Goal: Task Accomplishment & Management: Manage account settings

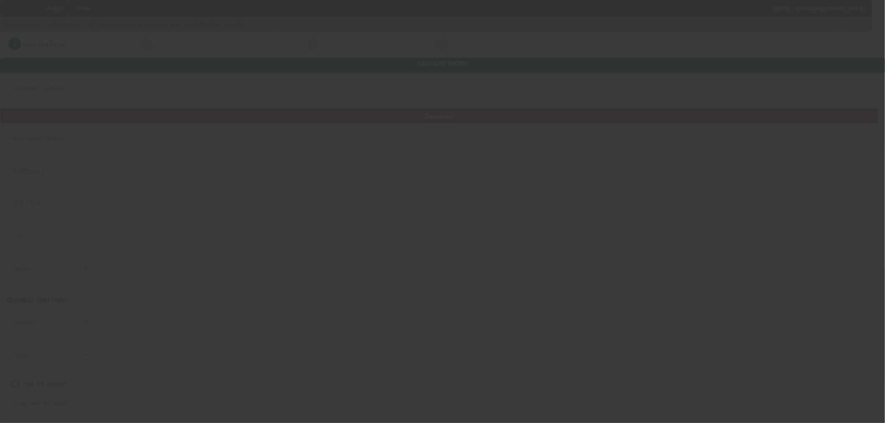
type input "[DATE]"
type input "All-Ways Towing & Storage Inc."
type input "2550 S Park Rd"
type input "33009"
type input "Hallandale Beach"
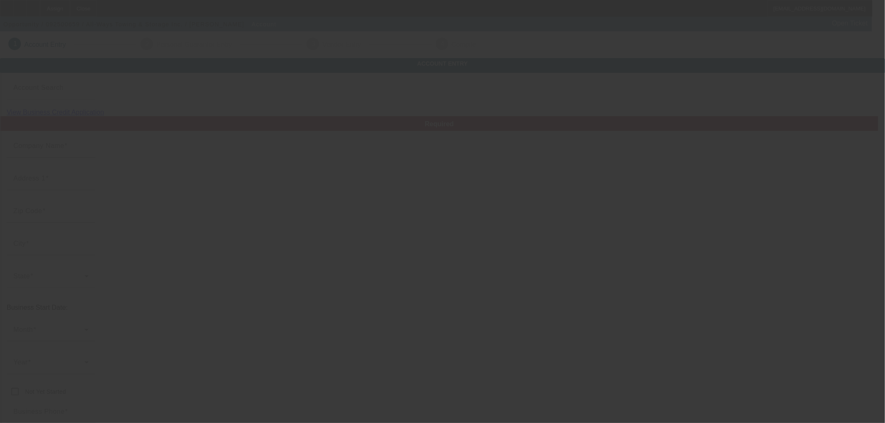
type input "[PHONE_NUMBER]"
type input "alexandra@allwaystowing.org"
type input "Broward"
type input "800954836"
type input "Towing"
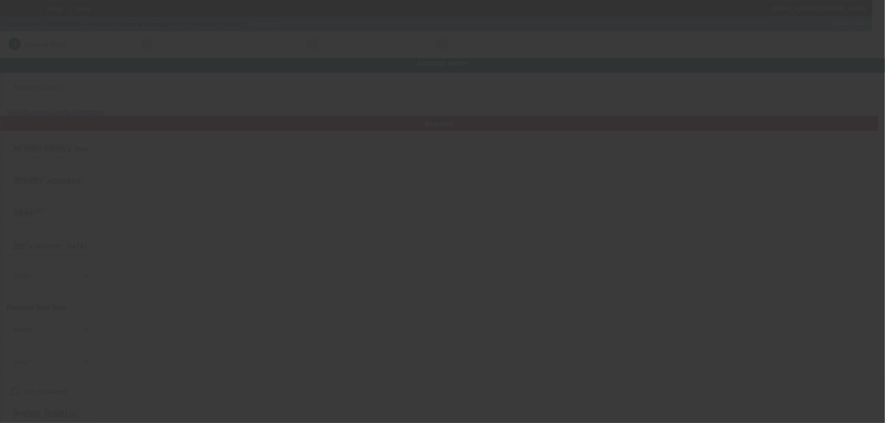
type input "http://Allwaystowingstorage.Com"
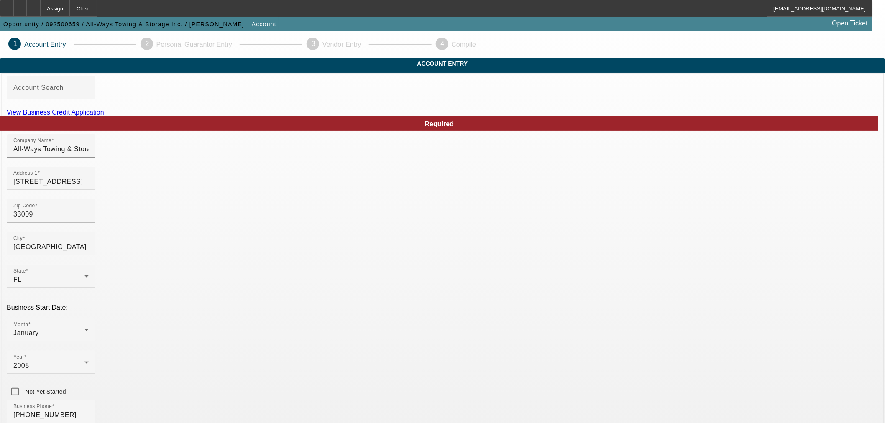
paste input "3-050-85"
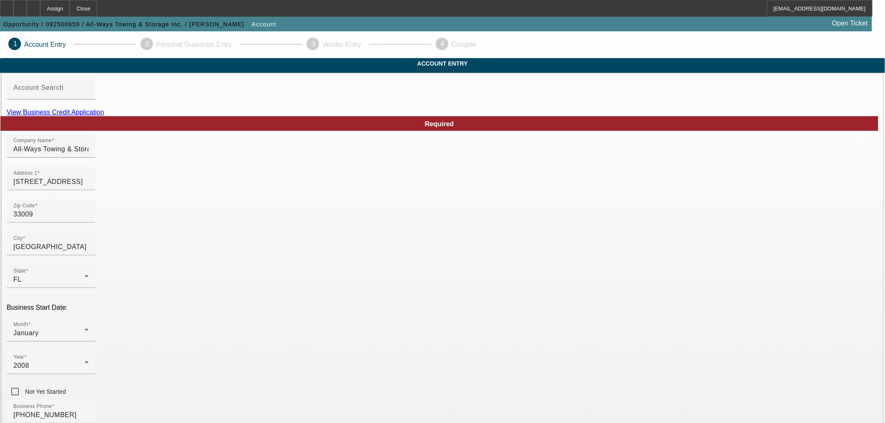
type input "830508536"
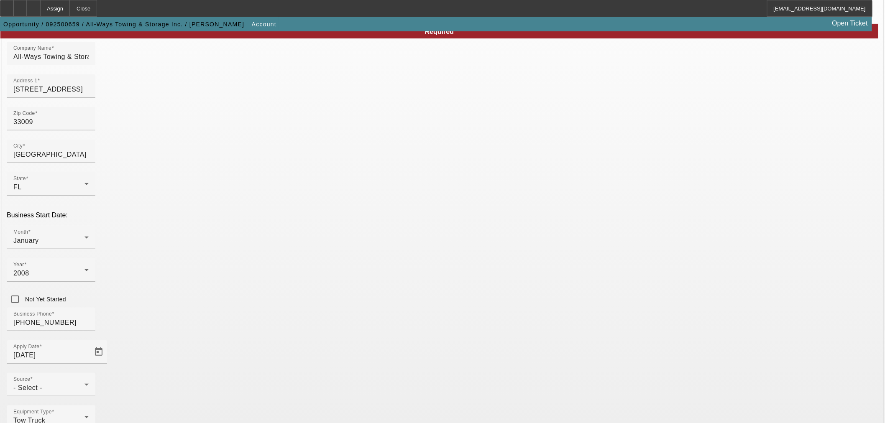
scroll to position [93, 0]
click at [84, 383] on div "- Select -" at bounding box center [48, 388] width 71 height 10
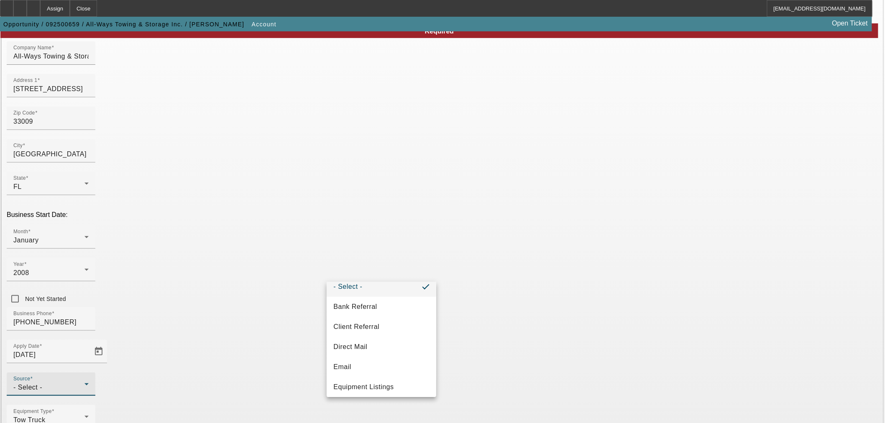
scroll to position [0, 0]
click at [381, 370] on mat-option "Email" at bounding box center [382, 376] width 110 height 20
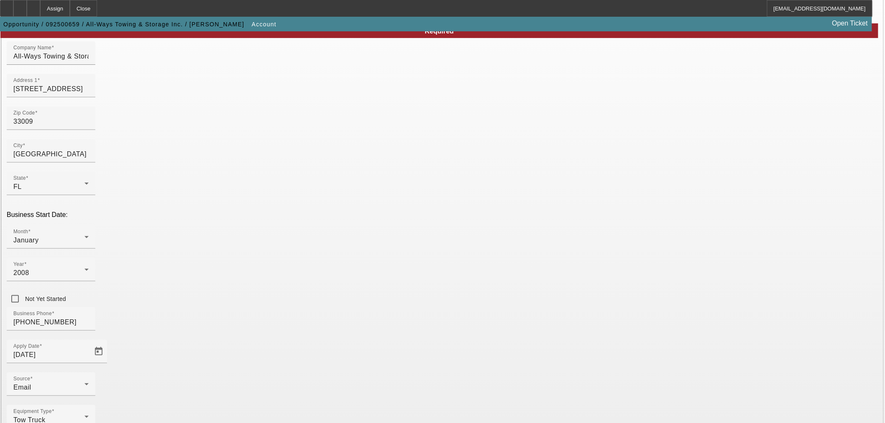
click at [407, 405] on div "Equipment Type Tow Truck" at bounding box center [443, 421] width 872 height 33
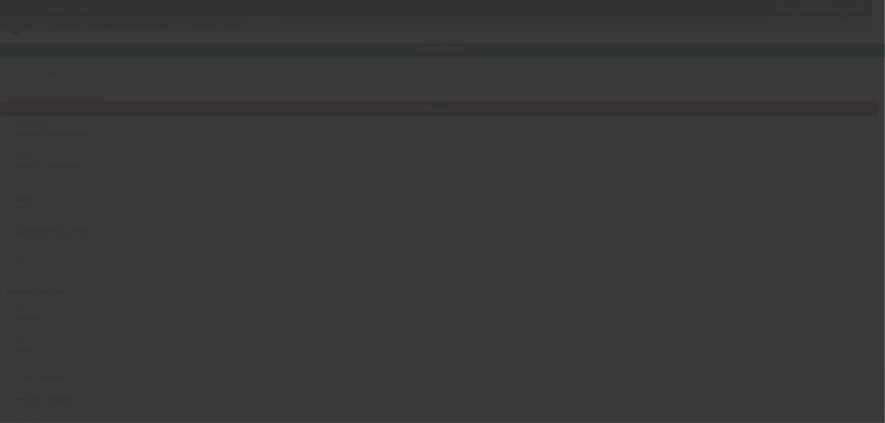
scroll to position [11, 0]
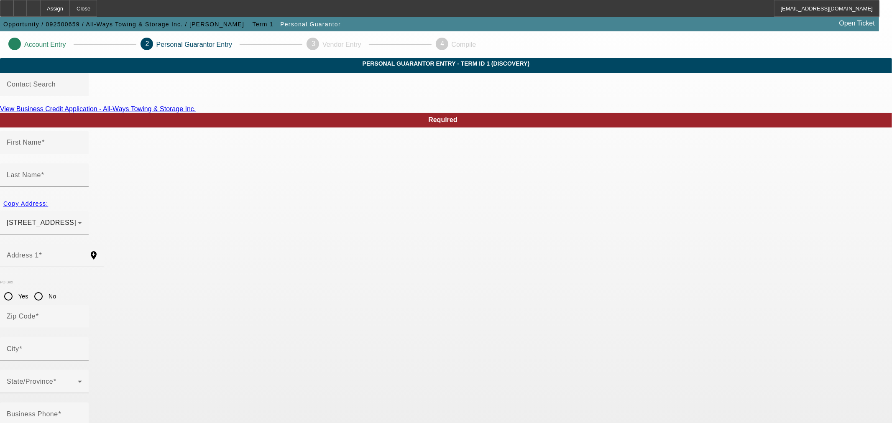
type input "Alexandra"
type input "Alegria"
type input "5450 Southwest 8th Street"
radio input "true"
type input "33317"
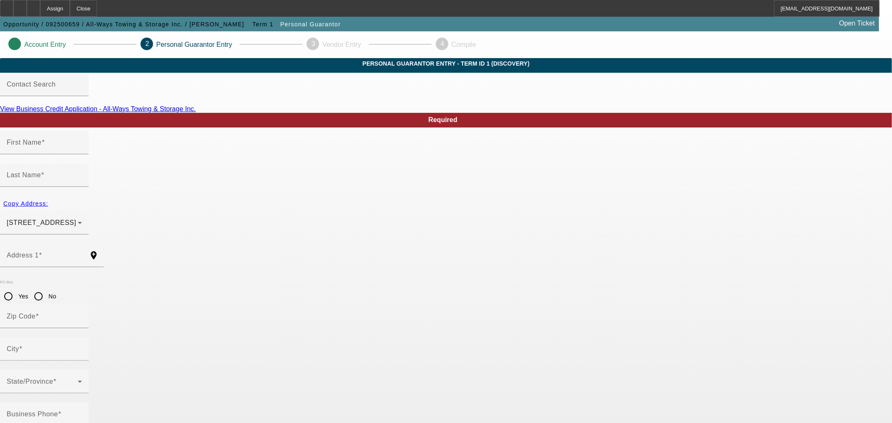
type input "Plantation"
type input "[PHONE_NUMBER]"
type input "100"
type input "158-72-6021"
type input "alexandra@allwaystowing.org"
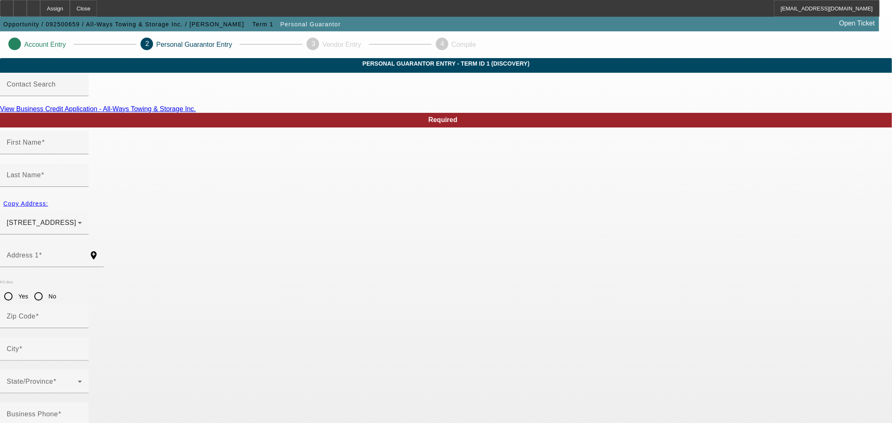
type input "(954) 495-1118"
type input "[PHONE_NUMBER]"
click at [51, 197] on span "button" at bounding box center [25, 204] width 51 height 20
radio input "false"
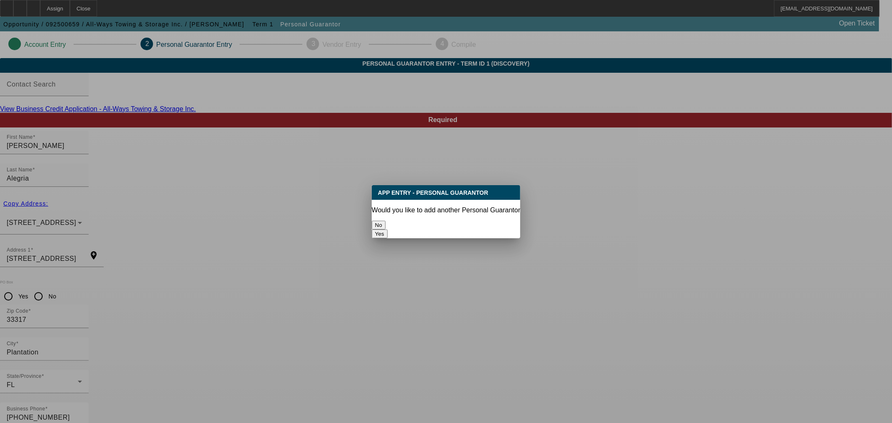
click at [386, 221] on button "No" at bounding box center [379, 225] width 14 height 9
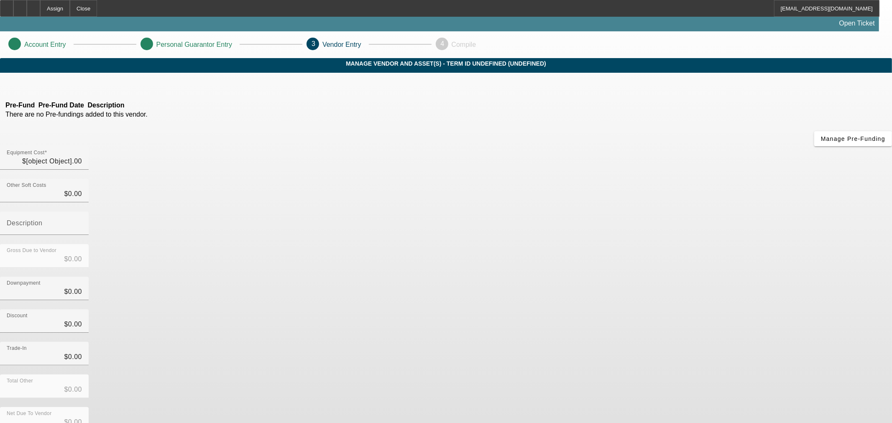
type input "$120,000.00"
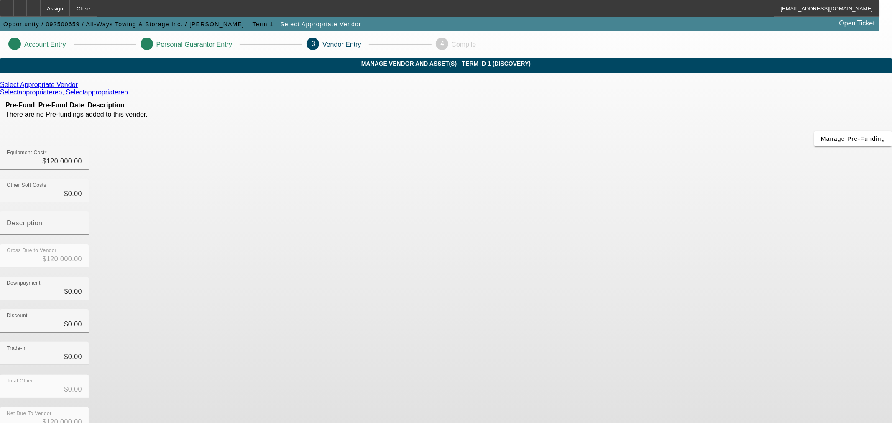
click at [80, 88] on icon at bounding box center [80, 84] width 0 height 7
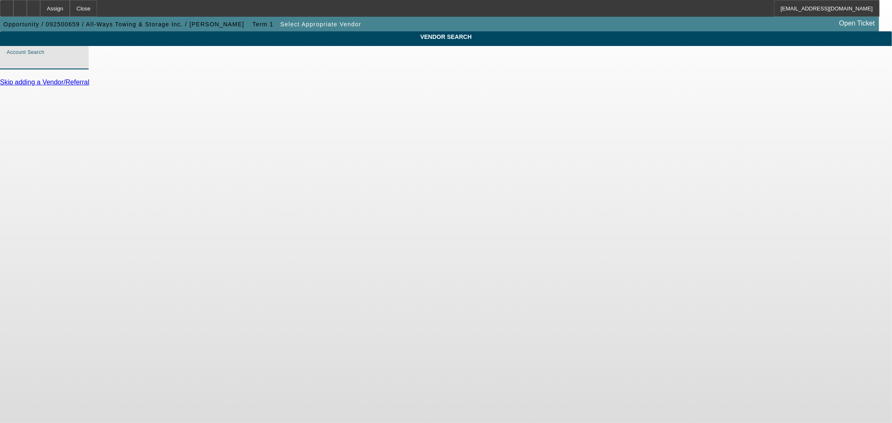
click at [82, 64] on input "Account Search" at bounding box center [44, 61] width 75 height 10
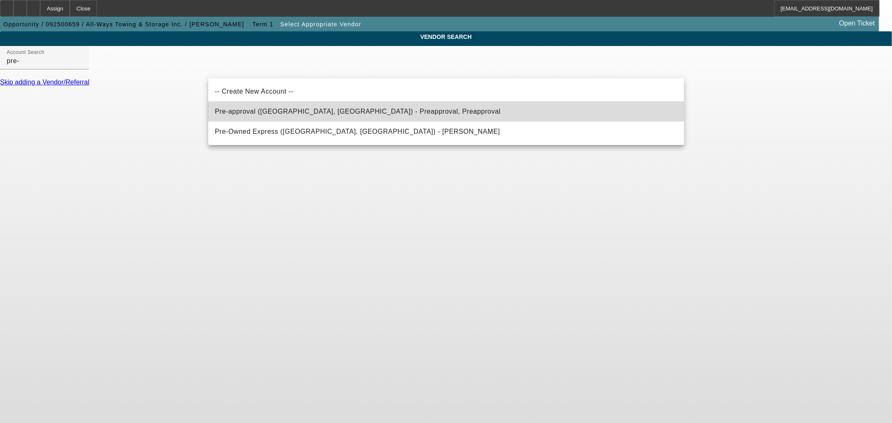
click at [339, 108] on span "Pre-approval (Northbrook, IL) - Preapproval, Preapproval" at bounding box center [358, 112] width 286 height 10
type input "Pre-approval (Northbrook, IL) - Preapproval, Preapproval"
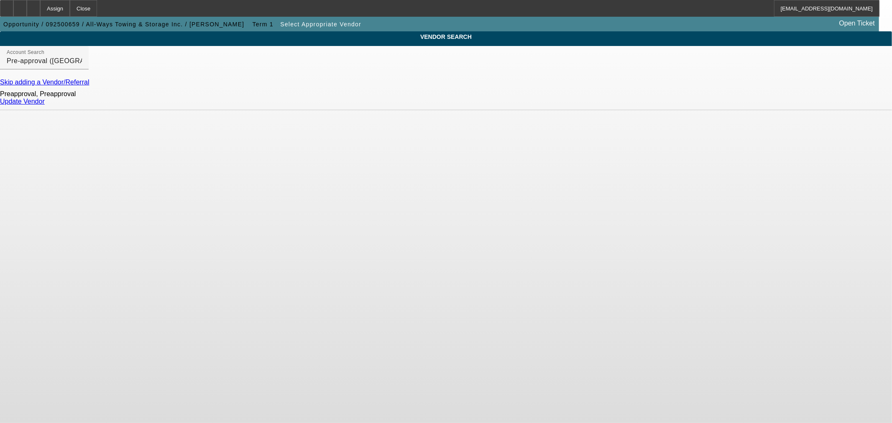
click at [669, 102] on div "Update Vendor" at bounding box center [446, 102] width 892 height 8
click at [45, 105] on link "Update Vendor" at bounding box center [22, 101] width 45 height 7
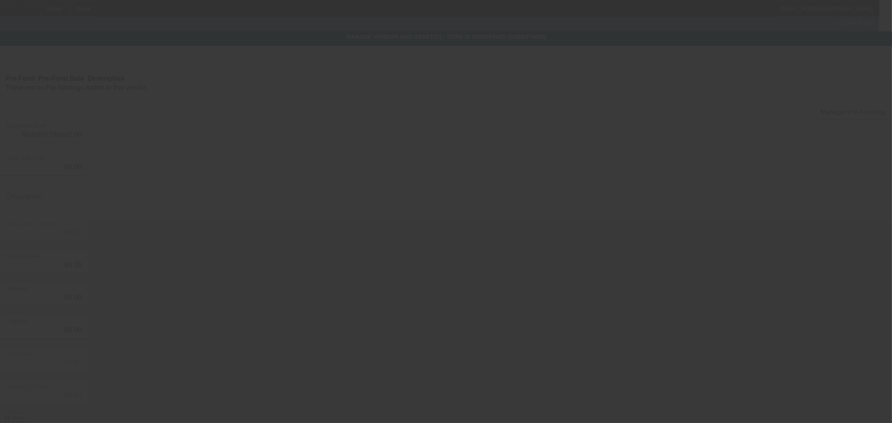
type input "$120,000.00"
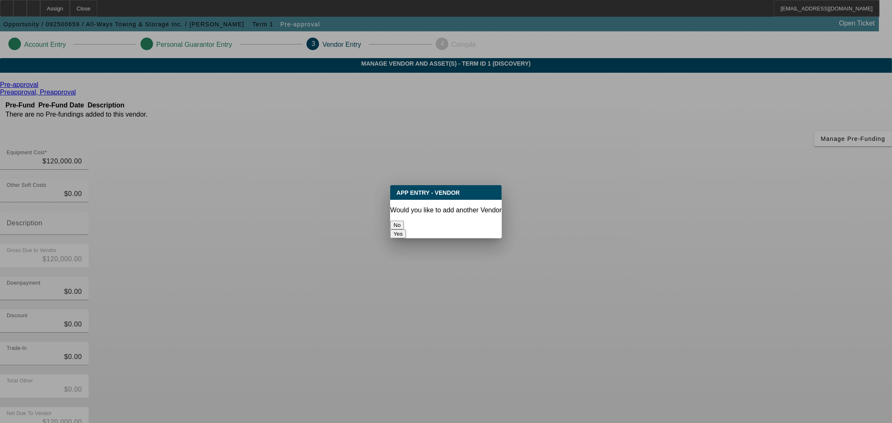
click at [404, 222] on button "No" at bounding box center [397, 225] width 14 height 9
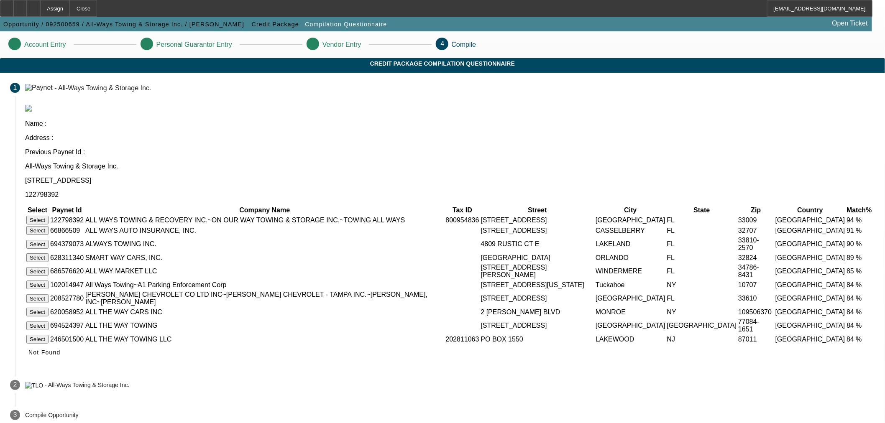
click at [49, 216] on button "Select" at bounding box center [37, 220] width 22 height 9
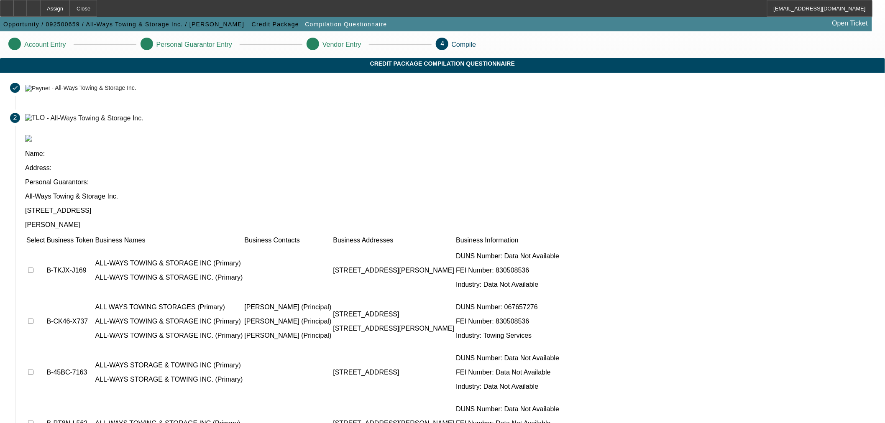
click at [94, 297] on td "B-CK46-X737" at bounding box center [70, 322] width 48 height 50
click at [33, 319] on input "checkbox" at bounding box center [30, 321] width 5 height 5
checkbox input "true"
click at [33, 370] on input "checkbox" at bounding box center [30, 372] width 5 height 5
checkbox input "true"
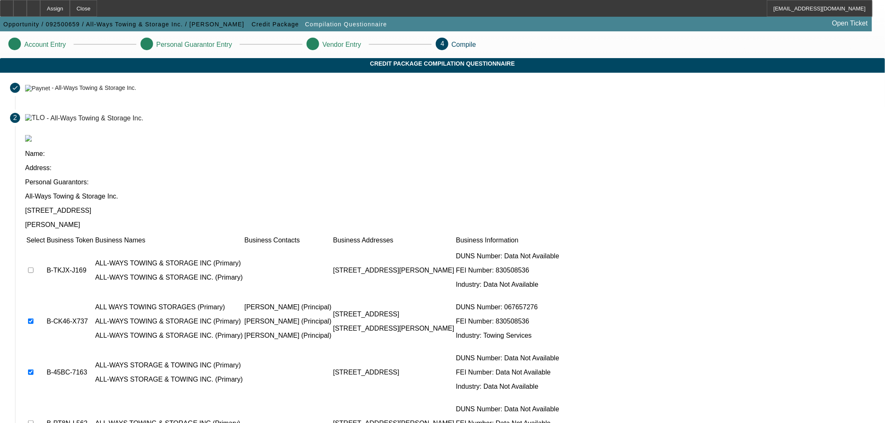
click at [45, 236] on td "Select" at bounding box center [35, 240] width 19 height 8
click at [33, 268] on input "checkbox" at bounding box center [30, 270] width 5 height 5
checkbox input "true"
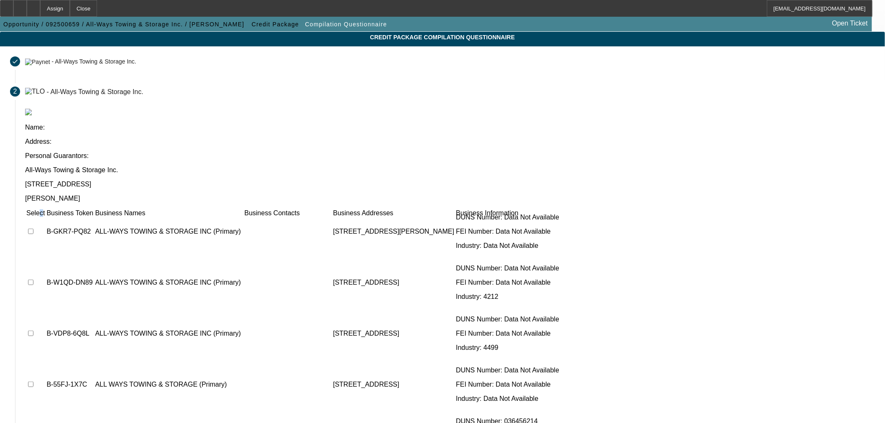
scroll to position [38, 0]
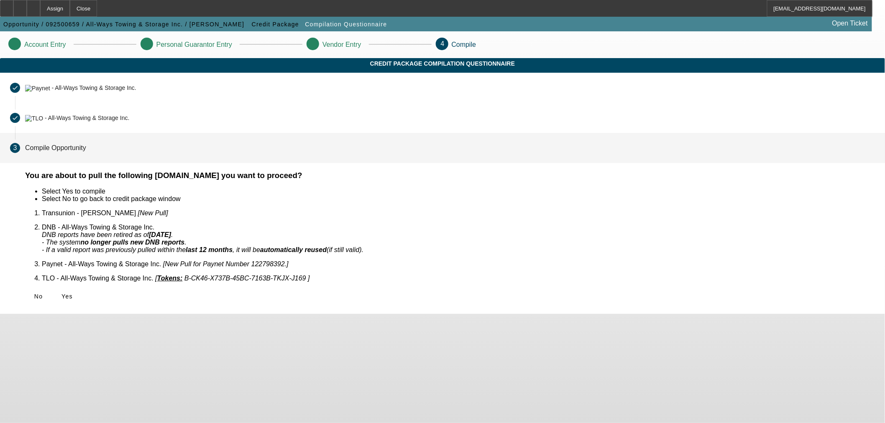
scroll to position [0, 0]
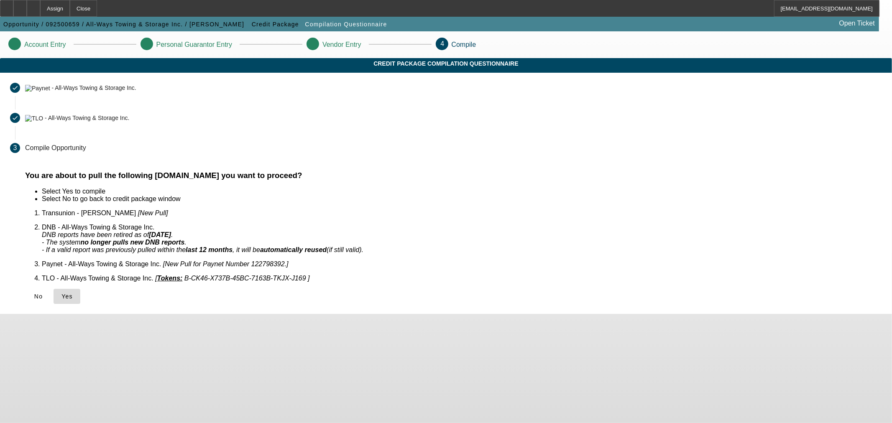
click at [61, 293] on icon at bounding box center [61, 296] width 0 height 7
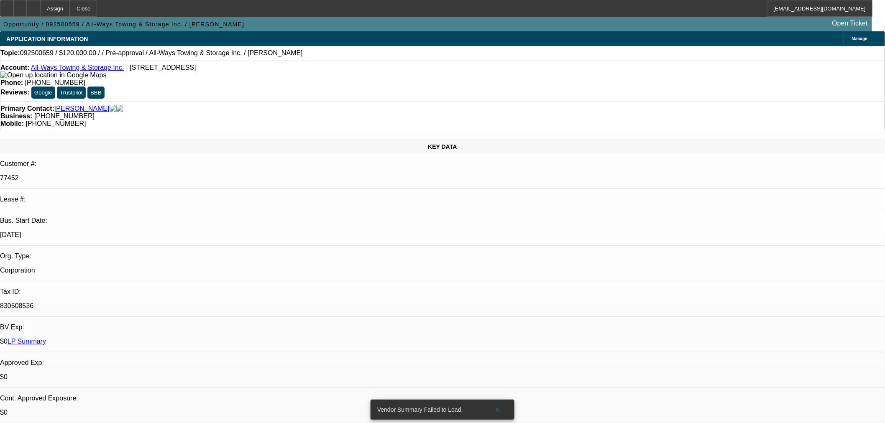
select select "0"
select select "2"
select select "0.1"
select select "4"
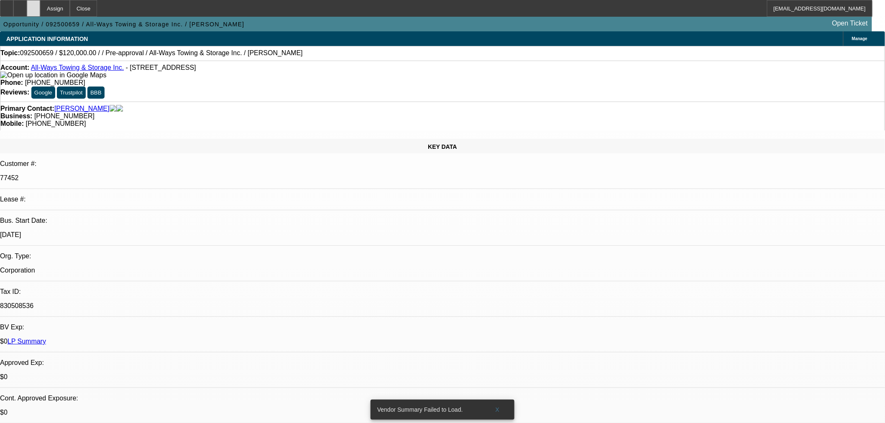
click at [33, 5] on icon at bounding box center [33, 5] width 0 height 0
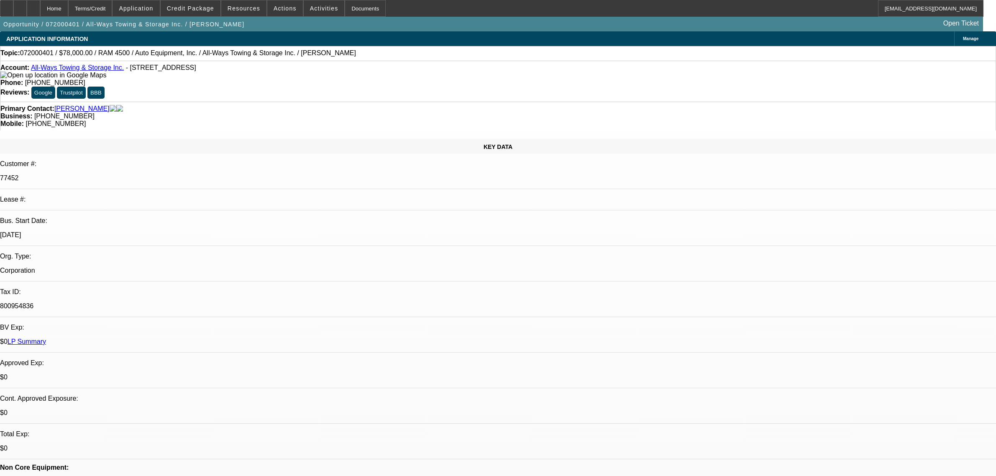
select select "0"
select select "2"
select select "0"
select select "6"
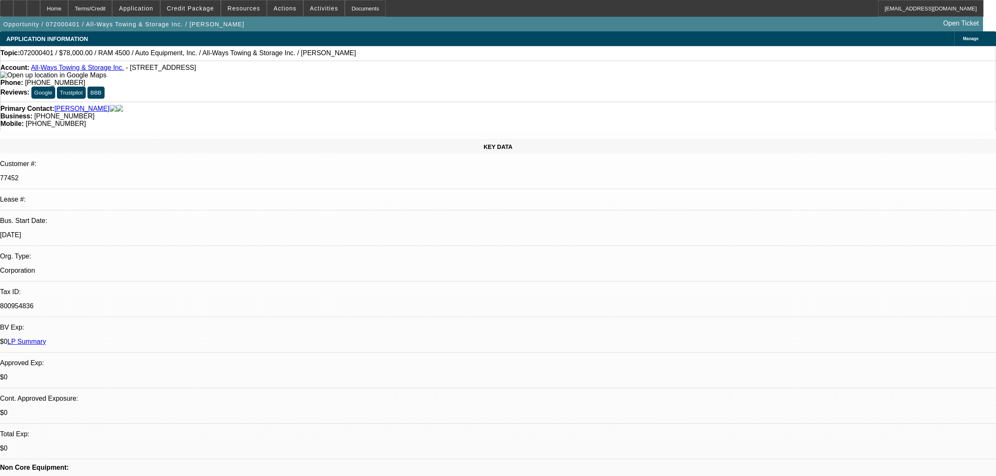
select select "0"
select select "2"
select select "0"
select select "6"
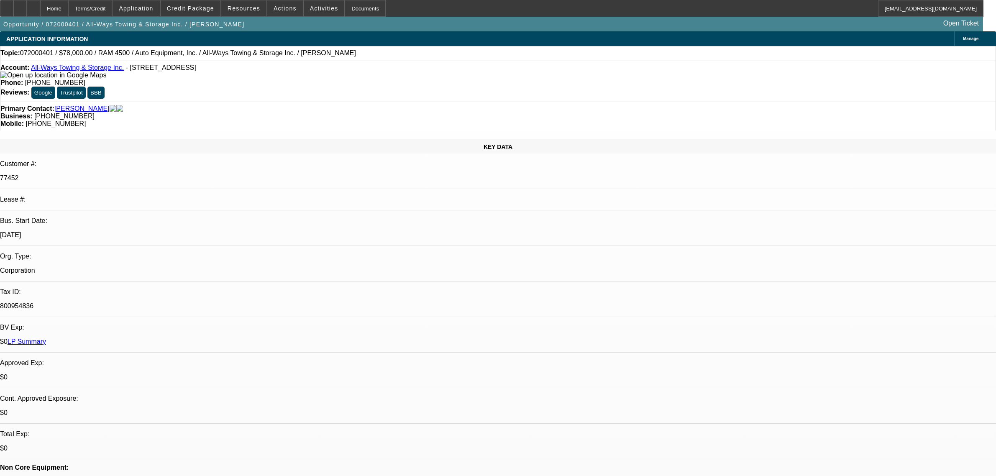
select select "0"
select select "2"
select select "0"
select select "6"
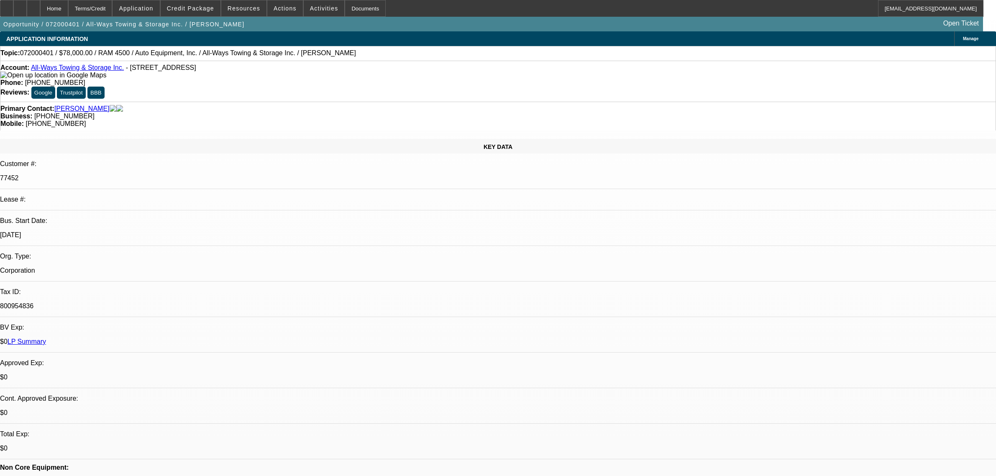
select select "0"
select select "2"
select select "0"
select select "6"
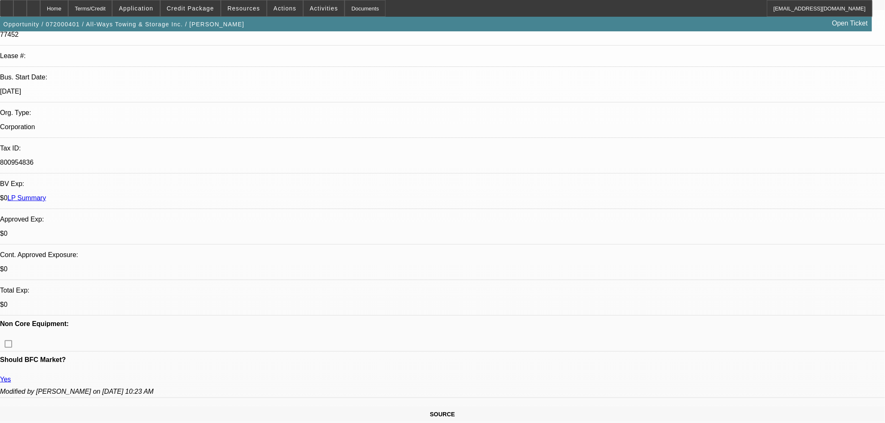
scroll to position [139, 0]
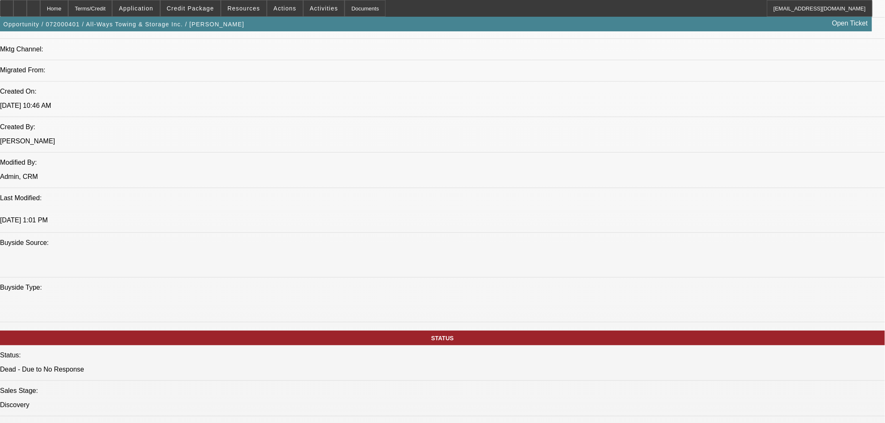
scroll to position [517, 0]
drag, startPoint x: 674, startPoint y: 170, endPoint x: 674, endPoint y: 163, distance: 7.1
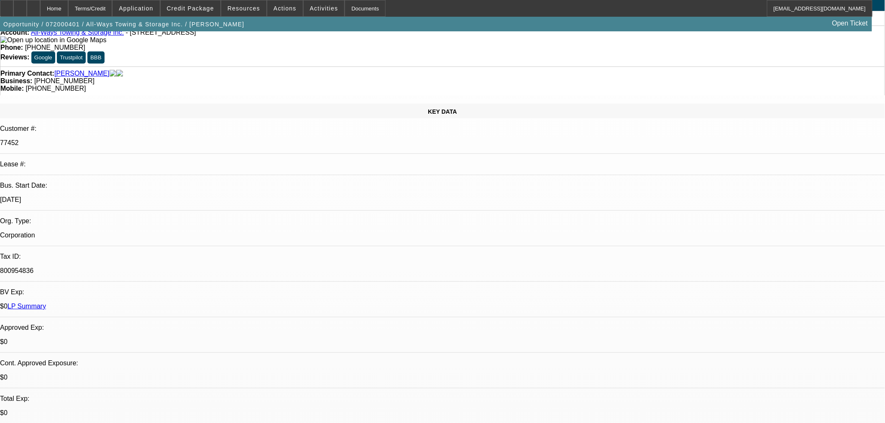
scroll to position [0, 0]
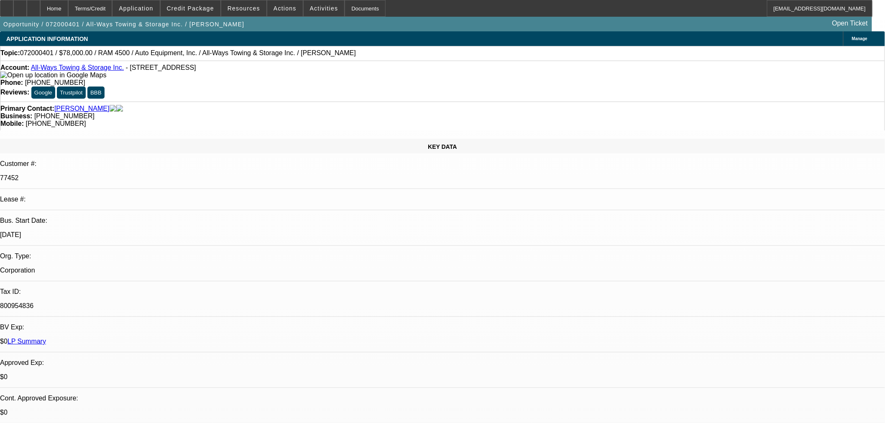
drag, startPoint x: 650, startPoint y: 128, endPoint x: 655, endPoint y: 119, distance: 10.0
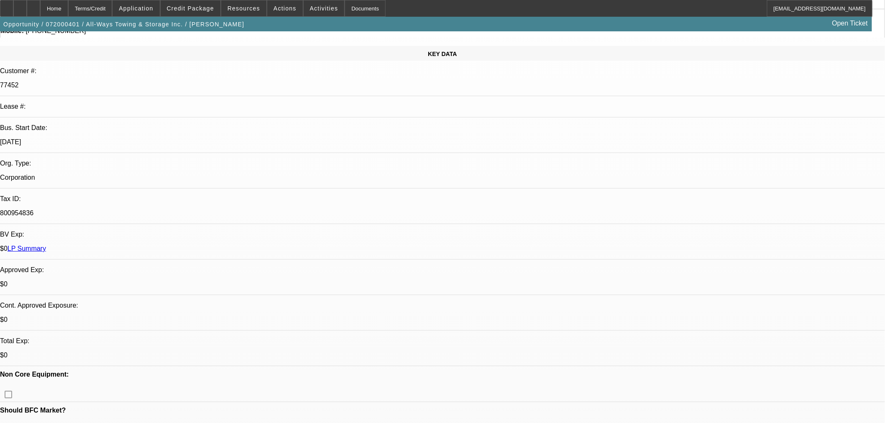
scroll to position [279, 0]
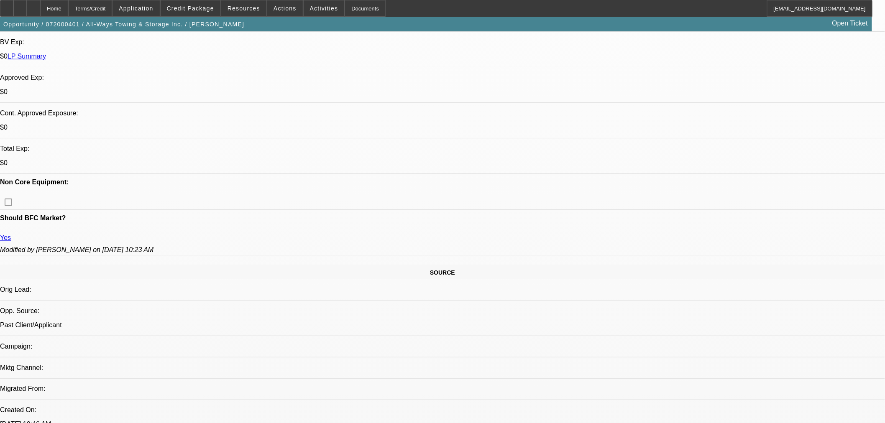
scroll to position [139, 0]
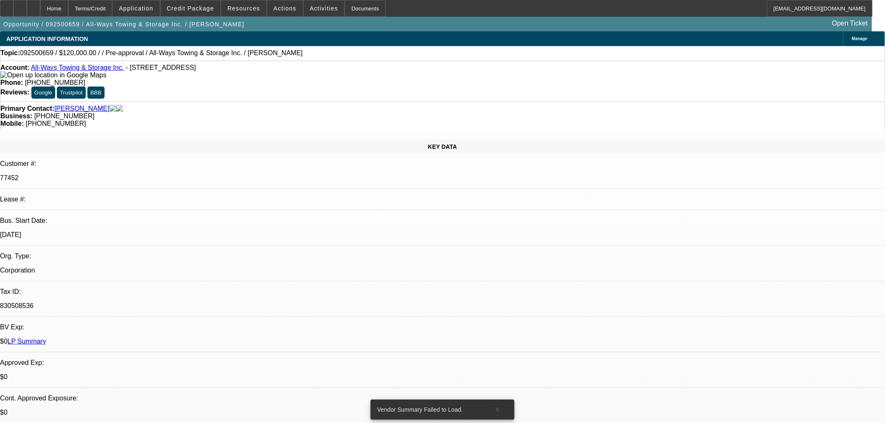
select select "0"
select select "2"
select select "0.1"
select select "4"
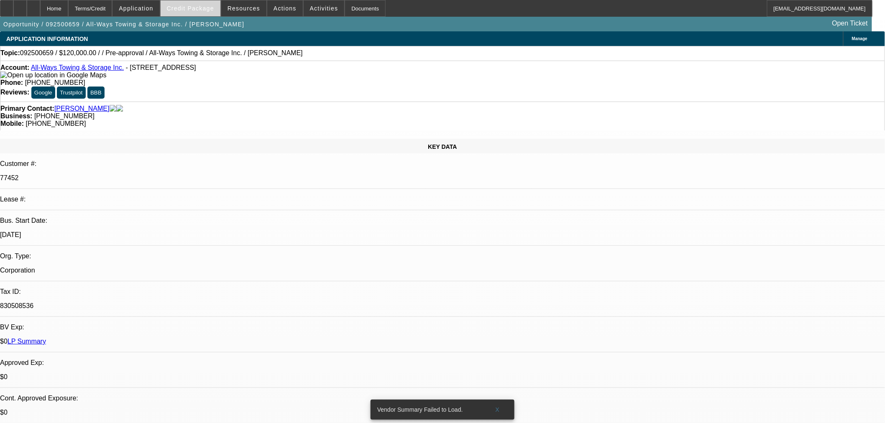
drag, startPoint x: 160, startPoint y: 5, endPoint x: 183, endPoint y: 5, distance: 23.0
click at [153, 5] on span "Application" at bounding box center [136, 8] width 34 height 7
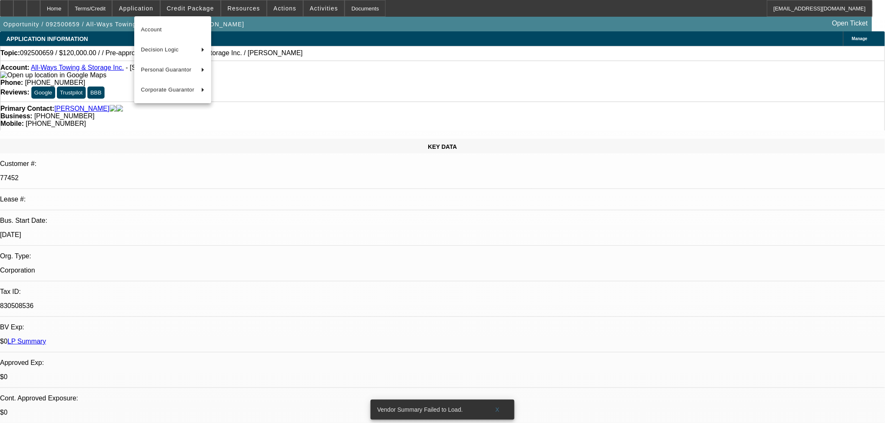
click at [191, 6] on div at bounding box center [442, 211] width 885 height 423
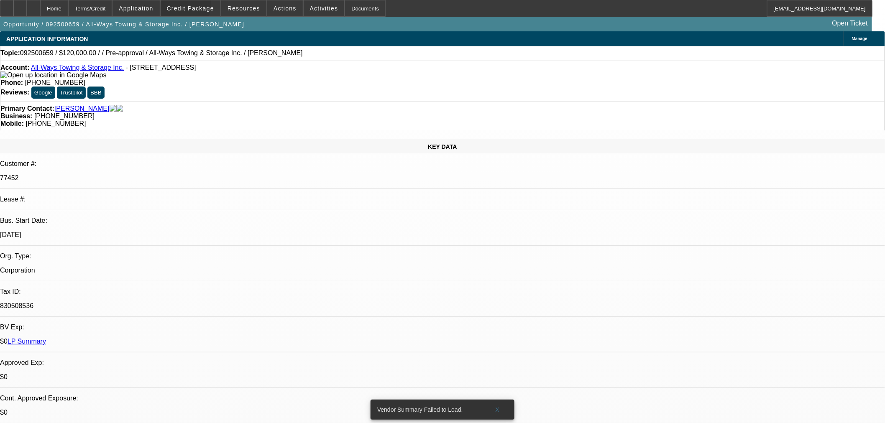
click at [191, 6] on span "Credit Package" at bounding box center [190, 8] width 47 height 7
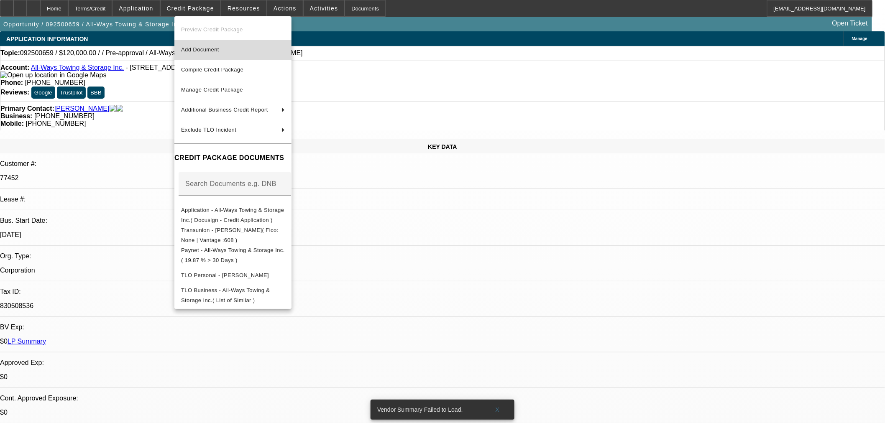
click at [247, 53] on span "Add Document" at bounding box center [233, 50] width 104 height 10
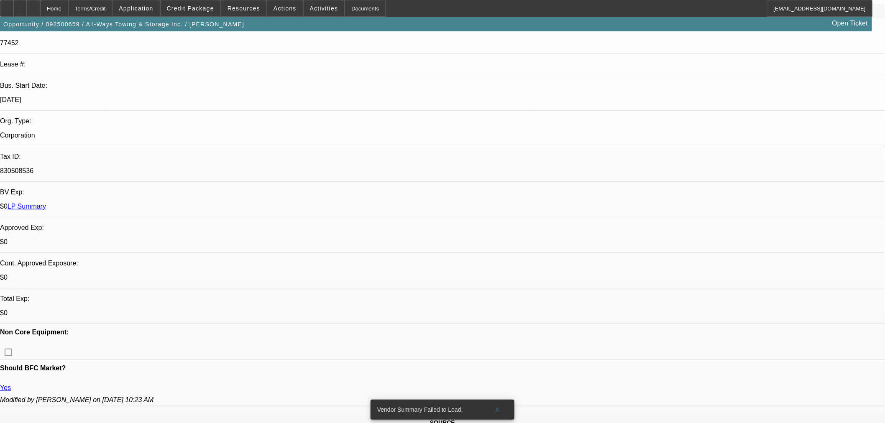
scroll to position [279, 0]
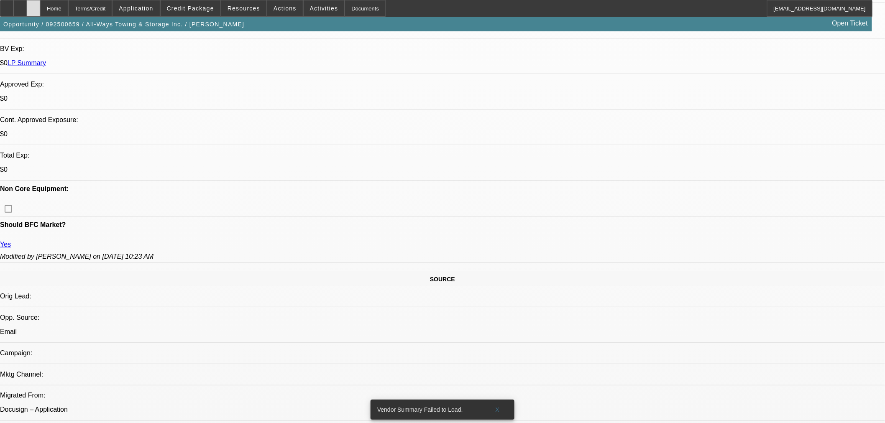
click at [33, 5] on icon at bounding box center [33, 5] width 0 height 0
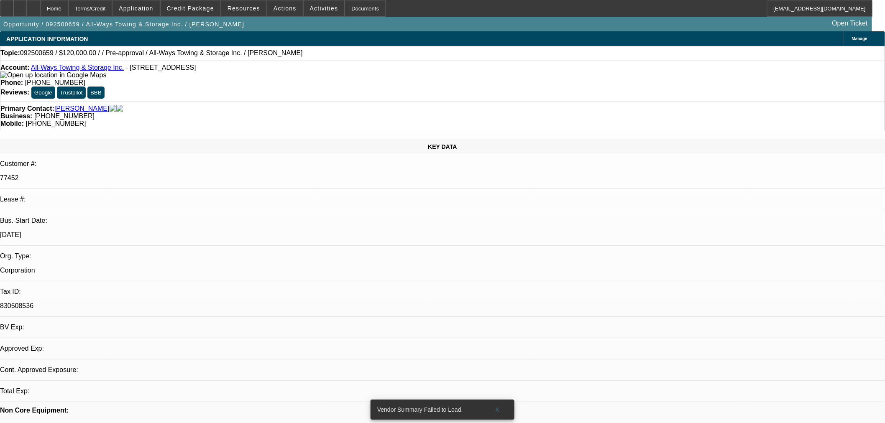
select select "0"
select select "2"
select select "0.1"
select select "4"
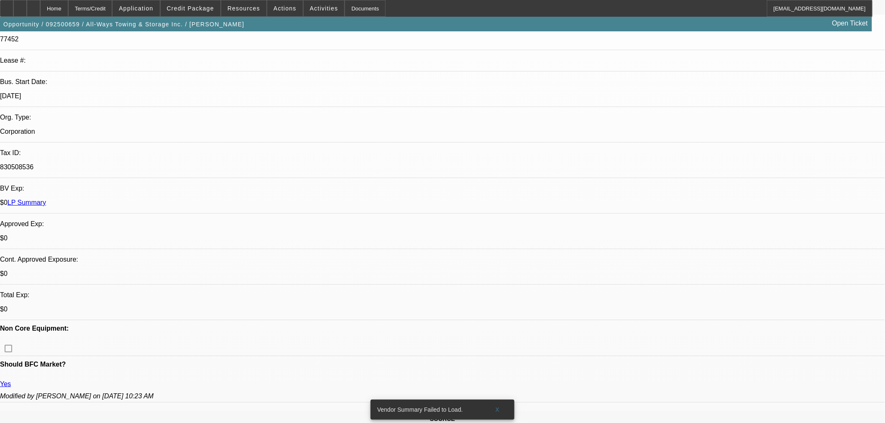
scroll to position [232, 0]
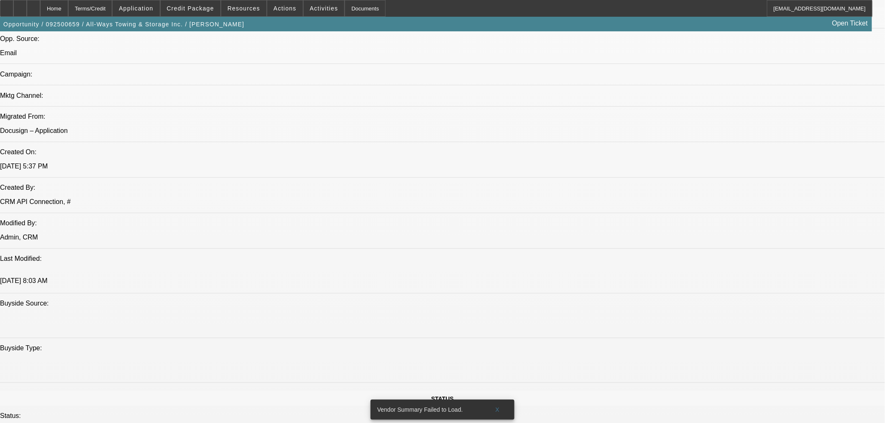
scroll to position [697, 0]
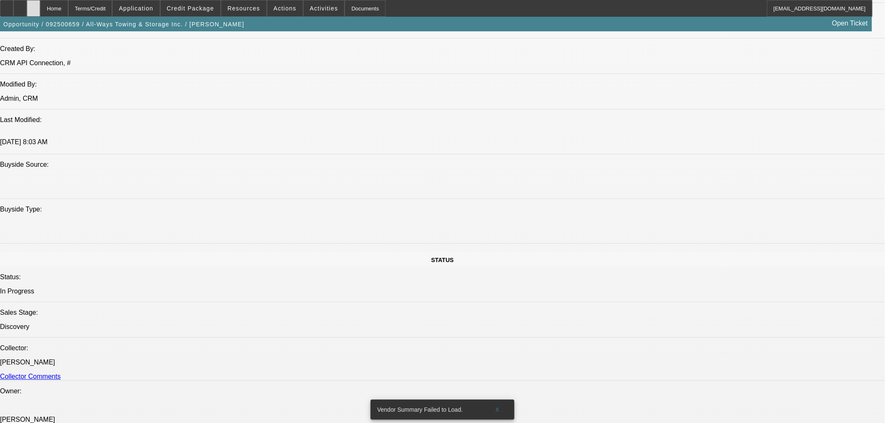
click at [40, 5] on div at bounding box center [33, 8] width 13 height 17
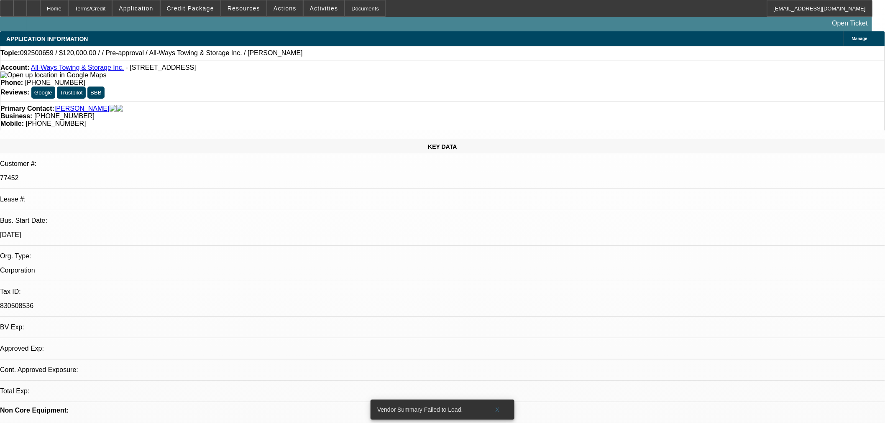
select select "0"
select select "2"
select select "0.1"
select select "4"
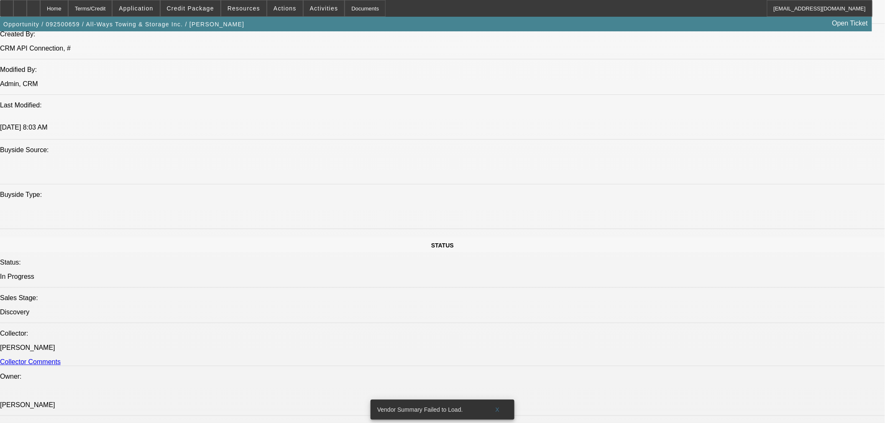
scroll to position [743, 0]
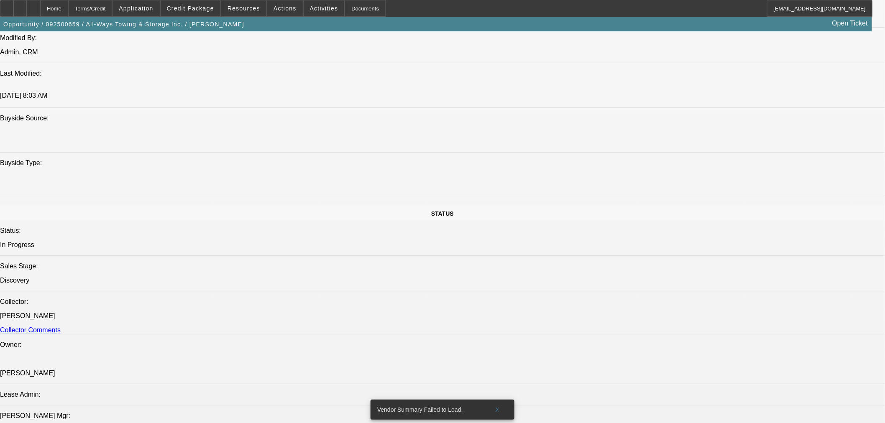
drag, startPoint x: 330, startPoint y: 218, endPoint x: 333, endPoint y: 222, distance: 4.4
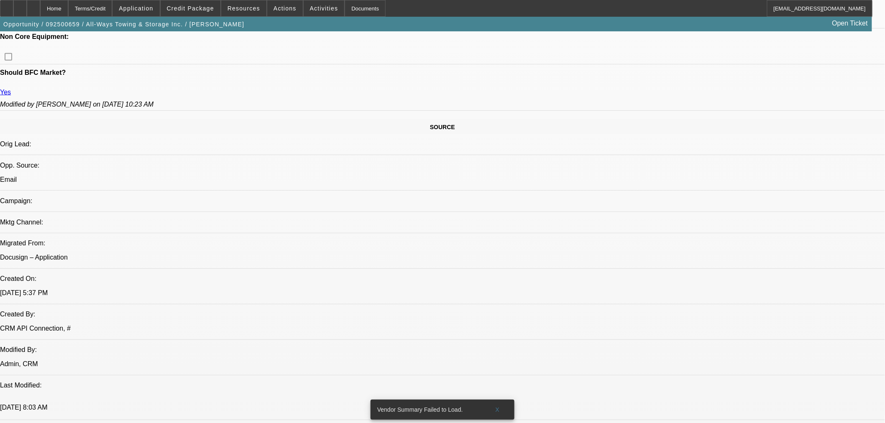
scroll to position [325, 0]
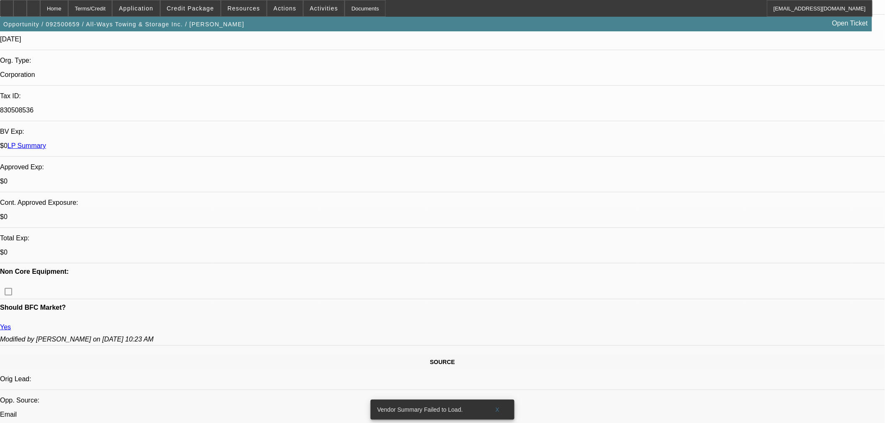
scroll to position [186, 0]
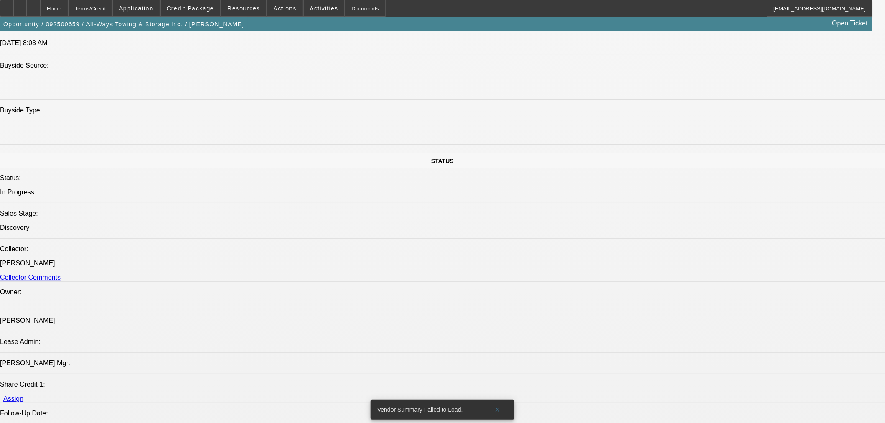
scroll to position [743, 0]
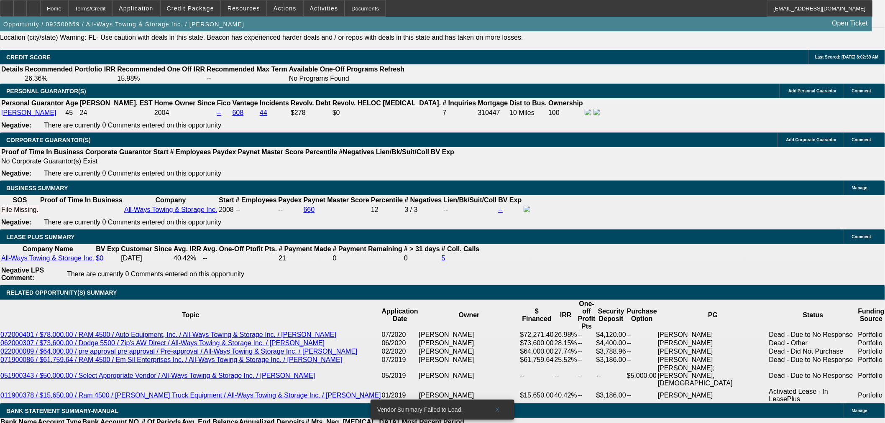
scroll to position [1348, 0]
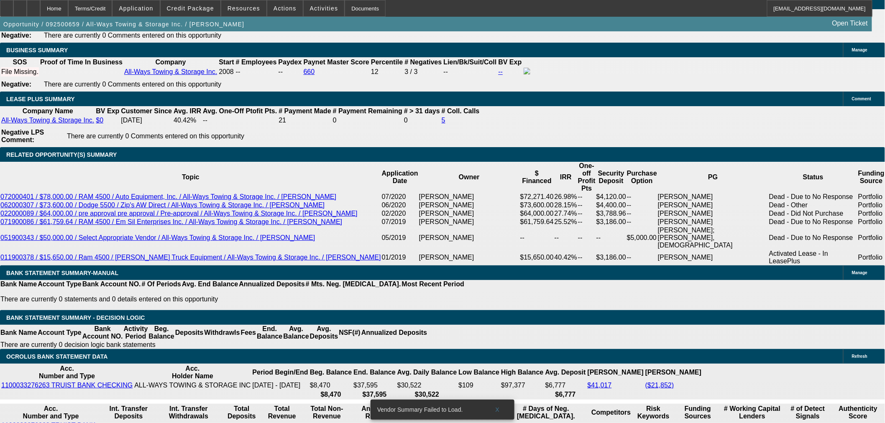
type input "UNKNOWN"
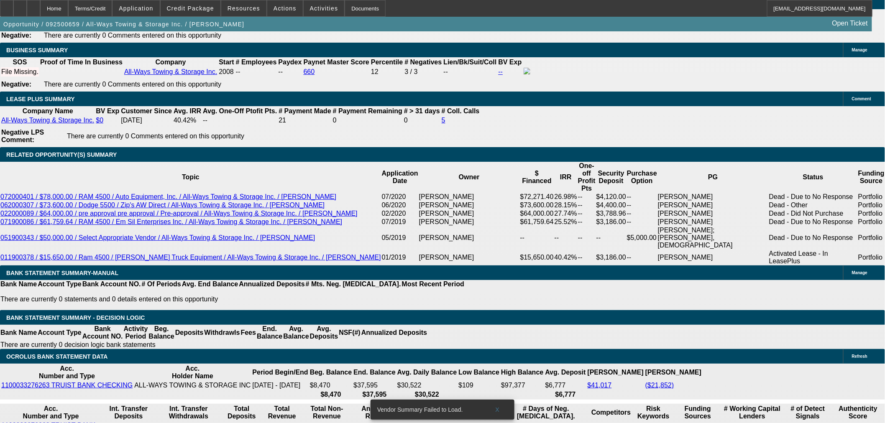
type input "60"
type input "1"
type input "$4,102.50"
type input "$2,051.25"
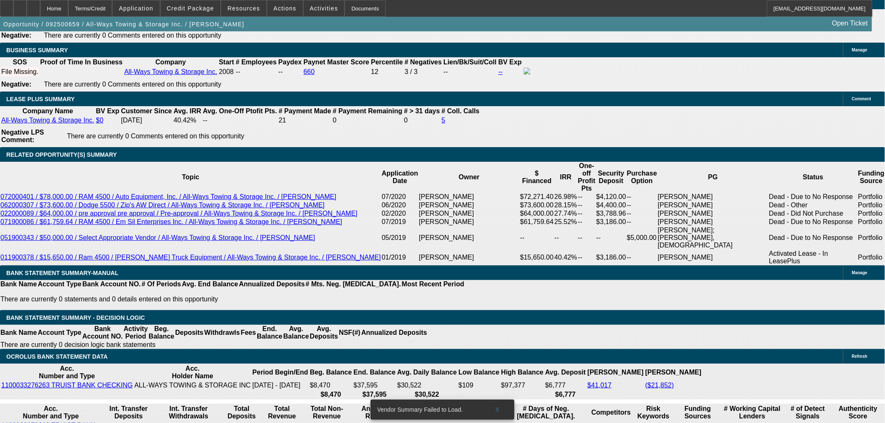
type input "18"
type input "$6,094.42"
type input "$3,047.21"
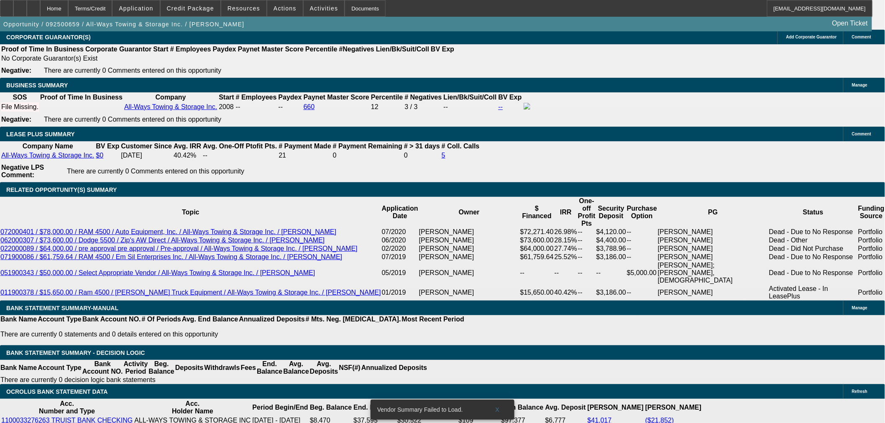
scroll to position [1255, 0]
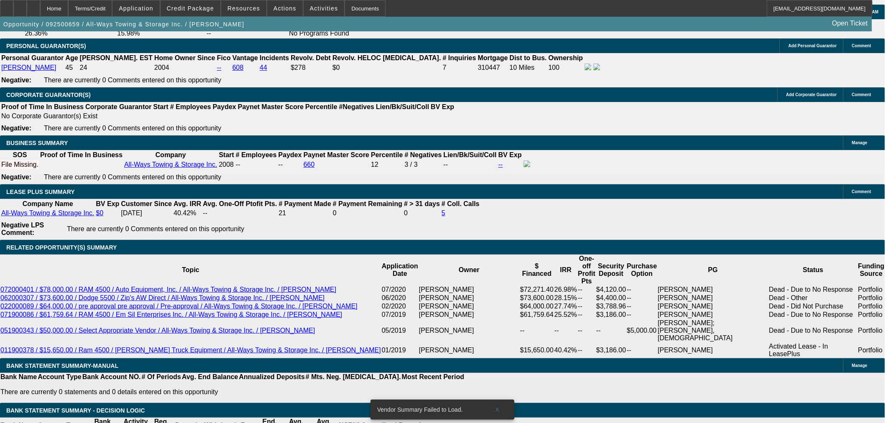
type input "18"
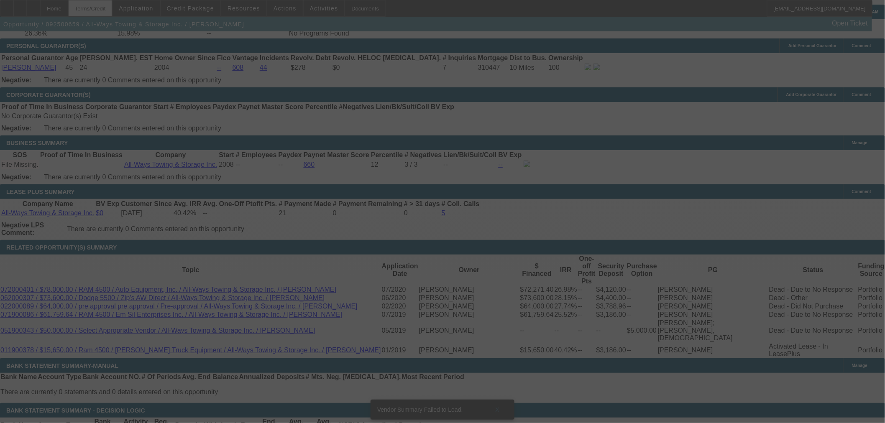
select select "0"
select select "2"
select select "0.1"
select select "4"
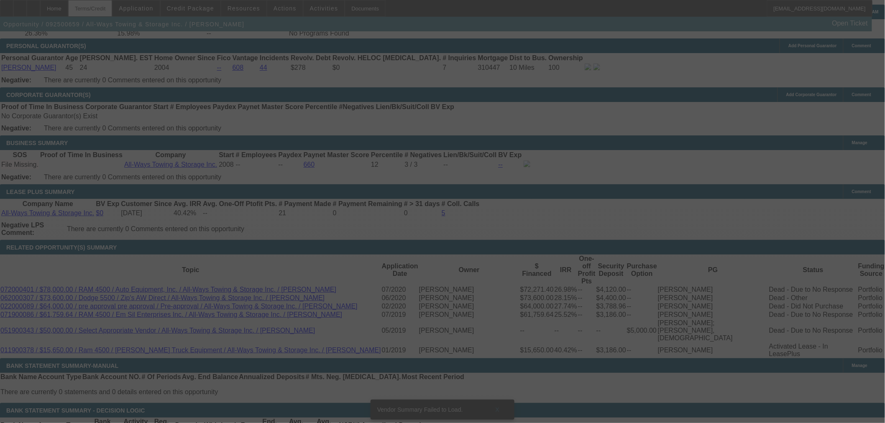
scroll to position [0, 0]
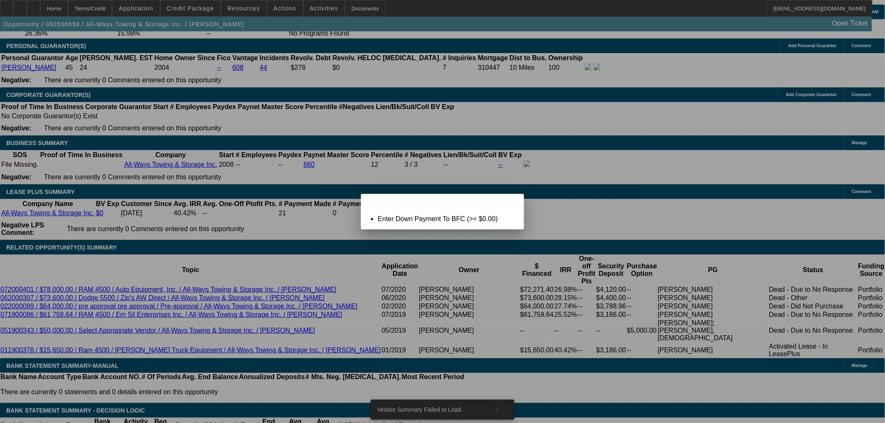
click at [505, 204] on div "Close" at bounding box center [514, 199] width 18 height 10
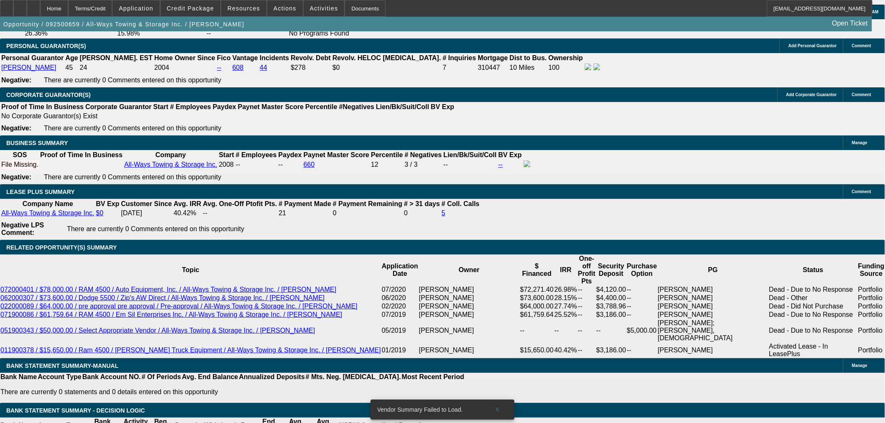
type input "$0.00"
select select "0.15"
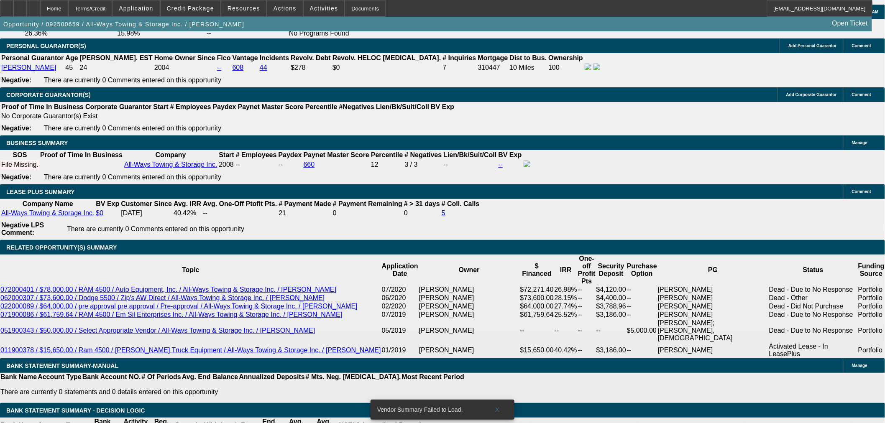
type input "$18,000.00"
type input "$2,590.13"
type input "$5,180.26"
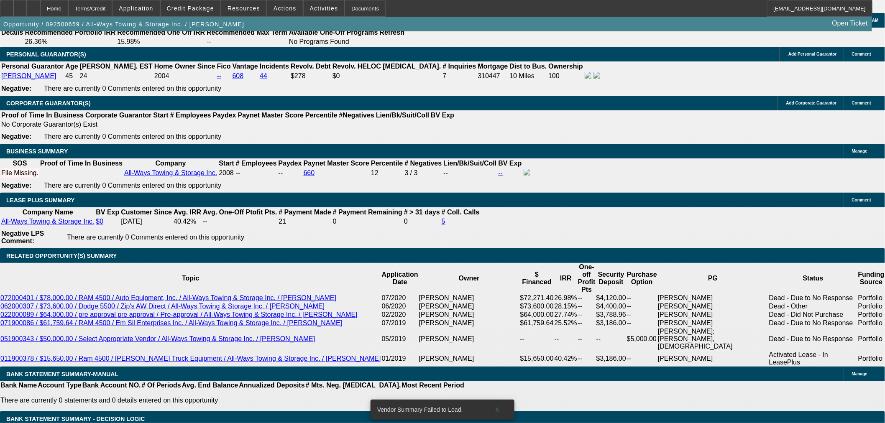
scroll to position [1208, 0]
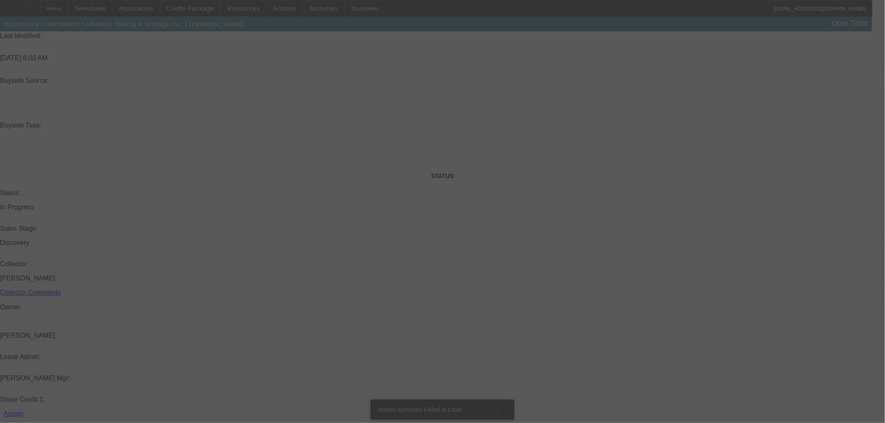
scroll to position [697, 0]
select select "0.15"
select select "2"
select select "0.1"
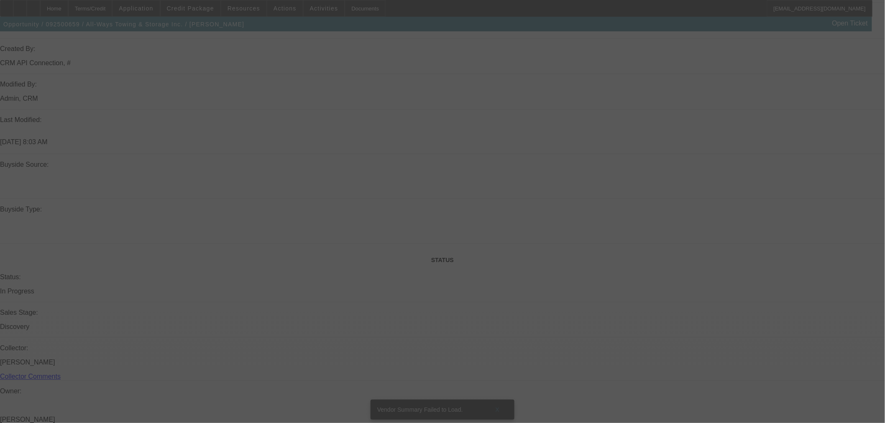
select select "4"
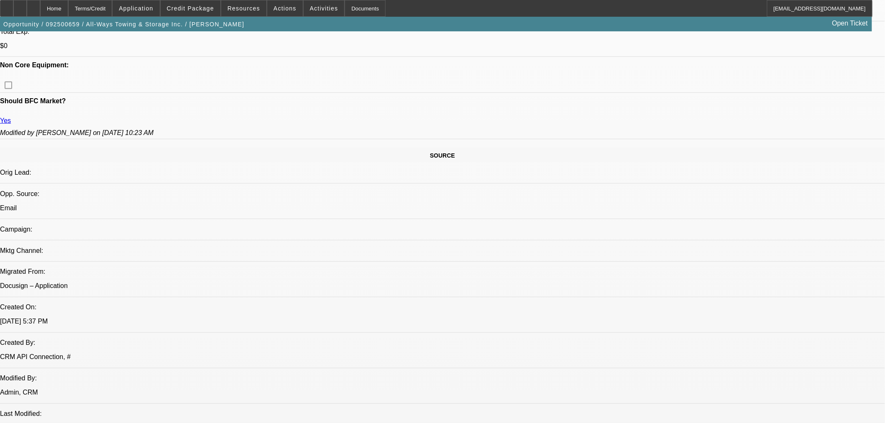
scroll to position [279, 0]
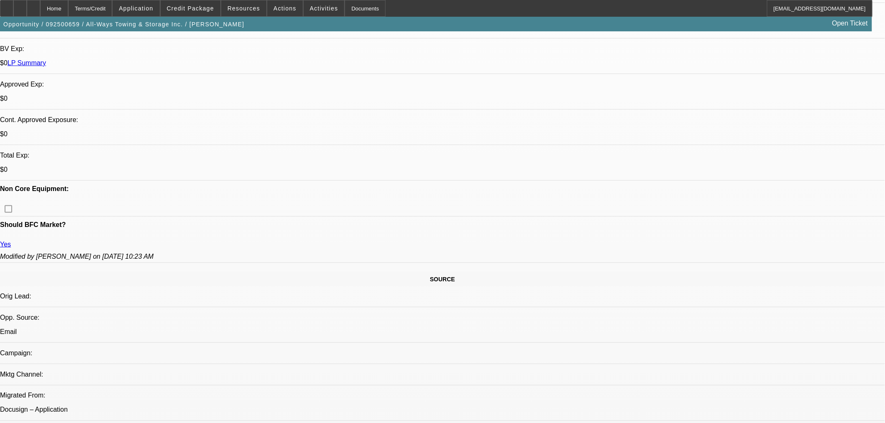
click at [62, 8] on div "Home" at bounding box center [54, 8] width 28 height 17
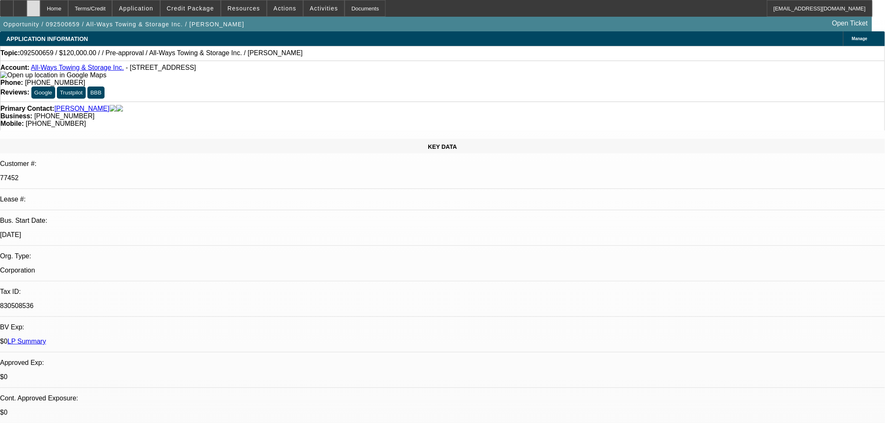
click at [40, 8] on div at bounding box center [33, 8] width 13 height 17
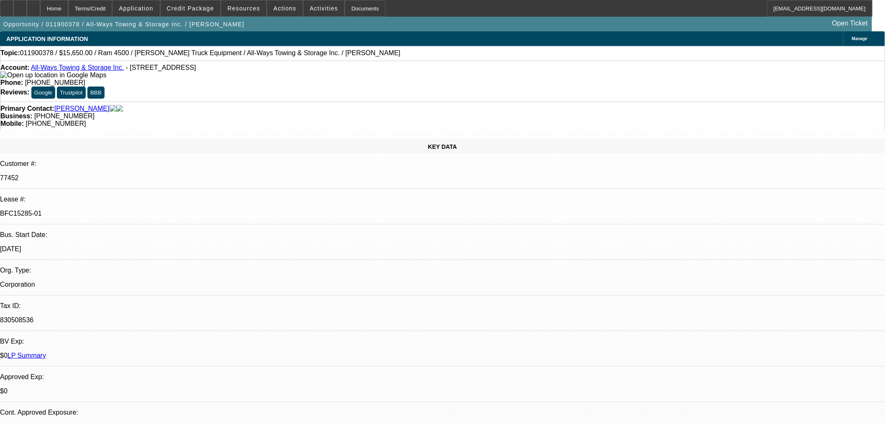
select select "0"
select select "3"
select select "2"
select select "0"
select select "6"
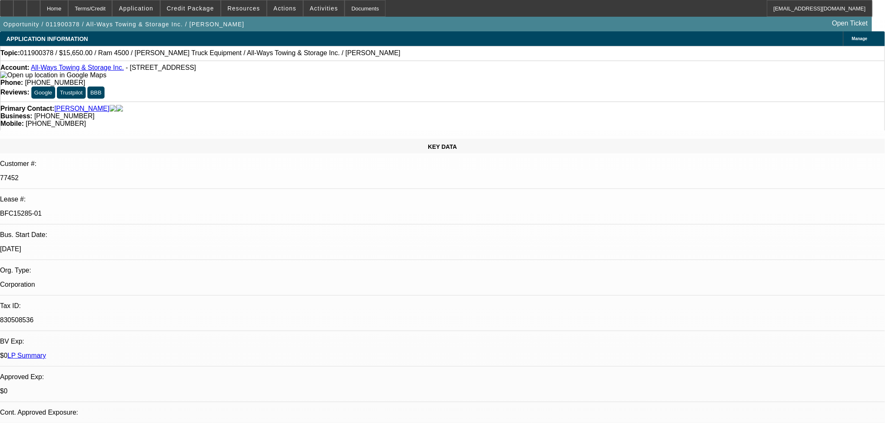
select select "0"
select select "3"
select select "2"
select select "0"
select select "6"
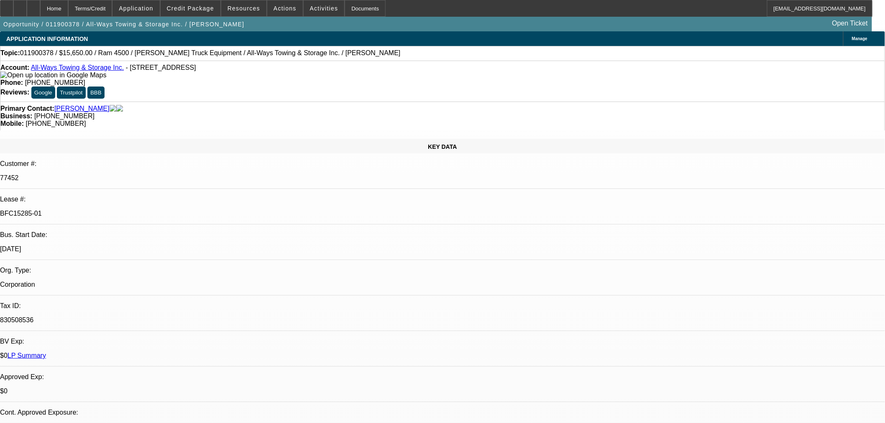
select select "0"
select select "3"
select select "2"
select select "0"
select select "6"
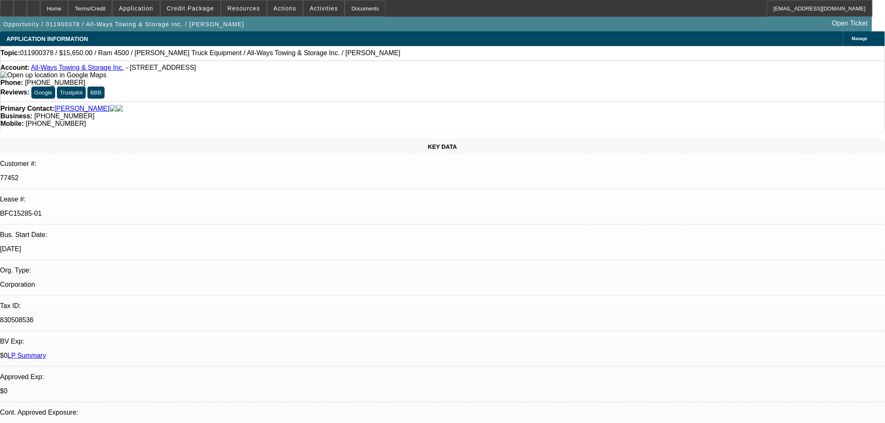
select select "0"
select select "3"
select select "2"
select select "0"
select select "6"
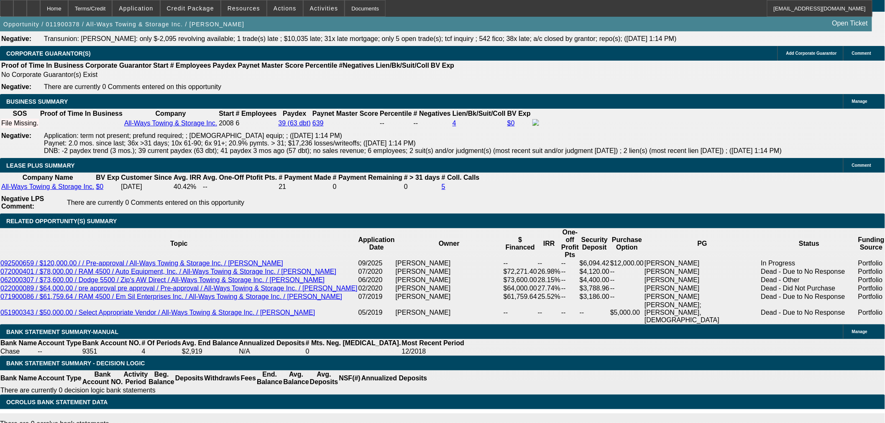
scroll to position [1255, 0]
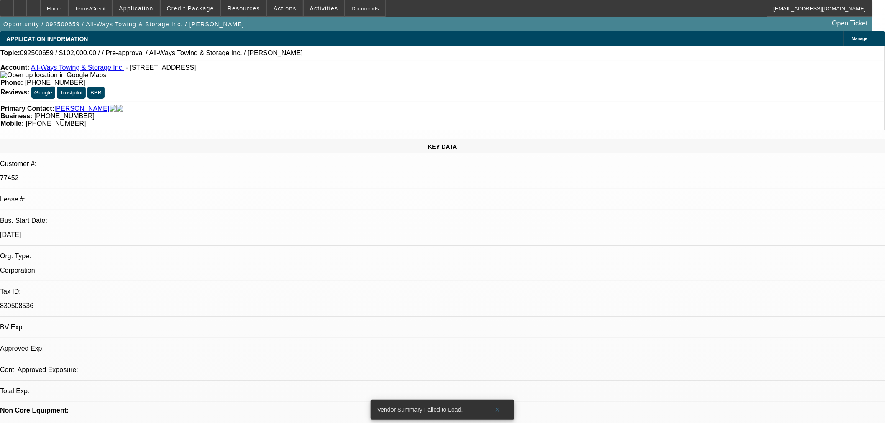
select select "0.15"
select select "2"
select select "0.1"
select select "4"
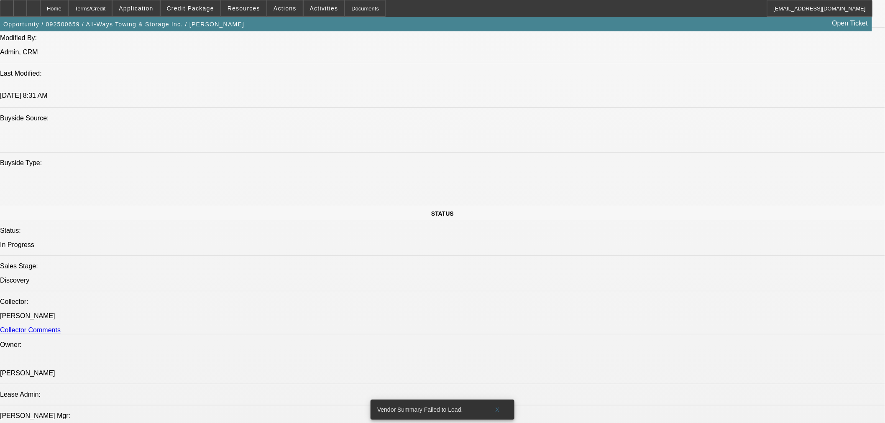
scroll to position [465, 0]
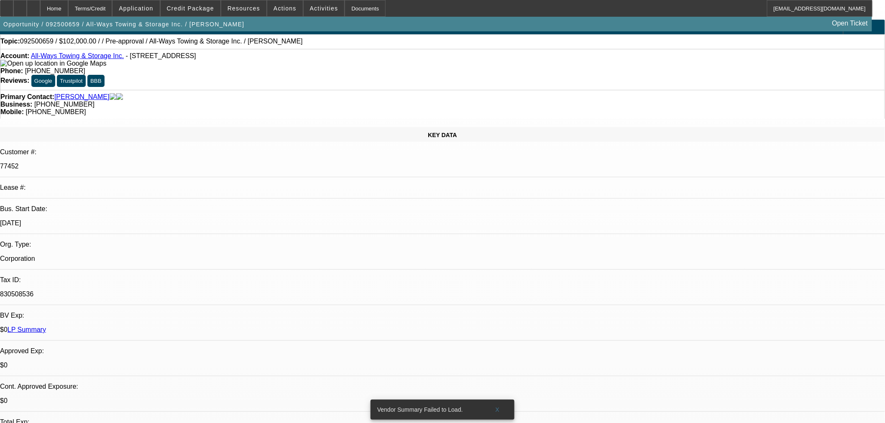
scroll to position [0, 0]
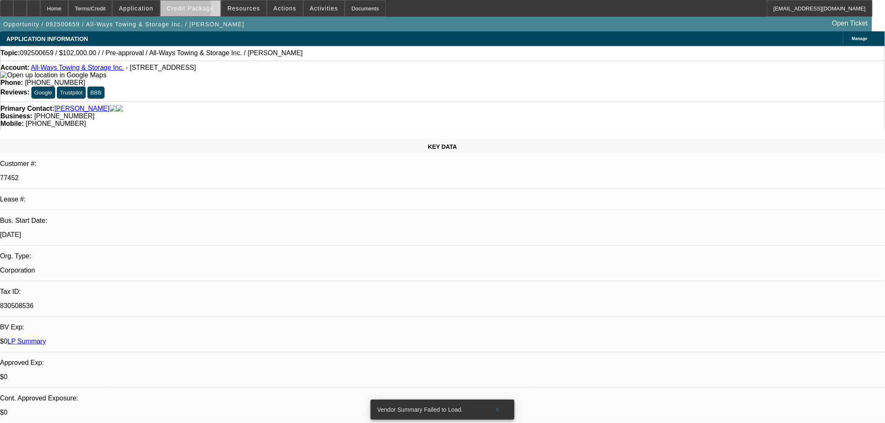
click at [194, 10] on span "Credit Package" at bounding box center [190, 8] width 47 height 7
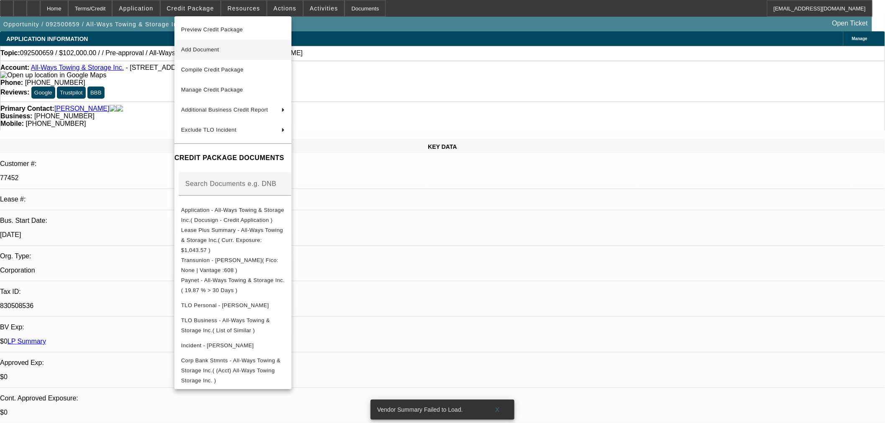
click at [206, 49] on span "Add Document" at bounding box center [200, 49] width 38 height 6
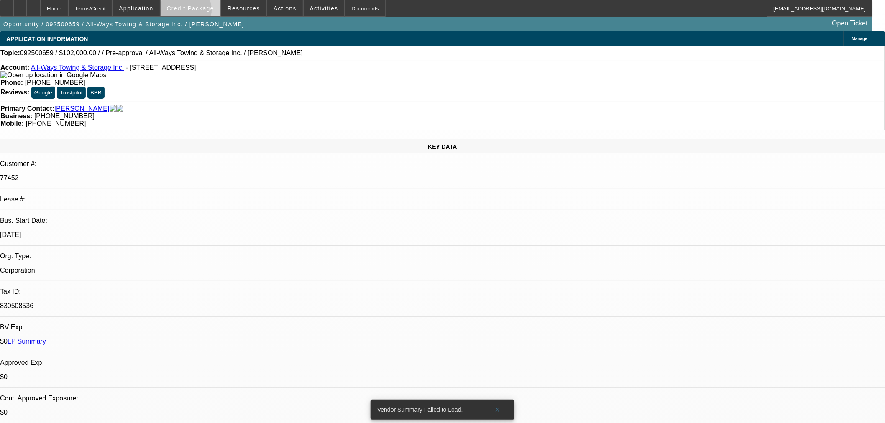
click at [197, 12] on span at bounding box center [191, 8] width 60 height 20
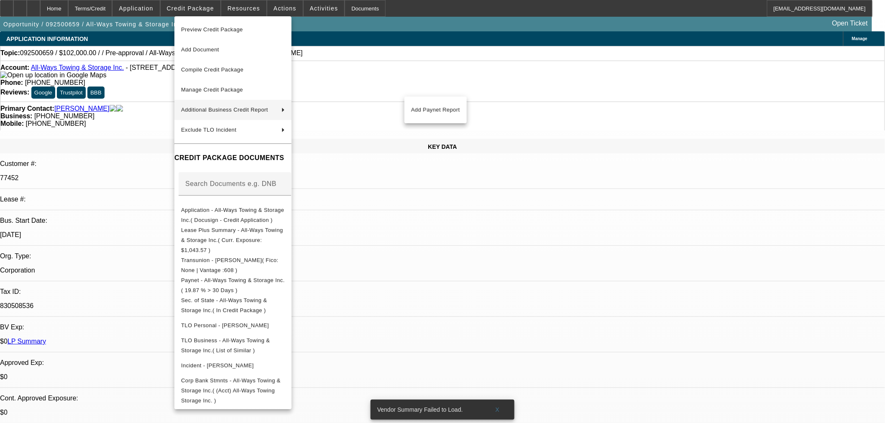
click at [555, 284] on div at bounding box center [442, 211] width 885 height 423
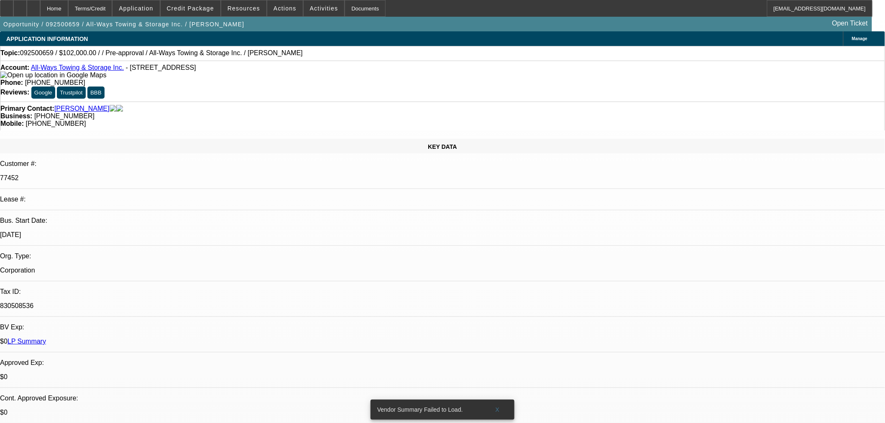
click at [161, 0] on button "Credit Package" at bounding box center [191, 8] width 60 height 16
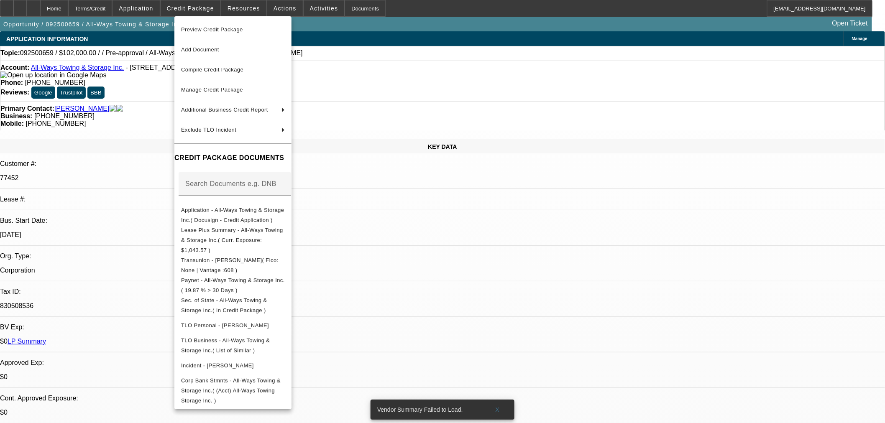
click at [565, 257] on div at bounding box center [442, 211] width 885 height 423
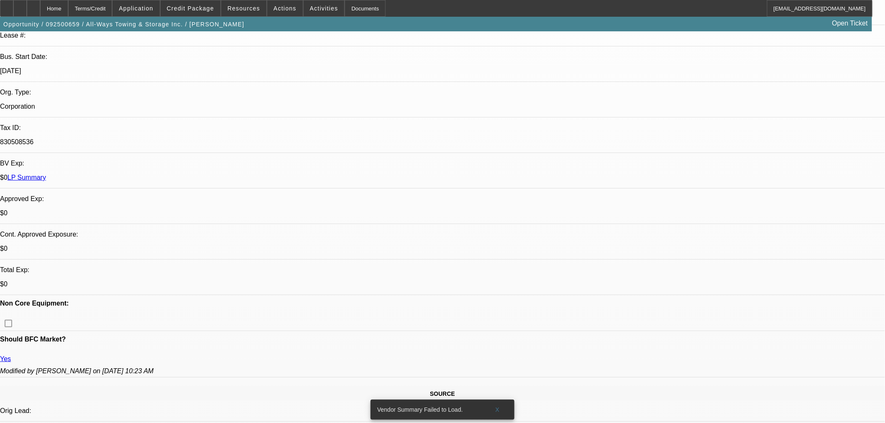
scroll to position [139, 0]
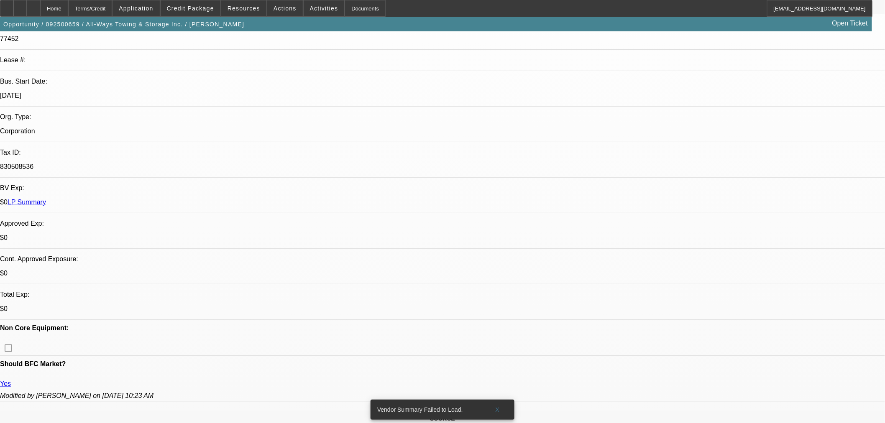
drag, startPoint x: 448, startPoint y: 253, endPoint x: 431, endPoint y: 257, distance: 17.4
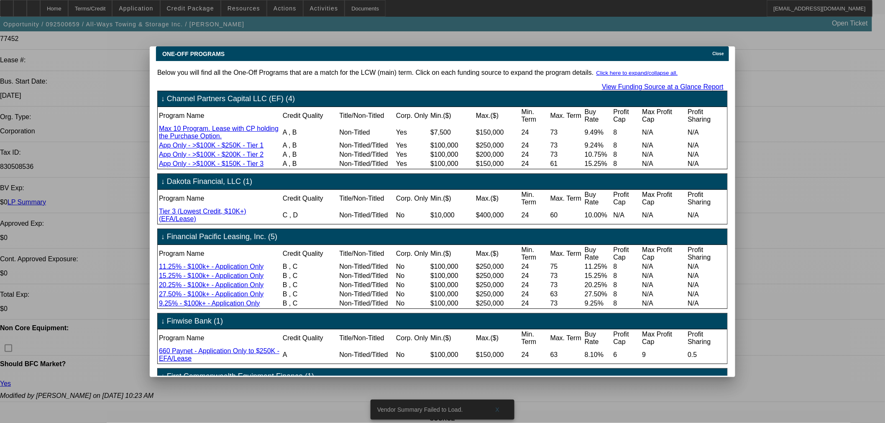
scroll to position [0, 0]
click at [726, 54] on div "ONE-OFF PROGRAMS Close" at bounding box center [442, 53] width 573 height 15
click at [720, 51] on span "Close" at bounding box center [718, 53] width 11 height 5
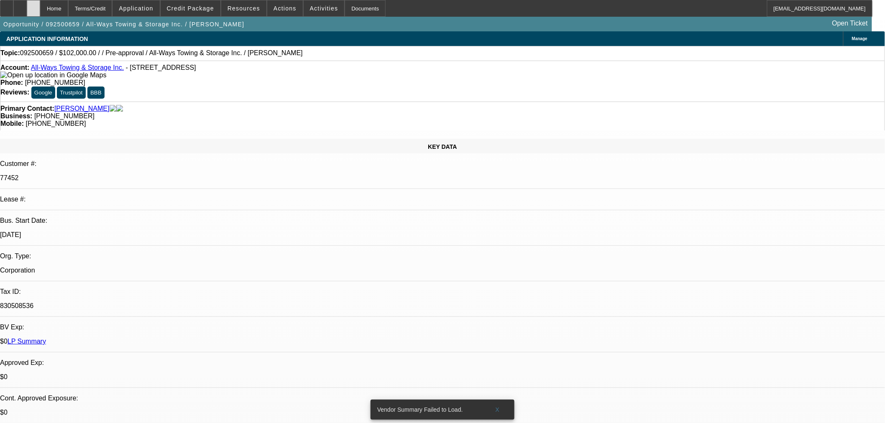
click at [33, 5] on icon at bounding box center [33, 5] width 0 height 0
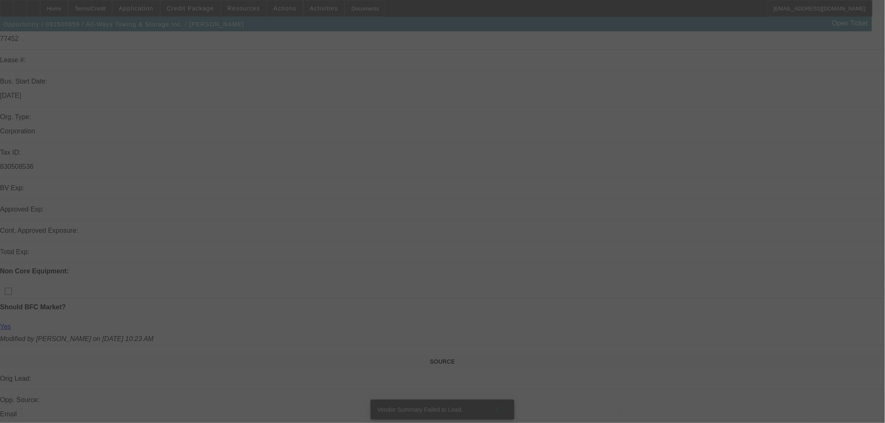
scroll to position [232, 0]
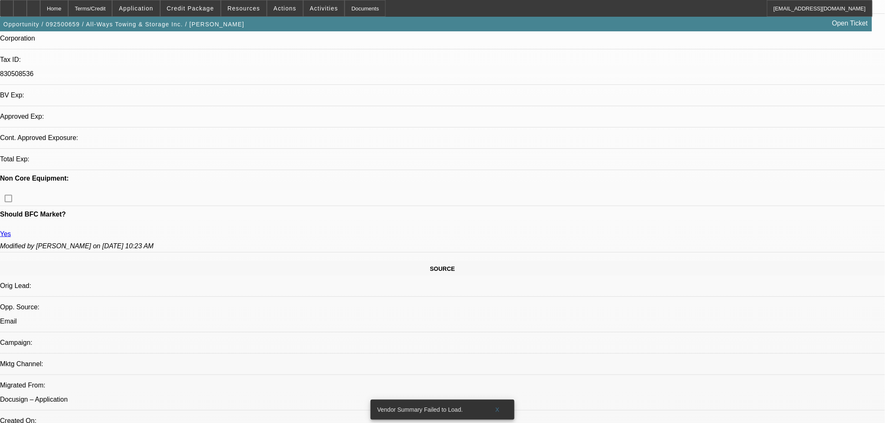
select select "0.15"
select select "2"
select select "0.1"
select select "4"
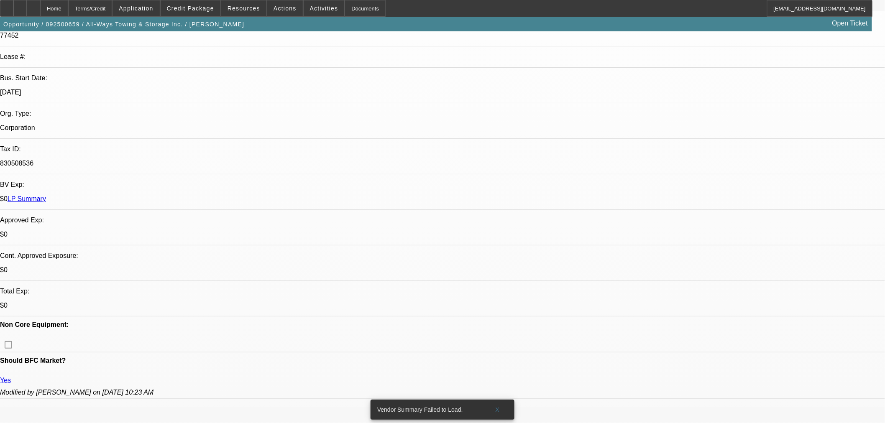
scroll to position [46, 0]
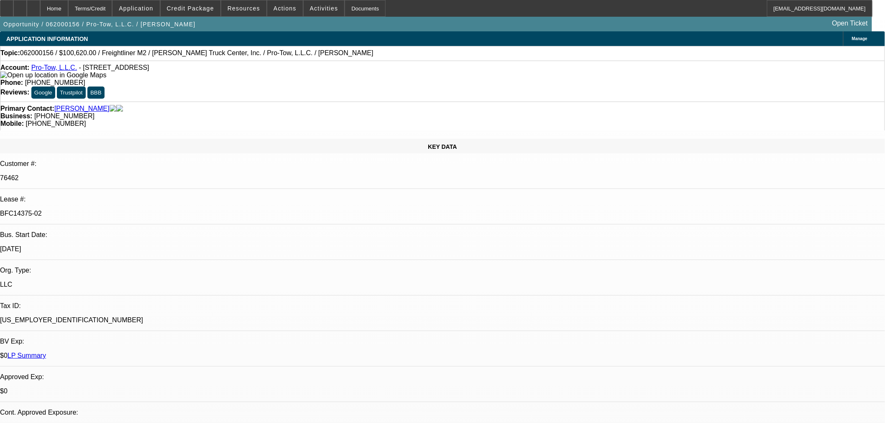
select select "0"
select select "6"
select select "0"
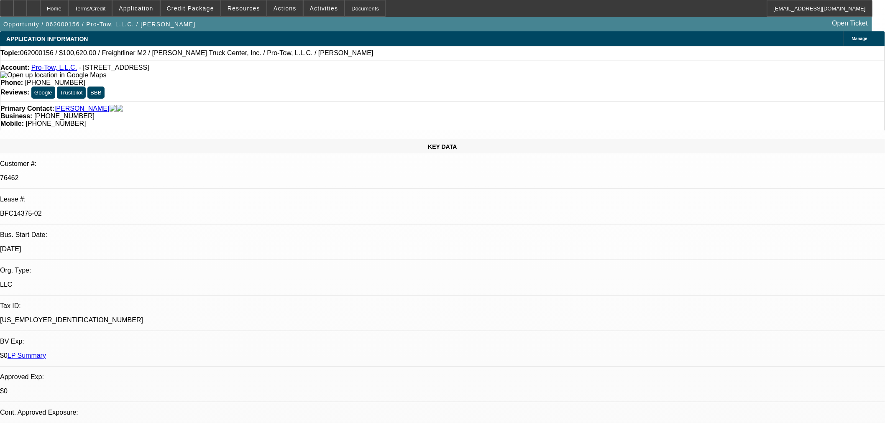
select select "0"
select select "2"
select select "0"
select select "6"
select select "0"
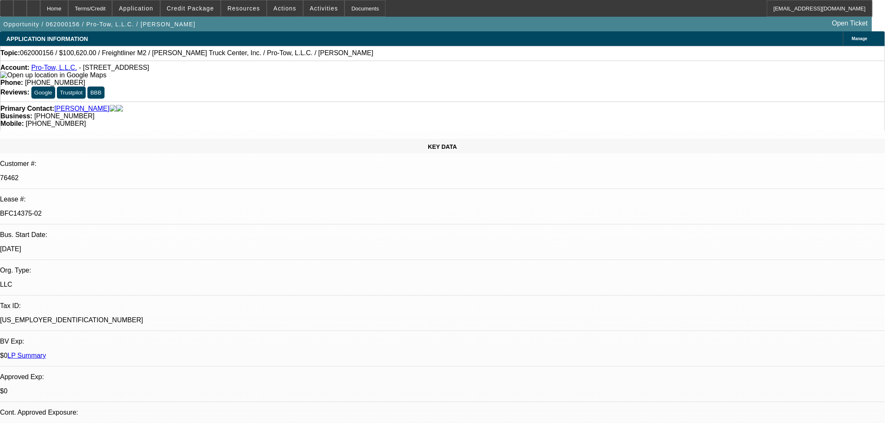
select select "0"
select select "6"
select select "0"
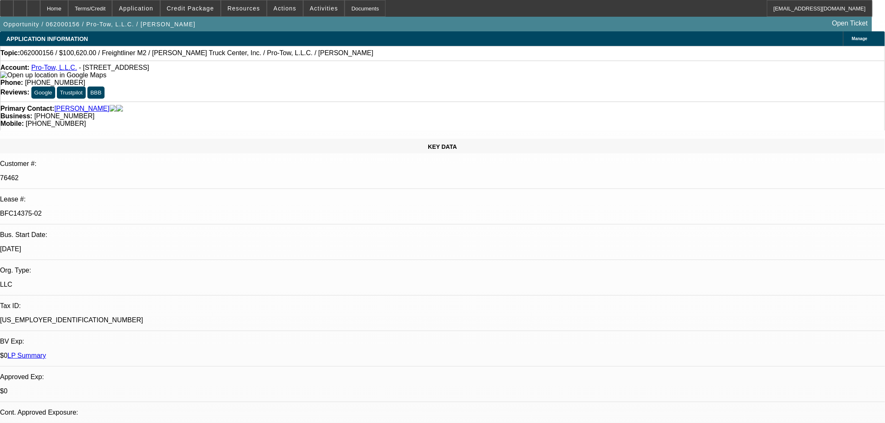
select select "2"
select select "0"
select select "6"
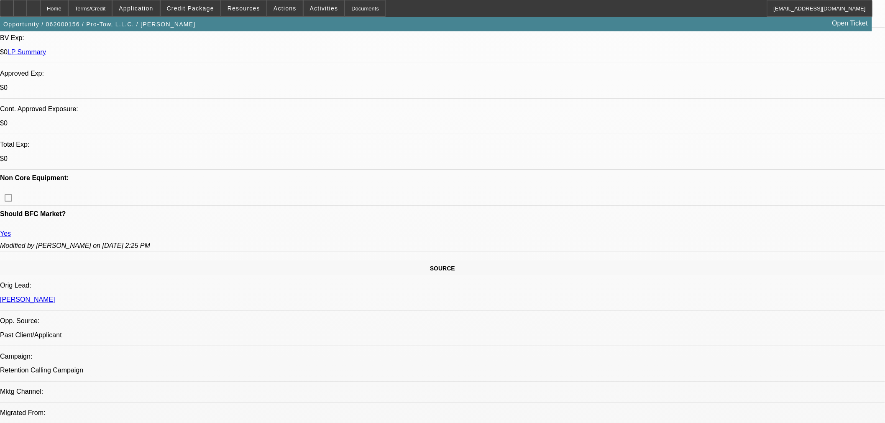
scroll to position [418, 0]
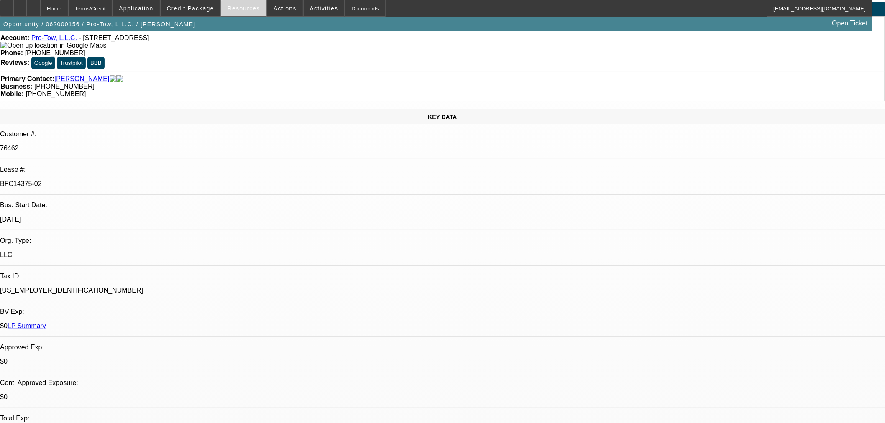
scroll to position [0, 0]
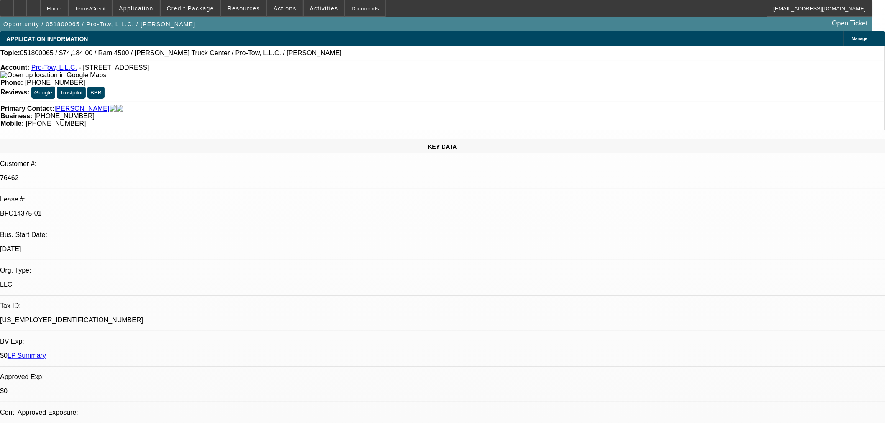
select select "0"
select select "6"
select select "0"
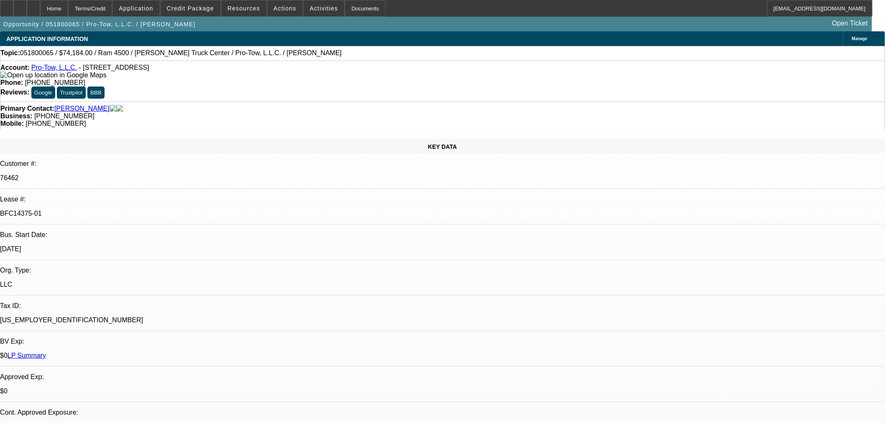
select select "0"
select select "3"
select select "0"
select select "6"
select select "0"
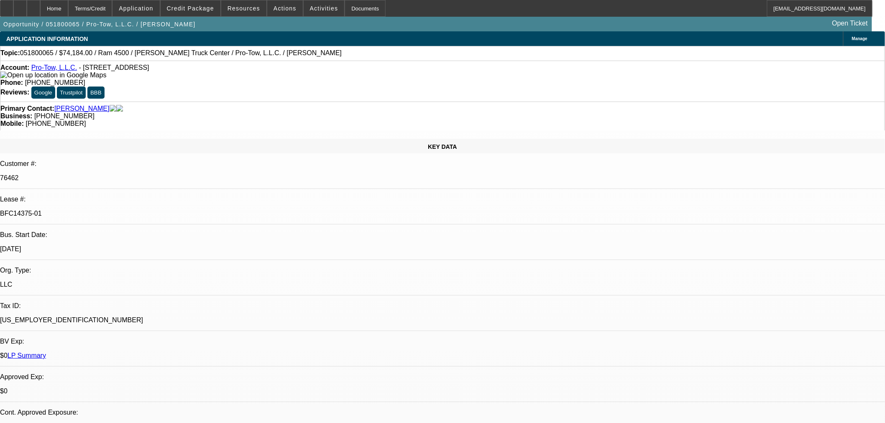
select select "0"
select select "2"
select select "0"
select select "6"
select select "0"
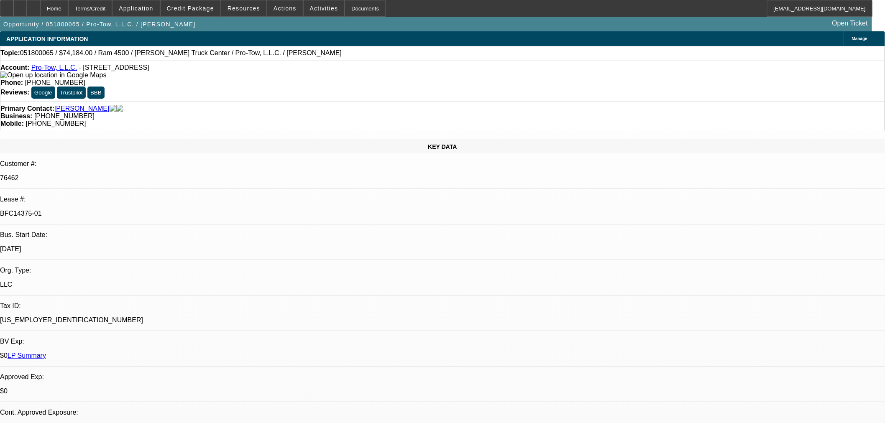
select select "0"
select select "3"
select select "0"
select select "6"
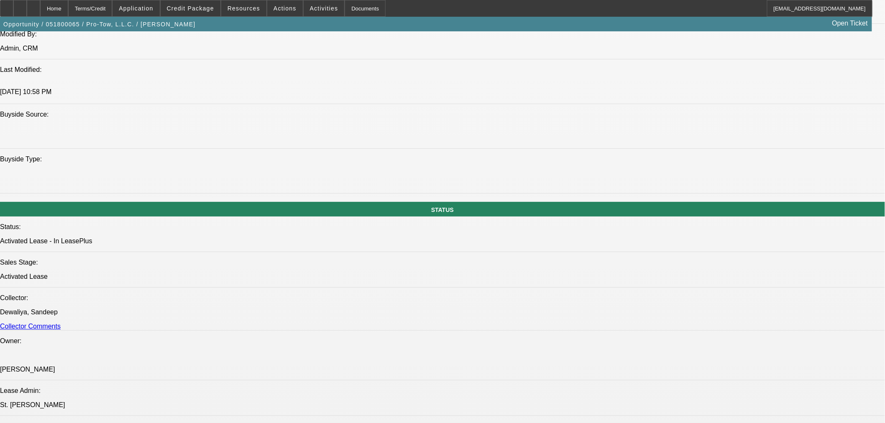
scroll to position [232, 0]
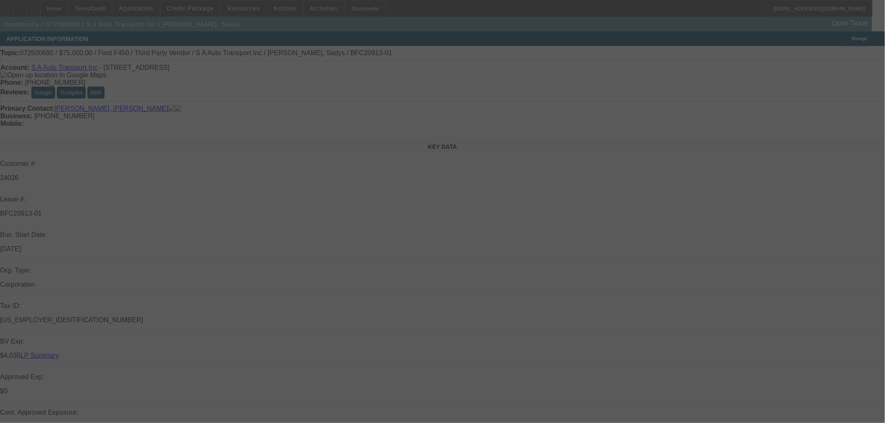
select select "0"
select select "2"
select select "0.1"
select select "4"
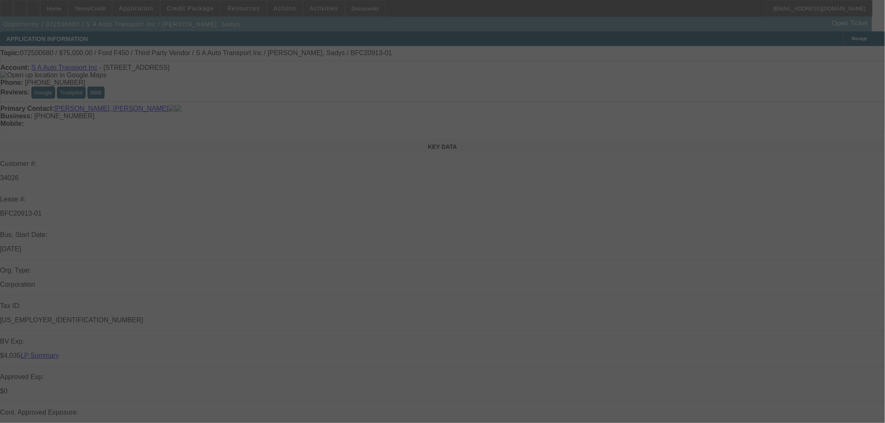
select select "0"
select select "6"
select select "0"
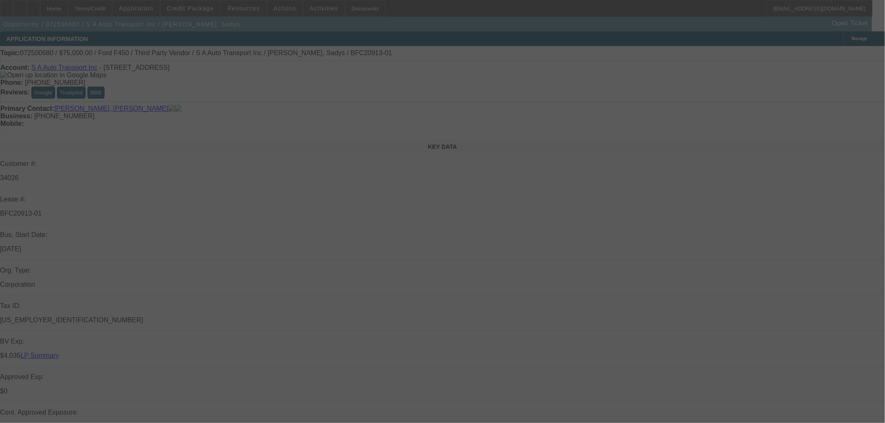
select select "0"
select select "0.1"
select select "4"
select select "0"
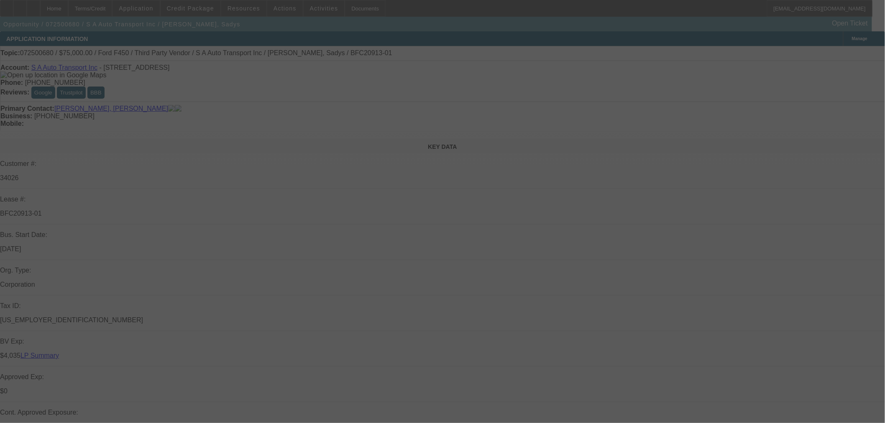
select select "0"
select select "6"
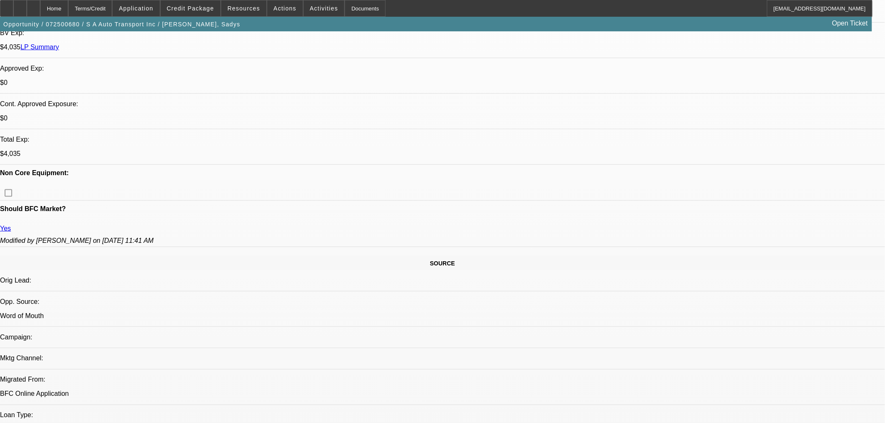
scroll to position [325, 0]
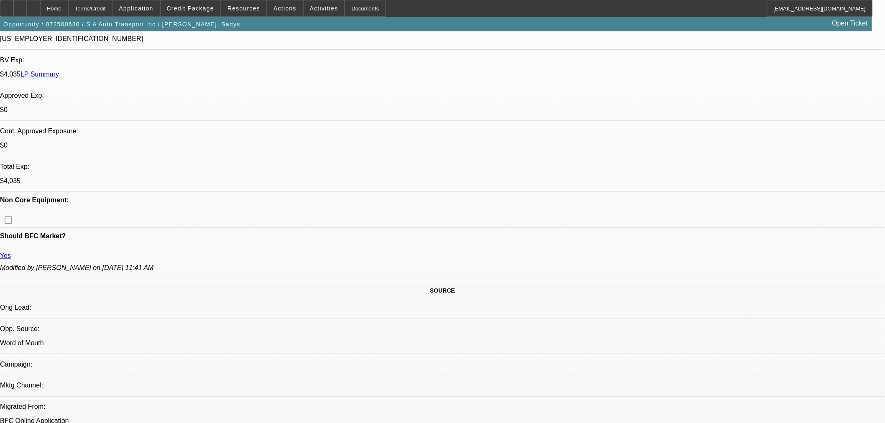
scroll to position [0, 0]
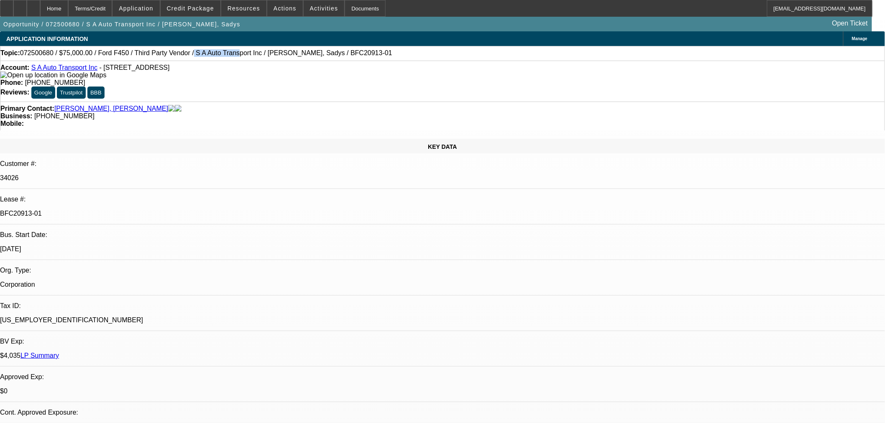
drag, startPoint x: 171, startPoint y: 55, endPoint x: 208, endPoint y: 51, distance: 37.8
click at [208, 51] on span "072500680 / $75,000.00 / Ford F450 / Third Party Vendor / S A Auto Transport In…" at bounding box center [206, 53] width 372 height 8
click at [206, 51] on span "072500680 / $75,000.00 / Ford F450 / Third Party Vendor / S A Auto Transport In…" at bounding box center [206, 53] width 372 height 8
drag, startPoint x: 177, startPoint y: 54, endPoint x: 170, endPoint y: 53, distance: 7.1
click at [170, 53] on span "072500680 / $75,000.00 / Ford F450 / Third Party Vendor / S A Auto Transport In…" at bounding box center [206, 53] width 372 height 8
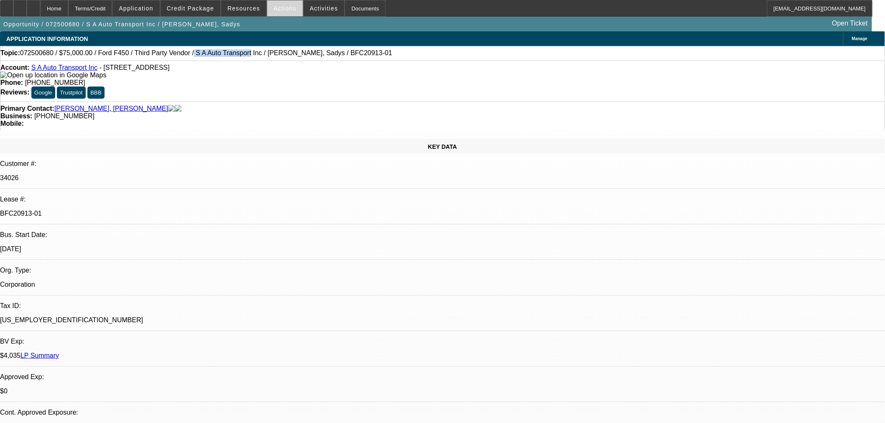
click at [289, 6] on span at bounding box center [285, 8] width 36 height 20
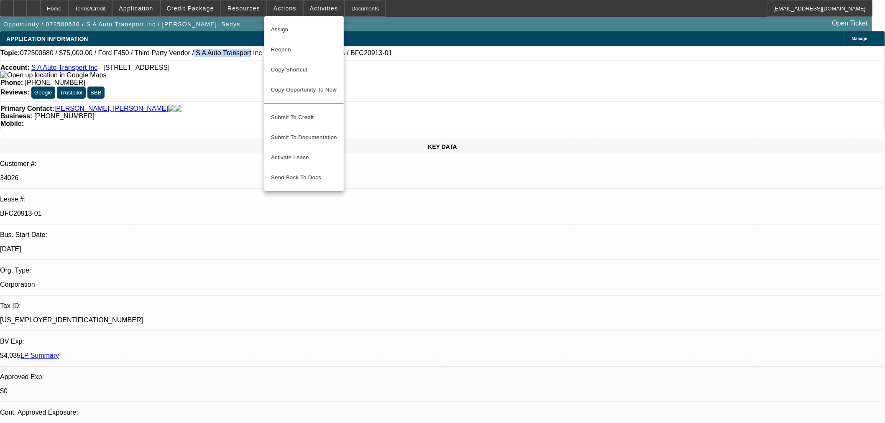
click at [310, 8] on div at bounding box center [442, 211] width 885 height 423
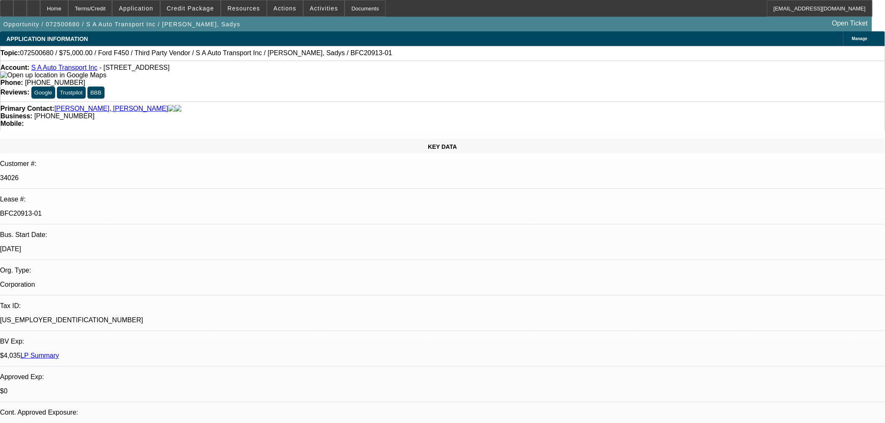
click at [310, 8] on div at bounding box center [442, 211] width 885 height 423
click at [310, 8] on span "Activities" at bounding box center [324, 8] width 28 height 7
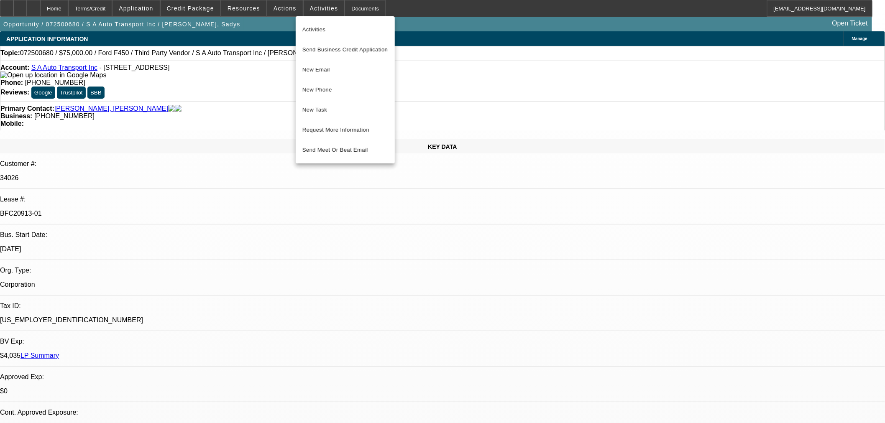
click at [292, 14] on div at bounding box center [442, 211] width 885 height 423
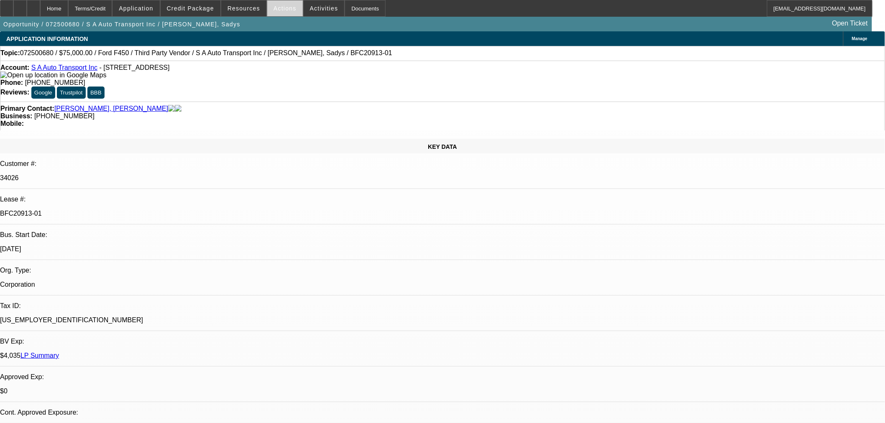
click at [291, 10] on span at bounding box center [285, 8] width 36 height 20
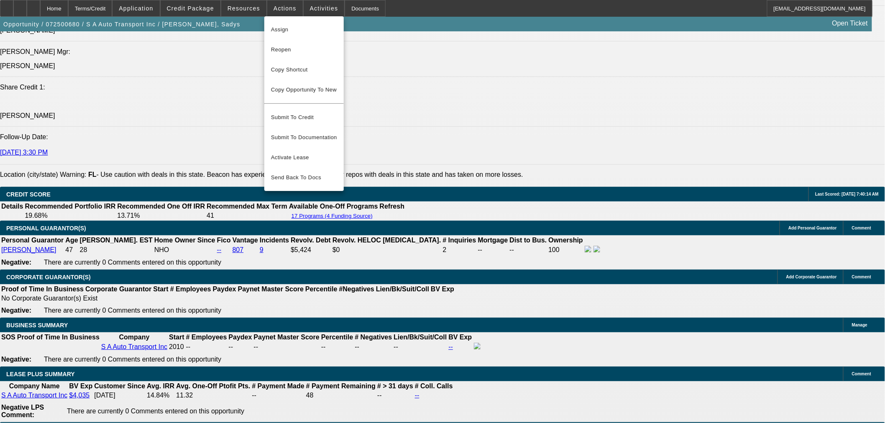
scroll to position [1161, 0]
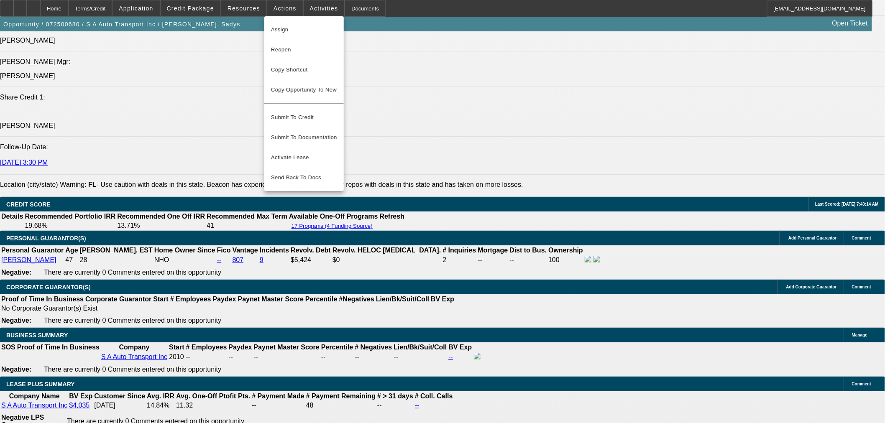
click at [391, 154] on div at bounding box center [442, 211] width 885 height 423
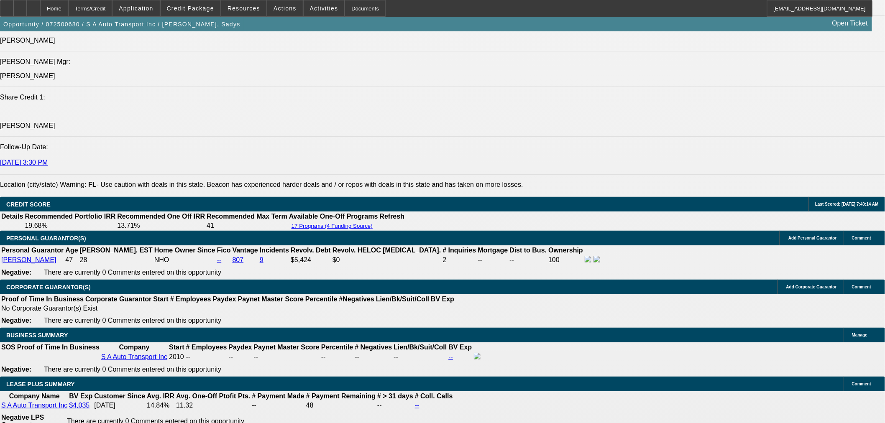
scroll to position [186, 0]
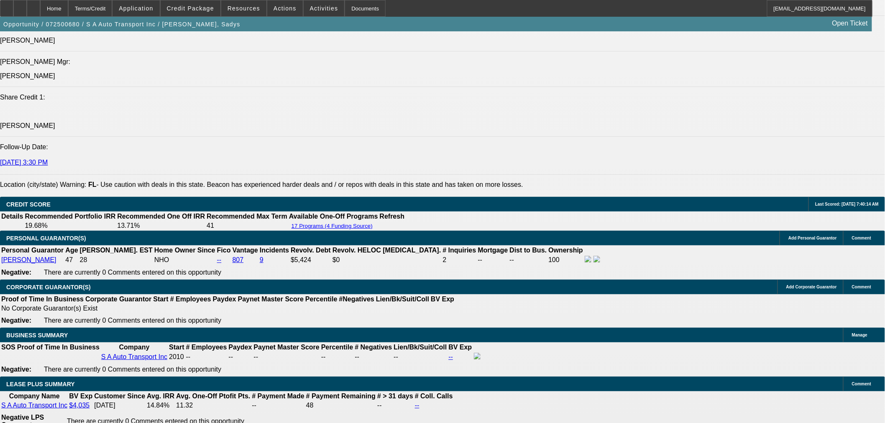
drag, startPoint x: 705, startPoint y: 84, endPoint x: 352, endPoint y: 13, distance: 360.5
click at [304, 2] on span at bounding box center [324, 8] width 41 height 20
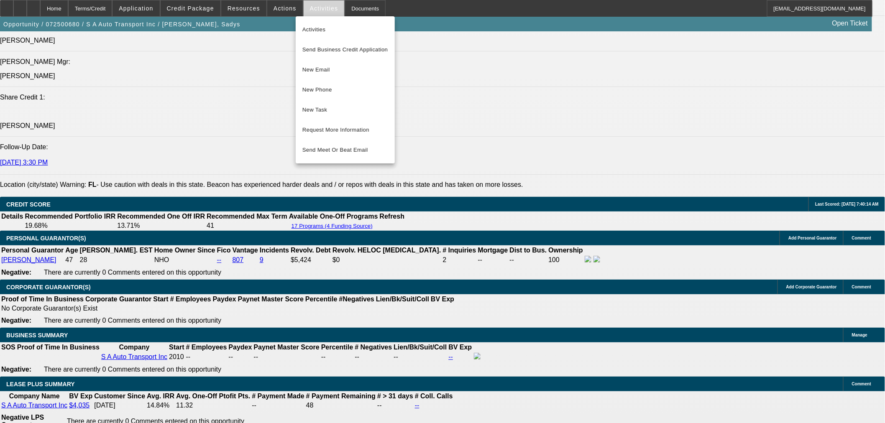
click at [282, 3] on div at bounding box center [442, 211] width 885 height 423
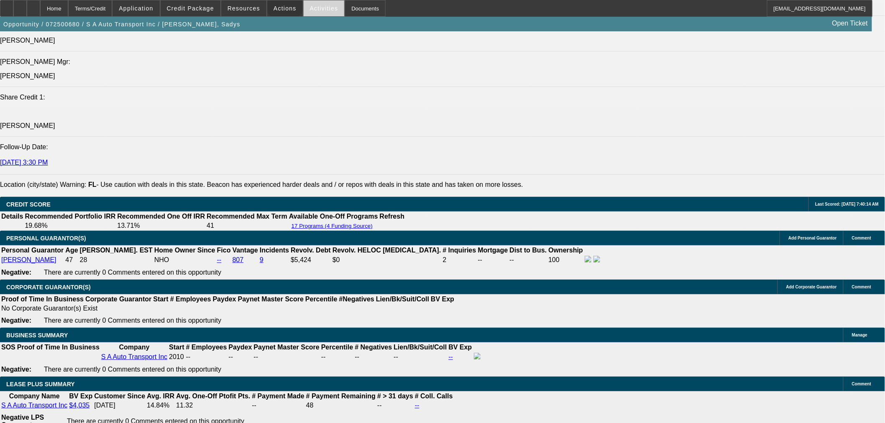
click at [282, 3] on span at bounding box center [285, 8] width 36 height 20
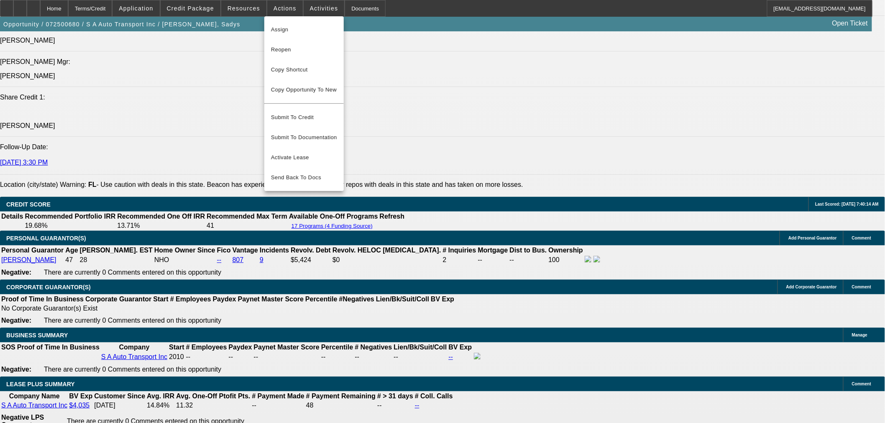
click at [327, 9] on div at bounding box center [442, 211] width 885 height 423
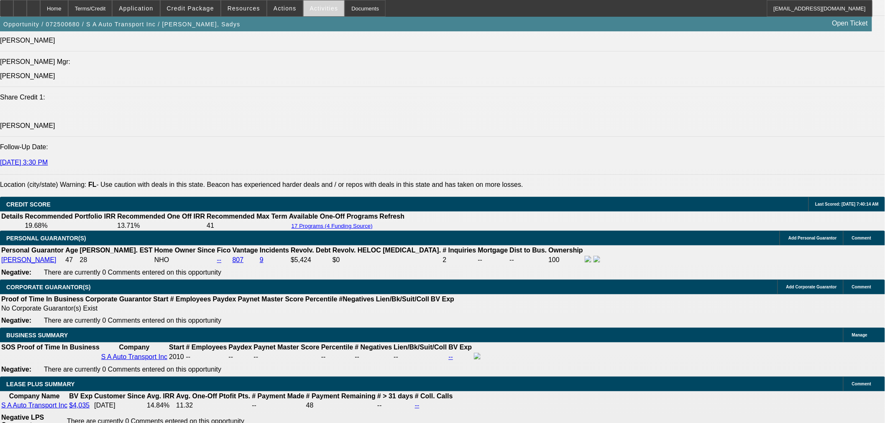
click at [320, 10] on span "Activities" at bounding box center [324, 8] width 28 height 7
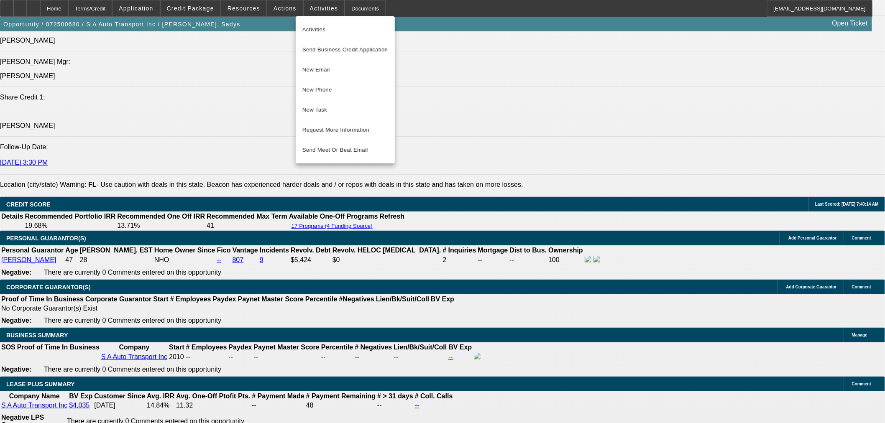
click at [337, 5] on div at bounding box center [442, 211] width 885 height 423
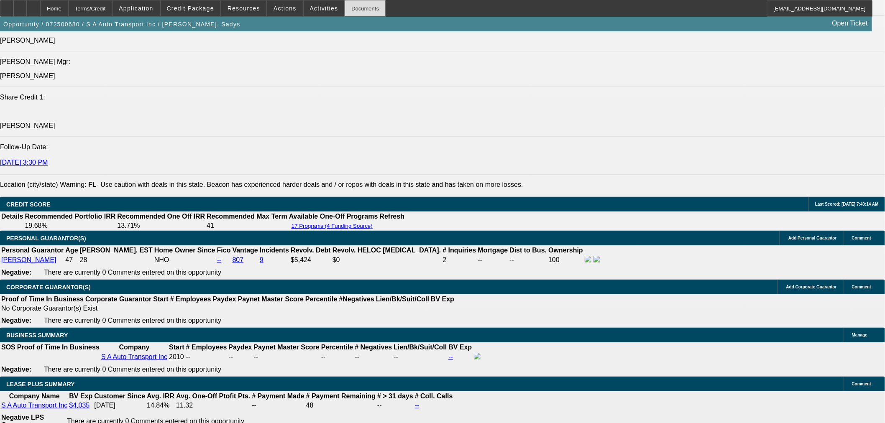
click at [345, 5] on div "Documents" at bounding box center [365, 8] width 41 height 17
click at [269, 7] on span at bounding box center [285, 8] width 36 height 20
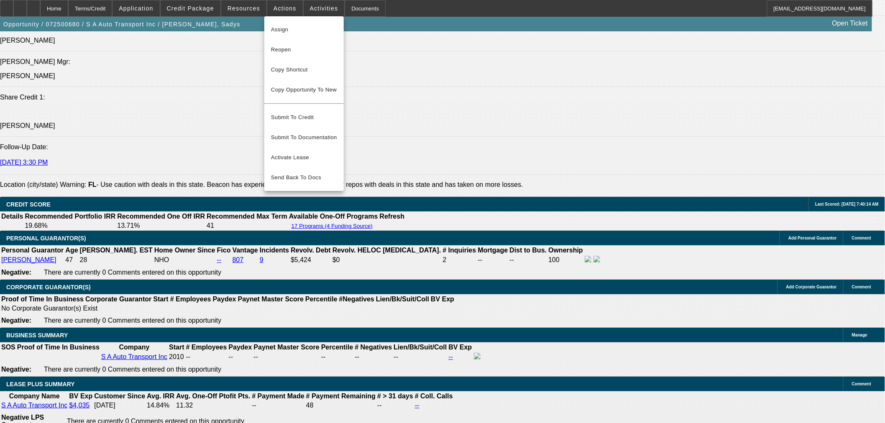
click at [252, 9] on div at bounding box center [442, 211] width 885 height 423
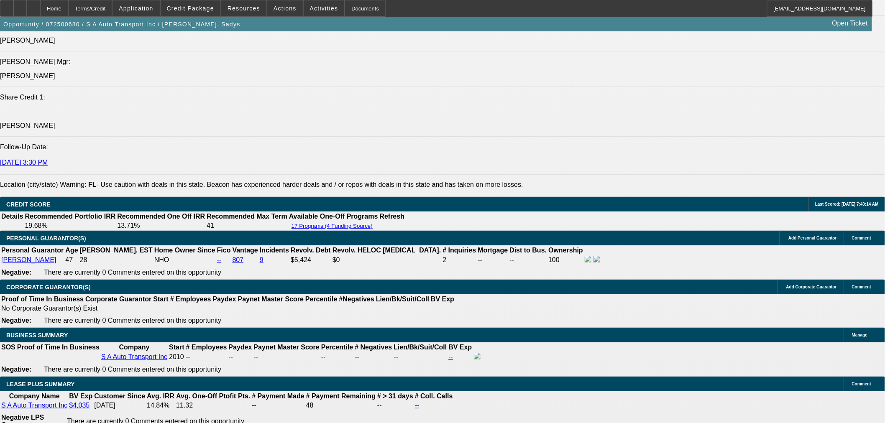
click at [252, 9] on span "Resources" at bounding box center [244, 8] width 33 height 7
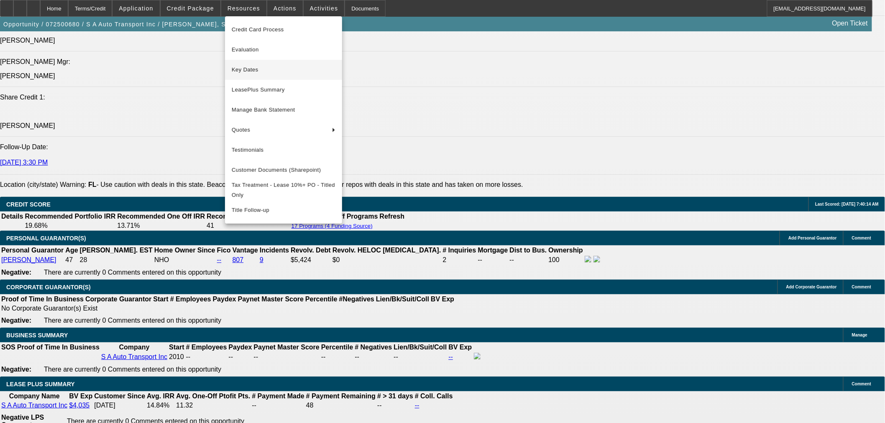
click at [284, 74] on span "Key Dates" at bounding box center [284, 70] width 104 height 10
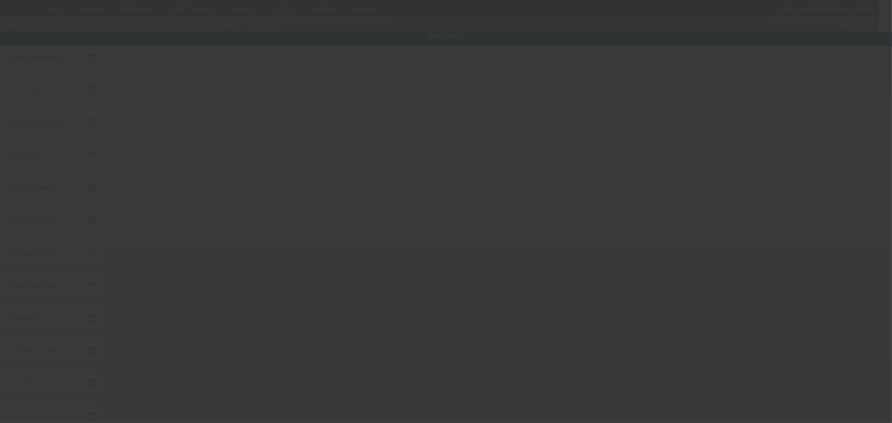
type input "7/29/2025"
type input "7/31/2025"
type input "8/6/2025"
type input "7/31/2025"
type input "8/6/2025"
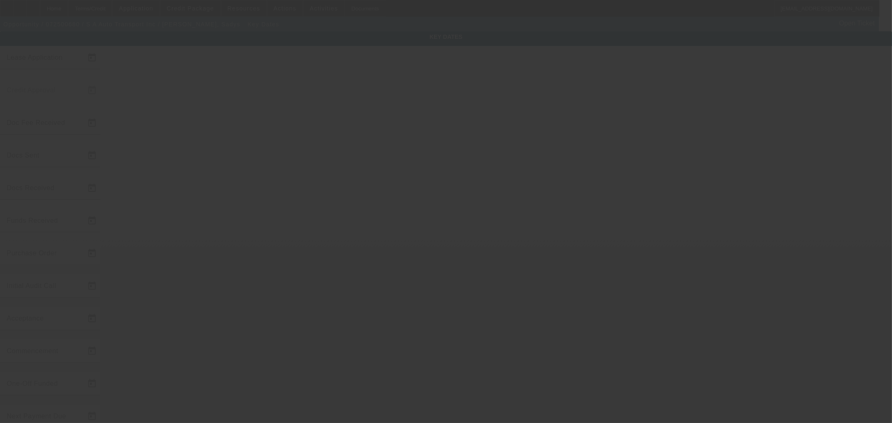
type input "8/6/2025"
type input "9/1/2025"
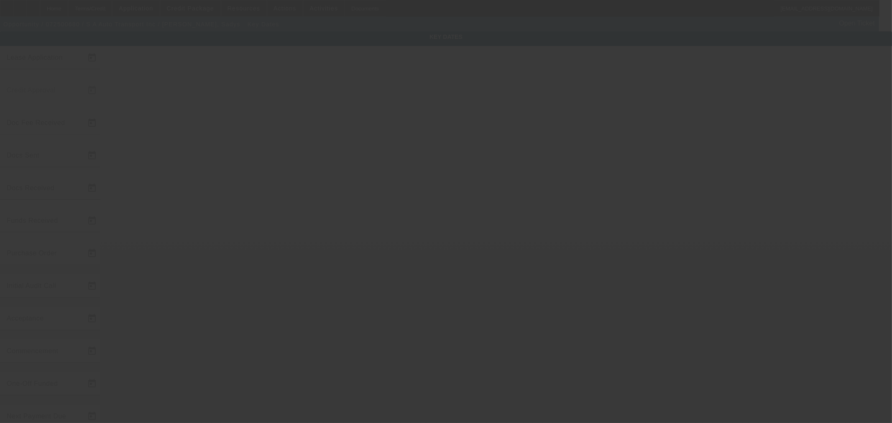
type input "8/13/2025"
type input "10/1/2025"
type input "8/12/2025"
type input "8/13/2025"
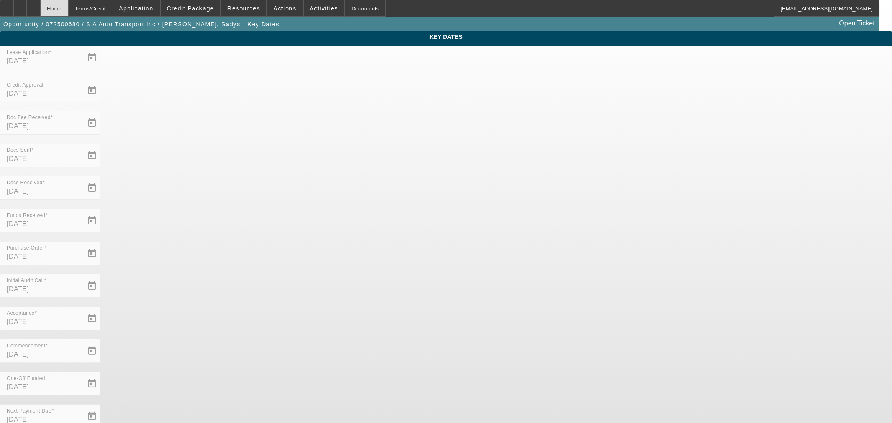
click at [68, 6] on div "Home" at bounding box center [54, 8] width 28 height 17
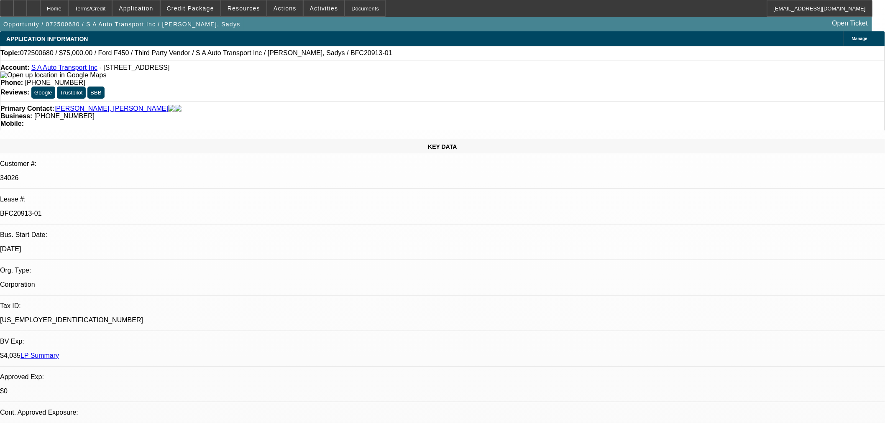
select select "0"
select select "2"
select select "0.1"
select select "4"
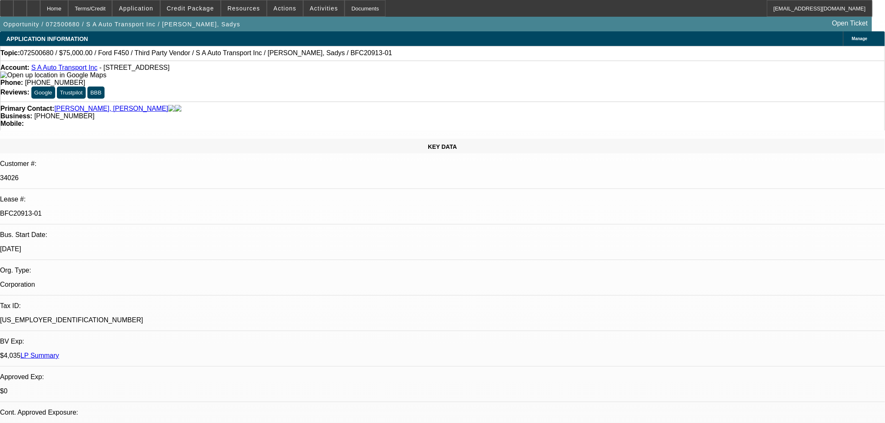
select select "0"
select select "6"
select select "0"
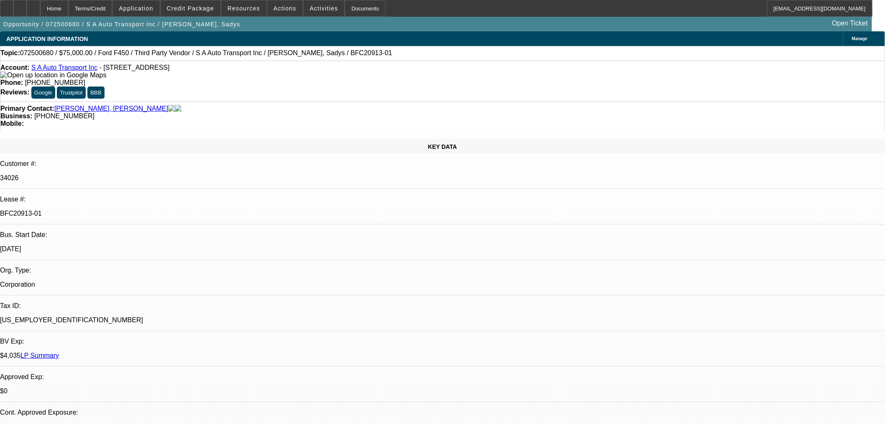
select select "0"
select select "0.1"
select select "4"
select select "0"
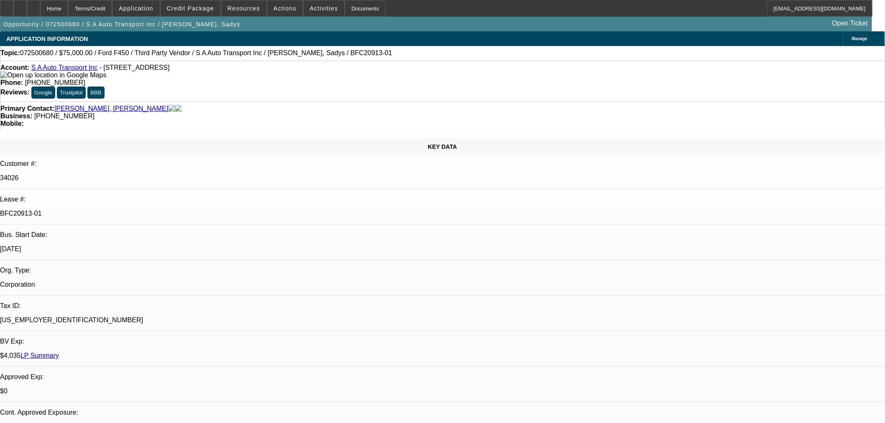
select select "0"
select select "6"
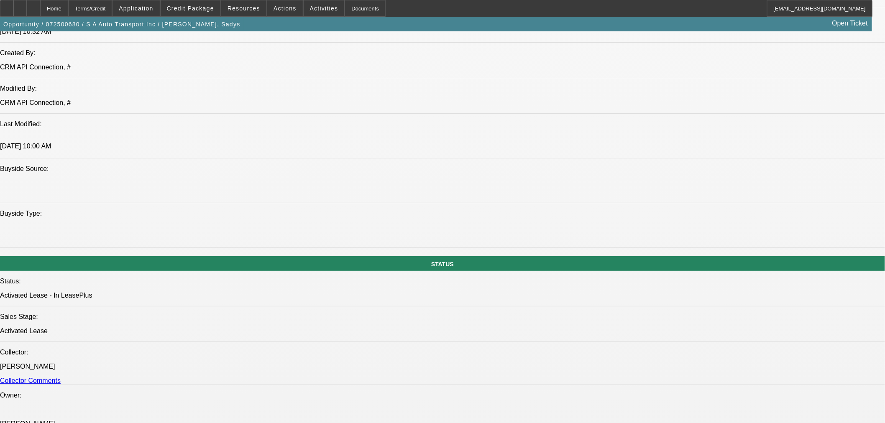
scroll to position [604, 0]
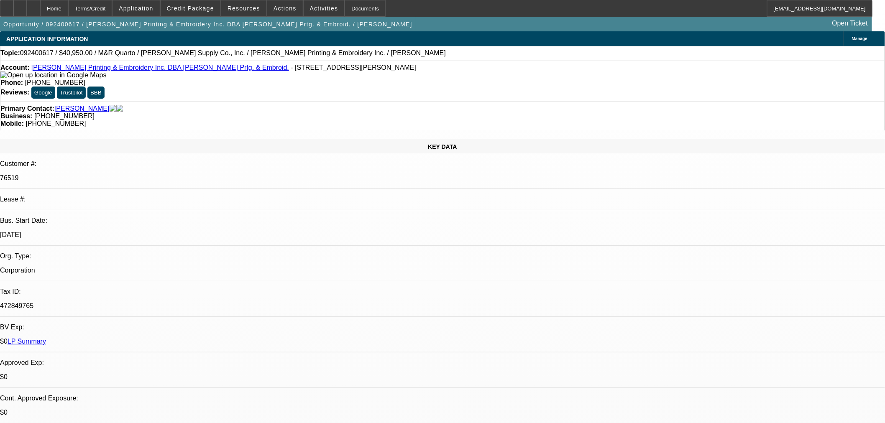
select select "0"
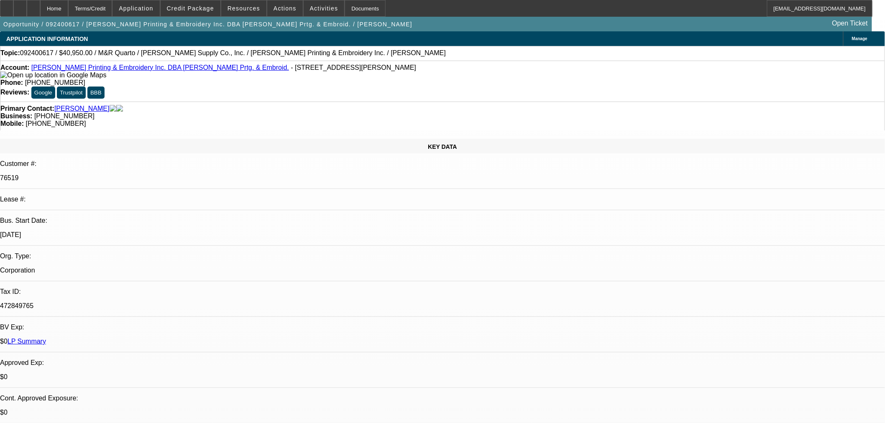
select select "0"
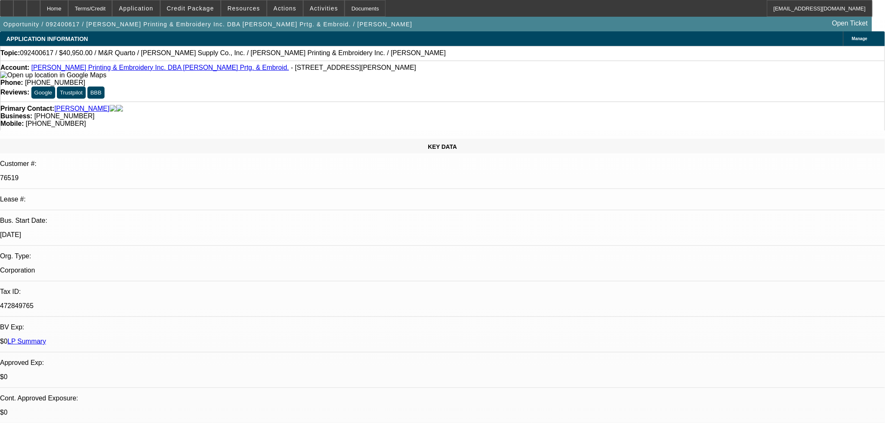
select select "0"
select select "1"
select select "2"
select select "6"
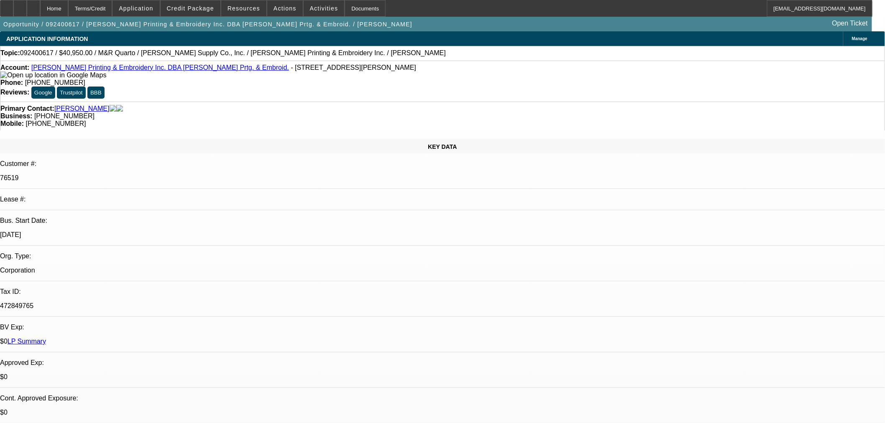
select select "1"
select select "3"
select select "6"
select select "1"
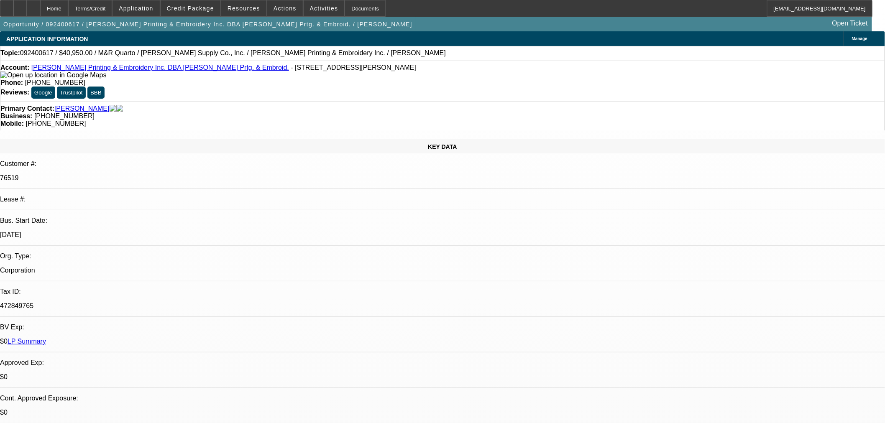
select select "6"
select select "1"
select select "2"
select select "6"
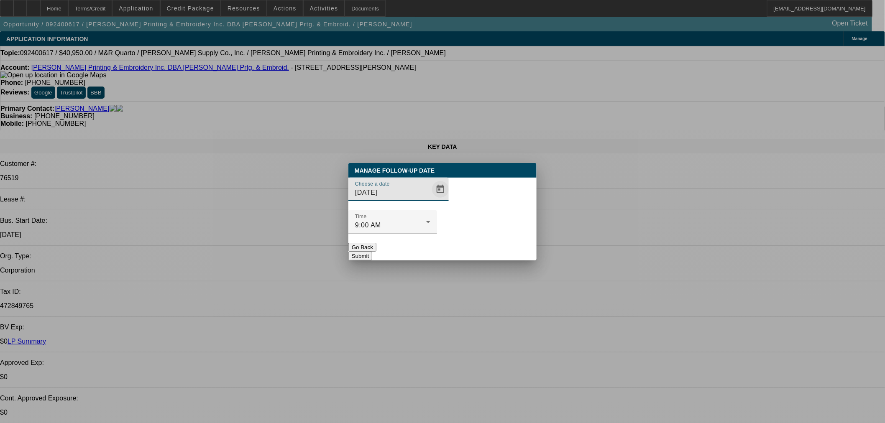
click at [430, 200] on span "Open calendar" at bounding box center [440, 189] width 20 height 20
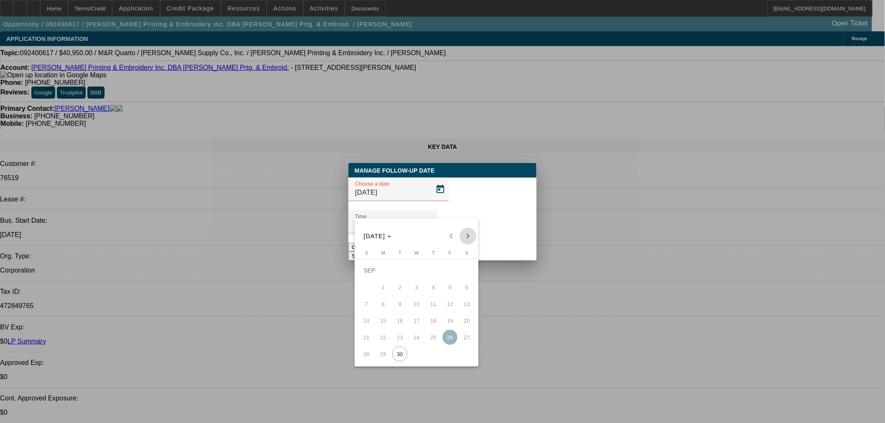
click at [469, 238] on span "Next month" at bounding box center [468, 236] width 17 height 17
click at [448, 272] on span "3" at bounding box center [450, 270] width 15 height 15
type input "[DATE]"
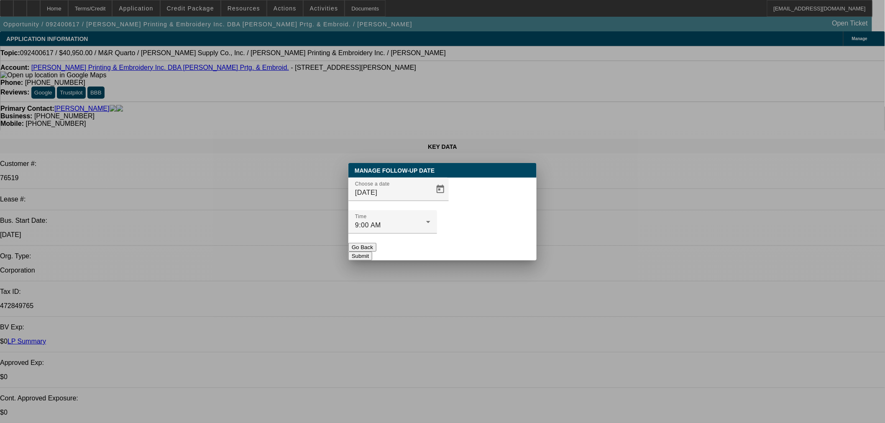
click at [372, 252] on button "Submit" at bounding box center [360, 256] width 24 height 9
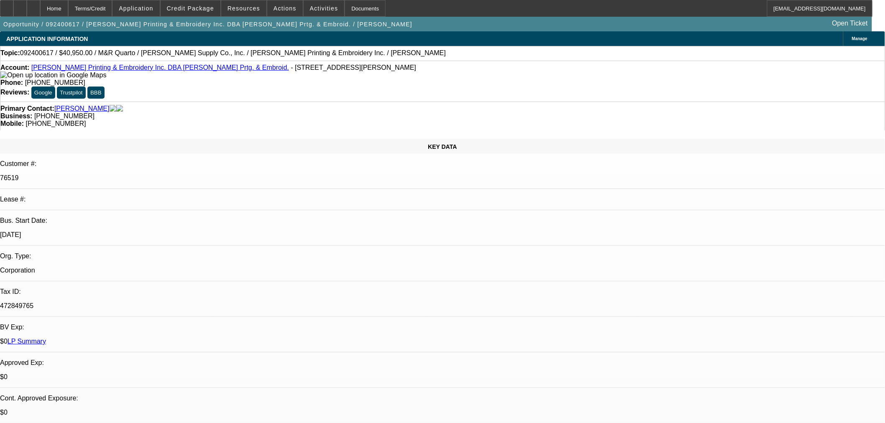
click at [286, 65] on div "Account: [PERSON_NAME] Printing & Embroidery Inc. DBA [PERSON_NAME] Prtg. & Emb…" at bounding box center [442, 81] width 885 height 41
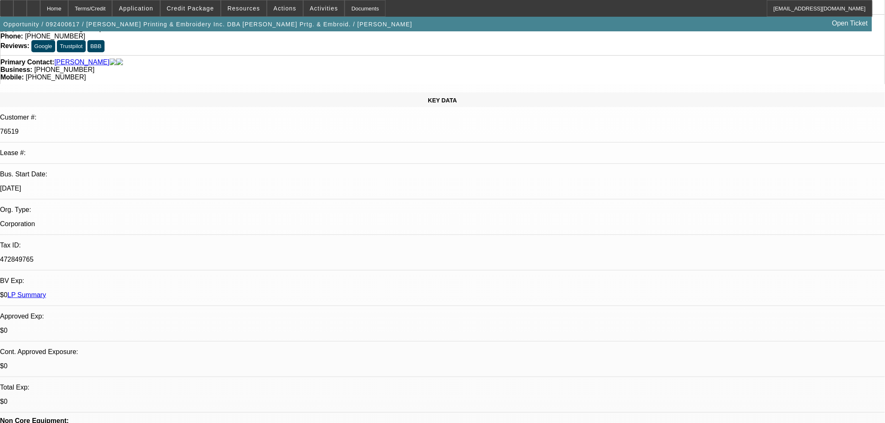
scroll to position [418, 0]
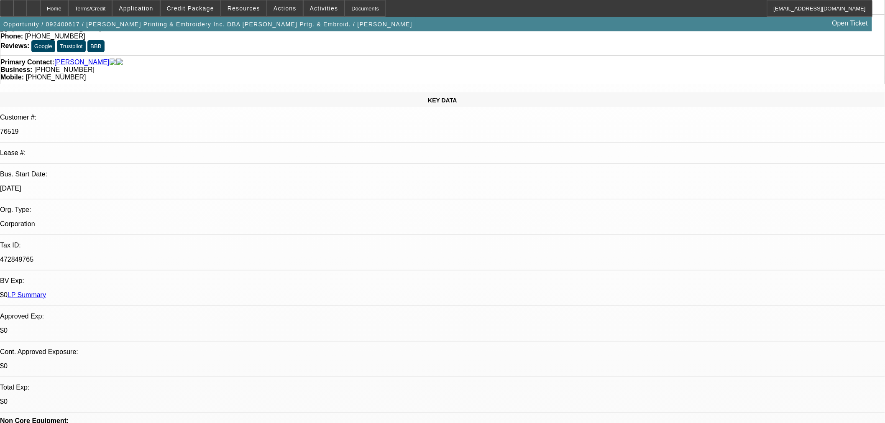
scroll to position [0, 0]
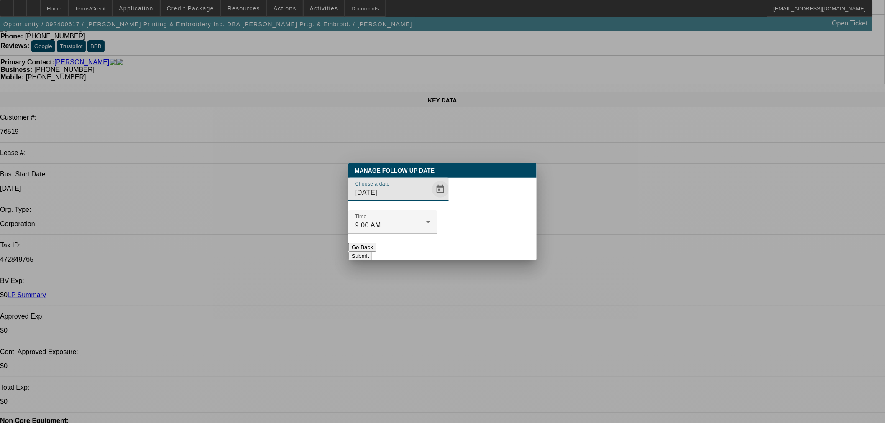
click at [432, 200] on span "Open calendar" at bounding box center [440, 189] width 20 height 20
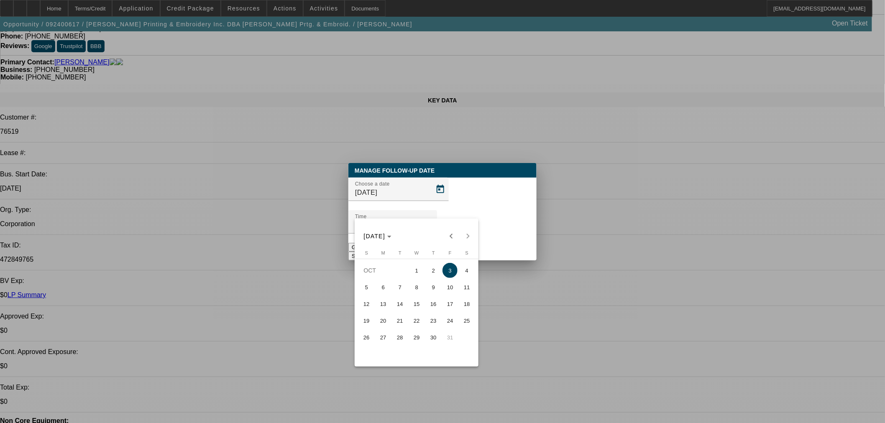
click at [447, 312] on span "17" at bounding box center [450, 304] width 15 height 15
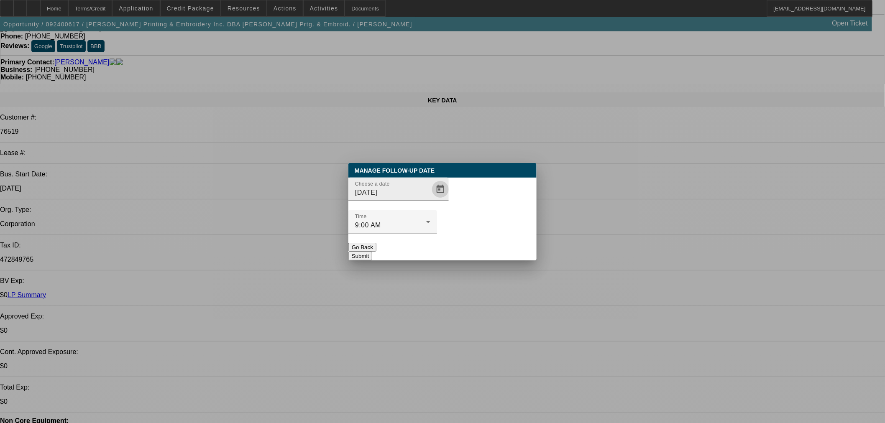
click at [434, 200] on span "Open calendar" at bounding box center [440, 189] width 20 height 20
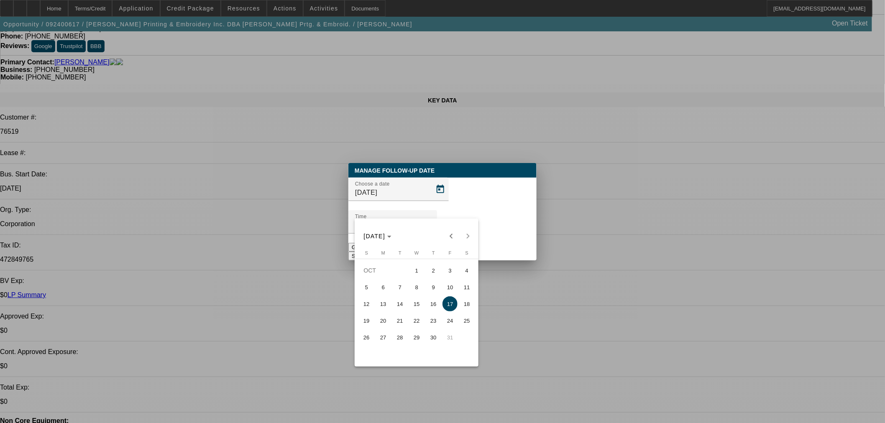
click at [424, 210] on div at bounding box center [442, 211] width 885 height 423
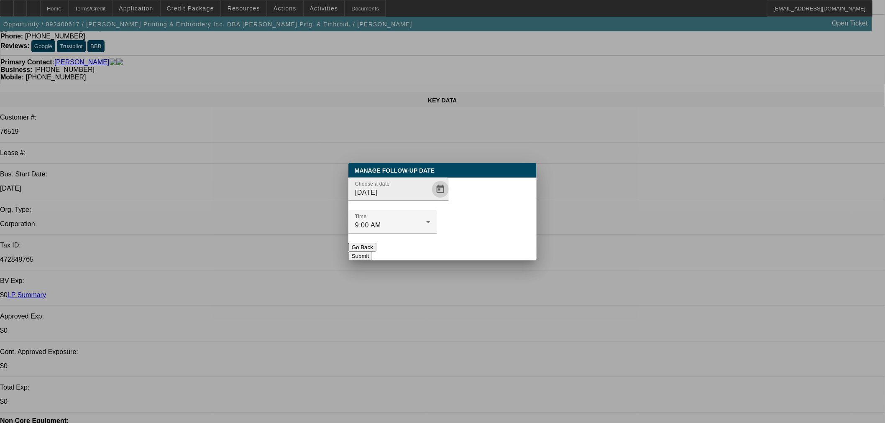
click at [430, 200] on span "Open calendar" at bounding box center [440, 189] width 20 height 20
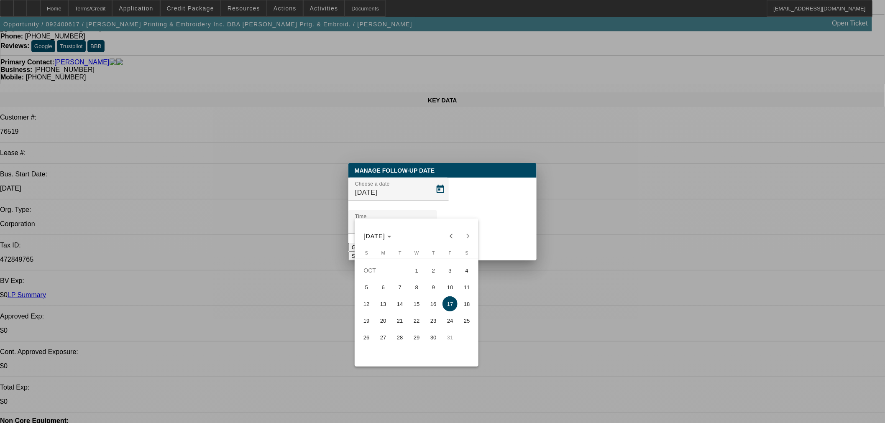
click at [412, 304] on span "15" at bounding box center [416, 304] width 15 height 15
type input "[DATE]"
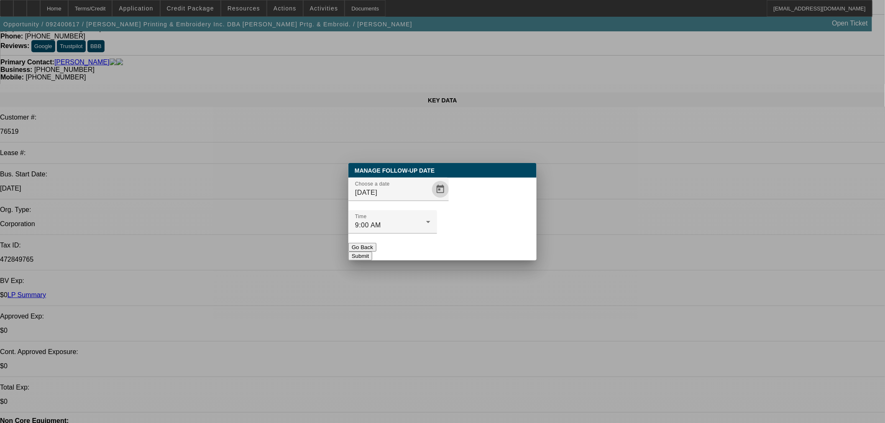
click at [372, 252] on button "Submit" at bounding box center [360, 256] width 24 height 9
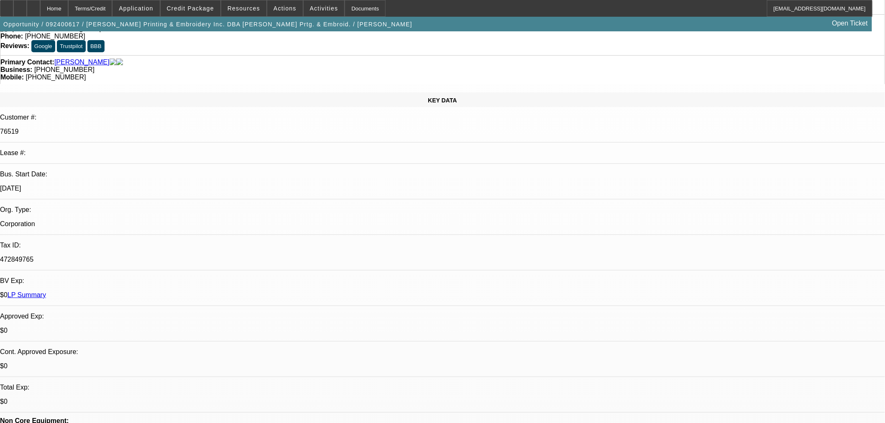
scroll to position [46, 0]
radio input "true"
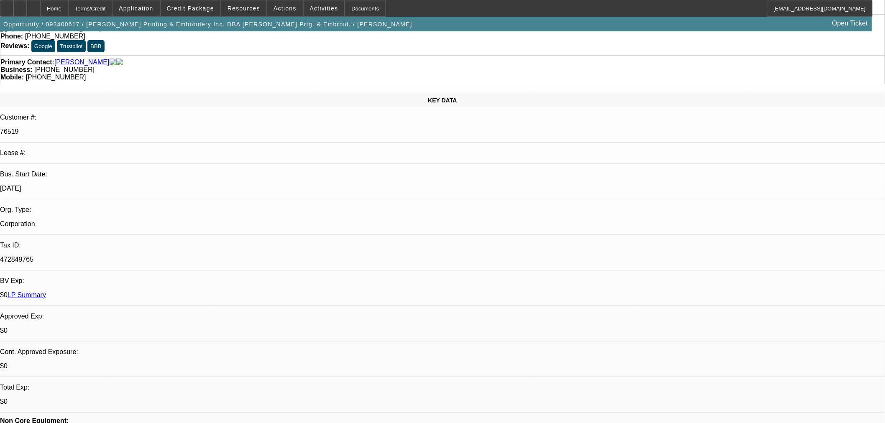
type textarea "Has a few feelers that he will hear back this week about for selling equipment.…"
radio input "true"
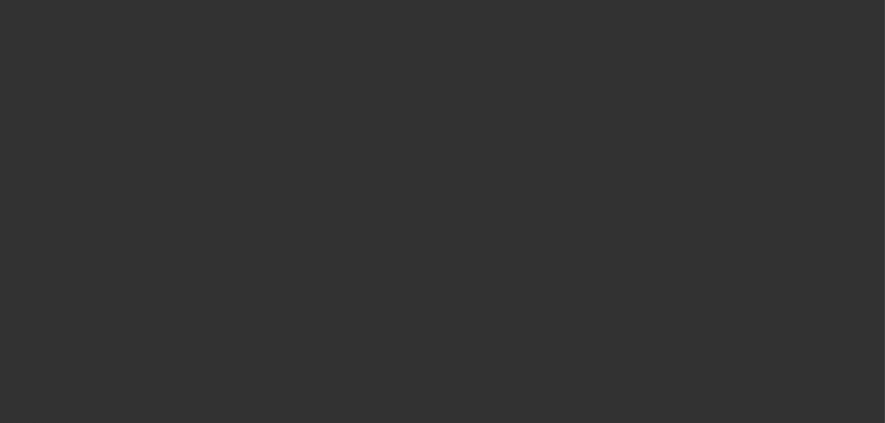
scroll to position [0, 0]
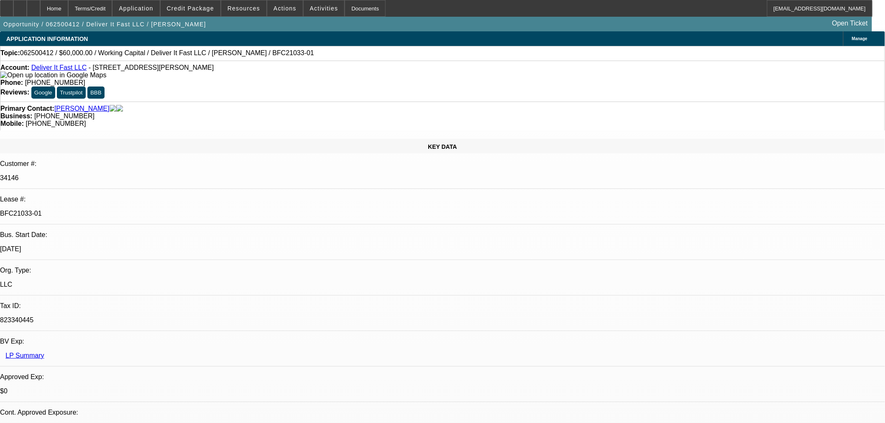
select select "0"
select select "2"
select select "0"
select select "6"
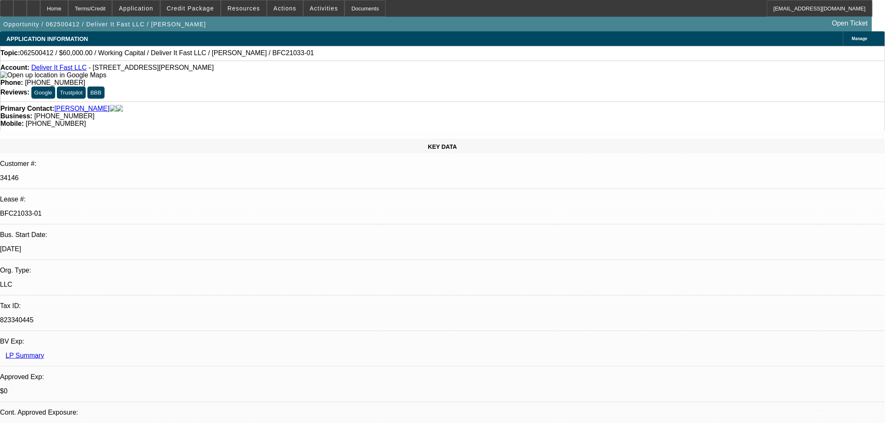
select select "0"
select select "2"
select select "0"
select select "6"
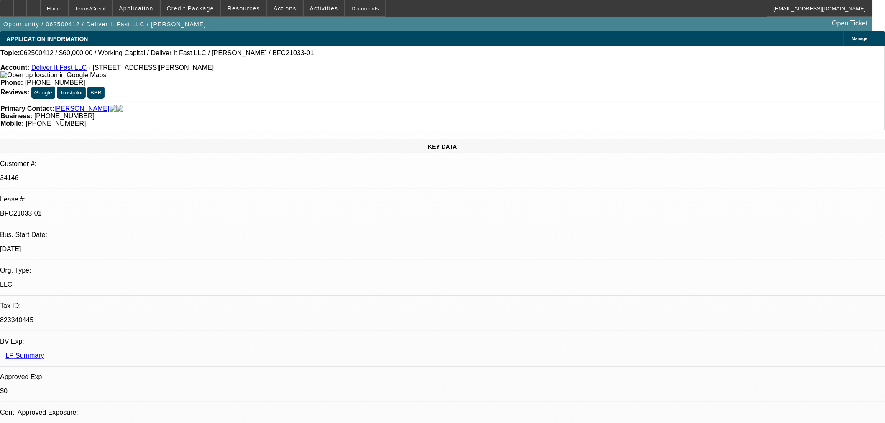
select select "0"
select select "2"
select select "0"
select select "6"
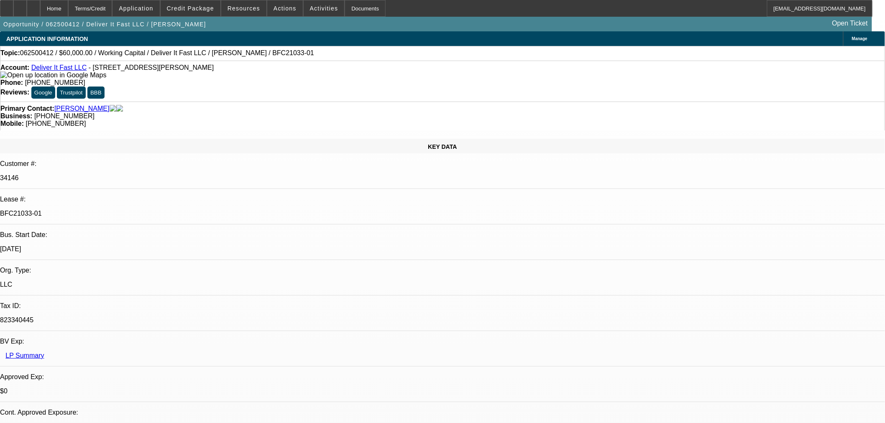
select select "0"
select select "2"
select select "0.1"
select select "4"
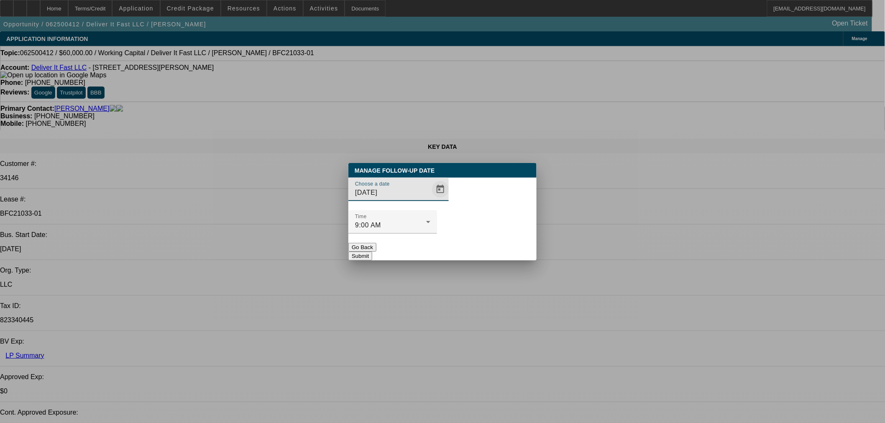
click at [433, 200] on span "Open calendar" at bounding box center [440, 189] width 20 height 20
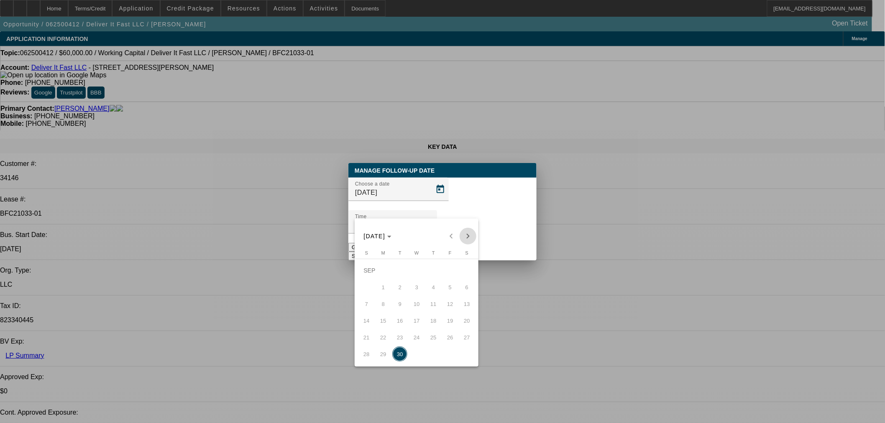
click at [466, 235] on span "Next month" at bounding box center [468, 236] width 17 height 17
click at [449, 289] on span "10" at bounding box center [450, 287] width 15 height 15
type input "10/10/2025"
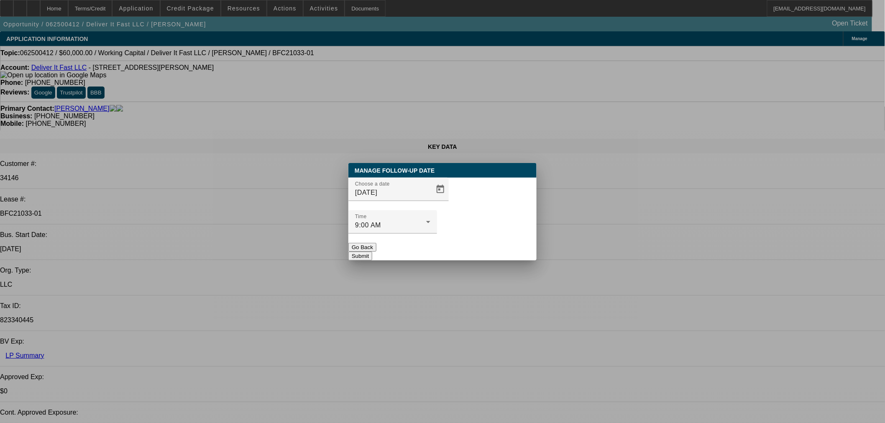
click at [437, 234] on div at bounding box center [392, 238] width 89 height 9
click at [372, 252] on button "Submit" at bounding box center [360, 256] width 24 height 9
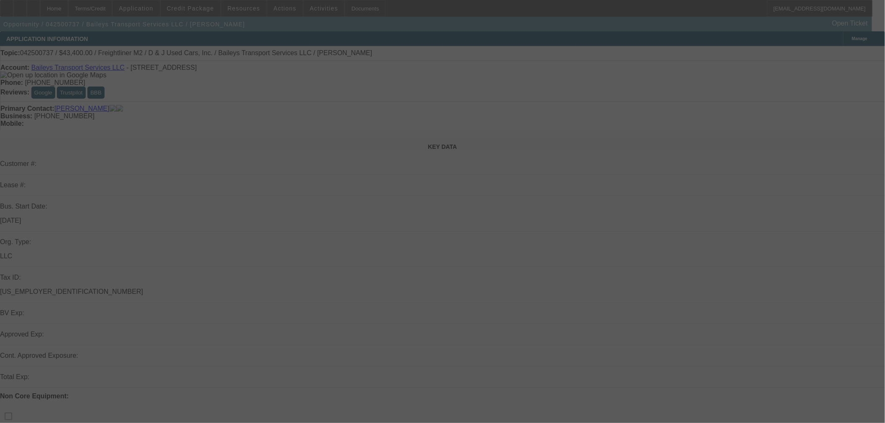
select select "0"
select select "2"
select select "0"
select select "6"
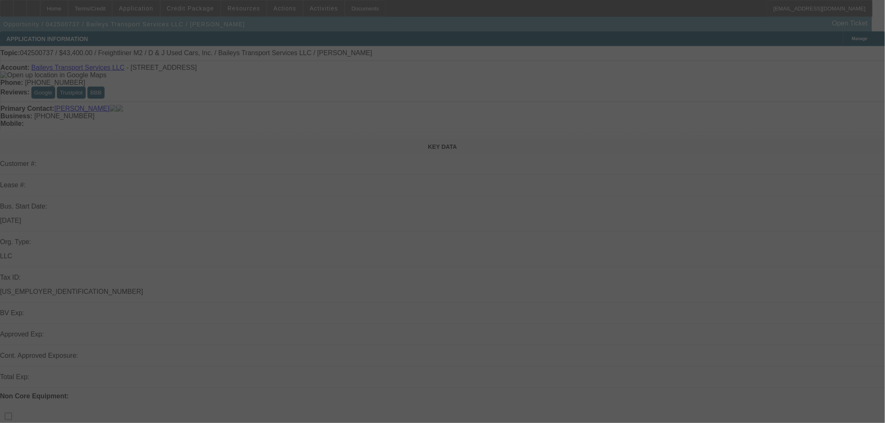
select select "0"
select select "2"
select select "0"
select select "6"
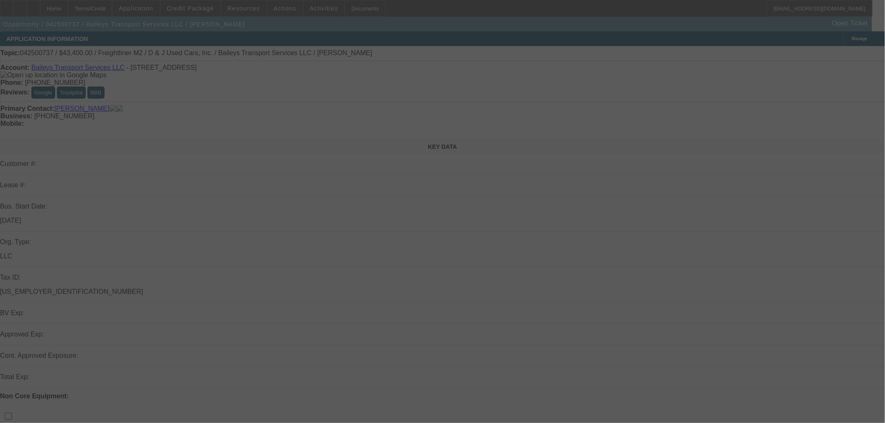
select select "0"
select select "2"
select select "0"
select select "6"
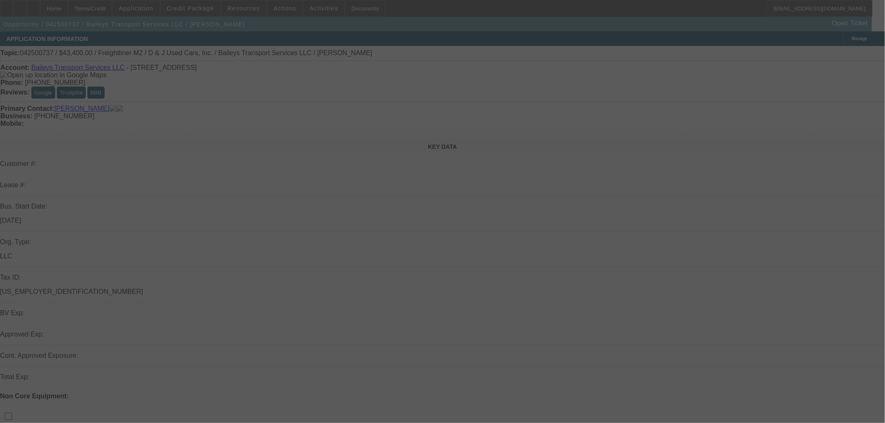
select select "0"
select select "2"
select select "0"
select select "6"
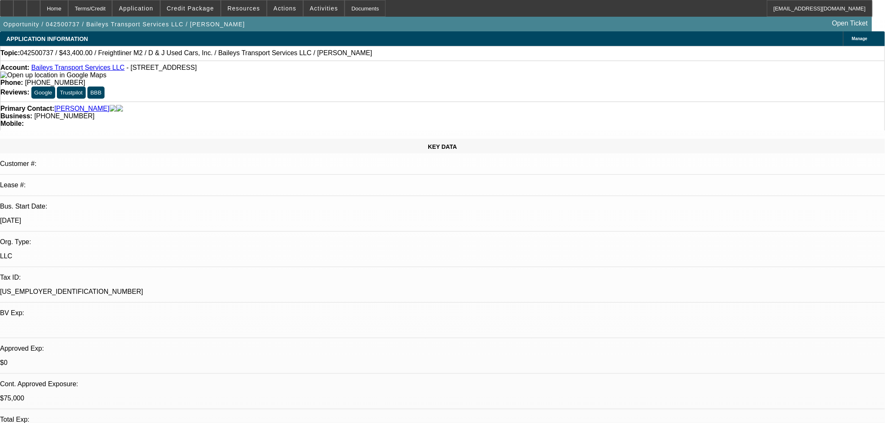
scroll to position [186, 0]
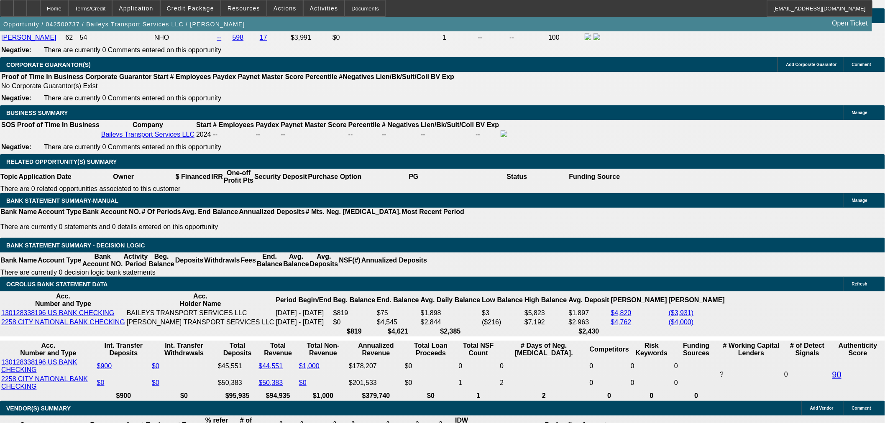
scroll to position [1301, 0]
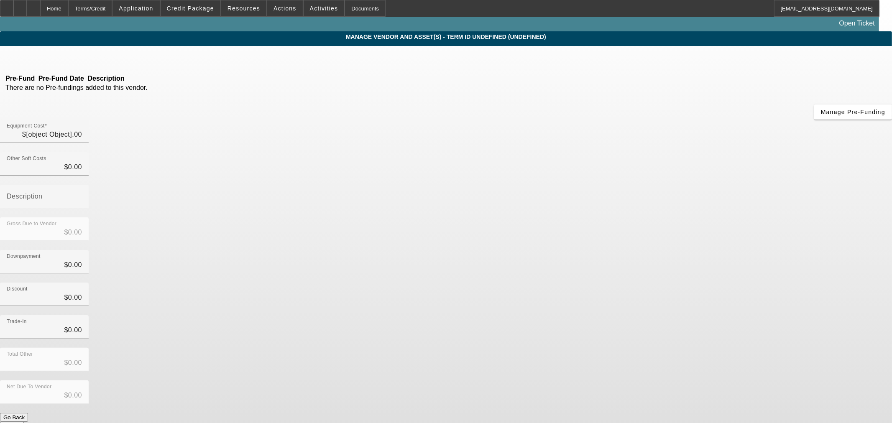
type input "$55,900.00"
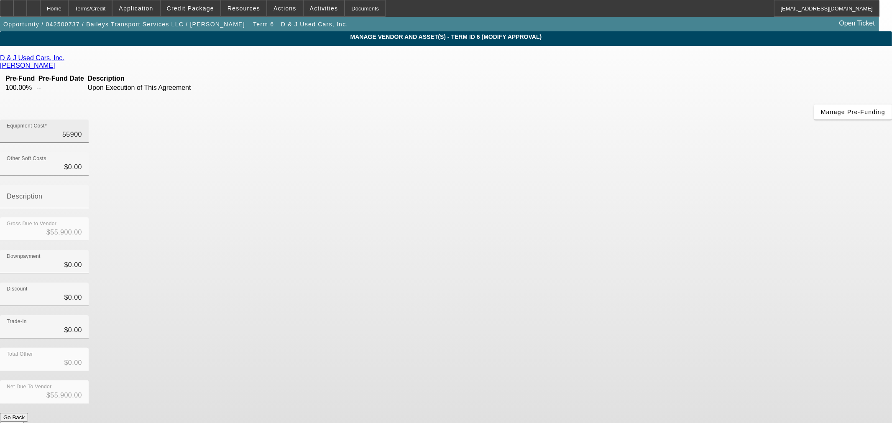
click at [82, 130] on input "55900" at bounding box center [44, 135] width 75 height 10
type input "8"
type input "$8.00"
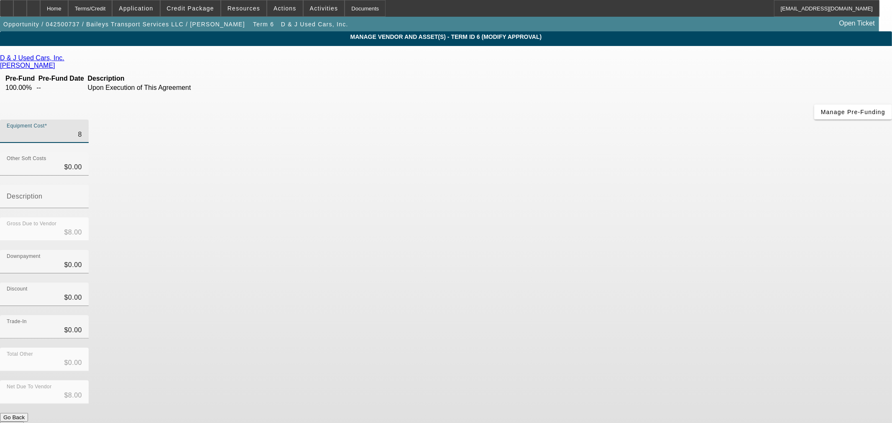
type input "84"
type input "$84.00"
type input "849"
type input "$849.00"
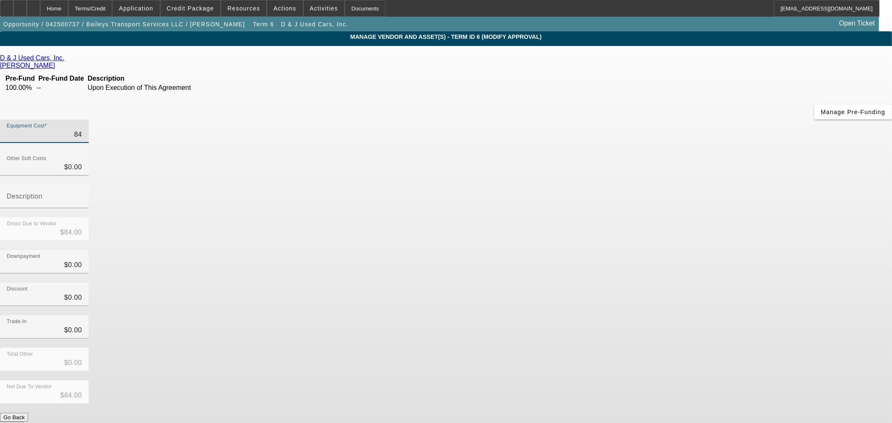
type input "$849.00"
type input "8490"
type input "$8,490.00"
type input "84900"
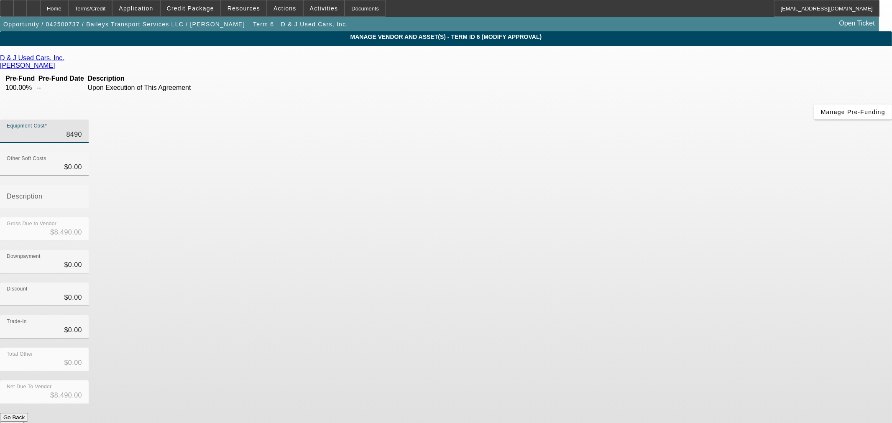
type input "$84,900.00"
click at [668, 283] on div "Discount $0.00" at bounding box center [446, 299] width 892 height 33
click at [24, 422] on button "Submit" at bounding box center [12, 426] width 24 height 9
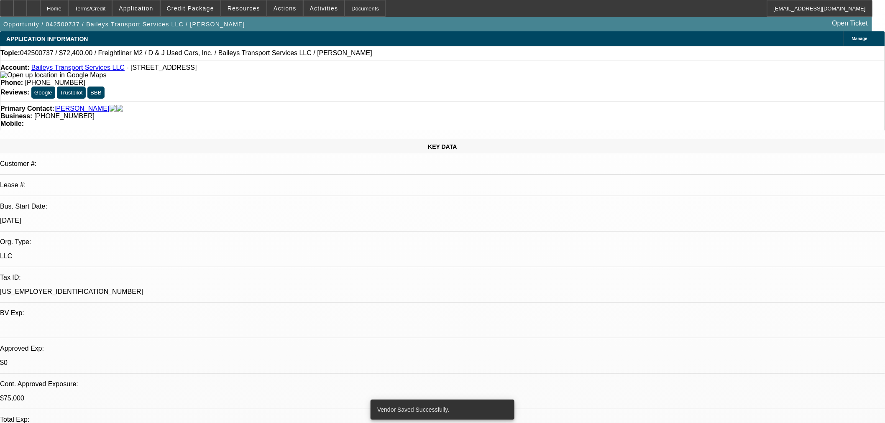
select select "0"
select select "2"
select select "0"
select select "6"
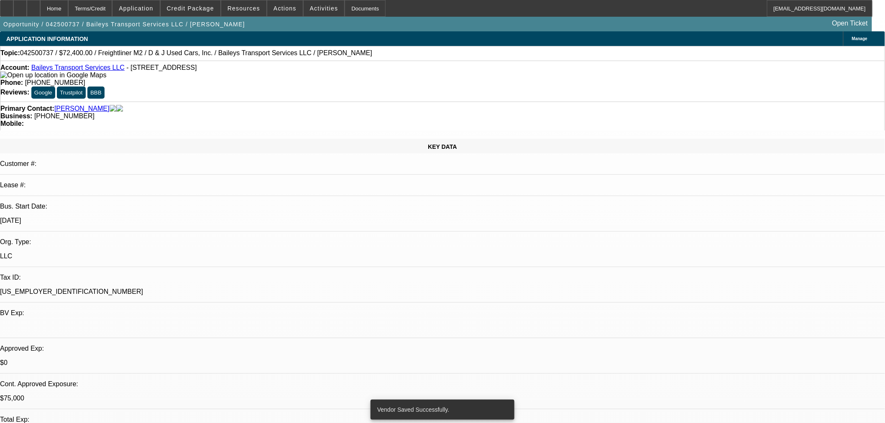
select select "0"
select select "2"
select select "0"
select select "6"
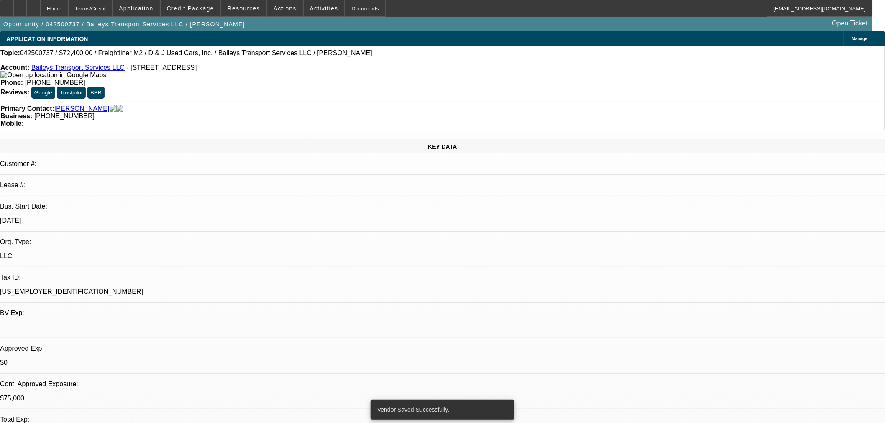
select select "0"
select select "2"
select select "0"
select select "6"
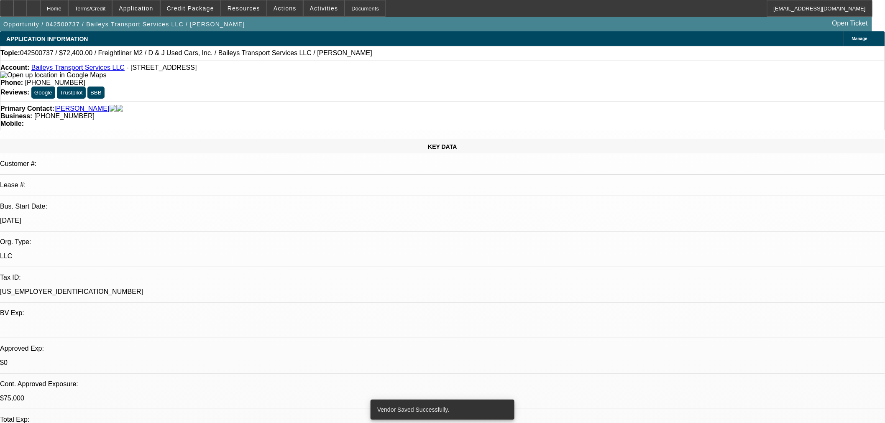
select select "0"
select select "2"
select select "0"
select select "6"
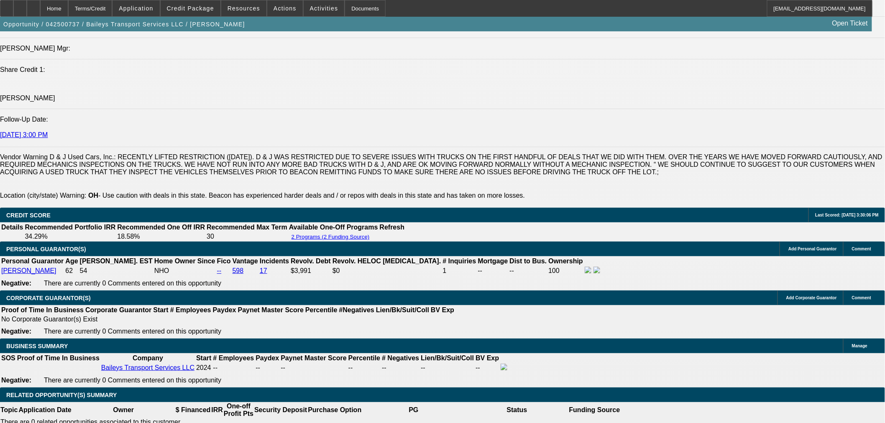
scroll to position [1255, 0]
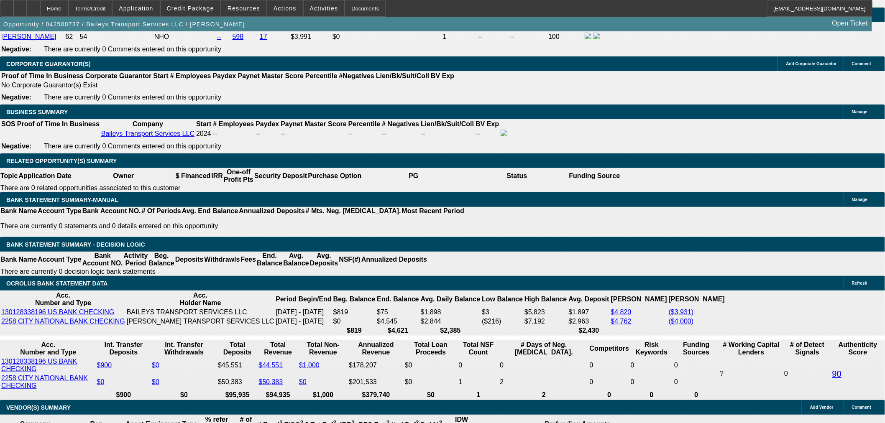
type input "5"
type input "UNKNOWN"
type input "$15,463.59"
type input "$30,927.18"
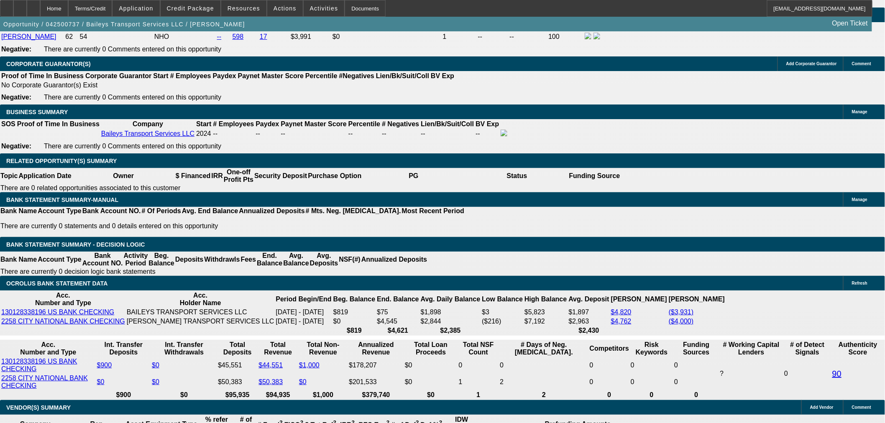
type input "54"
type input "$2,320.18"
type input "$4,640.36"
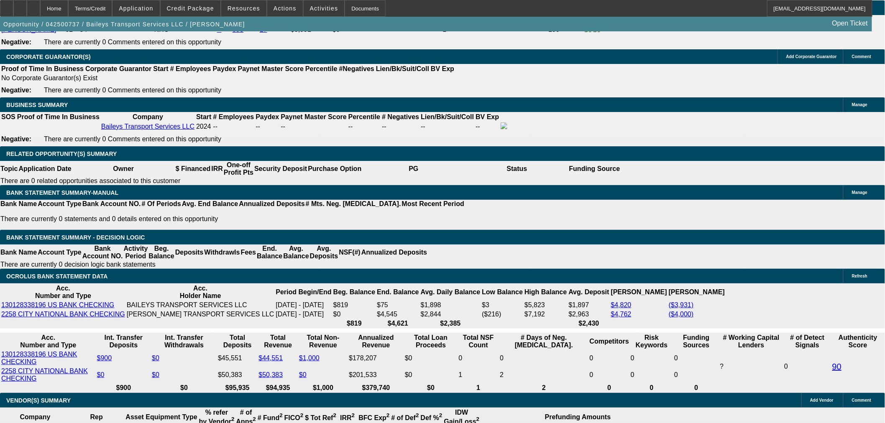
scroll to position [1256, 0]
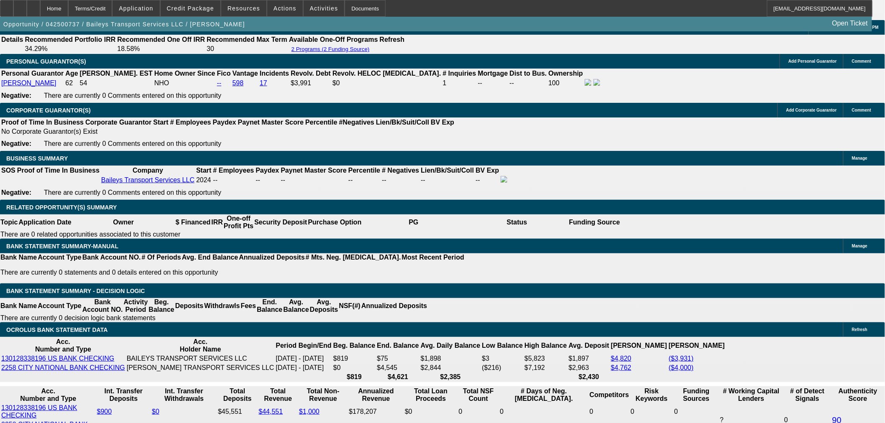
type input "54"
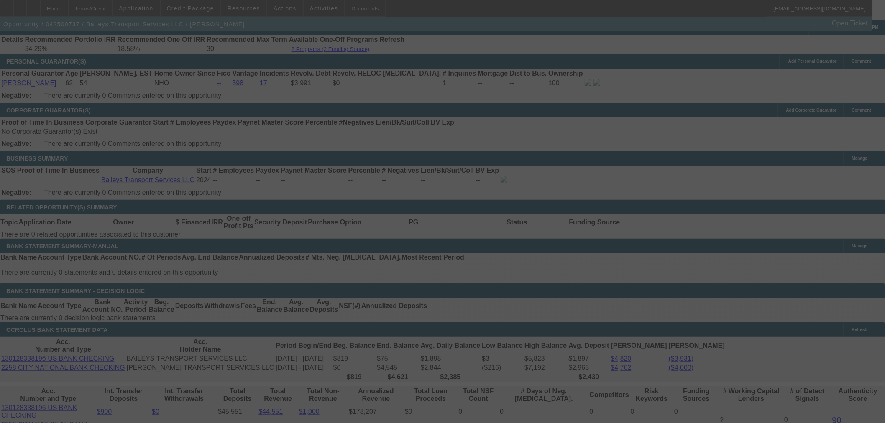
select select "0"
select select "2"
select select "0"
select select "6"
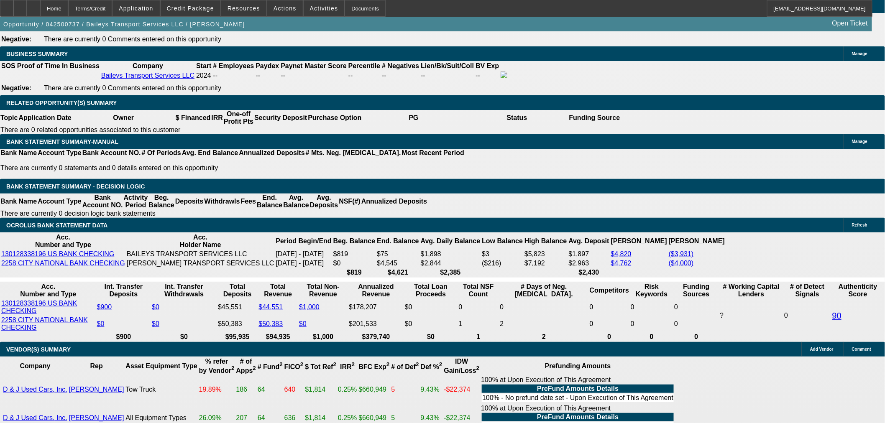
scroll to position [1349, 0]
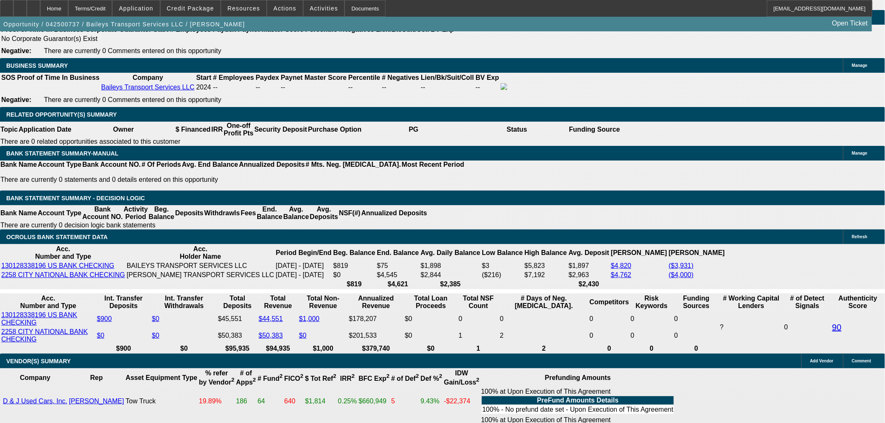
type input "$16,500.00"
type input "UNKNOWN"
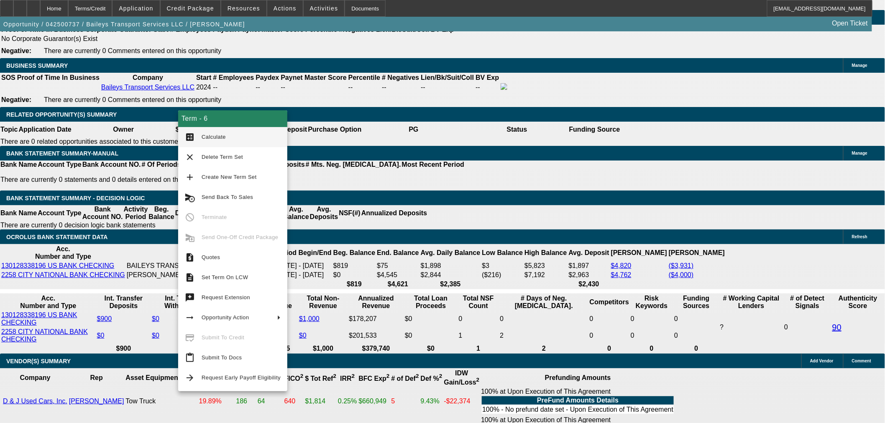
type input "$4,384.00"
type input "$2,192.00"
click at [250, 130] on button "calculate Calculate" at bounding box center [232, 137] width 109 height 20
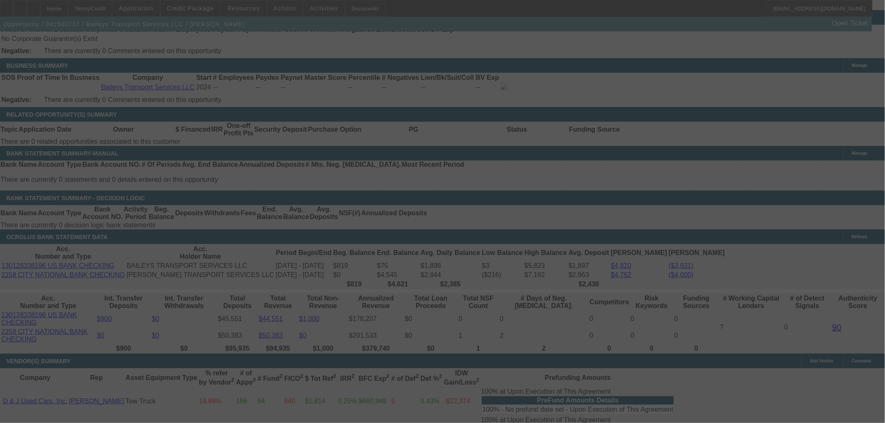
select select "0"
select select "2"
select select "0"
select select "6"
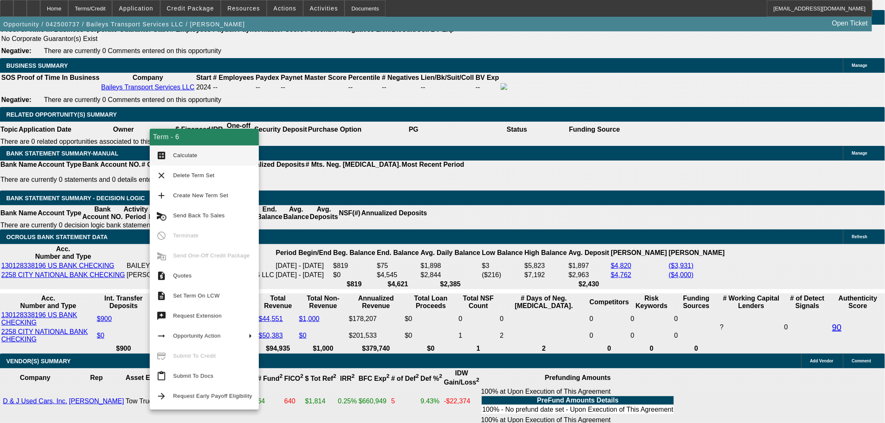
type input "$22,000.00"
type input "UNKNOWN"
type input "$4,031.48"
type input "$2,015.74"
click at [220, 148] on button "calculate Calculate" at bounding box center [204, 156] width 109 height 20
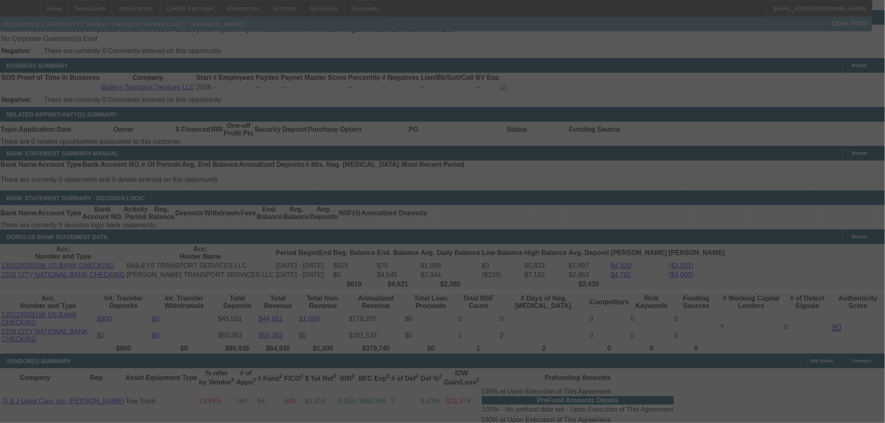
select select "0"
select select "2"
select select "0"
select select "6"
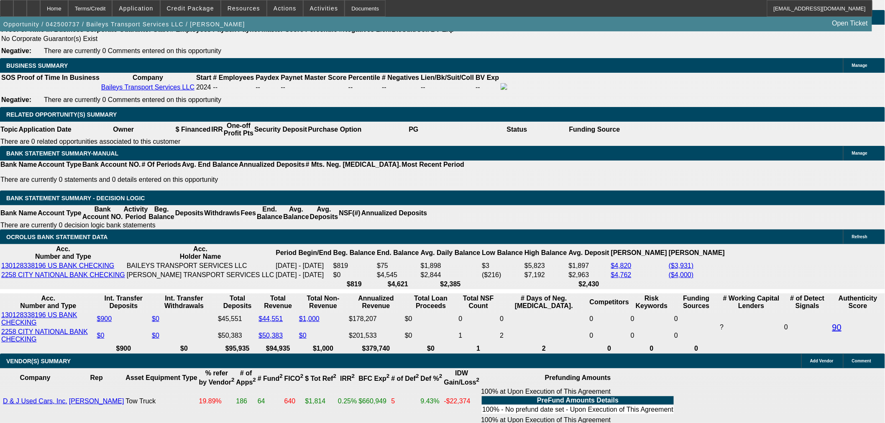
scroll to position [325, 0]
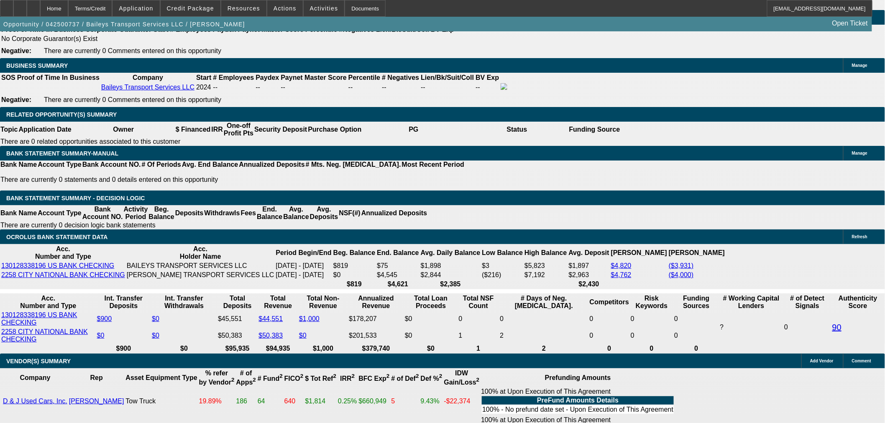
scroll to position [232, 0]
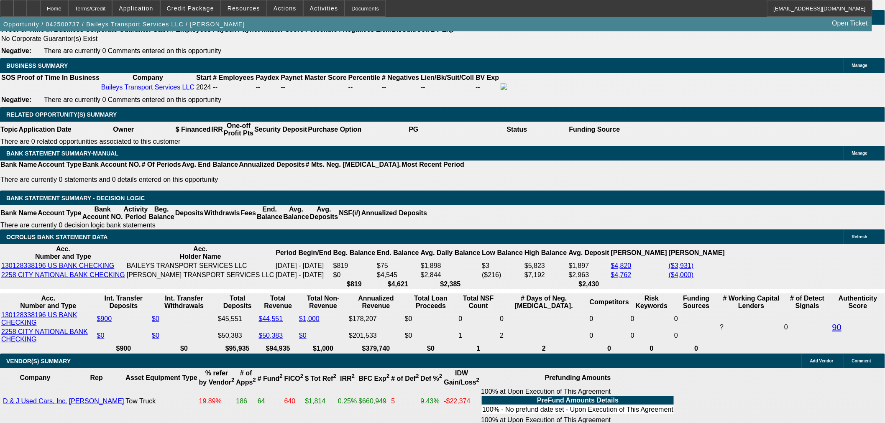
type input "$20,000.00"
type input "UNKNOWN"
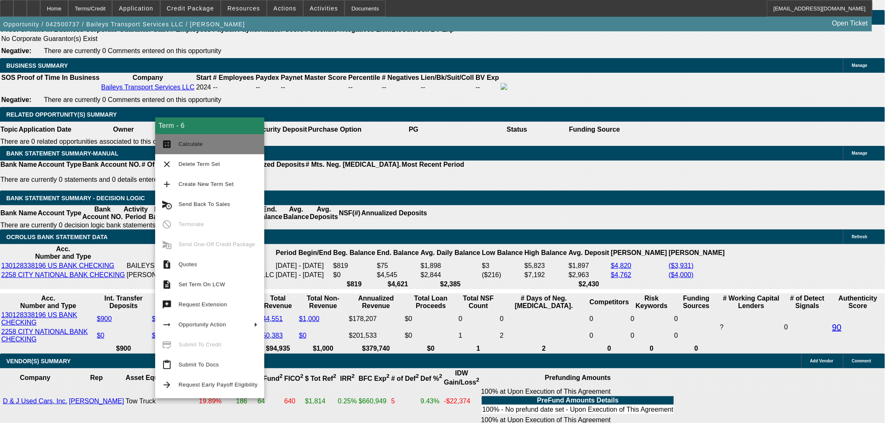
type input "$2,079.83"
type input "$4,159.66"
click at [198, 134] on button "calculate Calculate" at bounding box center [209, 144] width 109 height 20
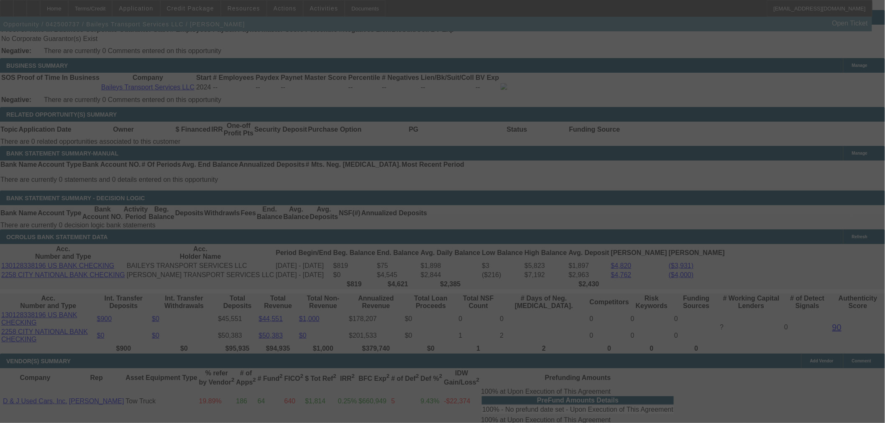
select select "0"
select select "2"
select select "0"
select select "6"
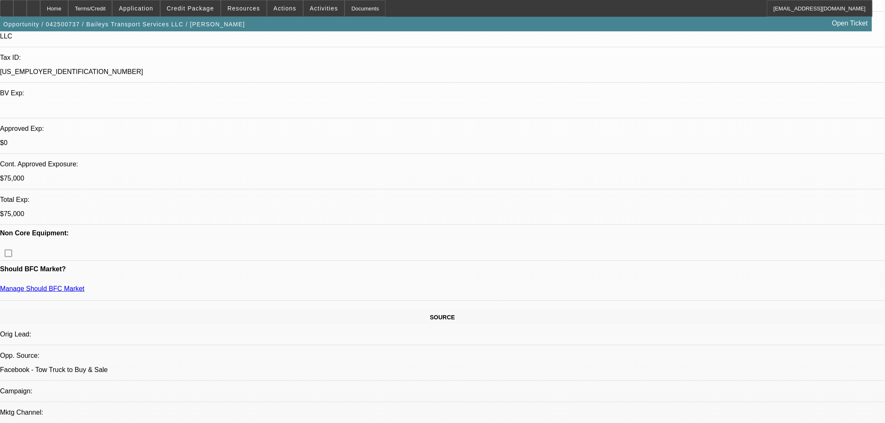
scroll to position [95, 0]
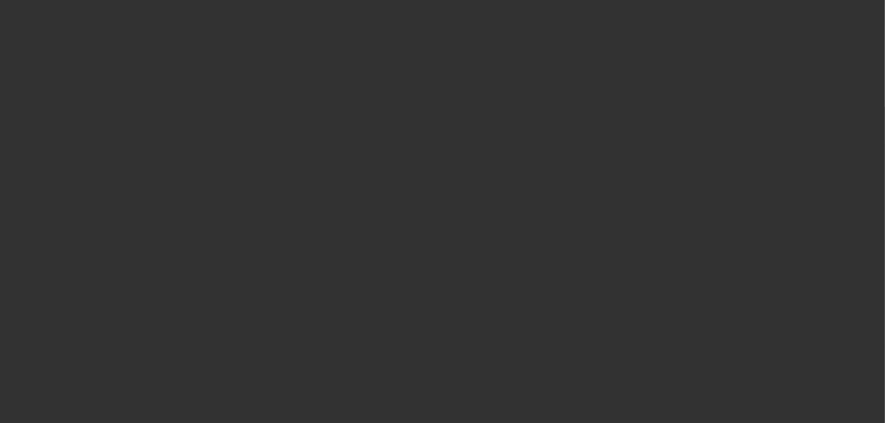
scroll to position [0, 0]
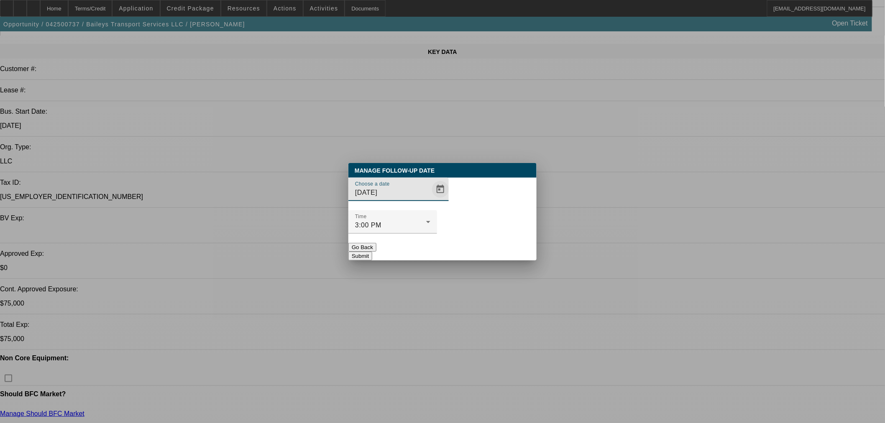
click at [430, 200] on span "Open calendar" at bounding box center [440, 189] width 20 height 20
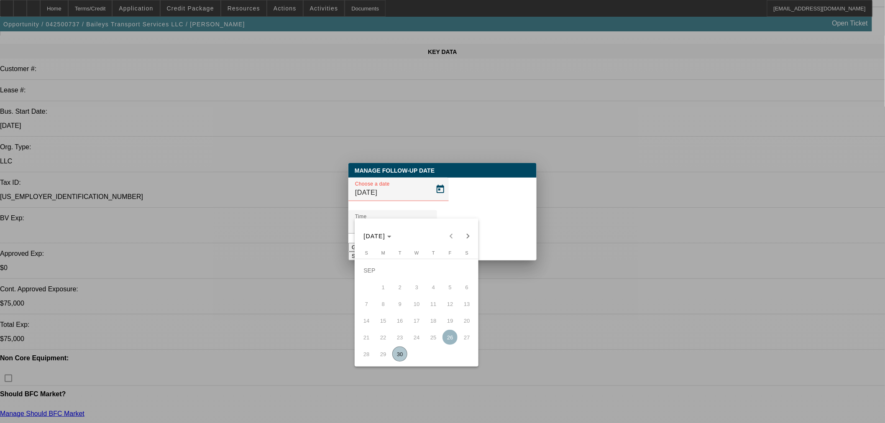
click at [469, 241] on span "Next month" at bounding box center [468, 236] width 17 height 17
click at [400, 300] on span "14" at bounding box center [399, 304] width 15 height 15
type input "10/14/2025"
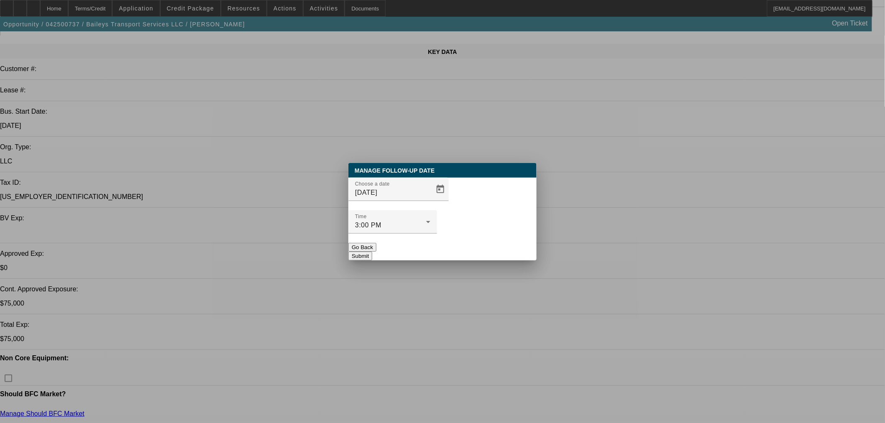
click at [372, 252] on button "Submit" at bounding box center [360, 256] width 24 height 9
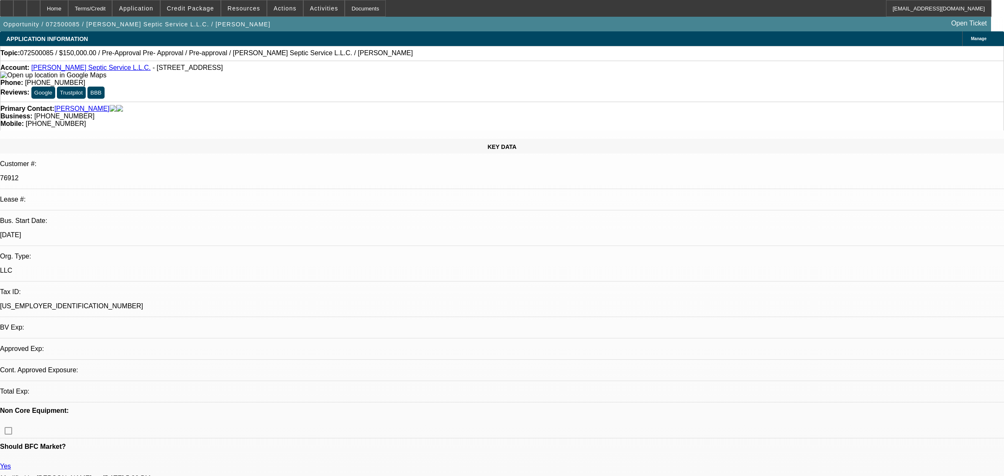
select select "0"
select select "2"
select select "0.1"
select select "4"
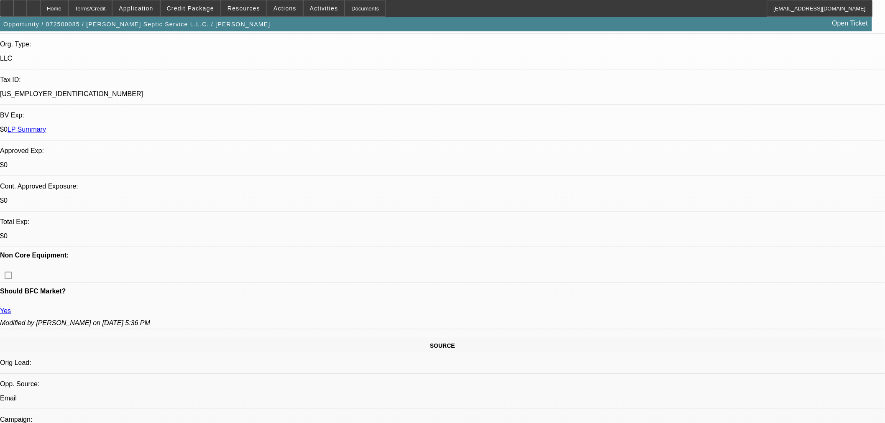
scroll to position [186, 0]
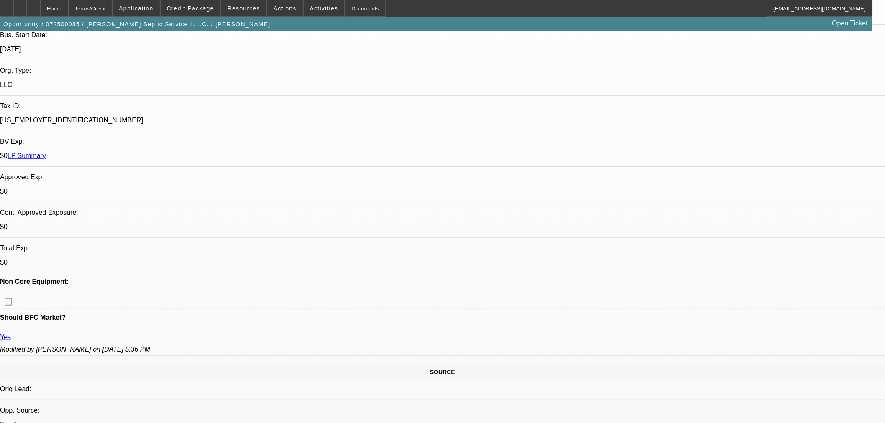
click at [214, 10] on span "Credit Package" at bounding box center [190, 8] width 47 height 7
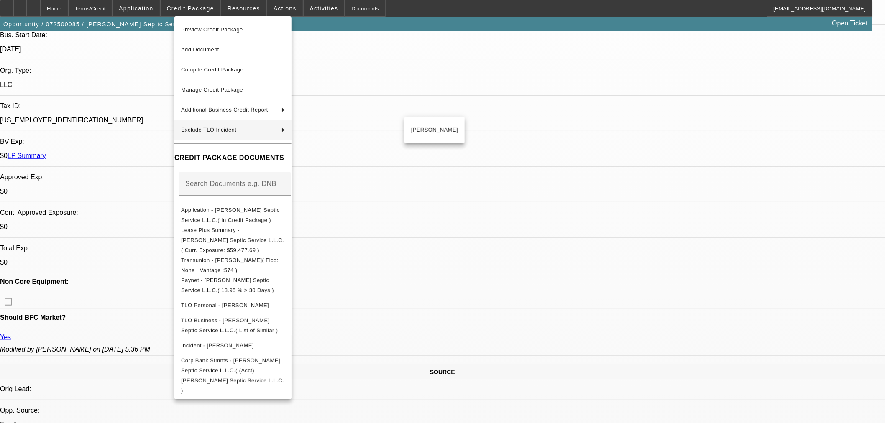
click at [465, 248] on div at bounding box center [442, 211] width 885 height 423
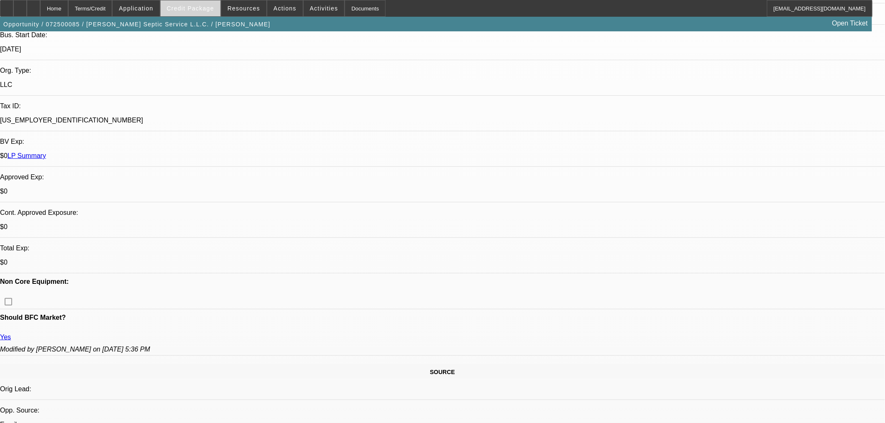
click at [215, 2] on span at bounding box center [191, 8] width 60 height 20
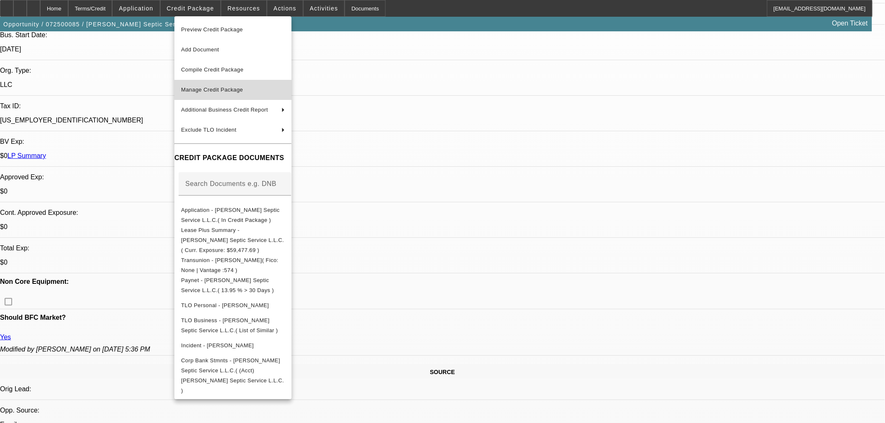
click at [220, 84] on button "Manage Credit Package" at bounding box center [232, 90] width 117 height 20
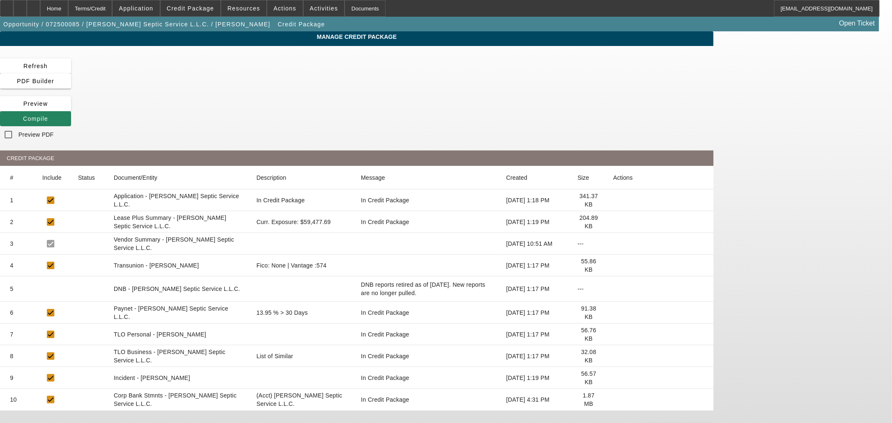
click at [613, 266] on icon at bounding box center [613, 266] width 0 height 0
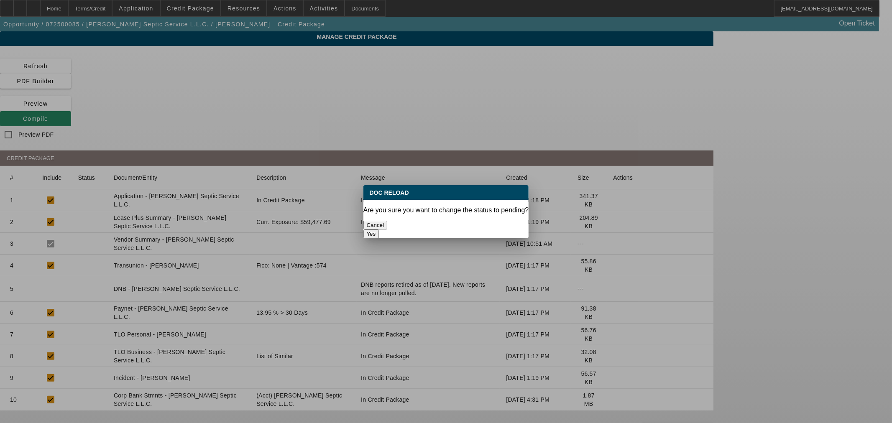
click at [483, 230] on div "Yes" at bounding box center [446, 234] width 166 height 9
click at [379, 230] on button "Yes" at bounding box center [371, 234] width 16 height 9
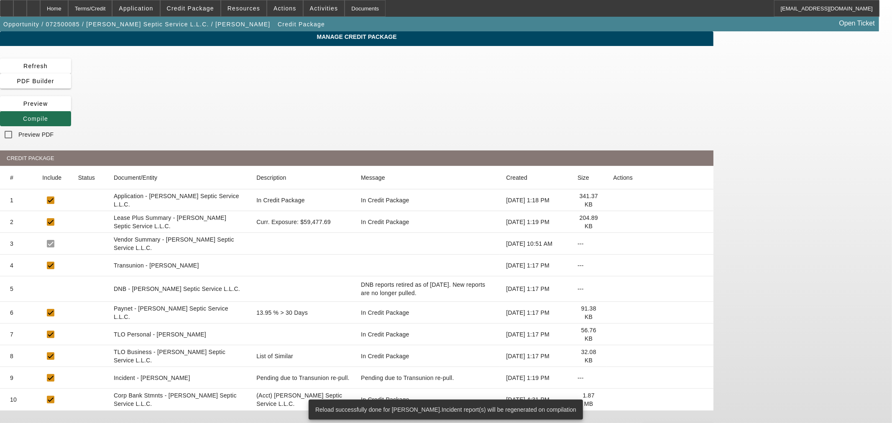
click at [23, 115] on icon at bounding box center [23, 118] width 0 height 7
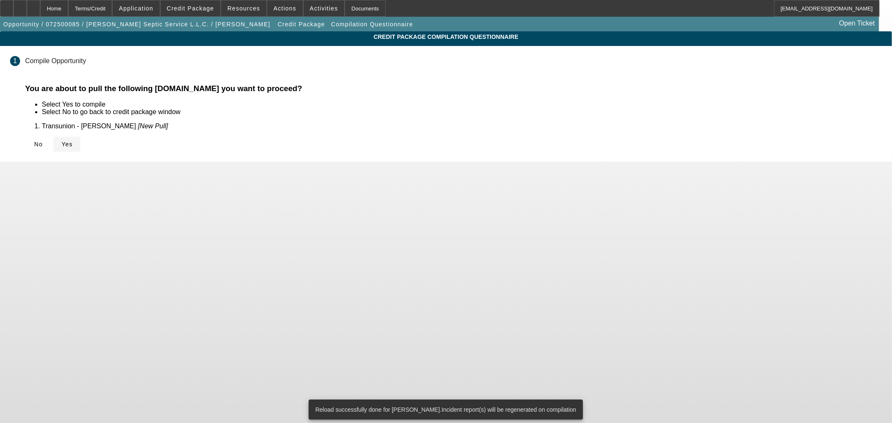
click at [73, 141] on span "Yes" at bounding box center [66, 144] width 11 height 7
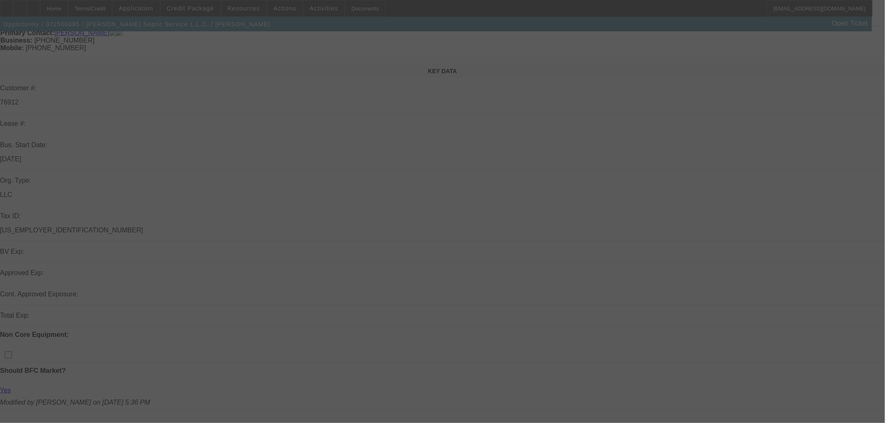
scroll to position [139, 0]
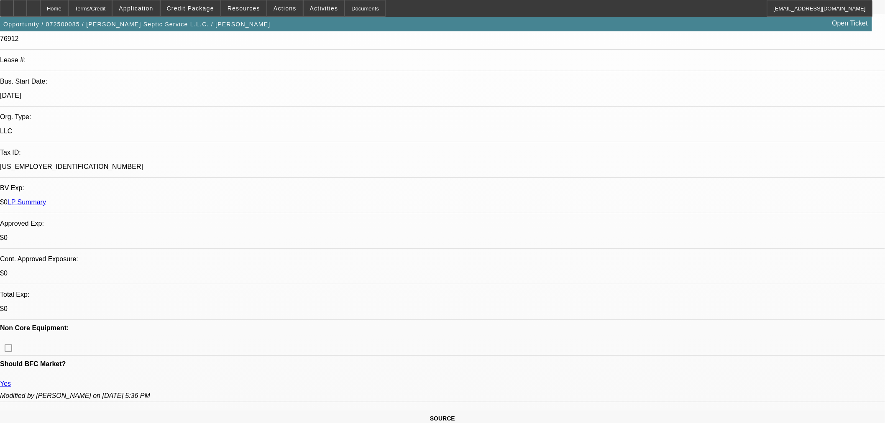
select select "0"
select select "2"
select select "0.1"
select select "4"
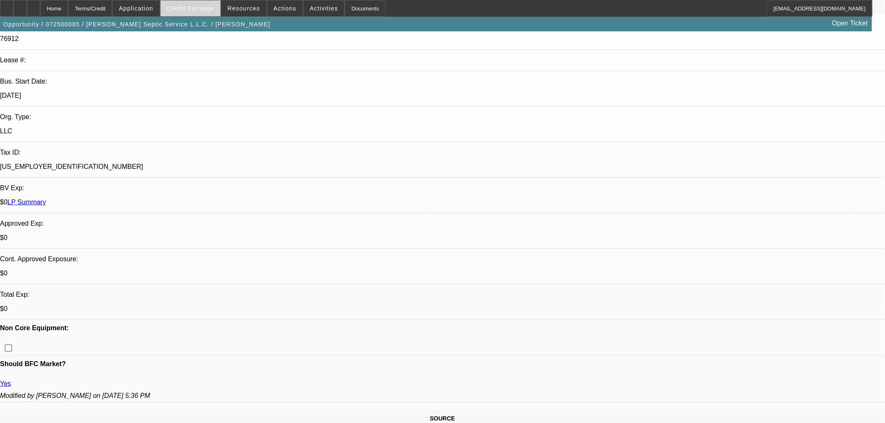
click at [199, 10] on span "Credit Package" at bounding box center [190, 8] width 47 height 7
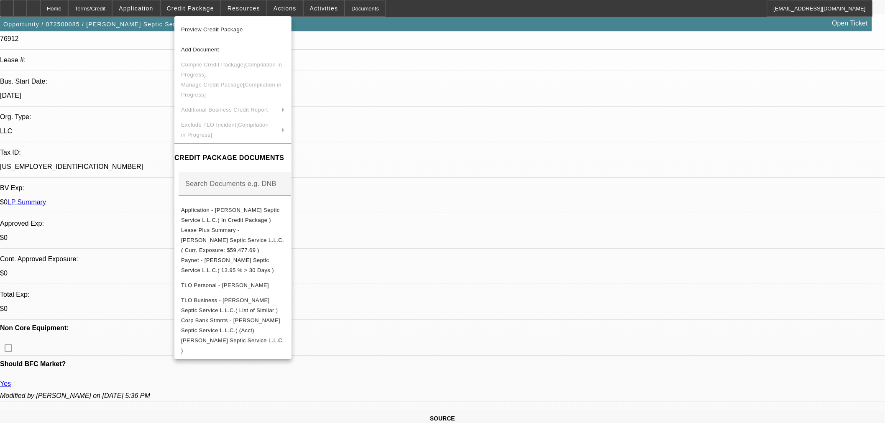
click at [59, 3] on div at bounding box center [442, 211] width 885 height 423
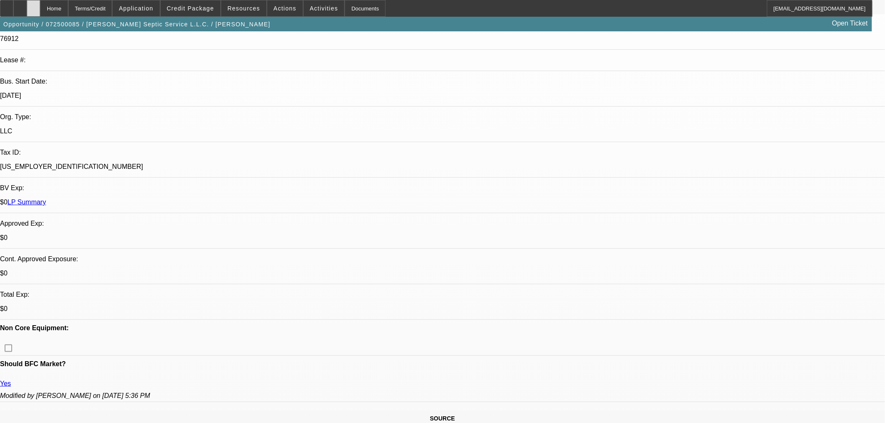
click at [40, 5] on div at bounding box center [33, 8] width 13 height 17
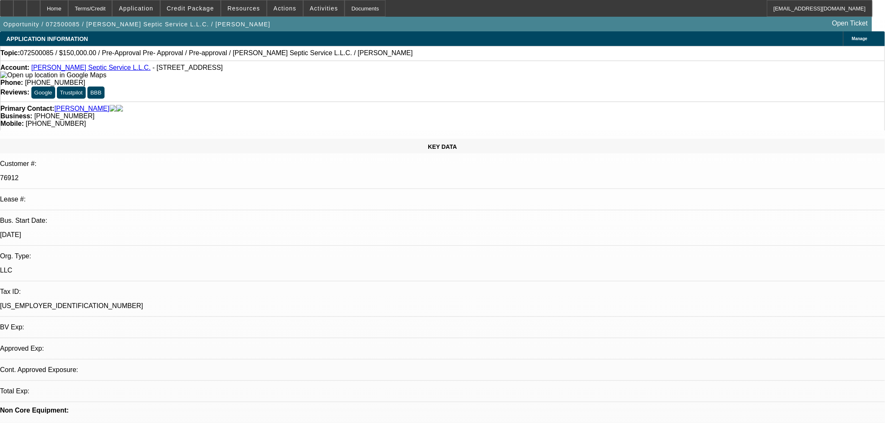
select select "0"
select select "2"
select select "0.1"
select select "4"
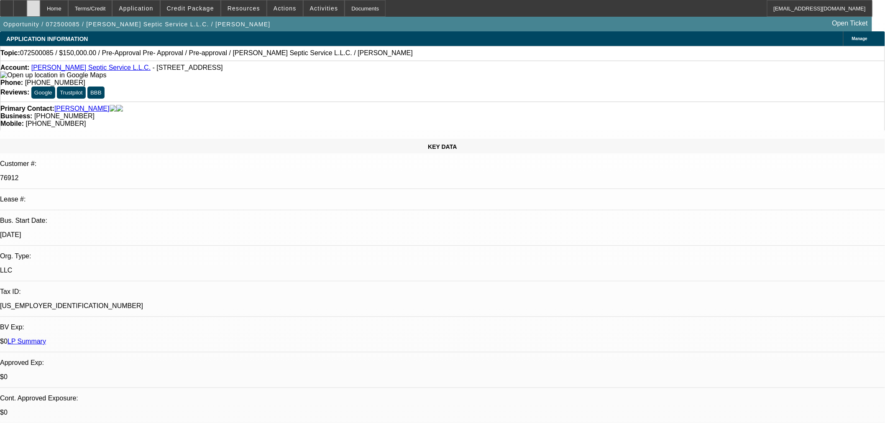
drag, startPoint x: 42, startPoint y: 10, endPoint x: 51, endPoint y: 9, distance: 9.7
click at [51, 9] on div "Home Terms/Credit Application Credit Package Resources Actions Activities Docum…" at bounding box center [436, 8] width 872 height 17
click at [33, 5] on icon at bounding box center [33, 5] width 0 height 0
select select "0"
select select "2"
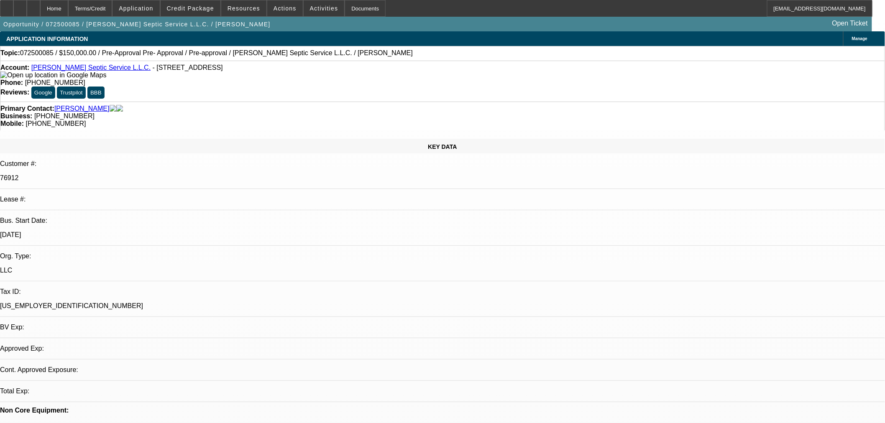
select select "2"
select select "0.1"
select select "4"
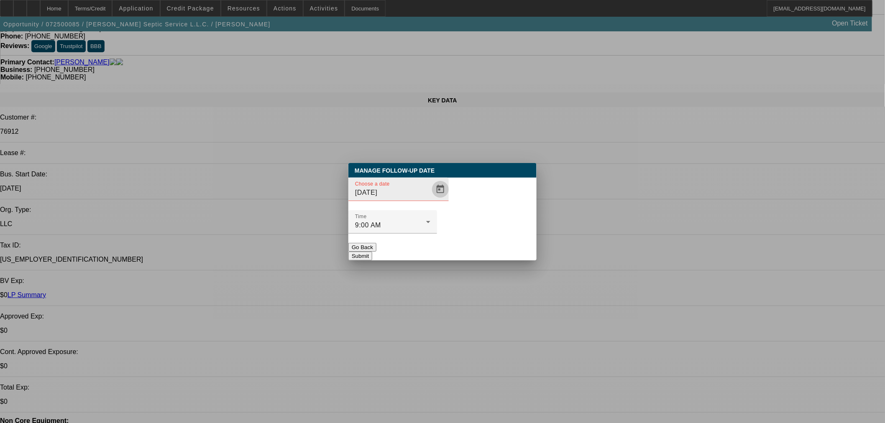
click at [432, 200] on span "Open calendar" at bounding box center [440, 189] width 20 height 20
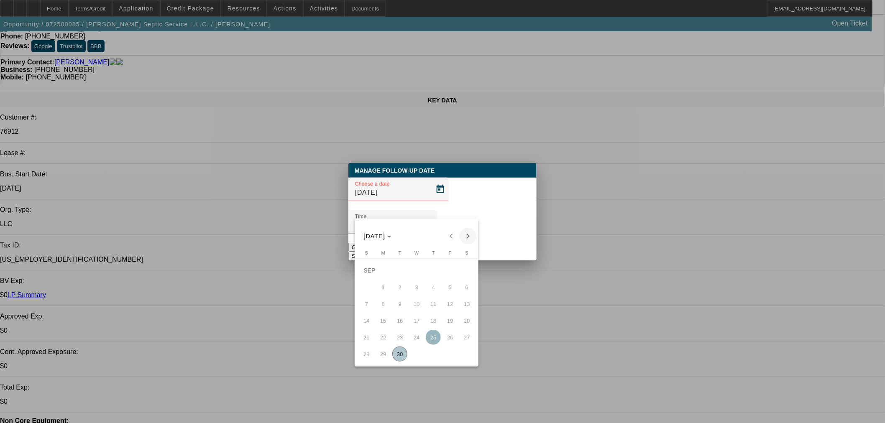
click at [466, 241] on span "Next month" at bounding box center [468, 236] width 17 height 17
click at [450, 271] on span "3" at bounding box center [450, 270] width 15 height 15
type input "[DATE]"
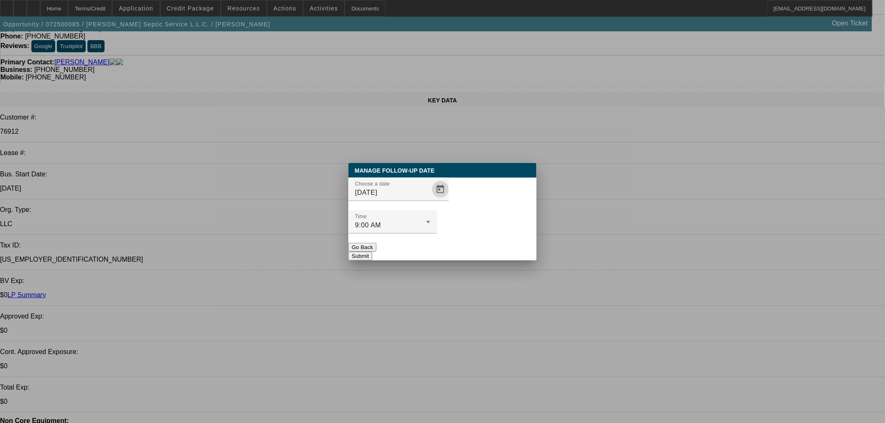
click at [372, 252] on button "Submit" at bounding box center [360, 256] width 24 height 9
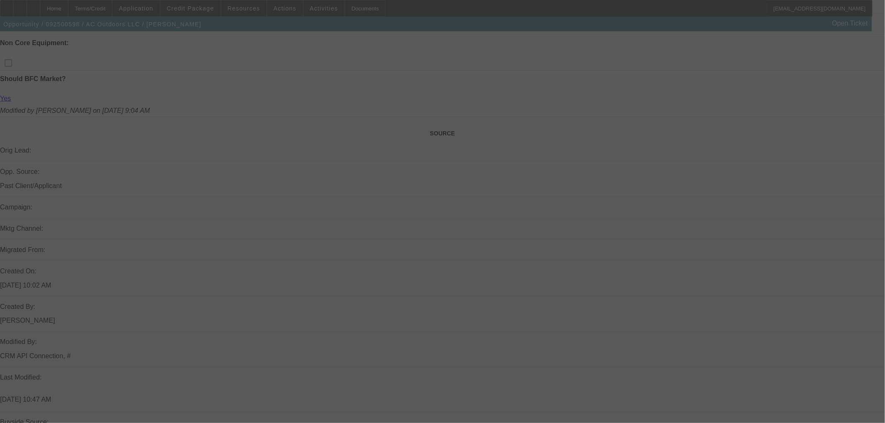
select select "0"
select select "2"
select select "0"
select select "6"
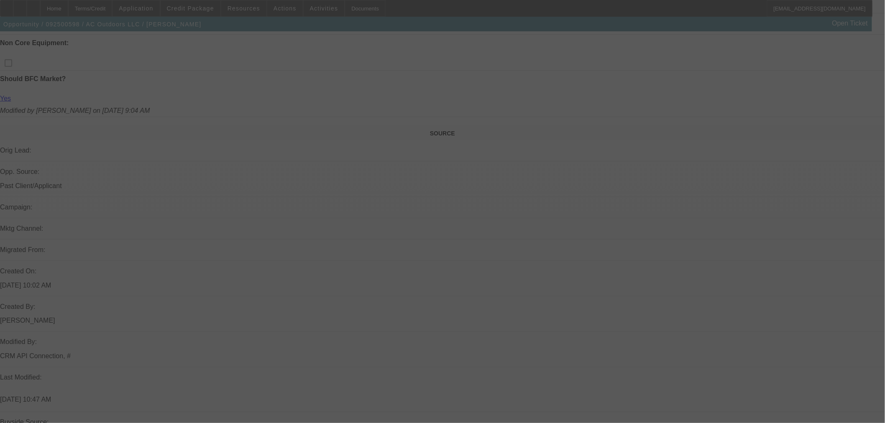
select select "0"
select select "2"
select select "0"
select select "6"
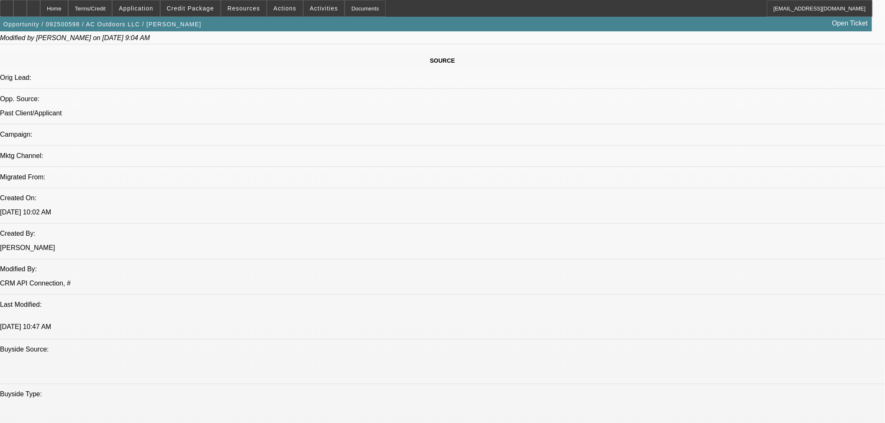
scroll to position [418, 0]
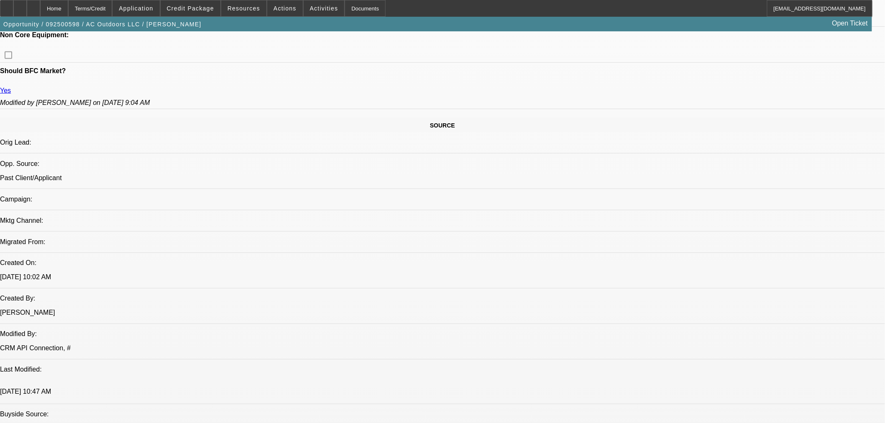
click at [199, 16] on span at bounding box center [191, 8] width 60 height 20
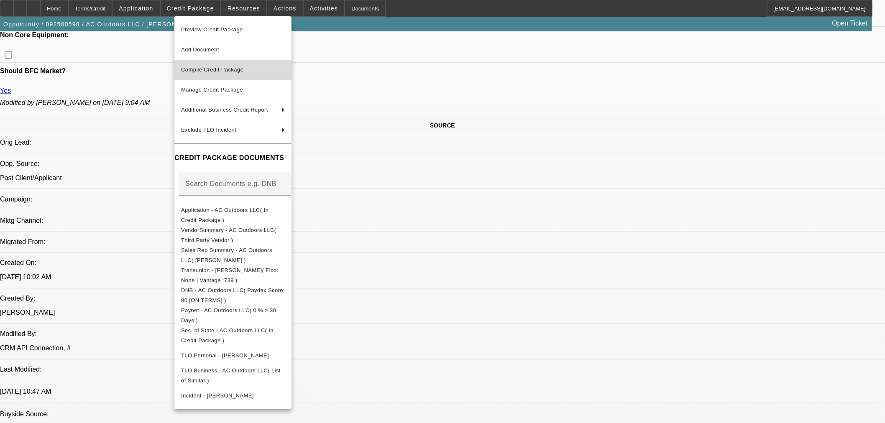
click at [245, 73] on span "Compile Credit Package" at bounding box center [233, 70] width 104 height 10
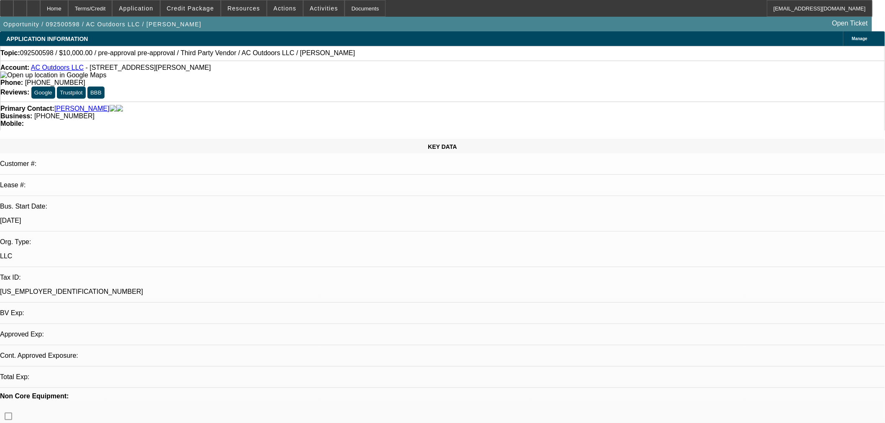
select select "0"
select select "2"
select select "0"
select select "6"
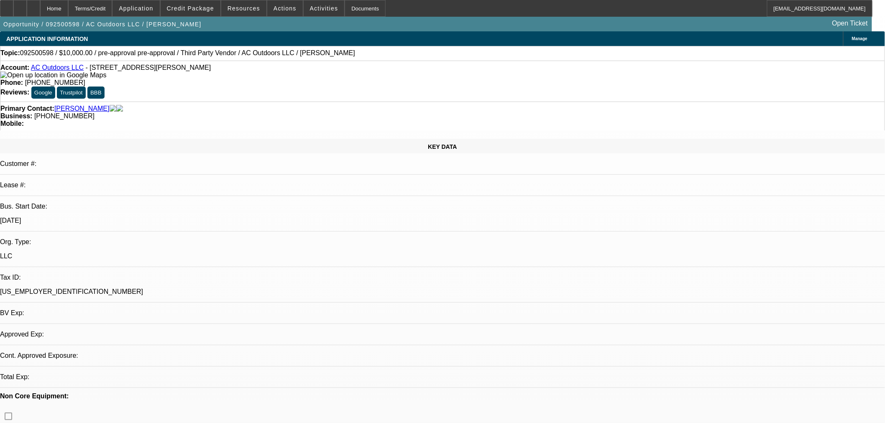
select select "0"
select select "2"
select select "0"
select select "6"
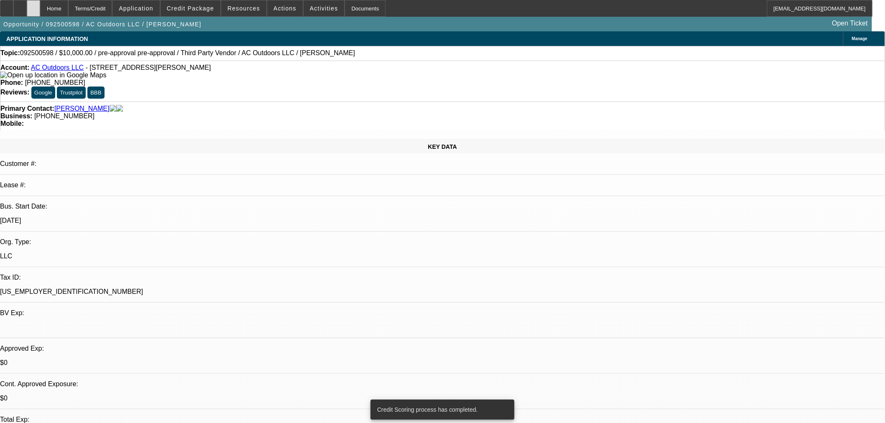
click at [33, 5] on icon at bounding box center [33, 5] width 0 height 0
select select "0"
select select "2"
select select "0"
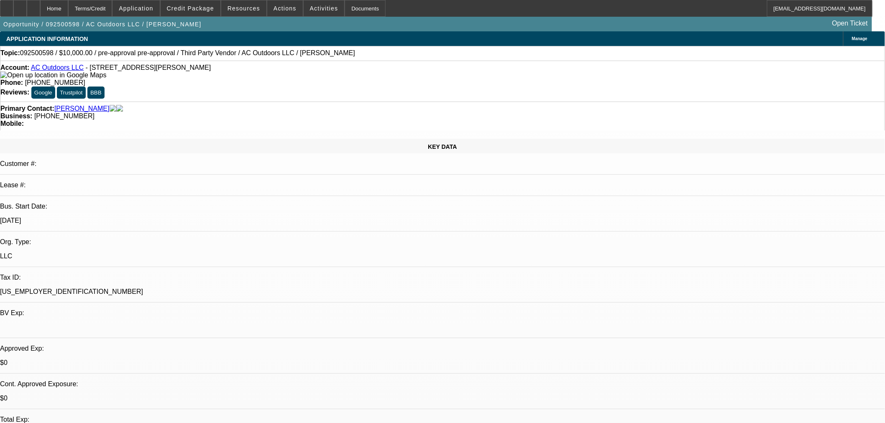
select select "6"
select select "0"
select select "2"
select select "0"
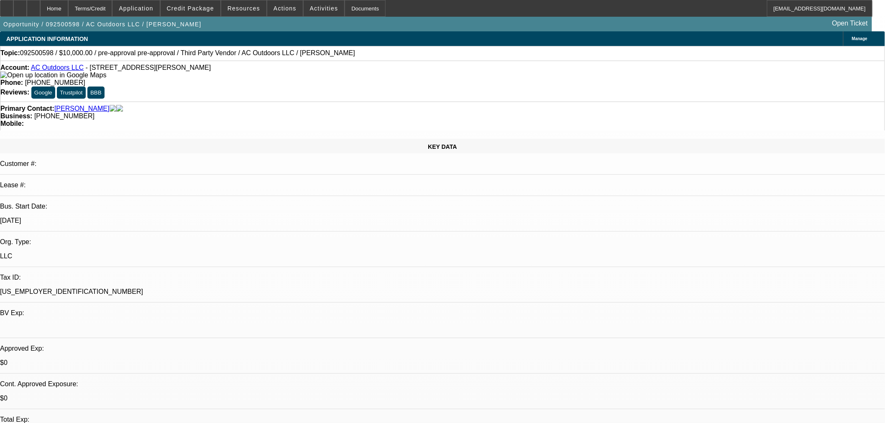
select select "6"
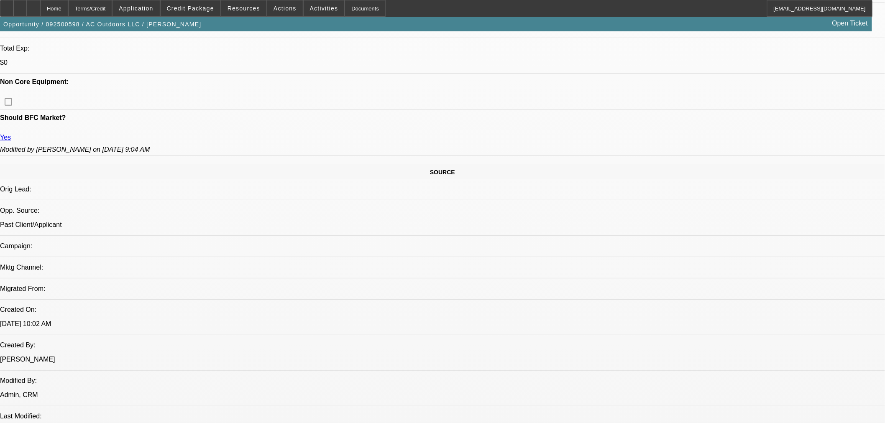
scroll to position [279, 0]
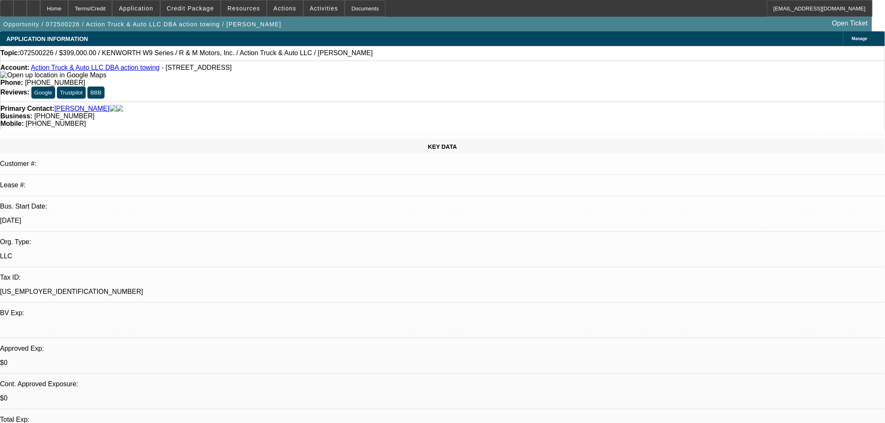
select select "0"
select select "6"
select select "0"
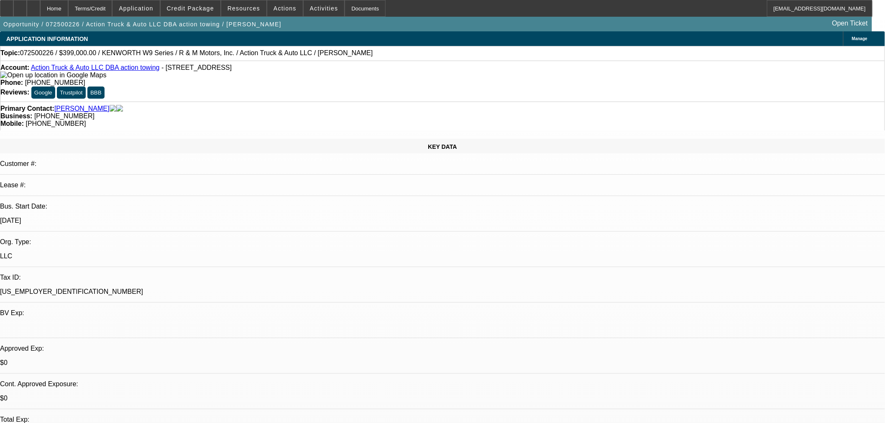
select select "0"
select select "6"
select select "0"
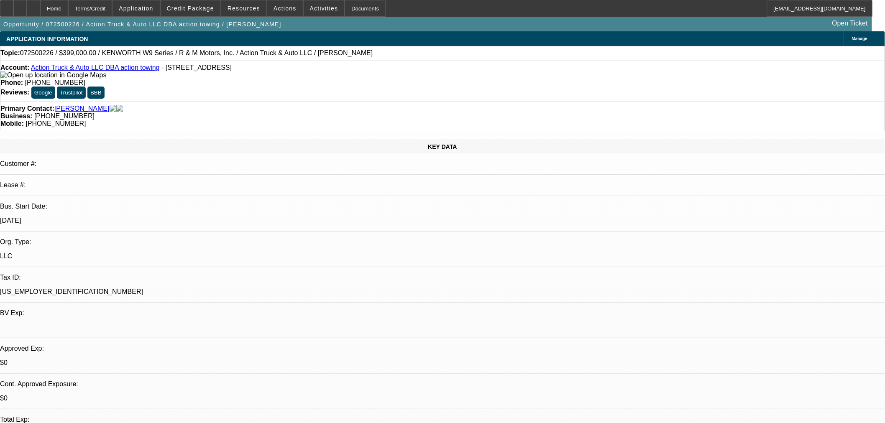
select select "6"
select select "0"
select select "6"
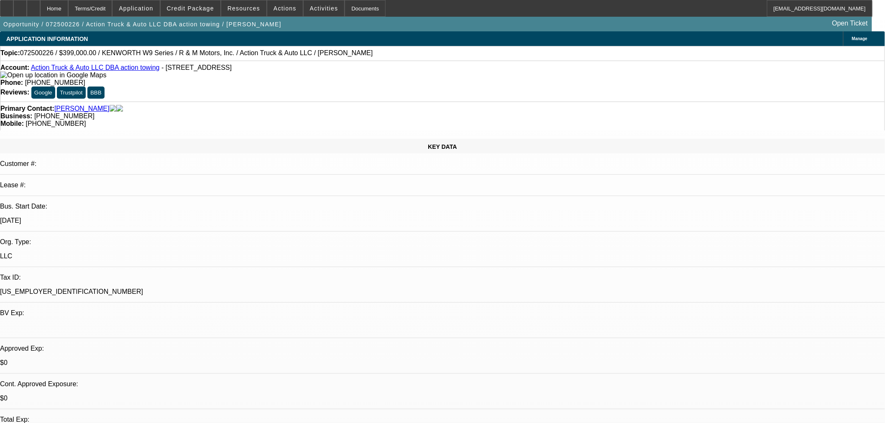
scroll to position [232, 0]
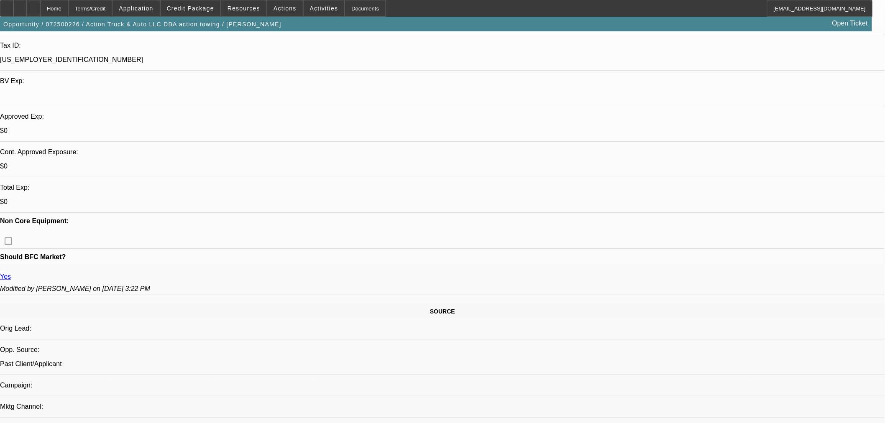
drag, startPoint x: 642, startPoint y: 296, endPoint x: 612, endPoint y: 281, distance: 33.9
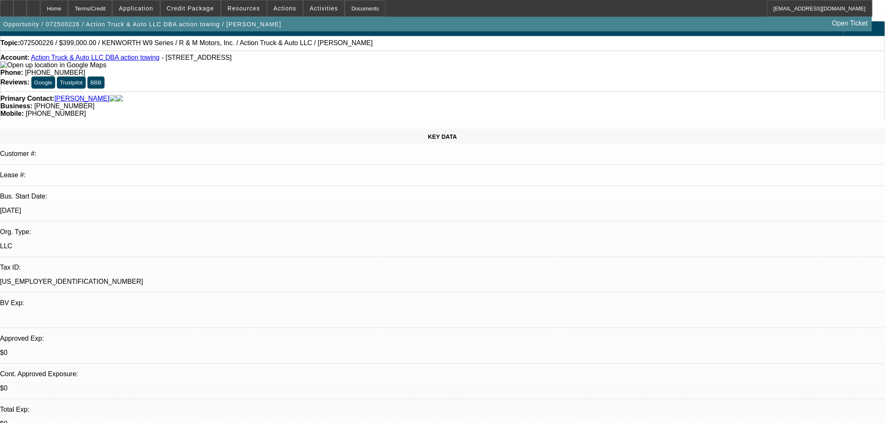
scroll to position [0, 0]
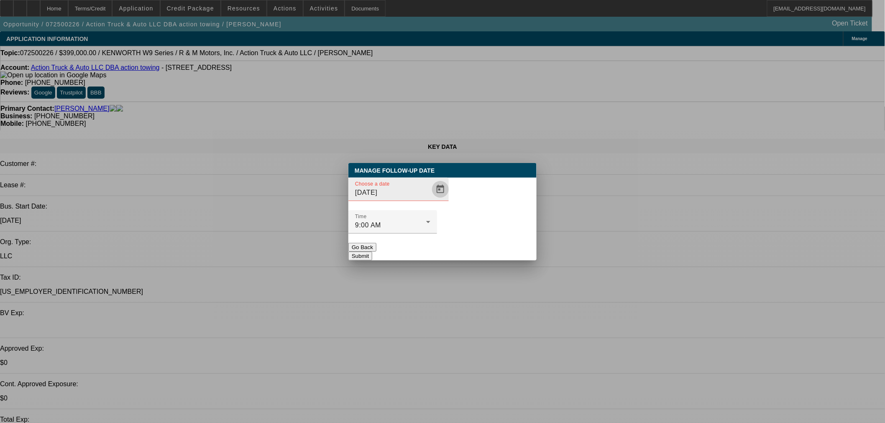
click at [432, 200] on span "Open calendar" at bounding box center [440, 189] width 20 height 20
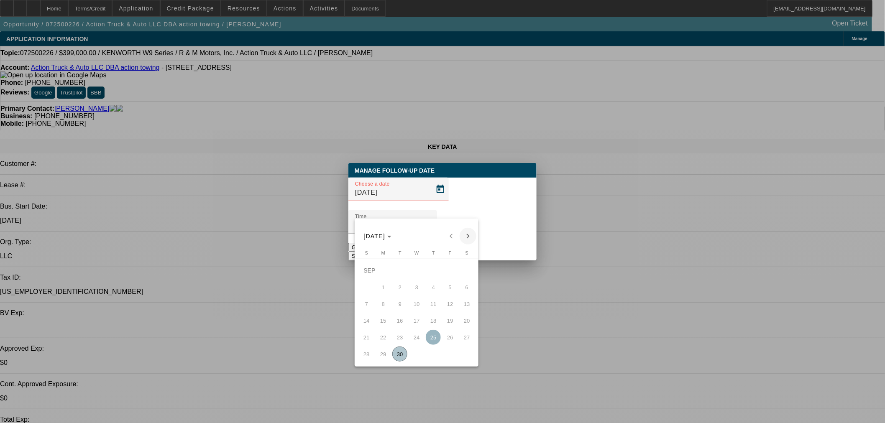
click at [466, 237] on span "Next month" at bounding box center [468, 236] width 17 height 17
click at [389, 287] on span "6" at bounding box center [383, 287] width 15 height 15
type input "10/6/2025"
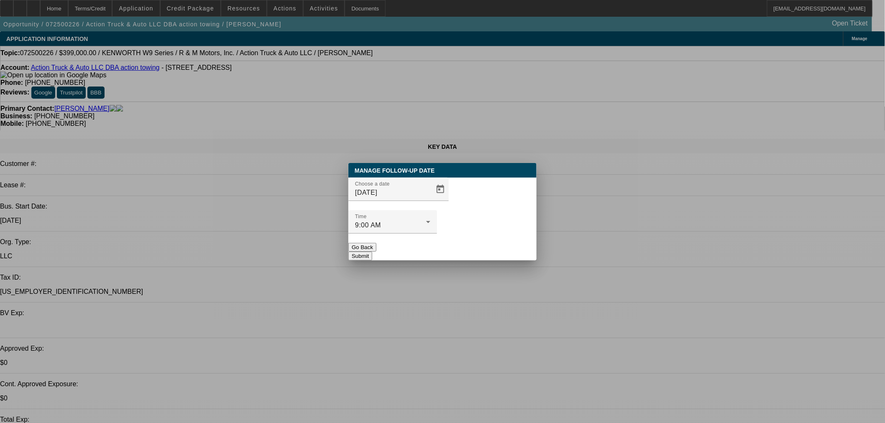
click at [372, 252] on button "Submit" at bounding box center [360, 256] width 24 height 9
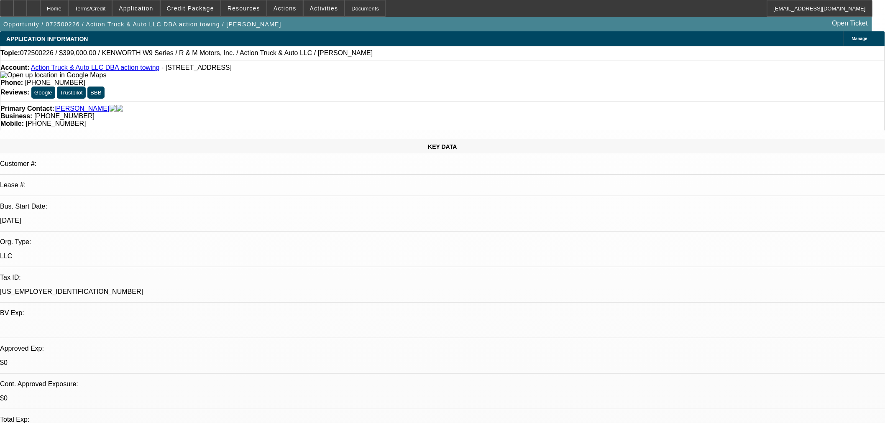
radio input "true"
drag, startPoint x: 664, startPoint y: 153, endPoint x: 661, endPoint y: 160, distance: 7.3
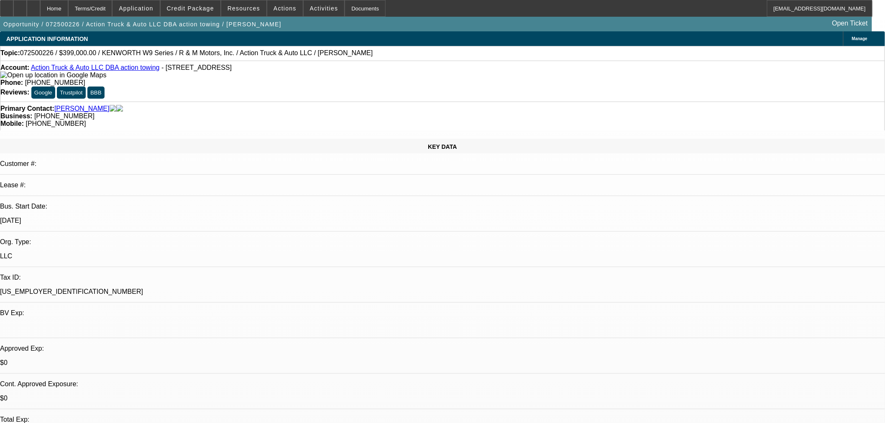
drag, startPoint x: 715, startPoint y: 161, endPoint x: 699, endPoint y: 166, distance: 16.9
type textarea "Back from vacation Saturday- call Monday."
radio input "true"
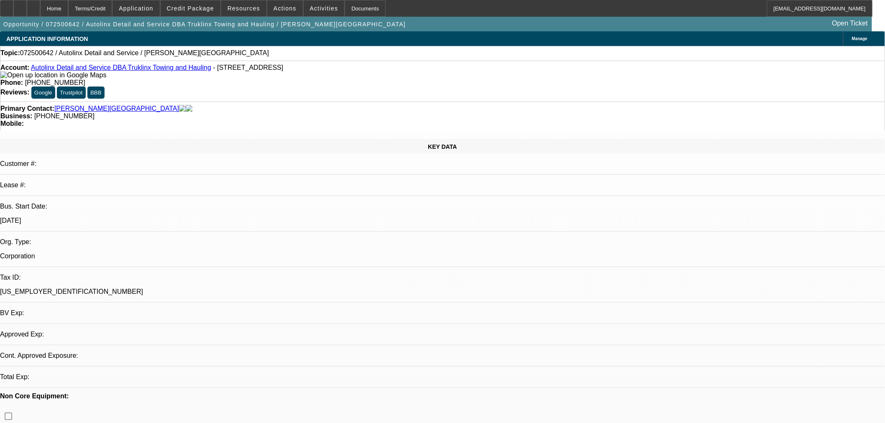
select select "0"
select select "2"
select select "0.1"
select select "4"
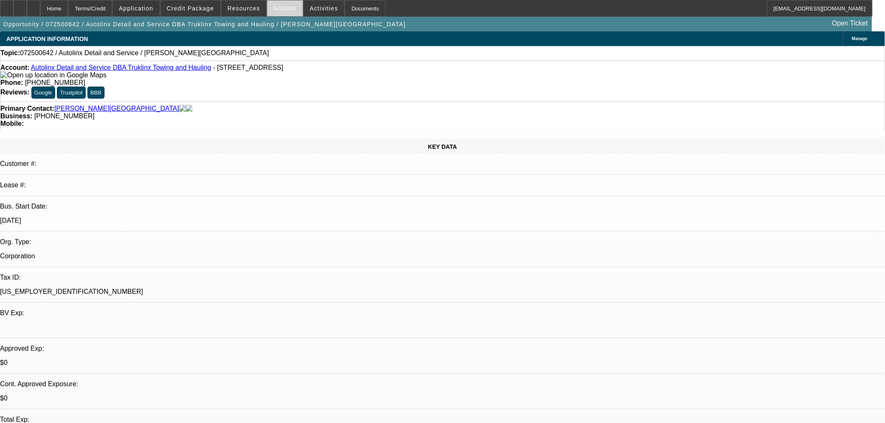
click at [282, 6] on span "Actions" at bounding box center [285, 8] width 23 height 7
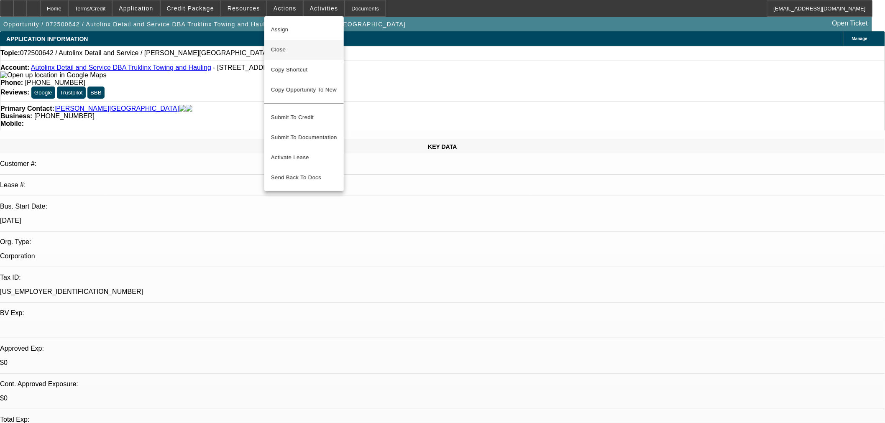
click at [317, 51] on span "Close" at bounding box center [304, 50] width 66 height 10
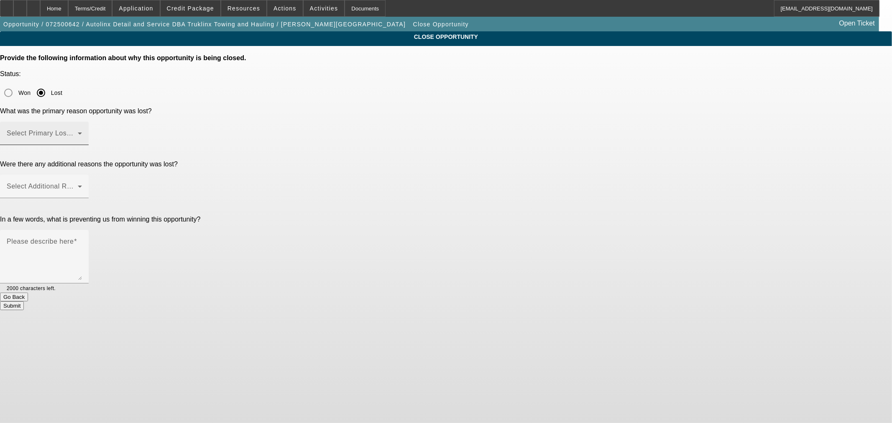
click at [82, 122] on div "Select Primary Lost Reason" at bounding box center [44, 133] width 75 height 23
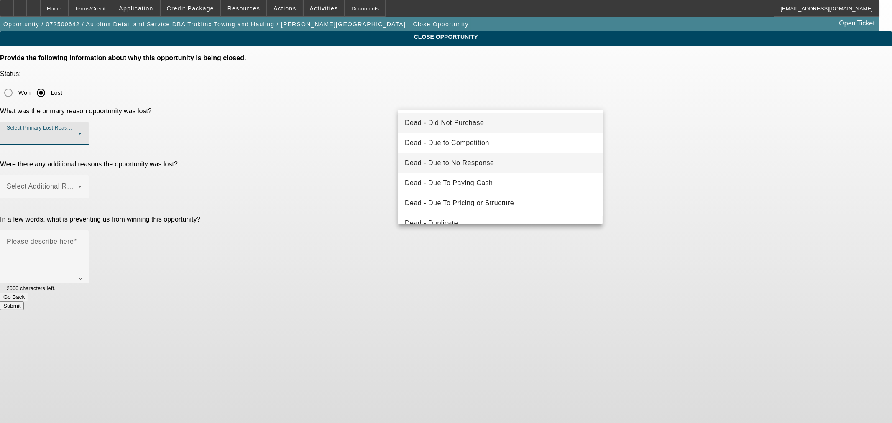
click at [487, 169] on mat-option "Dead - Due to No Response" at bounding box center [500, 163] width 205 height 20
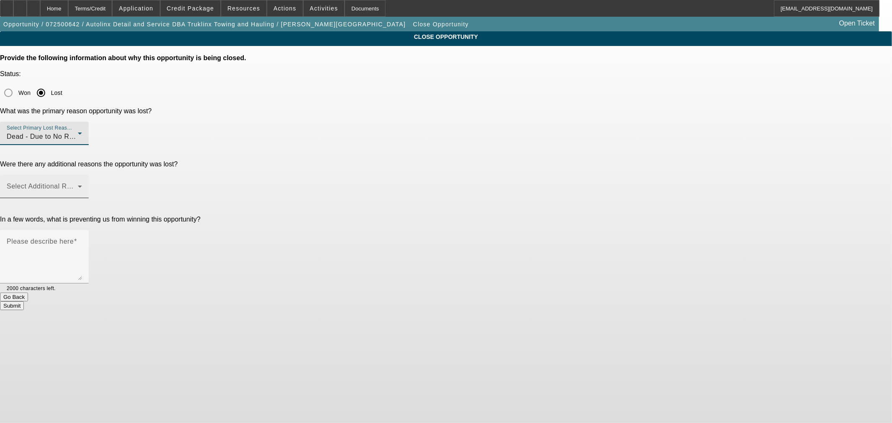
click at [78, 185] on span at bounding box center [42, 190] width 71 height 10
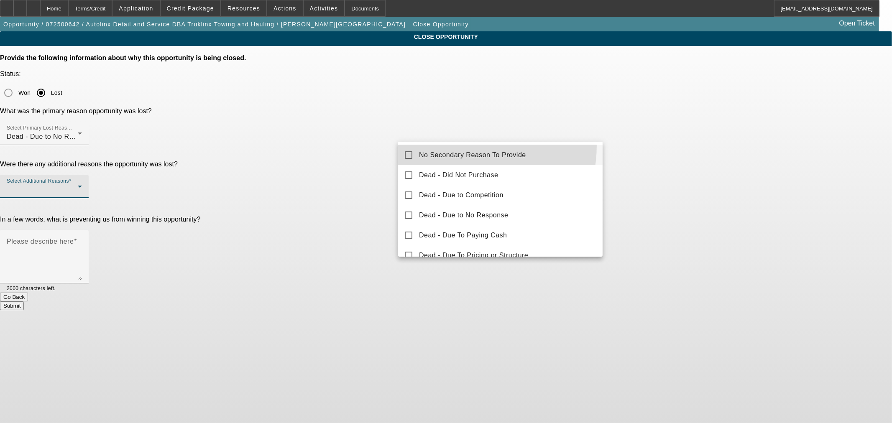
click at [453, 146] on mat-option "No Secondary Reason To Provide" at bounding box center [500, 155] width 205 height 20
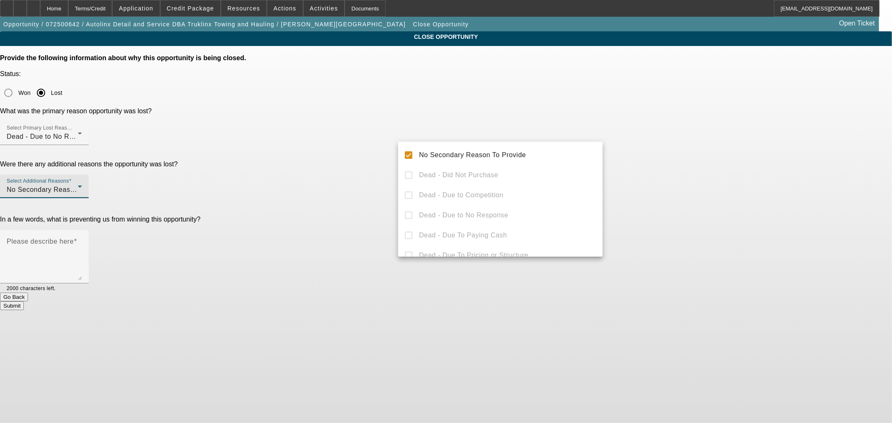
drag, startPoint x: 342, startPoint y: 145, endPoint x: 428, endPoint y: 166, distance: 88.7
click at [344, 145] on div at bounding box center [446, 211] width 892 height 423
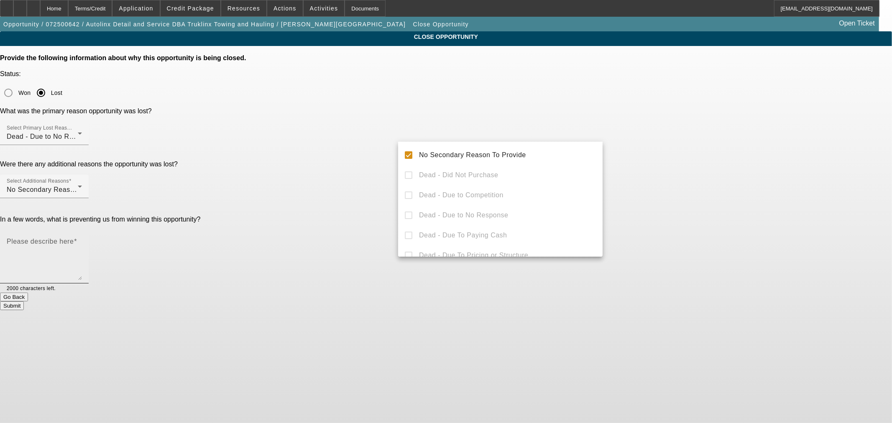
click at [82, 240] on textarea "Please describe here" at bounding box center [44, 260] width 75 height 40
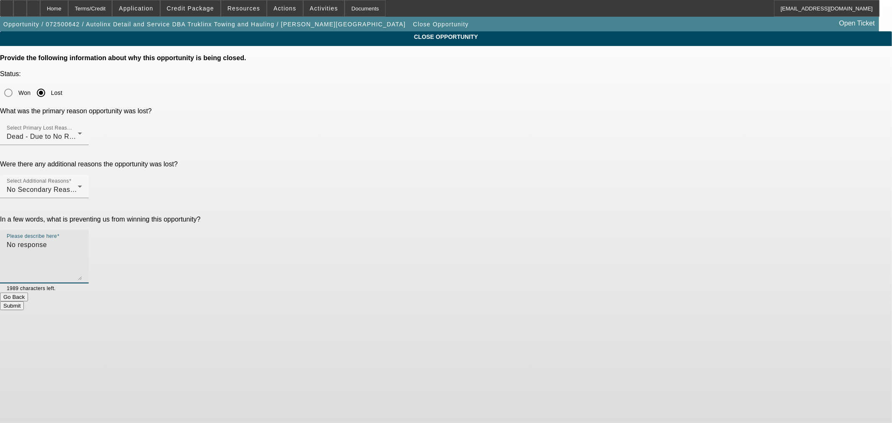
type textarea "No response"
click at [24, 302] on button "Submit" at bounding box center [12, 306] width 24 height 9
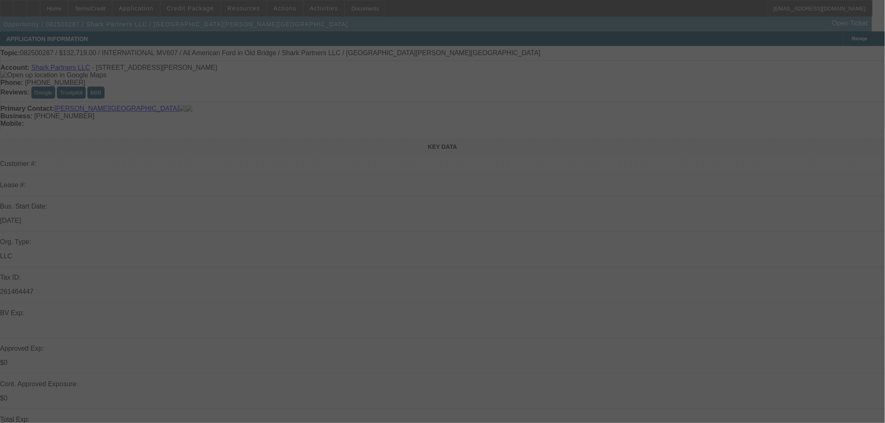
select select "0"
select select "2"
select select "0"
select select "6"
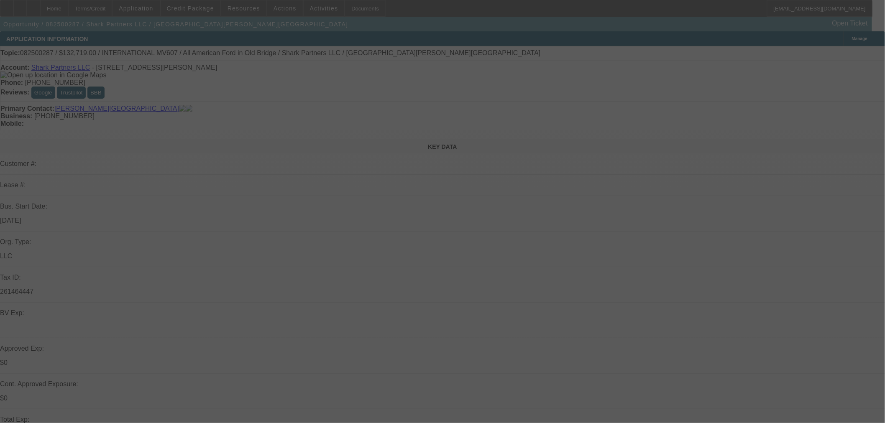
select select "0"
select select "2"
select select "0"
select select "6"
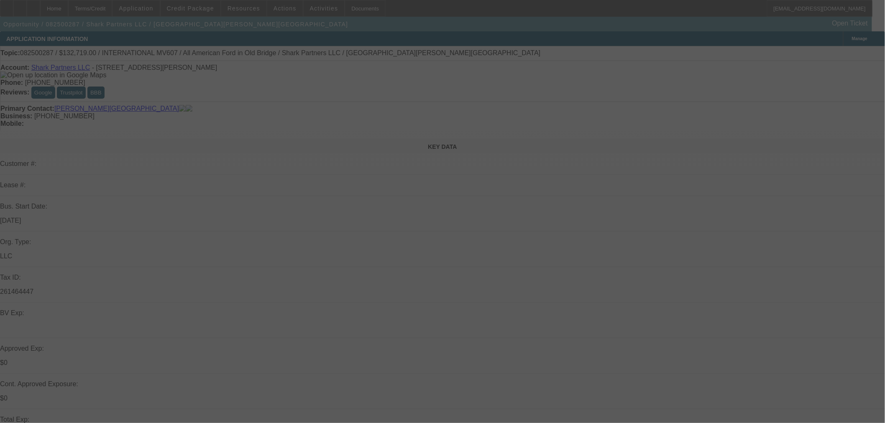
select select "0"
select select "2"
select select "0"
select select "6"
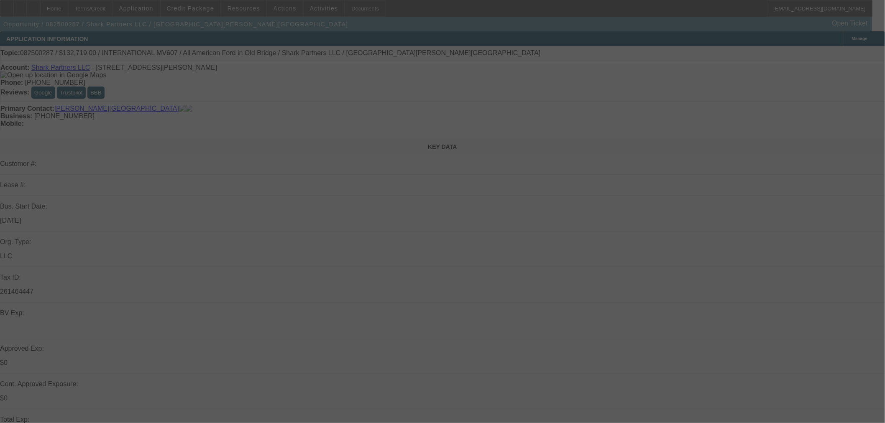
select select "0"
select select "2"
select select "0"
select select "6"
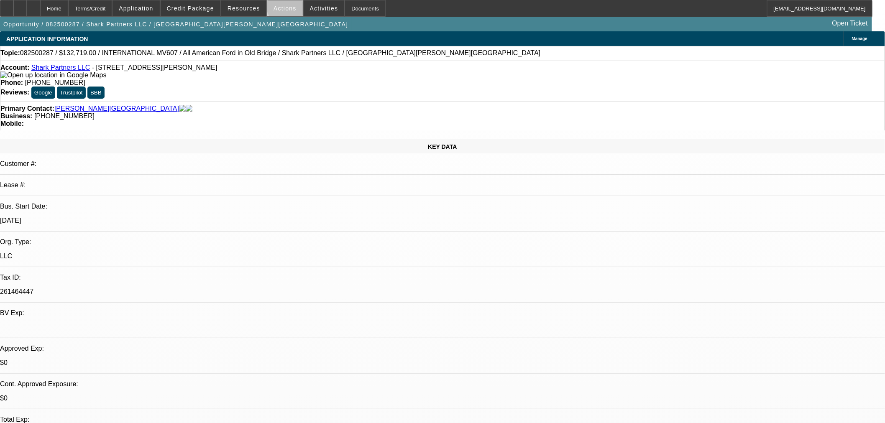
click at [289, 6] on span at bounding box center [285, 8] width 36 height 20
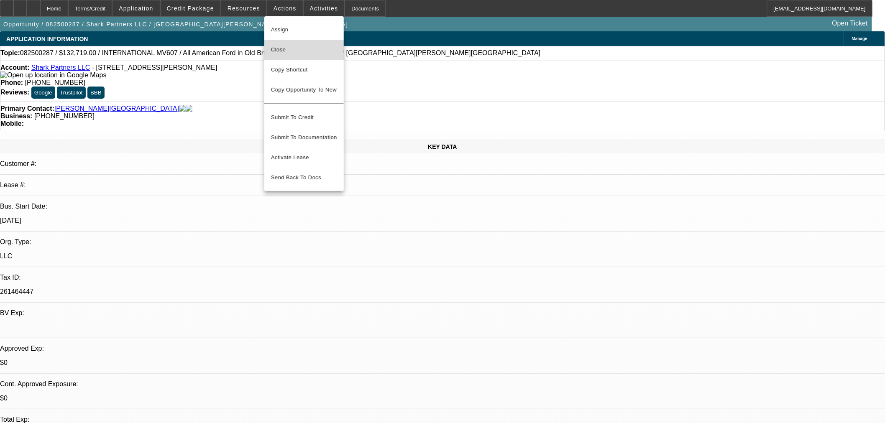
click at [295, 53] on span "Close" at bounding box center [304, 50] width 66 height 10
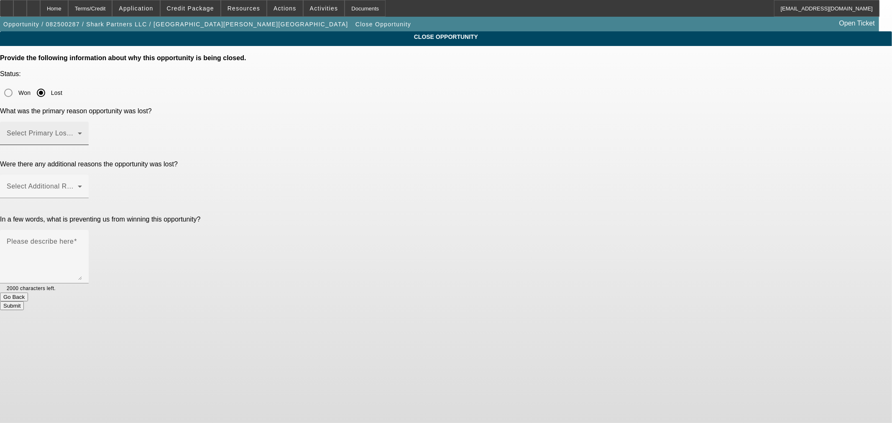
click at [82, 122] on div "Select Primary Lost Reason" at bounding box center [44, 133] width 75 height 23
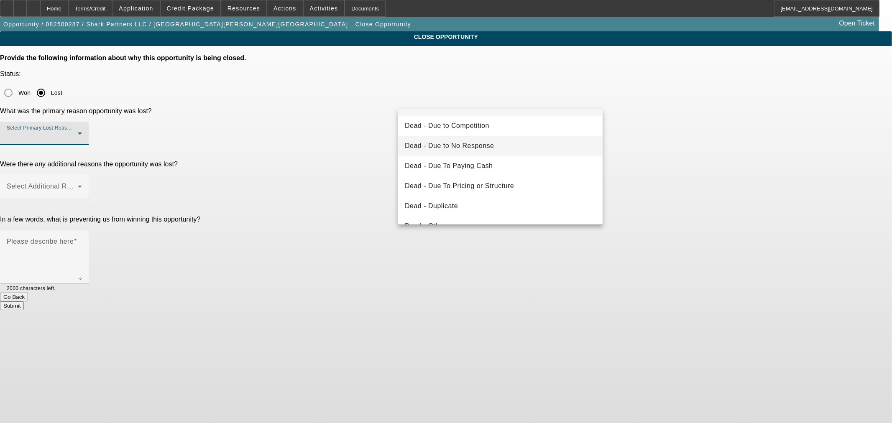
scroll to position [46, 0]
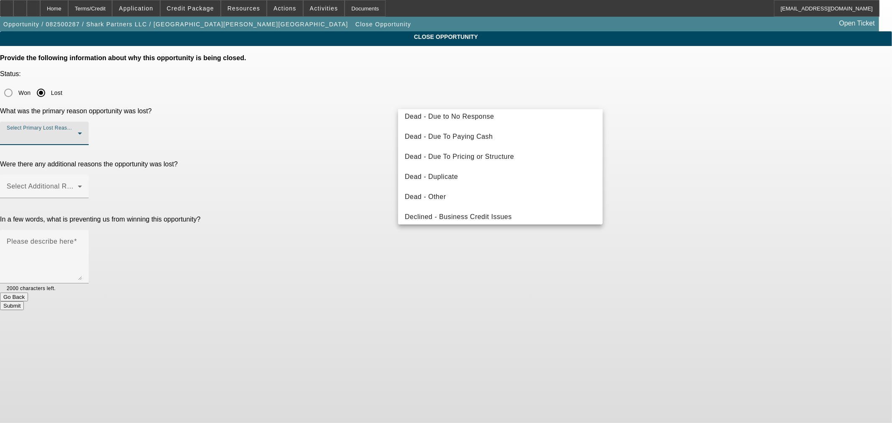
click at [80, 10] on div at bounding box center [446, 211] width 892 height 423
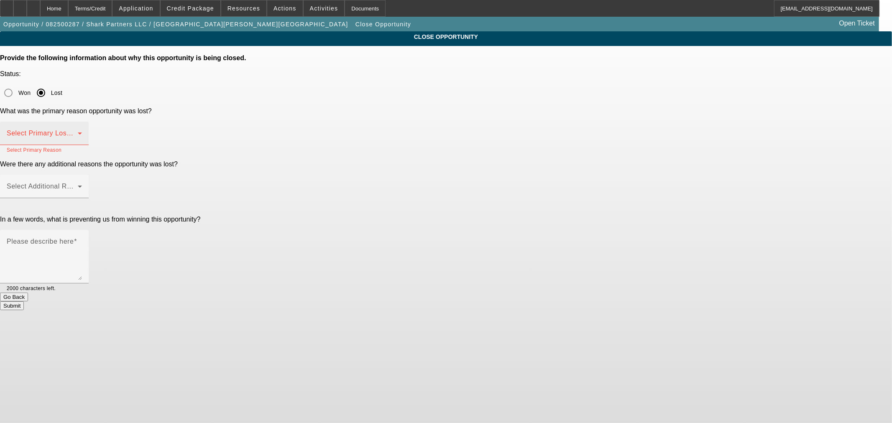
click at [82, 122] on div "Select Primary Lost Reason" at bounding box center [44, 133] width 75 height 23
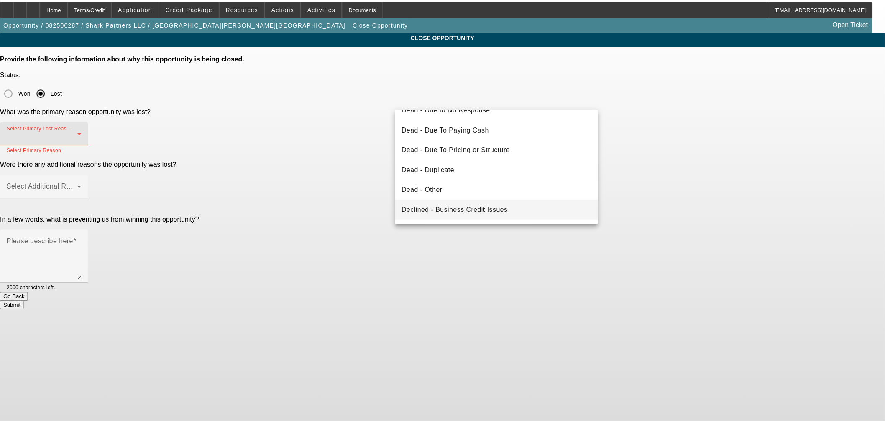
scroll to position [112, 0]
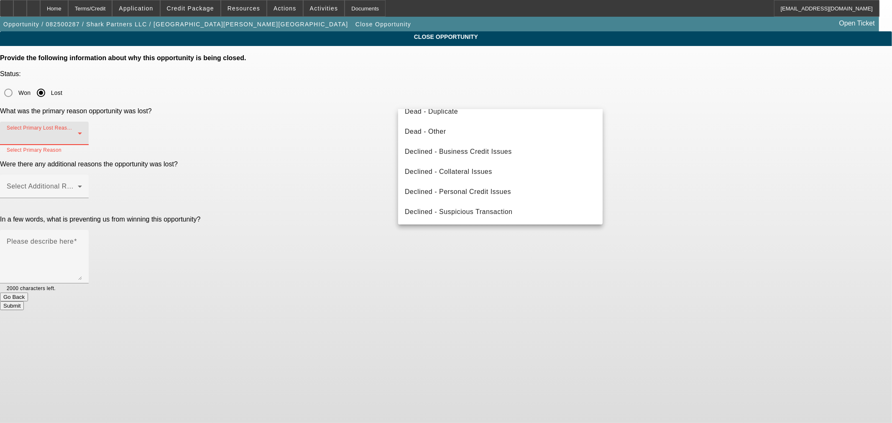
click at [67, 4] on div at bounding box center [446, 211] width 892 height 423
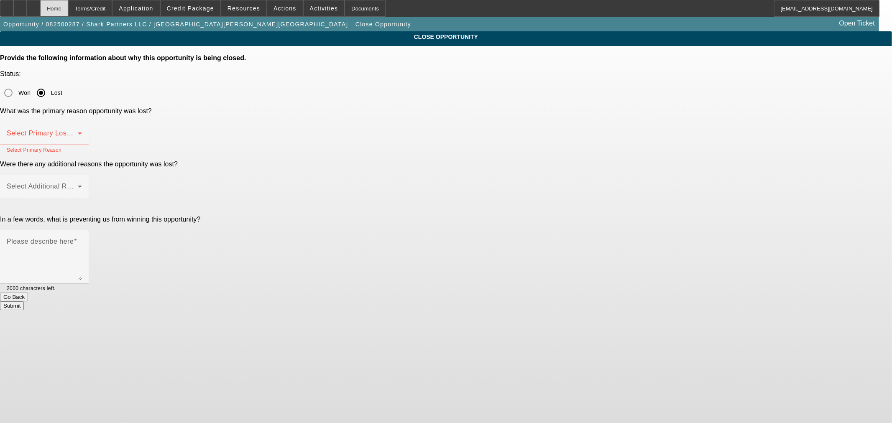
click at [68, 7] on div "Home" at bounding box center [54, 8] width 28 height 17
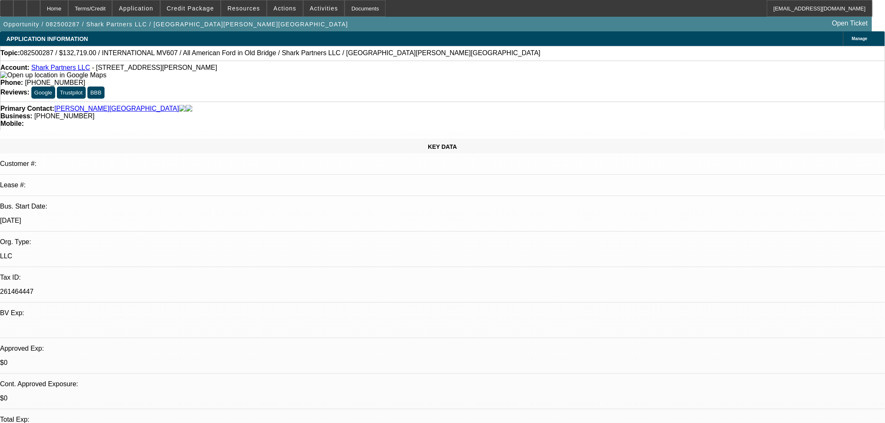
select select "0"
select select "2"
select select "0"
select select "6"
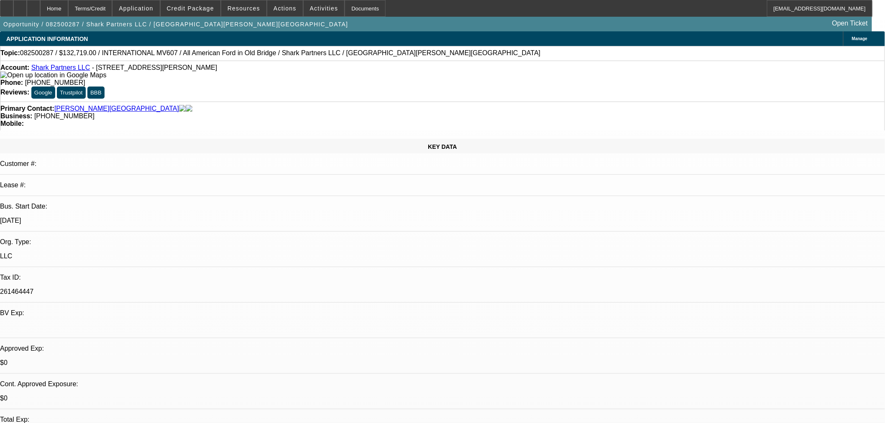
select select "0"
select select "2"
select select "0"
select select "6"
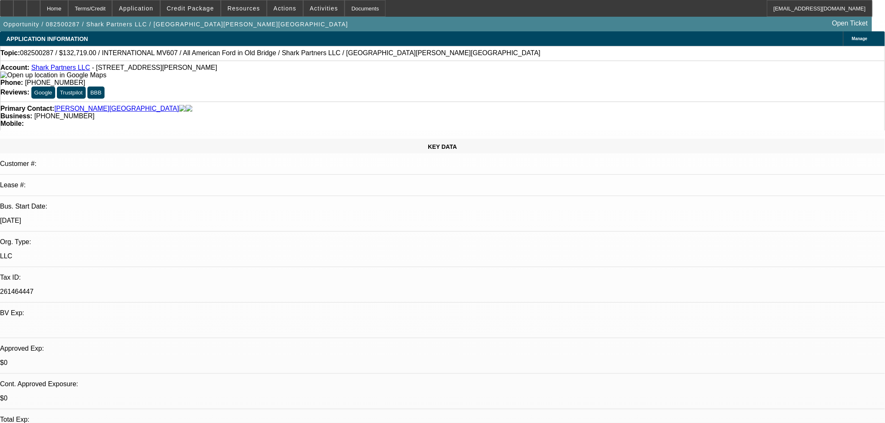
select select "0"
select select "2"
select select "0"
select select "6"
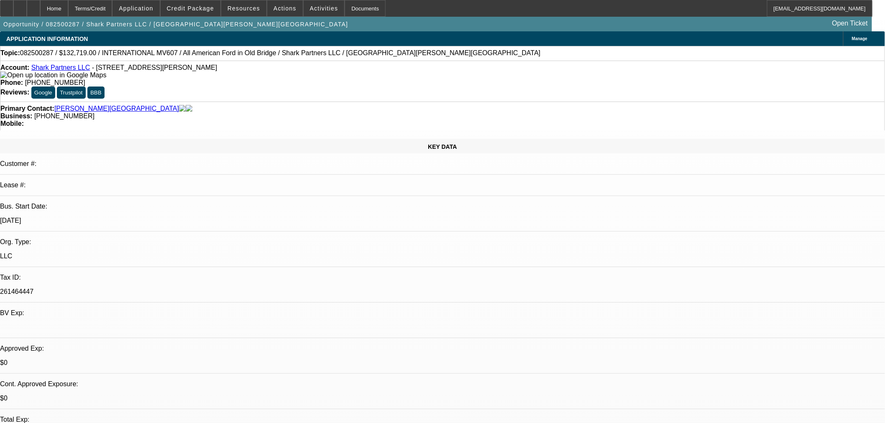
select select "0"
select select "2"
select select "0"
select select "6"
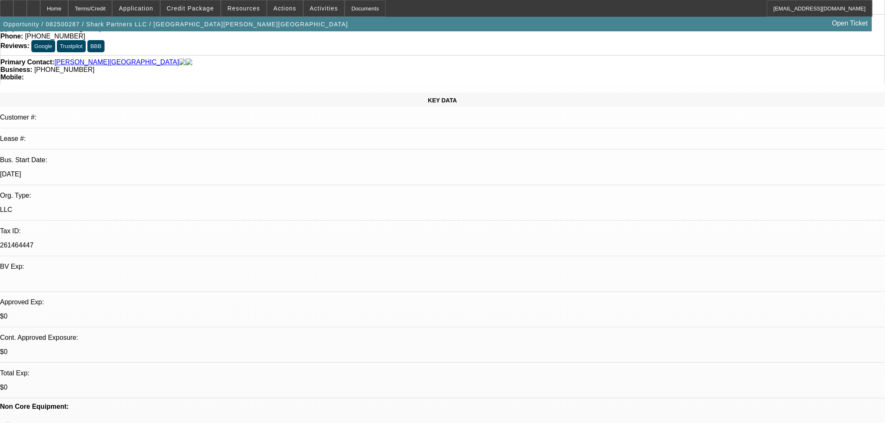
scroll to position [465, 0]
click at [269, 11] on span at bounding box center [285, 8] width 36 height 20
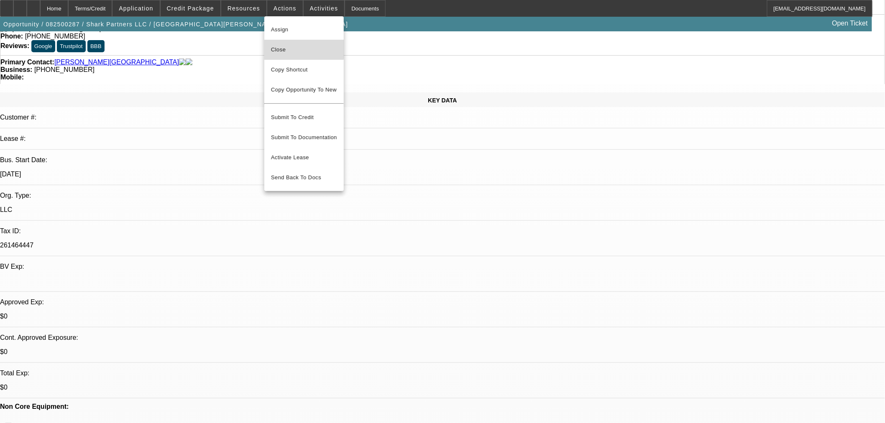
click at [281, 43] on button "Close" at bounding box center [303, 50] width 79 height 20
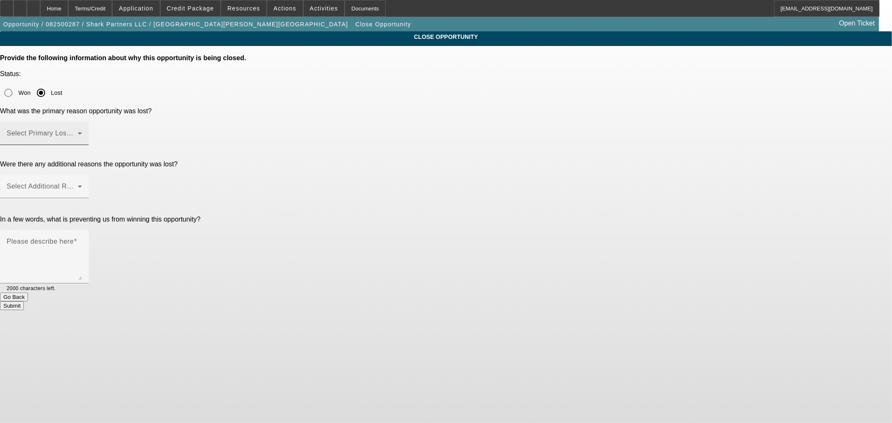
click at [78, 132] on span at bounding box center [42, 137] width 71 height 10
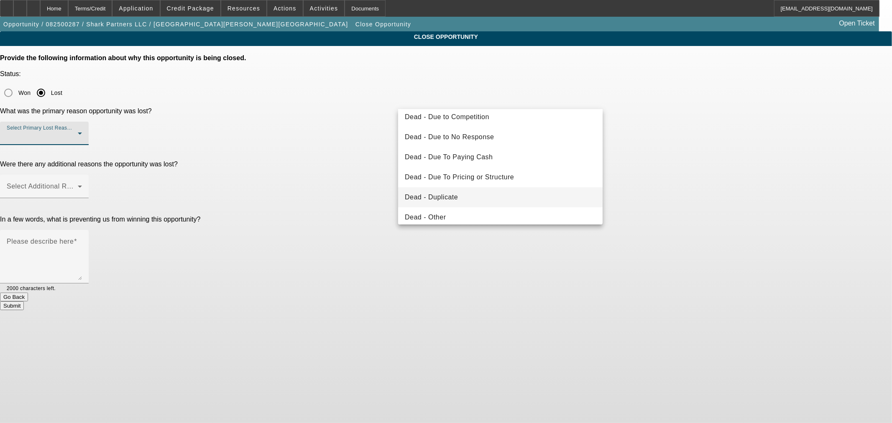
scroll to position [46, 0]
click at [490, 159] on span "Dead - Due To Pricing or Structure" at bounding box center [459, 157] width 109 height 10
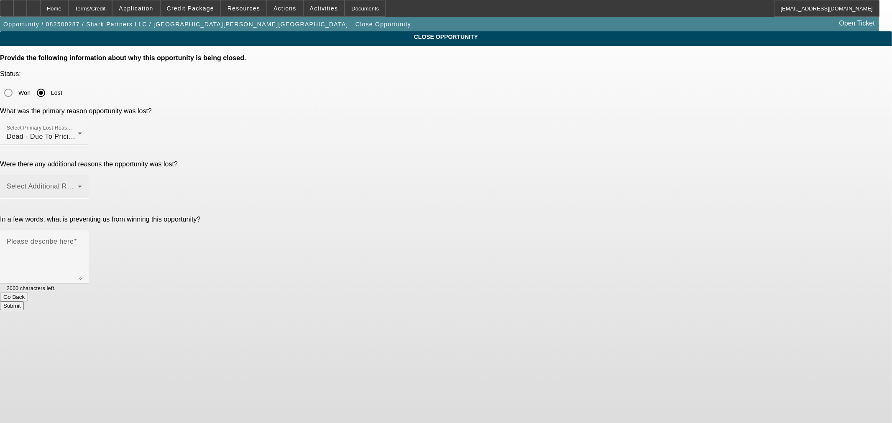
click at [82, 175] on div "Select Additional Reasons" at bounding box center [44, 186] width 75 height 23
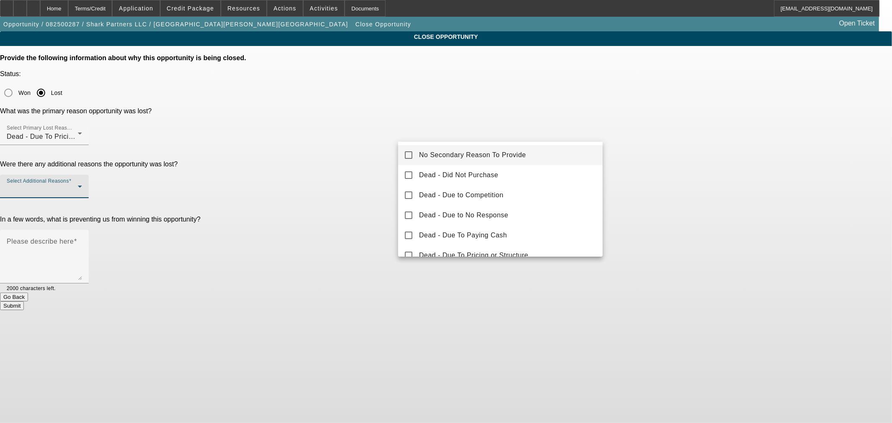
drag, startPoint x: 491, startPoint y: 95, endPoint x: 492, endPoint y: 112, distance: 16.4
click at [490, 98] on div at bounding box center [446, 211] width 892 height 423
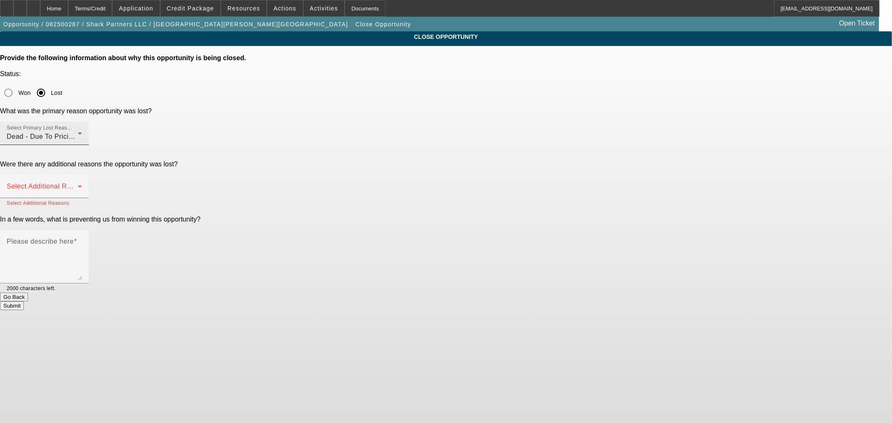
click at [82, 122] on div "Select Primary Lost Reason Dead - Due To Pricing or Structure" at bounding box center [44, 133] width 75 height 23
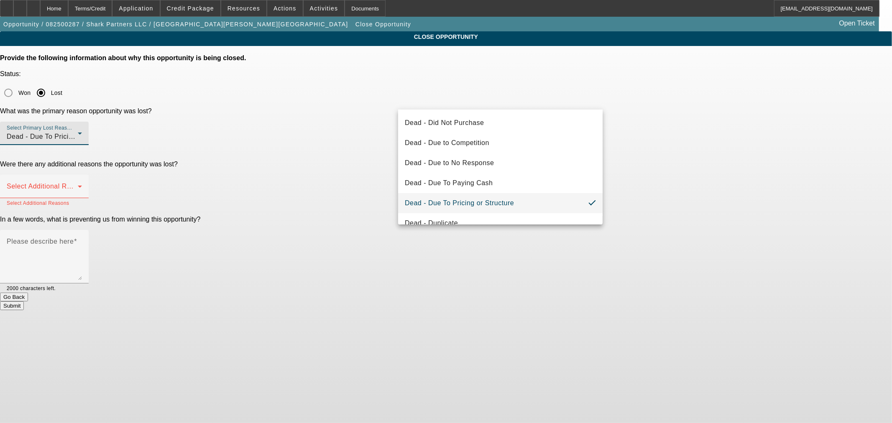
click at [473, 84] on div at bounding box center [446, 211] width 892 height 423
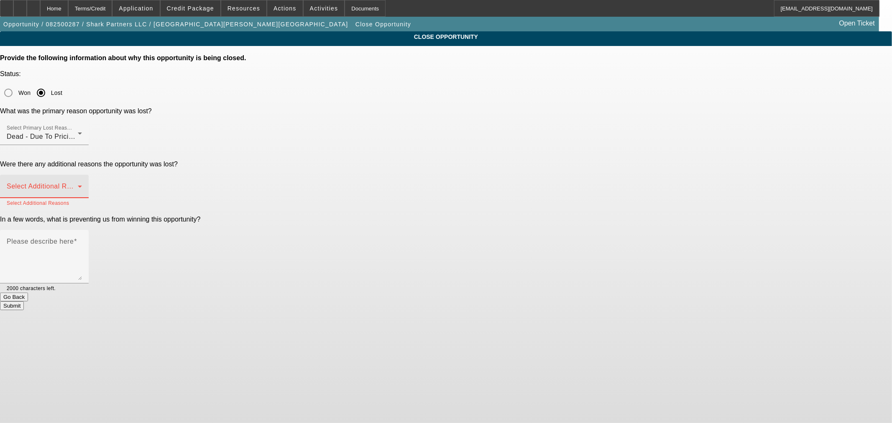
click at [78, 185] on span at bounding box center [42, 190] width 71 height 10
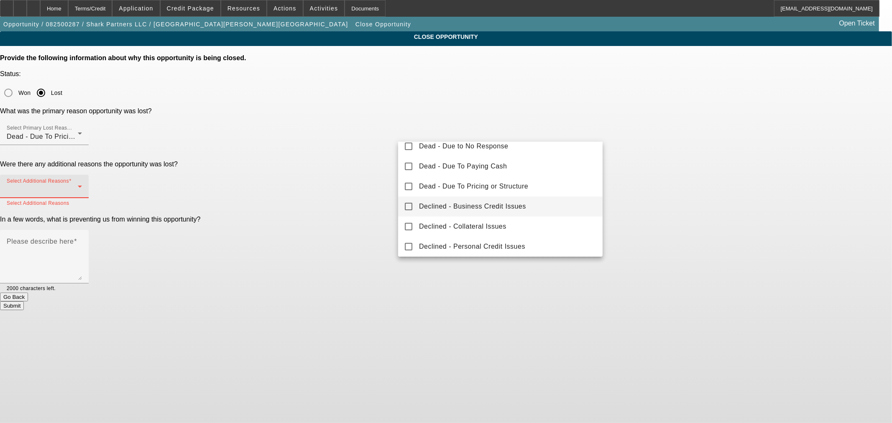
scroll to position [92, 0]
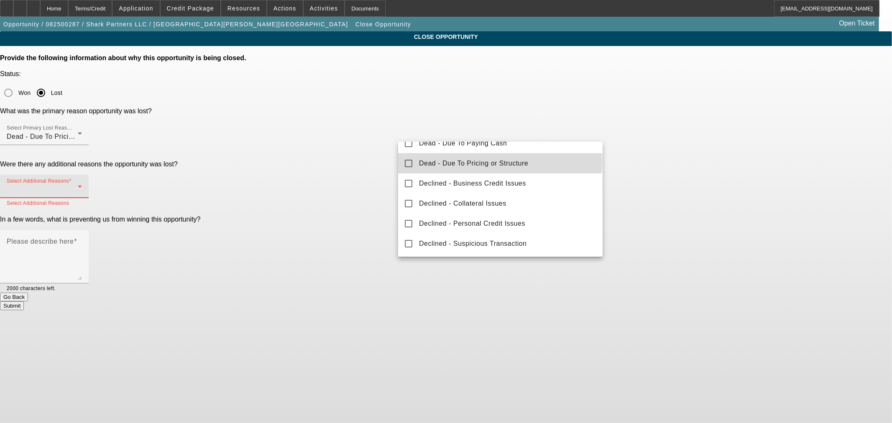
click at [500, 160] on span "Dead - Due To Pricing or Structure" at bounding box center [473, 164] width 109 height 10
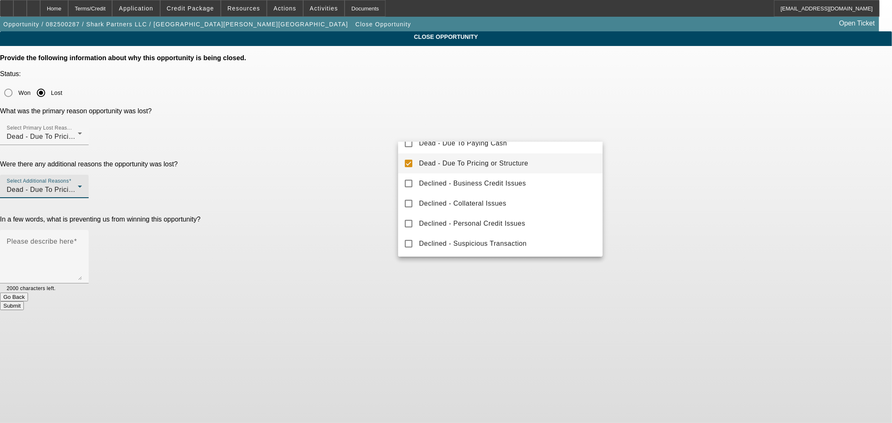
click at [488, 102] on div at bounding box center [446, 211] width 892 height 423
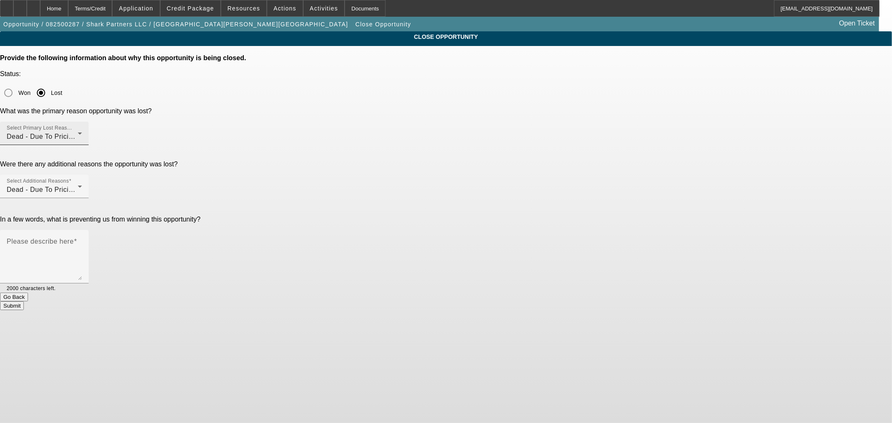
click at [78, 132] on div "Dead - Due To Pricing or Structure" at bounding box center [42, 137] width 71 height 10
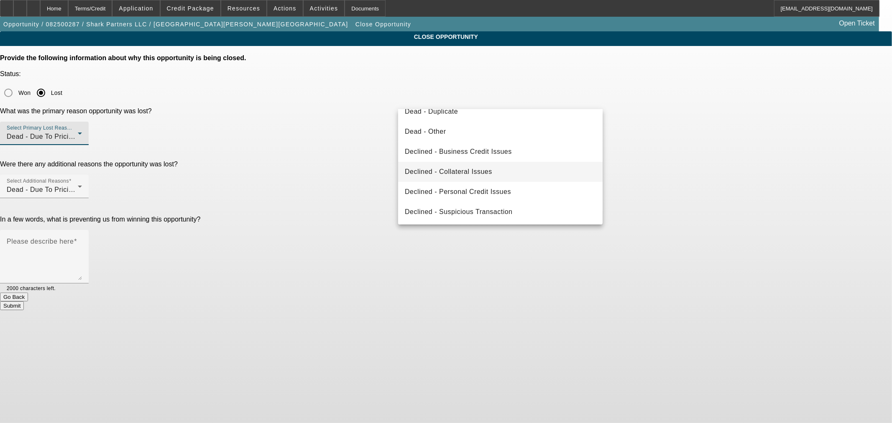
scroll to position [65, 0]
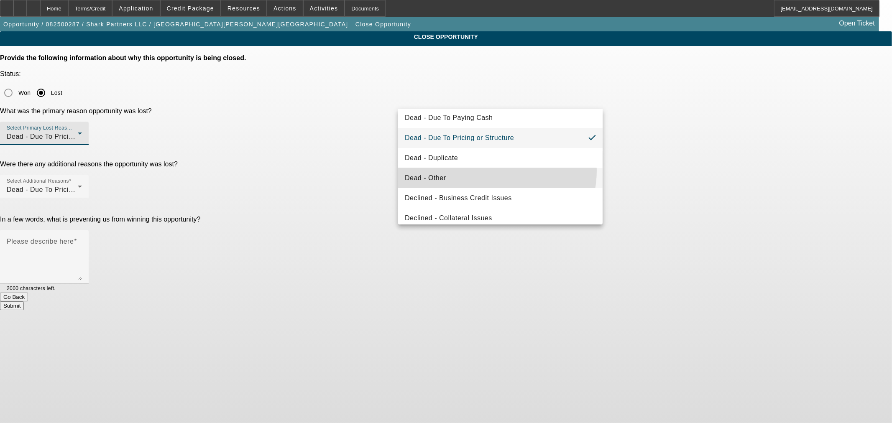
click at [490, 170] on mat-option "Dead - Other" at bounding box center [500, 178] width 205 height 20
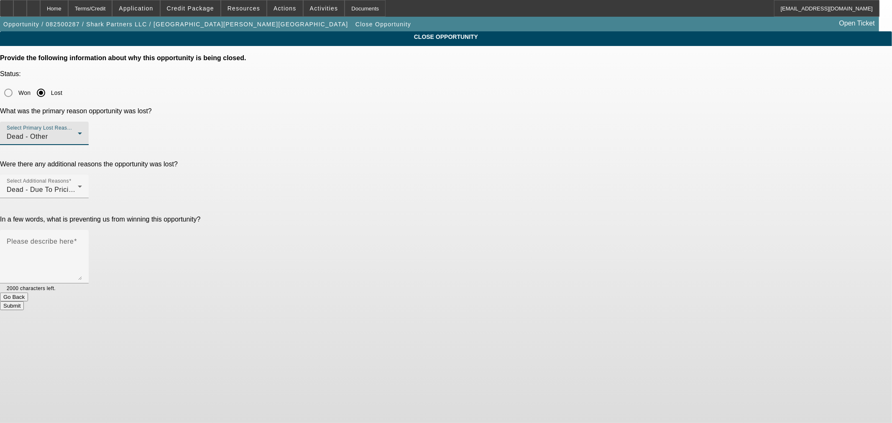
drag, startPoint x: 683, startPoint y: 140, endPoint x: 643, endPoint y: 166, distance: 46.9
click at [683, 141] on div "CLOSE OPPORTUNITY Provide the following information about why this opportunity …" at bounding box center [446, 170] width 892 height 279
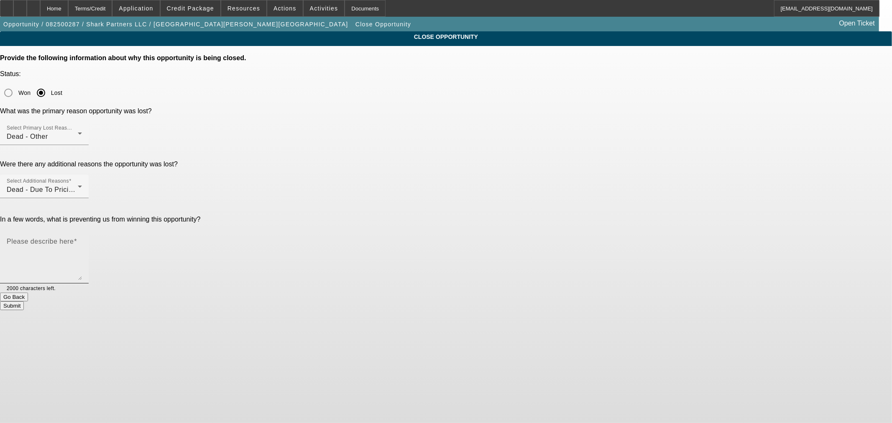
click at [82, 240] on textarea "Please describe here" at bounding box center [44, 260] width 75 height 40
type textarea "Customer would not send tax return"
click at [24, 302] on button "Submit" at bounding box center [12, 306] width 24 height 9
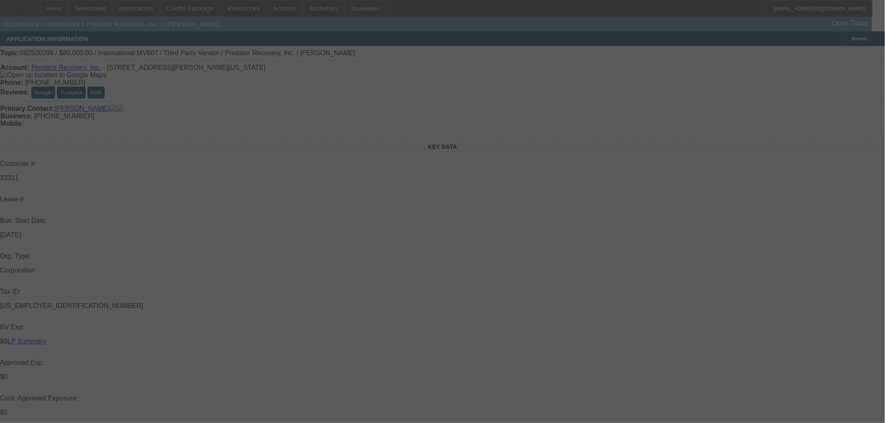
select select "0"
select select "6"
select select "0"
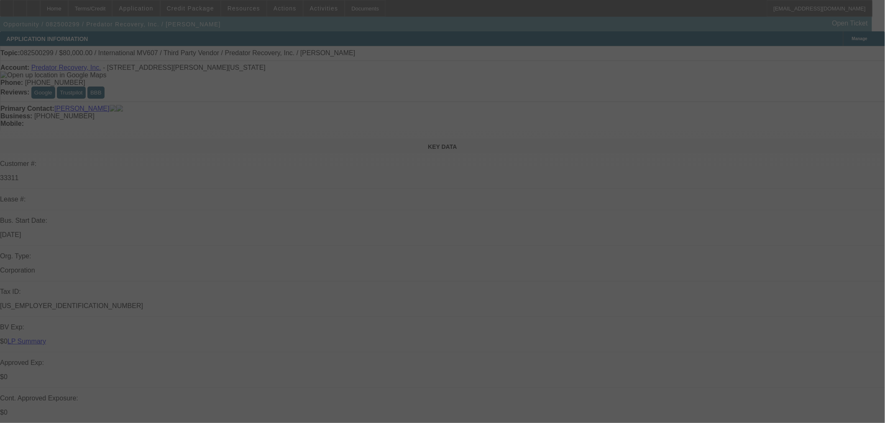
select select "0"
select select "6"
select select "0"
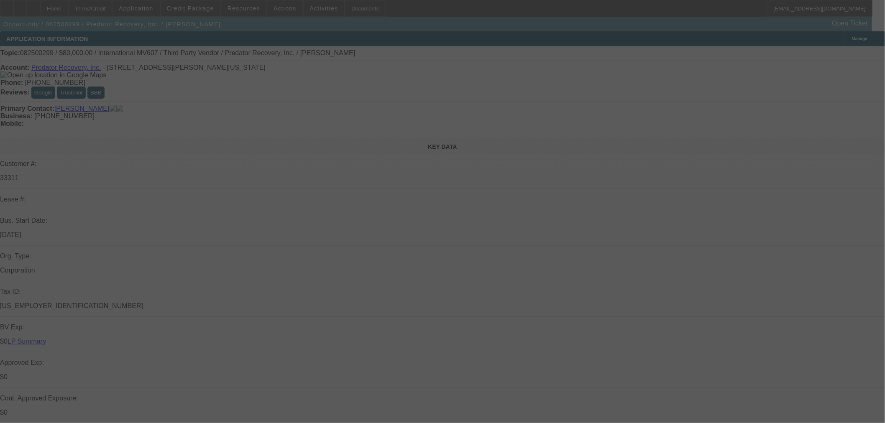
select select "0"
select select "6"
select select "0"
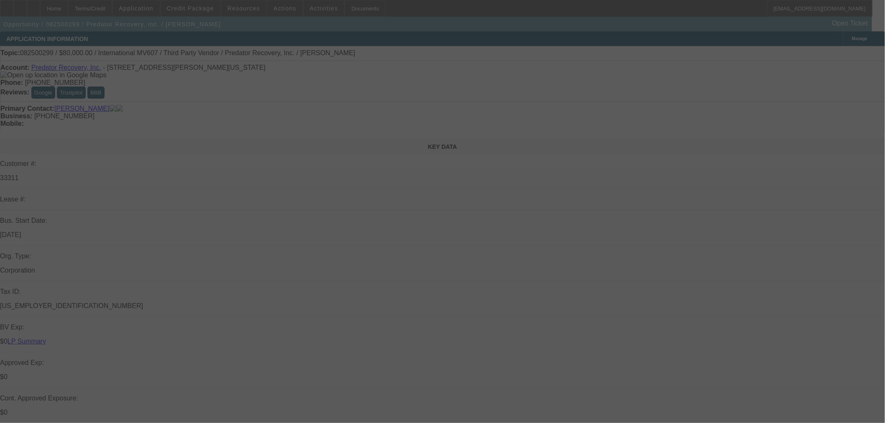
select select "6"
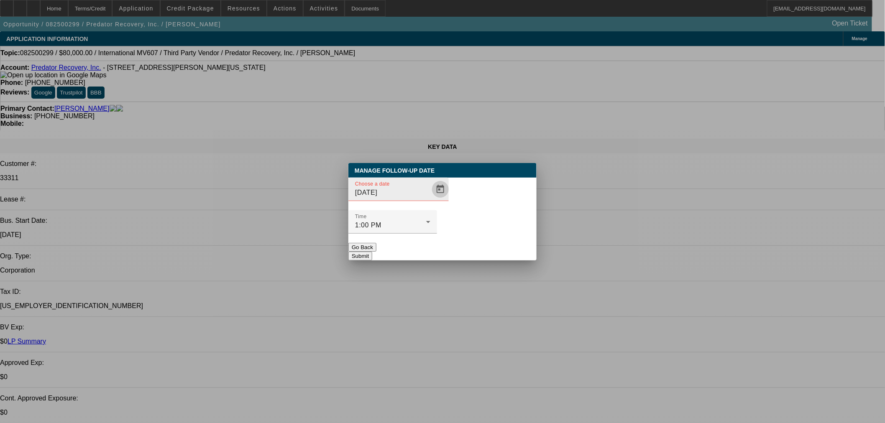
click at [430, 200] on span "Open calendar" at bounding box center [440, 189] width 20 height 20
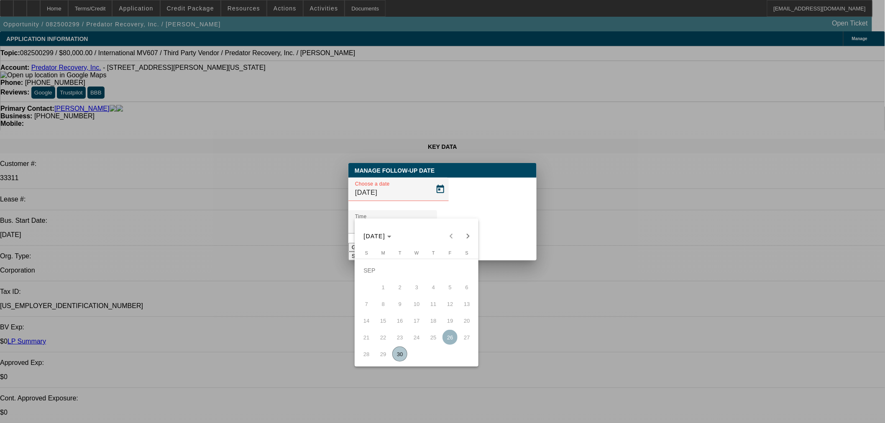
click at [471, 232] on span "Next month" at bounding box center [468, 236] width 17 height 17
click at [462, 240] on div "OCT 2025 OCT 2025" at bounding box center [417, 236] width 120 height 17
click at [420, 274] on span "1" at bounding box center [416, 270] width 15 height 15
type input "10/1/2025"
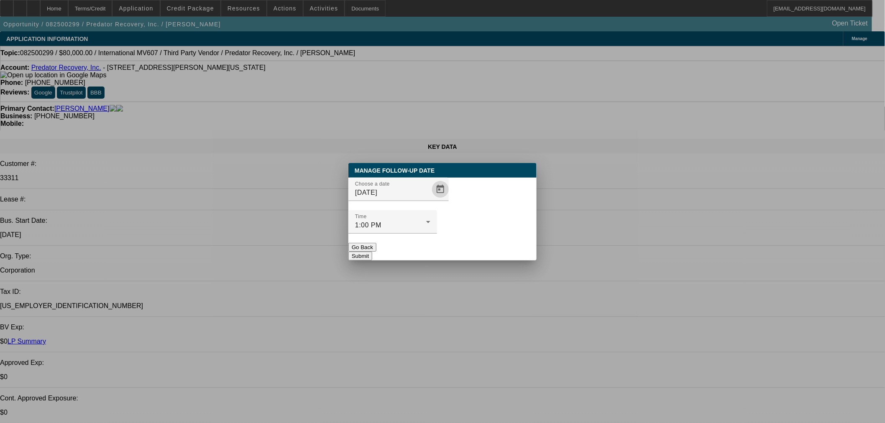
click at [372, 252] on button "Submit" at bounding box center [360, 256] width 24 height 9
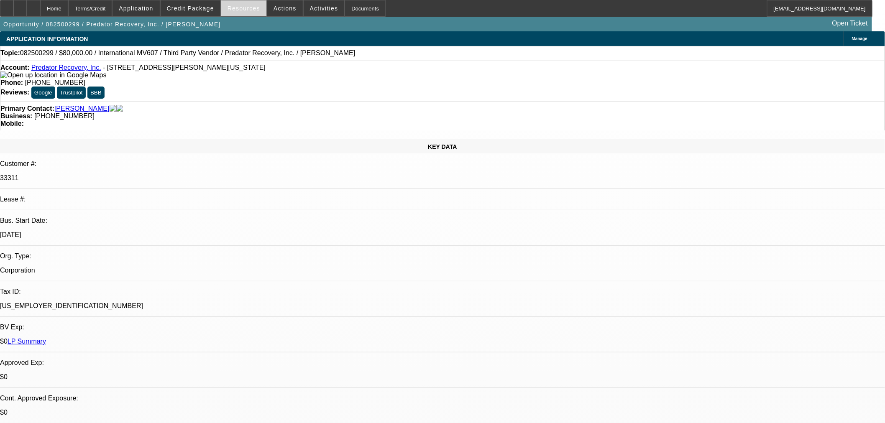
select select "0"
select select "6"
select select "0"
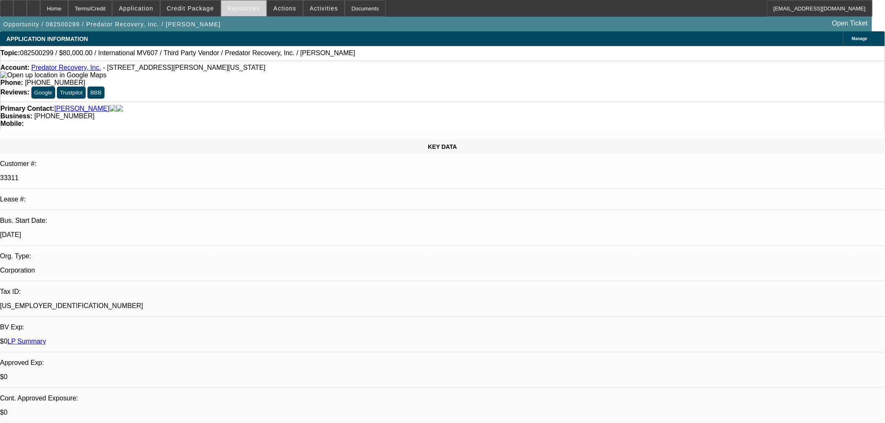
select select "0"
select select "6"
select select "0"
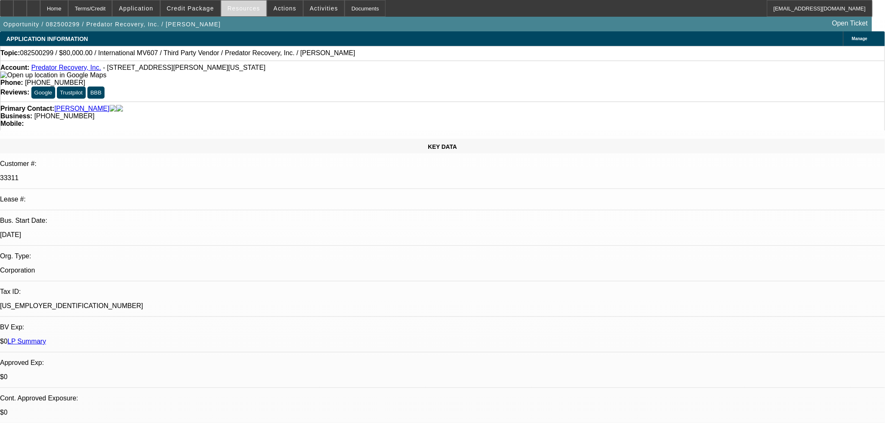
select select "0"
select select "6"
select select "0"
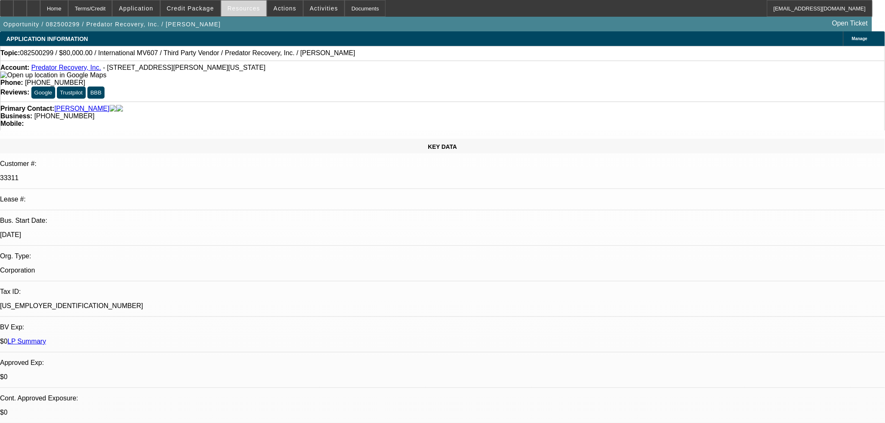
select select "6"
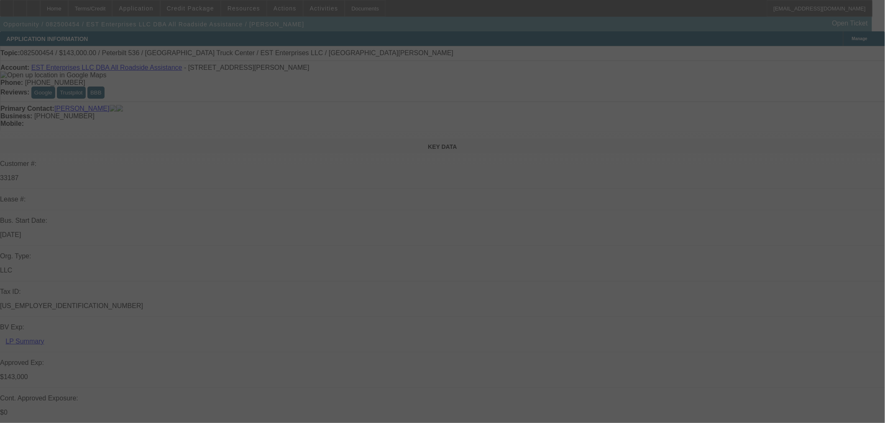
select select "0"
select select "2"
select select "0"
select select "6"
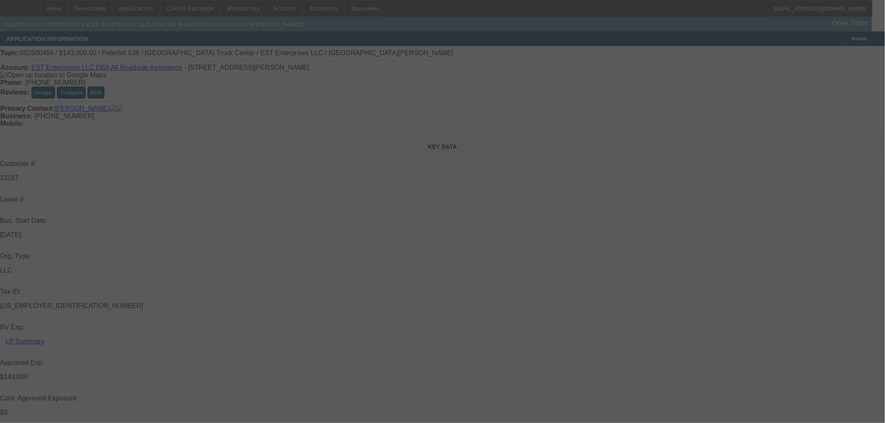
select select "0"
select select "2"
select select "0"
select select "6"
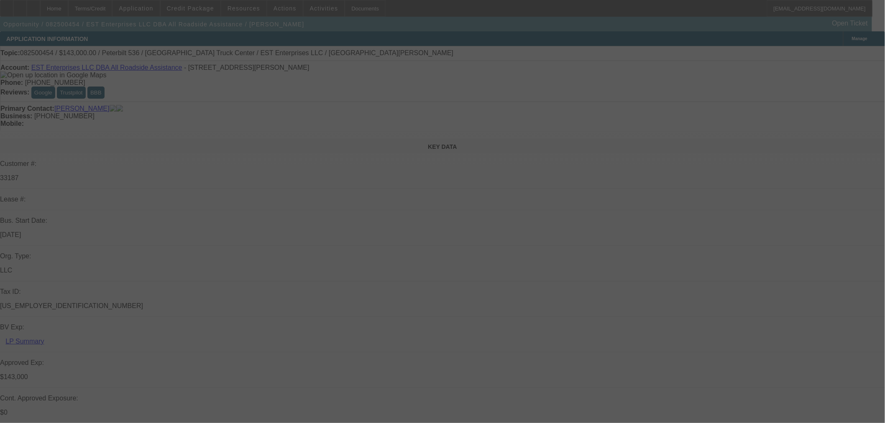
select select "0"
select select "2"
select select "0"
select select "6"
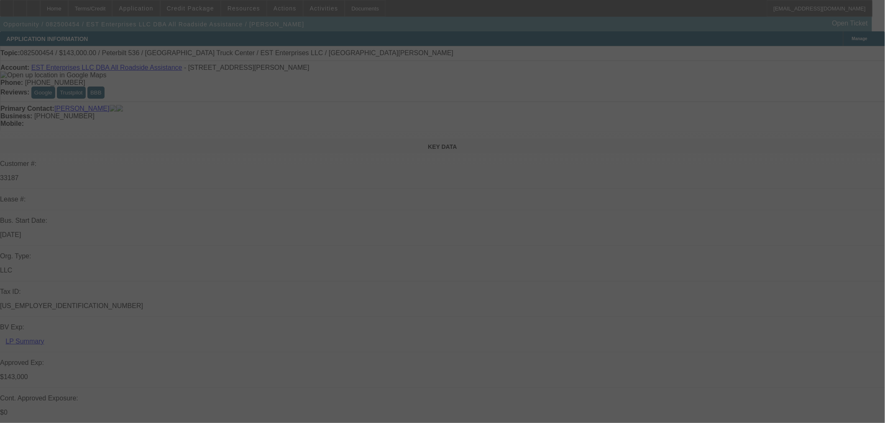
select select "0"
select select "2"
select select "0.1"
select select "4"
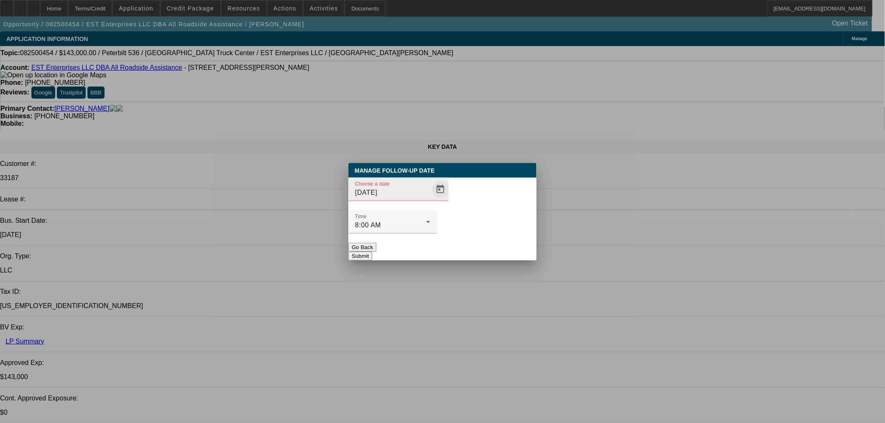
click at [430, 200] on span "Open calendar" at bounding box center [440, 189] width 20 height 20
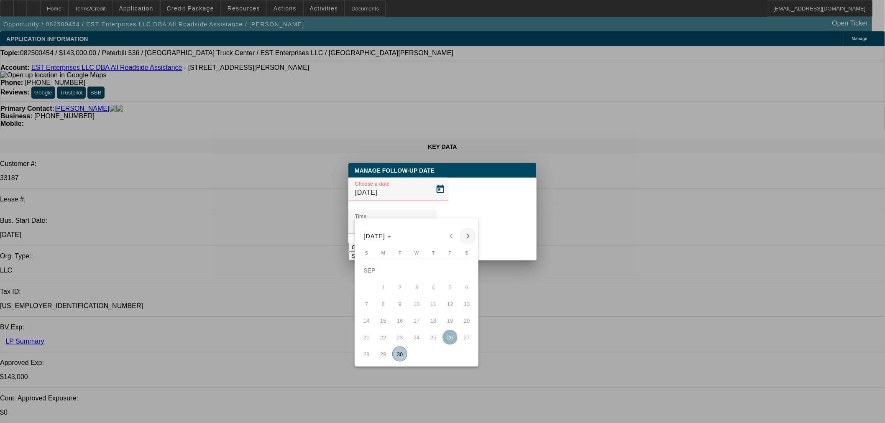
click at [469, 237] on span "Next month" at bounding box center [468, 236] width 17 height 17
click at [433, 271] on span "2" at bounding box center [433, 270] width 15 height 15
type input "10/2/2025"
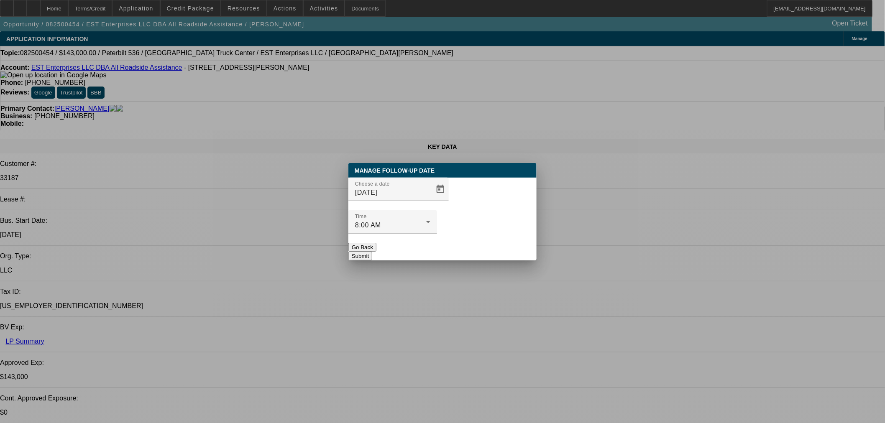
click at [372, 252] on button "Submit" at bounding box center [360, 256] width 24 height 9
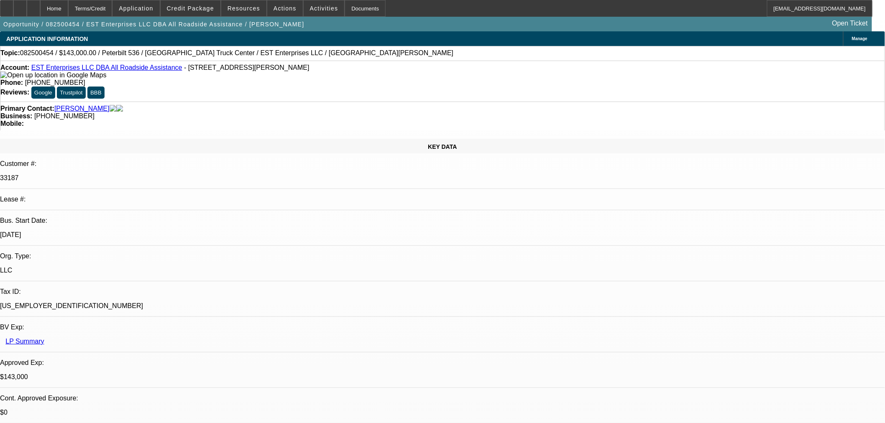
radio input "true"
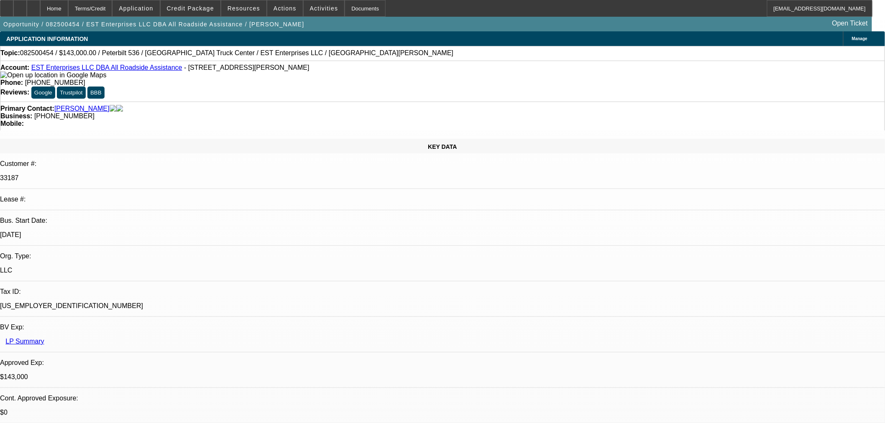
type textarea ""Amel" On FB asked if we would sell it for $45k. Get him and Elijah connected."
radio input "true"
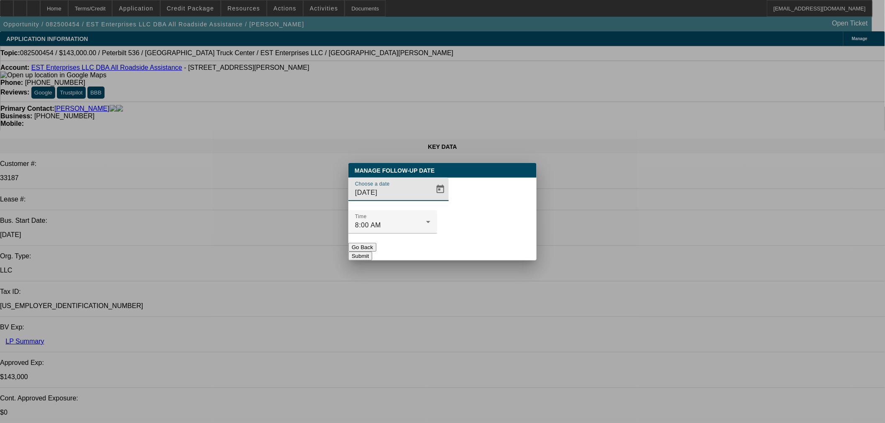
click at [437, 234] on div at bounding box center [392, 238] width 89 height 9
click at [372, 252] on button "Submit" at bounding box center [360, 256] width 24 height 9
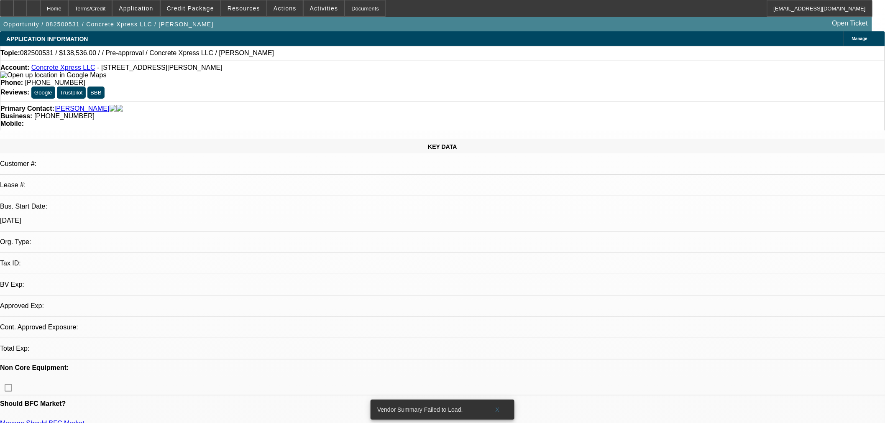
select select "0"
select select "2"
select select "0.1"
select select "4"
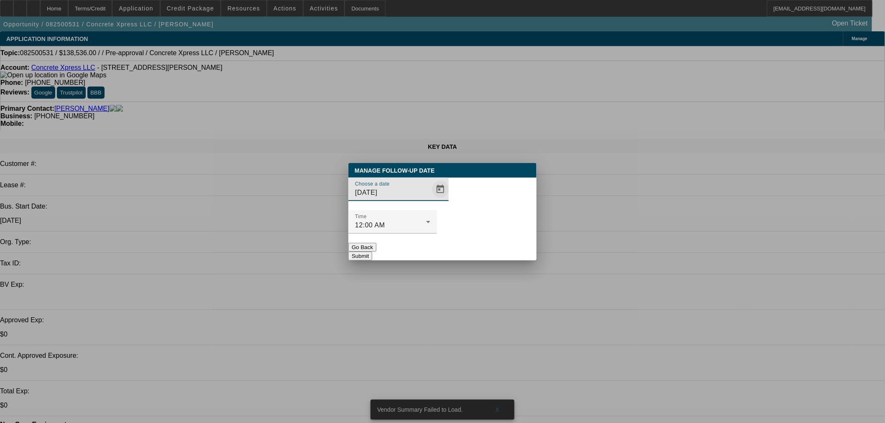
click at [434, 200] on span "Open calendar" at bounding box center [440, 189] width 20 height 20
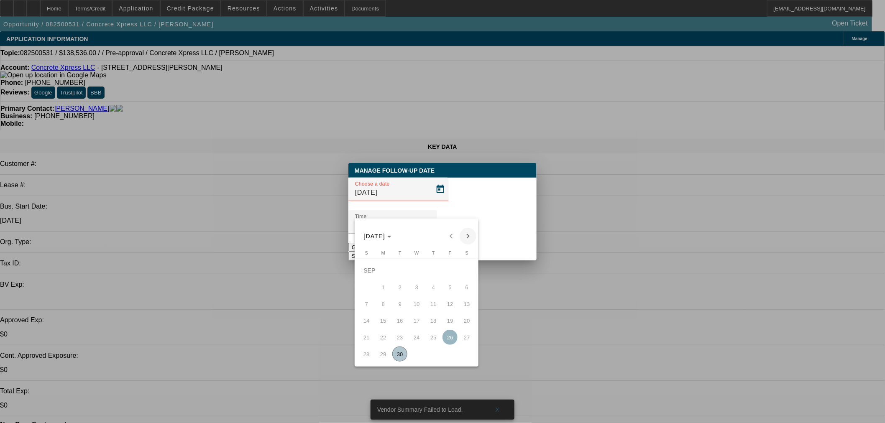
click at [467, 240] on span "Next month" at bounding box center [468, 236] width 17 height 17
click at [436, 339] on span "30" at bounding box center [433, 337] width 15 height 15
type input "[DATE]"
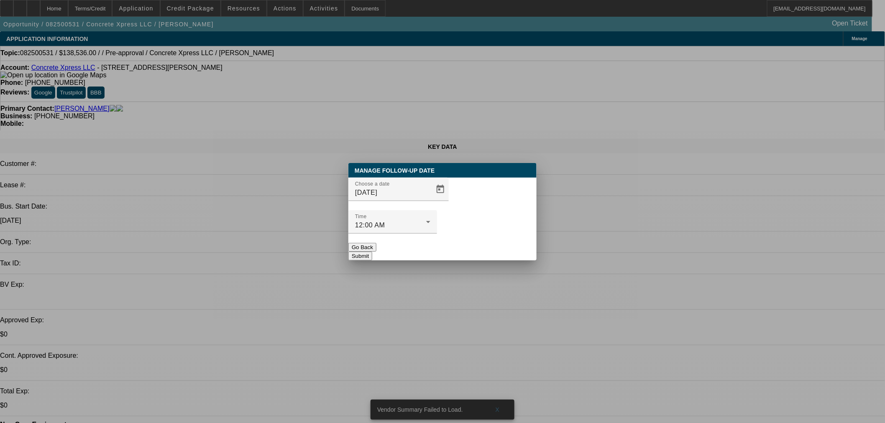
click at [437, 234] on div at bounding box center [392, 238] width 89 height 9
click at [372, 252] on button "Submit" at bounding box center [360, 256] width 24 height 9
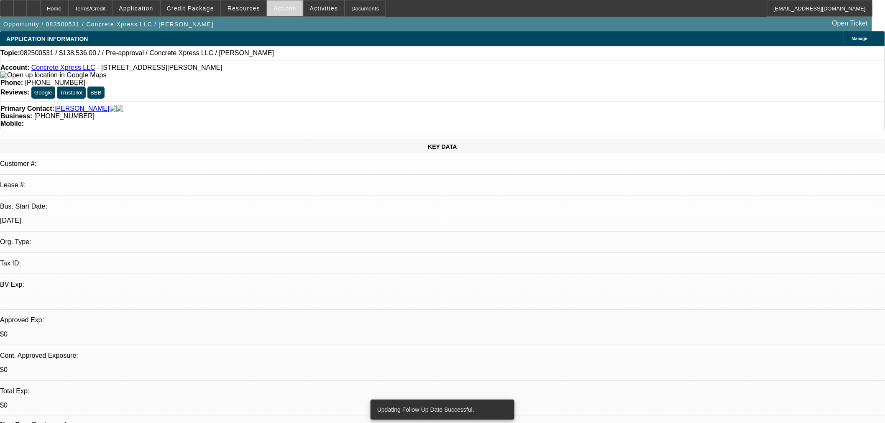
click at [276, 10] on span "Actions" at bounding box center [285, 8] width 23 height 7
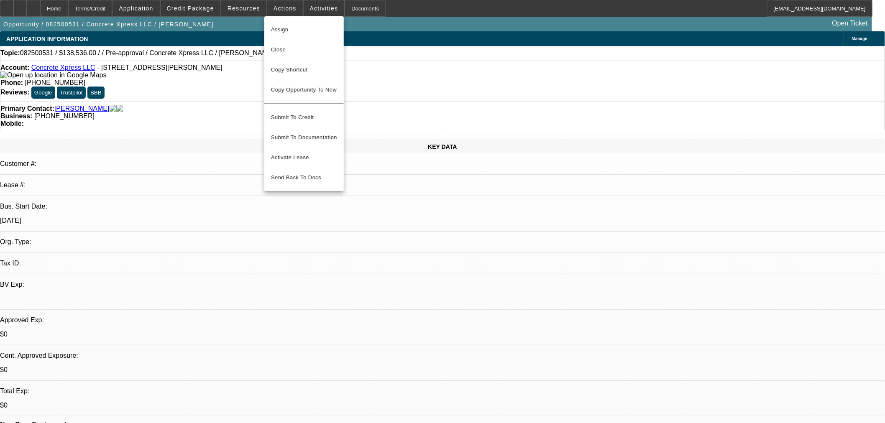
click at [462, 181] on div at bounding box center [442, 211] width 885 height 423
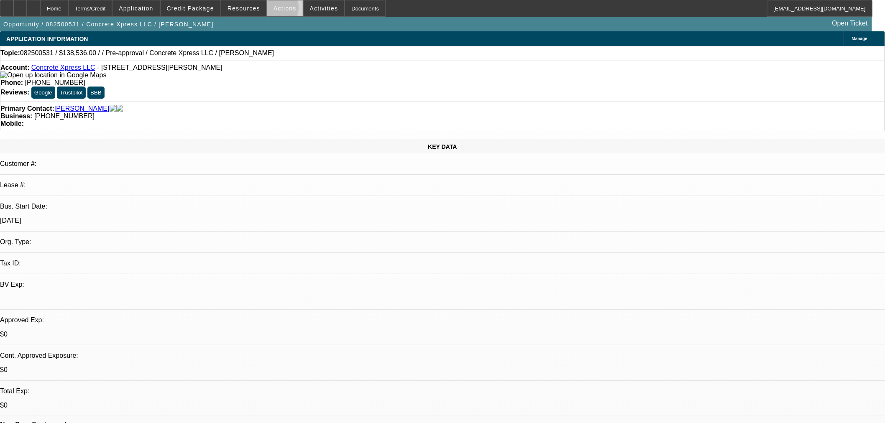
click at [274, 10] on span "Actions" at bounding box center [285, 8] width 23 height 7
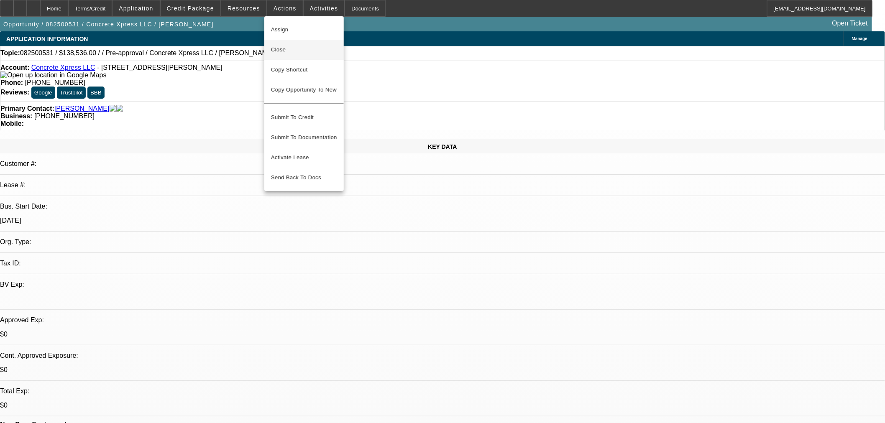
click at [286, 43] on button "Close" at bounding box center [303, 50] width 79 height 20
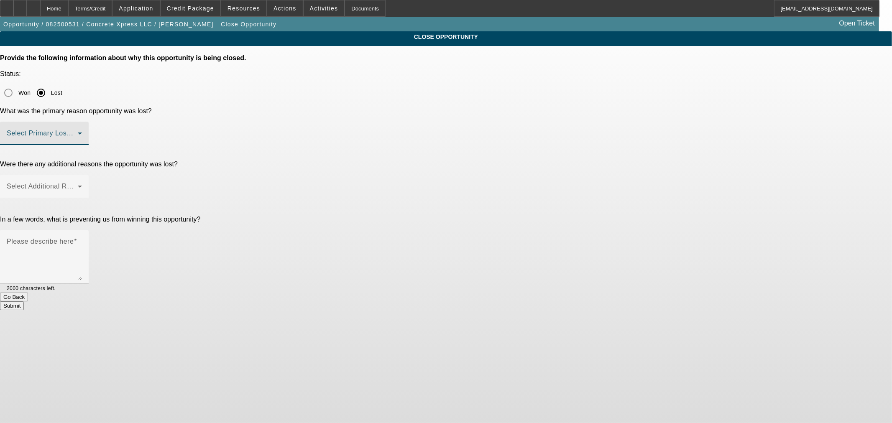
click at [78, 132] on span at bounding box center [42, 137] width 71 height 10
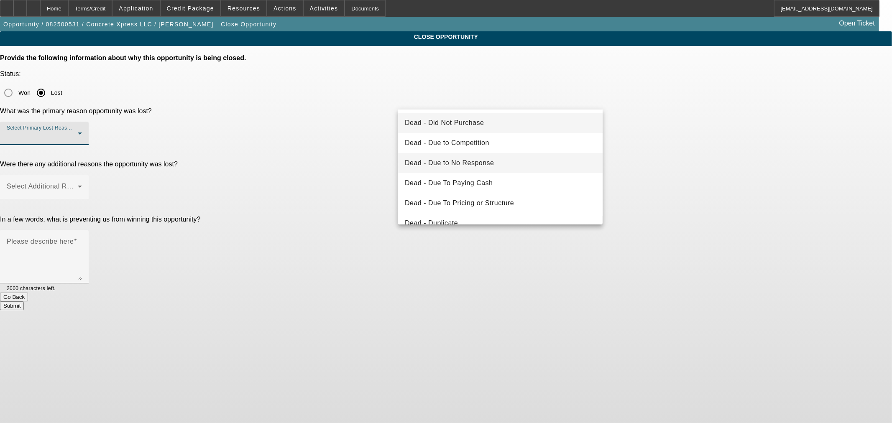
click at [490, 166] on span "Dead - Due to No Response" at bounding box center [450, 163] width 90 height 10
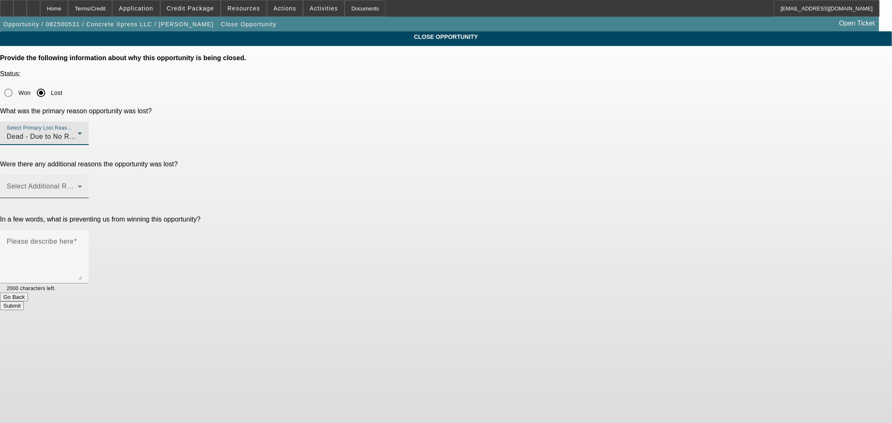
click at [90, 183] on mat-label "Select Additional Reasons" at bounding box center [48, 186] width 83 height 7
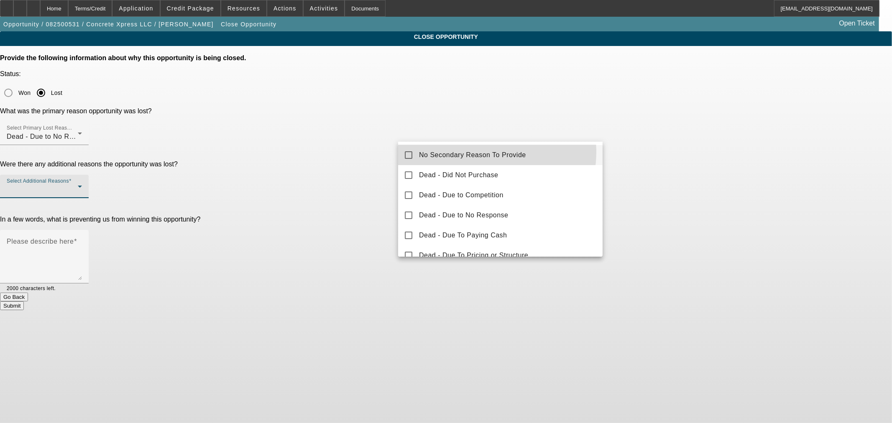
click at [486, 152] on span "No Secondary Reason To Provide" at bounding box center [472, 155] width 107 height 10
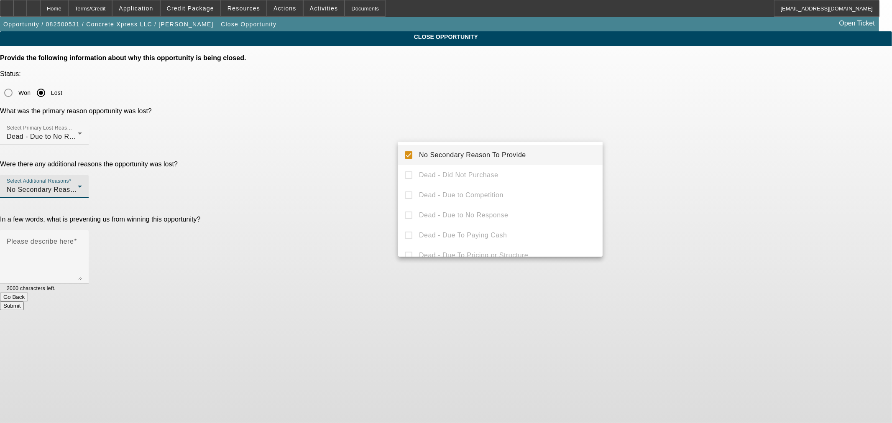
drag, startPoint x: 344, startPoint y: 139, endPoint x: 437, endPoint y: 160, distance: 96.0
click at [345, 139] on div at bounding box center [446, 211] width 892 height 423
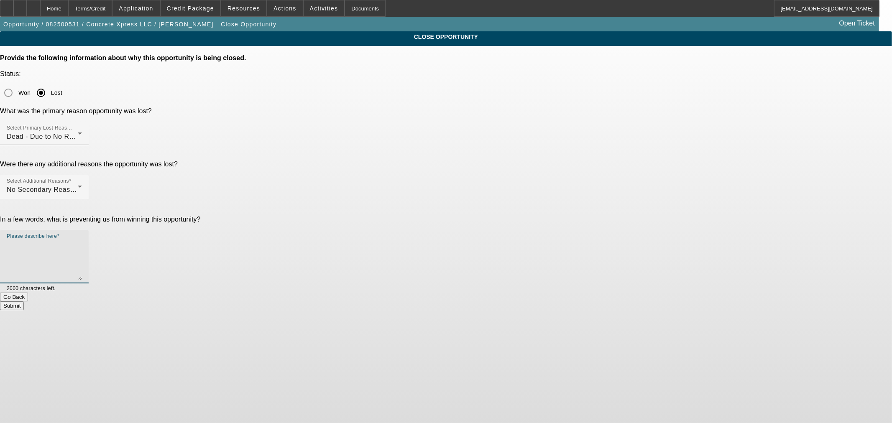
click at [82, 240] on textarea "Please describe here" at bounding box center [44, 260] width 75 height 40
type textarea "No response"
click at [24, 302] on button "Submit" at bounding box center [12, 306] width 24 height 9
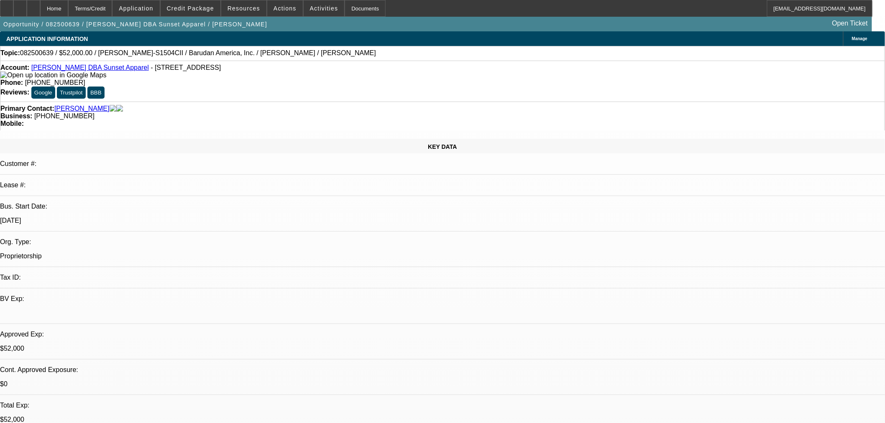
select select "0"
select select "2"
select select "0"
select select "6"
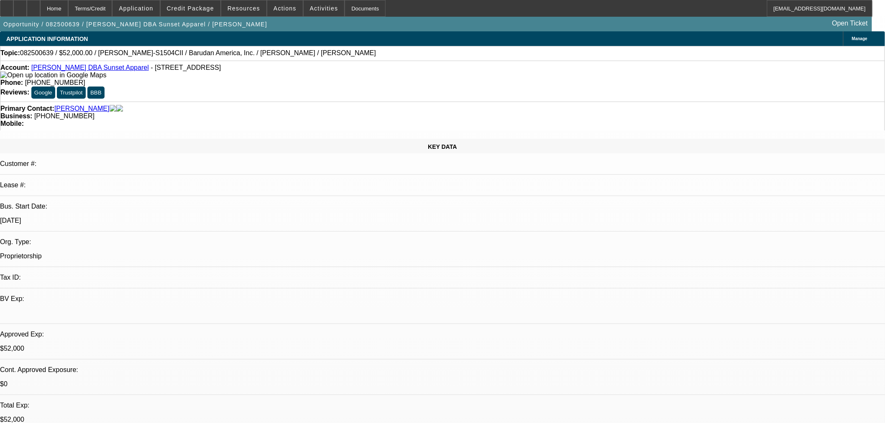
select select "0"
select select "2"
select select "0"
select select "6"
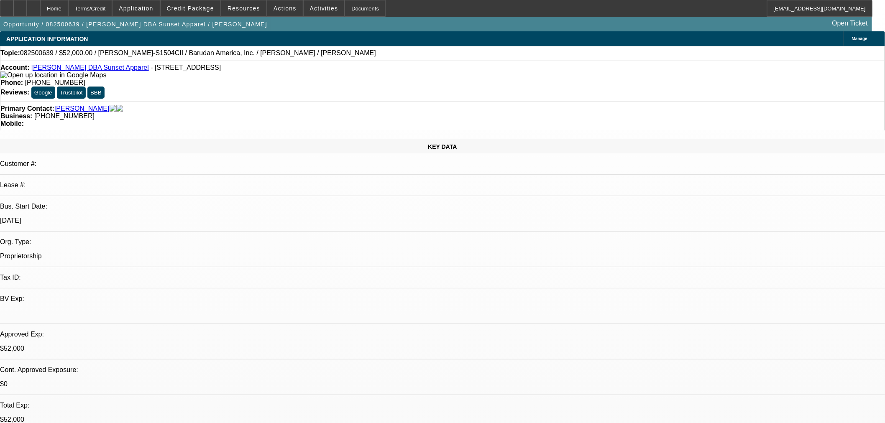
select select "0"
select select "2"
select select "0"
select select "6"
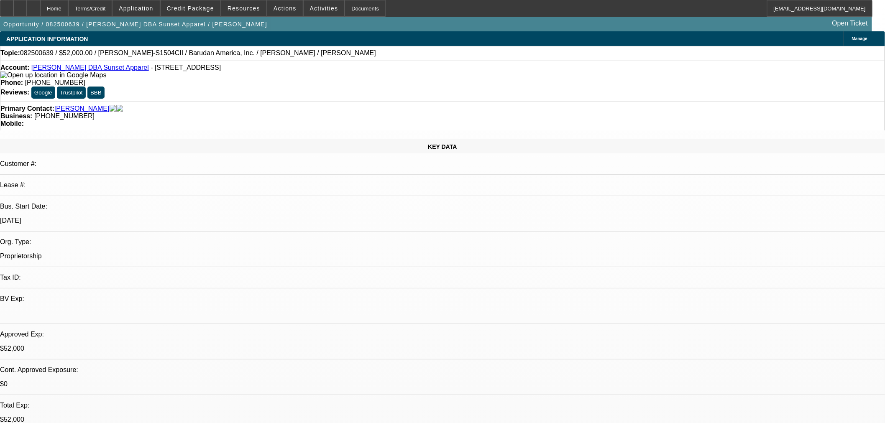
select select "0"
select select "2"
select select "0"
select select "6"
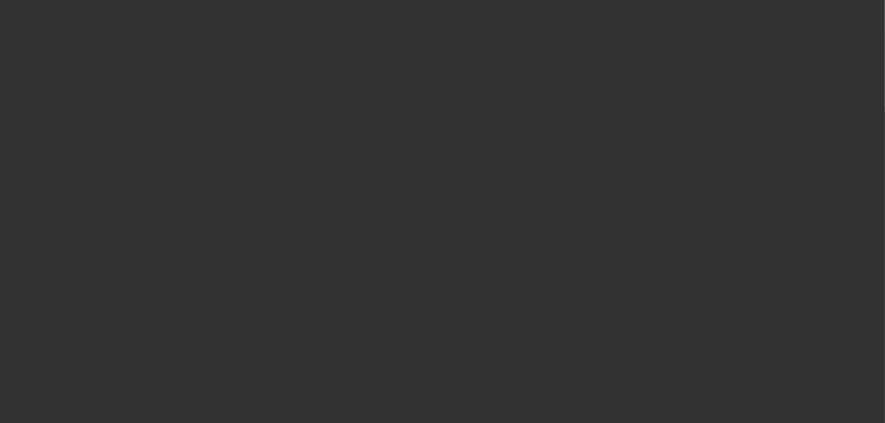
click at [443, 212] on div at bounding box center [443, 212] width 0 height 0
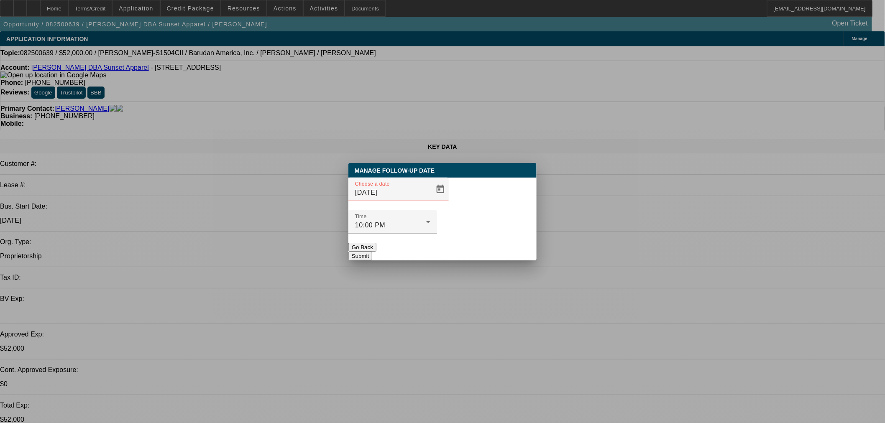
click at [430, 200] on span "Open calendar" at bounding box center [440, 189] width 20 height 20
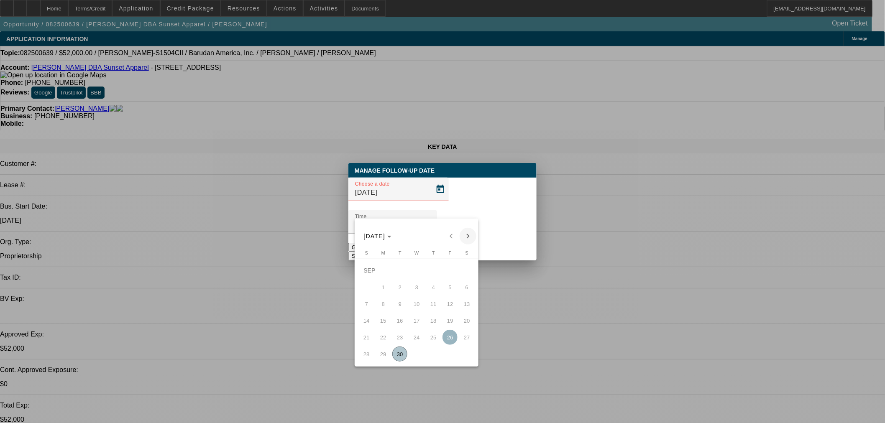
click at [467, 237] on span "Next month" at bounding box center [468, 236] width 17 height 17
drag, startPoint x: 419, startPoint y: 277, endPoint x: 474, endPoint y: 266, distance: 55.9
click at [421, 275] on span "1" at bounding box center [416, 270] width 15 height 15
type input "10/1/2025"
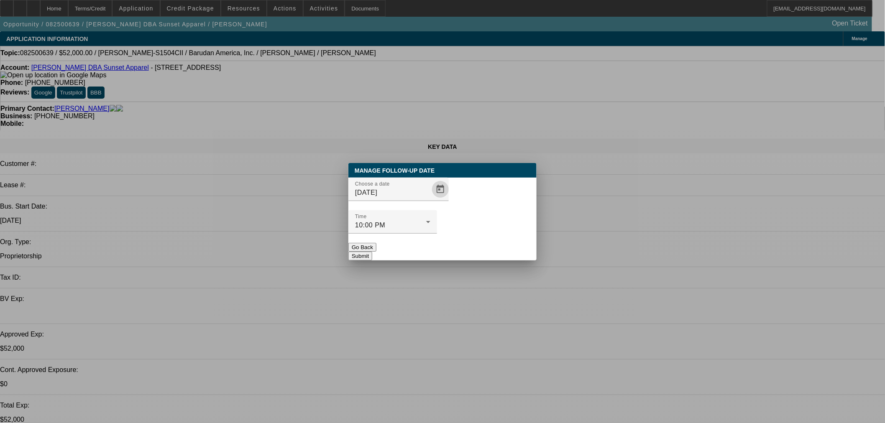
click at [372, 252] on button "Submit" at bounding box center [360, 256] width 24 height 9
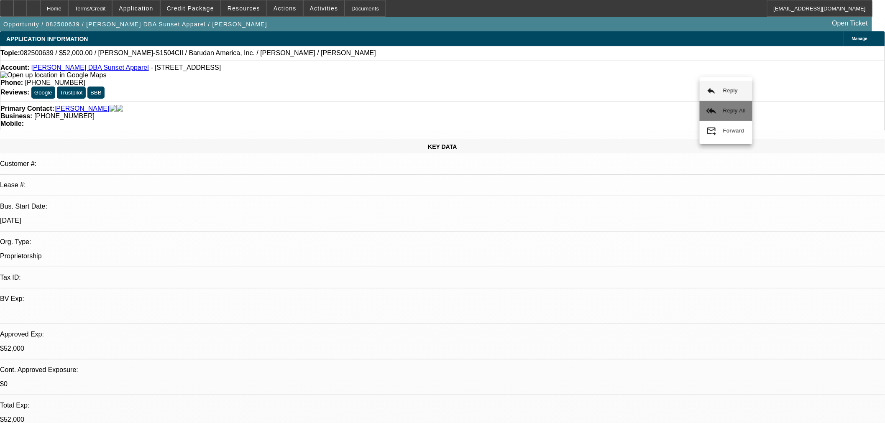
click at [718, 119] on button "reply_all Reply All" at bounding box center [726, 111] width 53 height 20
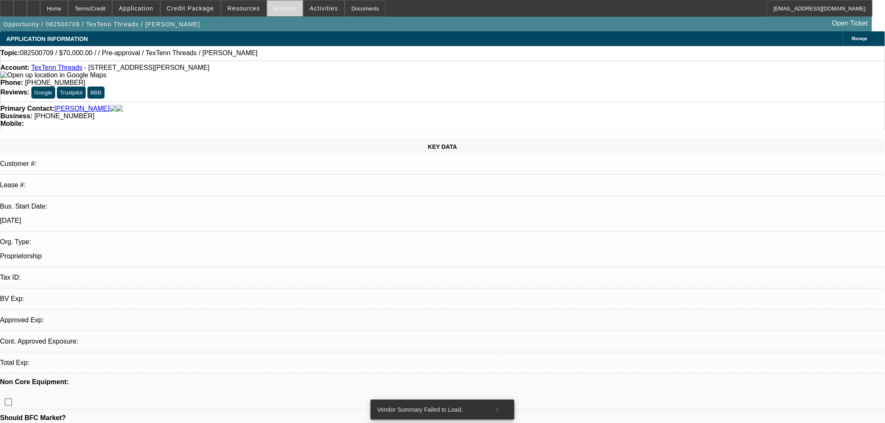
select select "0"
select select "2"
select select "0.1"
select select "4"
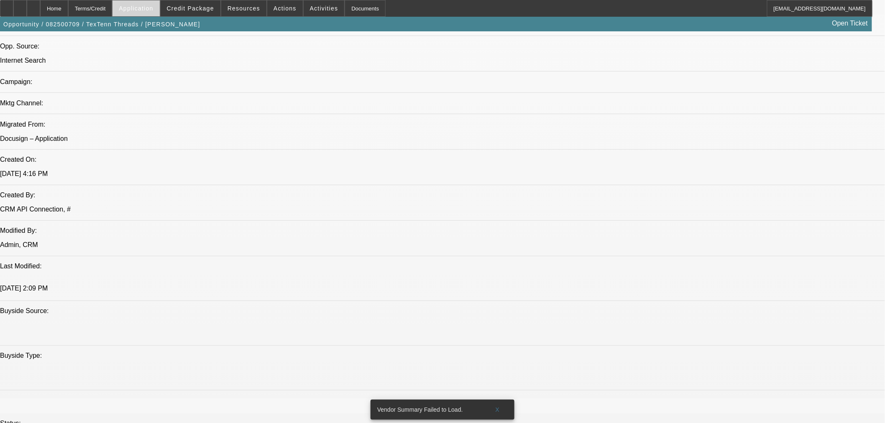
scroll to position [511, 0]
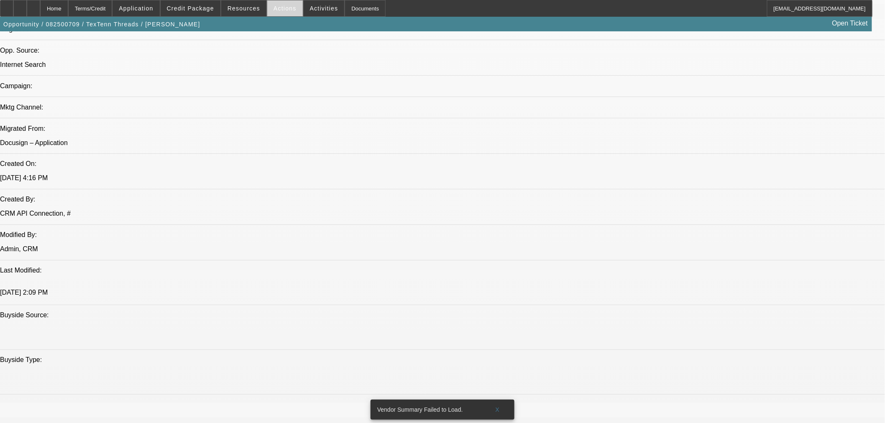
click at [286, 5] on span "Actions" at bounding box center [285, 8] width 23 height 7
click at [296, 51] on span "Close" at bounding box center [304, 50] width 66 height 10
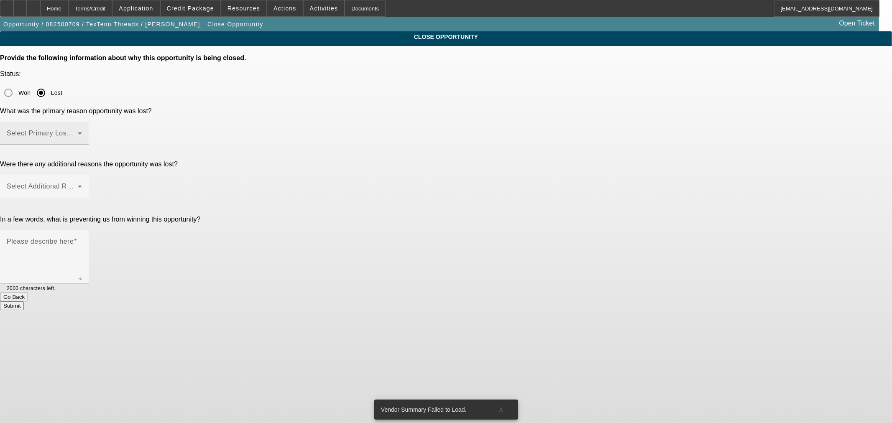
click at [78, 132] on span at bounding box center [42, 137] width 71 height 10
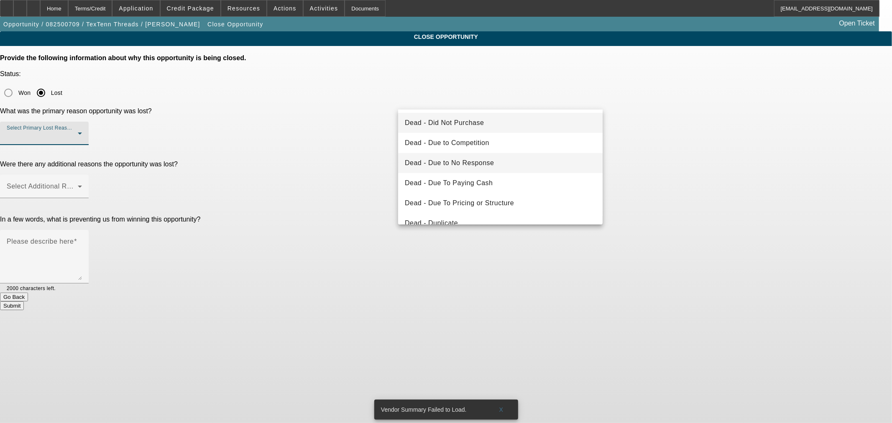
click at [494, 164] on mat-option "Dead - Due to No Response" at bounding box center [500, 163] width 205 height 20
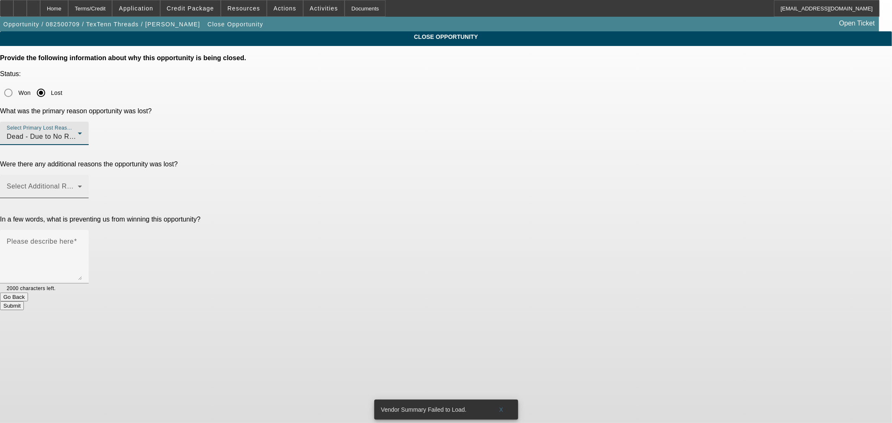
click at [82, 175] on div "Select Additional Reasons" at bounding box center [44, 186] width 75 height 23
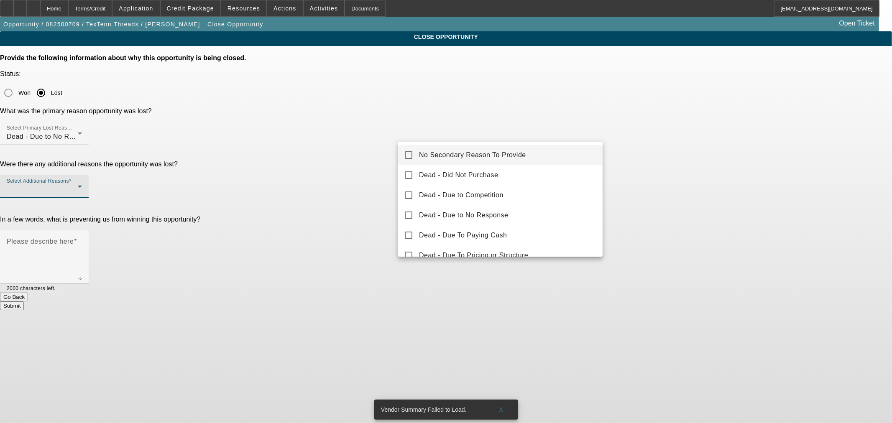
click at [445, 142] on div "No Secondary Reason To Provide Dead - Did Not Purchase Dead - Due to Competitio…" at bounding box center [500, 199] width 205 height 115
drag, startPoint x: 443, startPoint y: 150, endPoint x: 334, endPoint y: 141, distance: 109.1
click at [430, 150] on span "No Secondary Reason To Provide" at bounding box center [472, 155] width 107 height 10
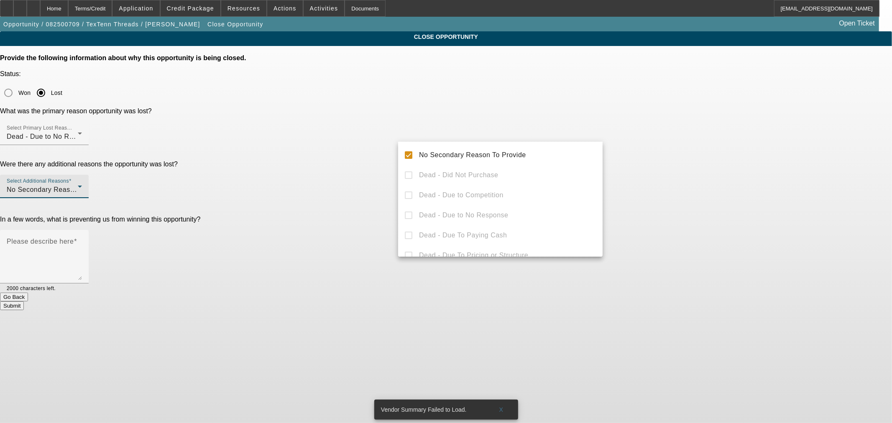
click at [335, 141] on div at bounding box center [446, 211] width 892 height 423
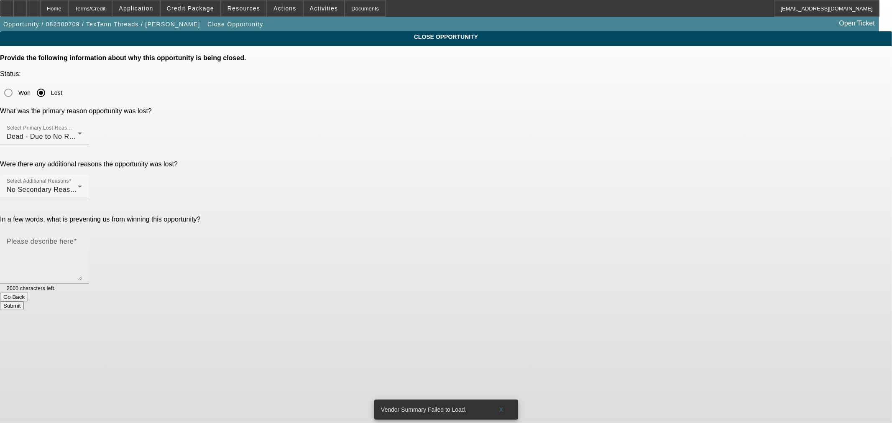
click at [82, 240] on textarea "Please describe here" at bounding box center [44, 260] width 75 height 40
type textarea "No response"
click at [545, 302] on div "Submit" at bounding box center [446, 306] width 892 height 9
click at [24, 302] on button "Submit" at bounding box center [12, 306] width 24 height 9
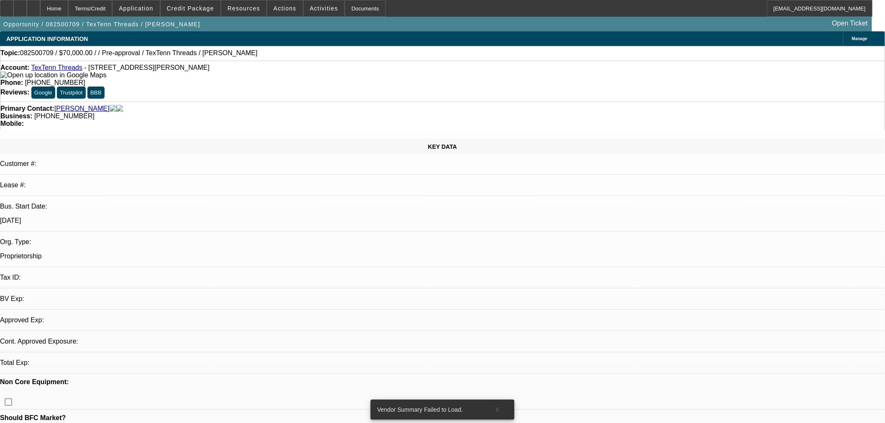
select select "0"
select select "2"
select select "0.1"
select select "4"
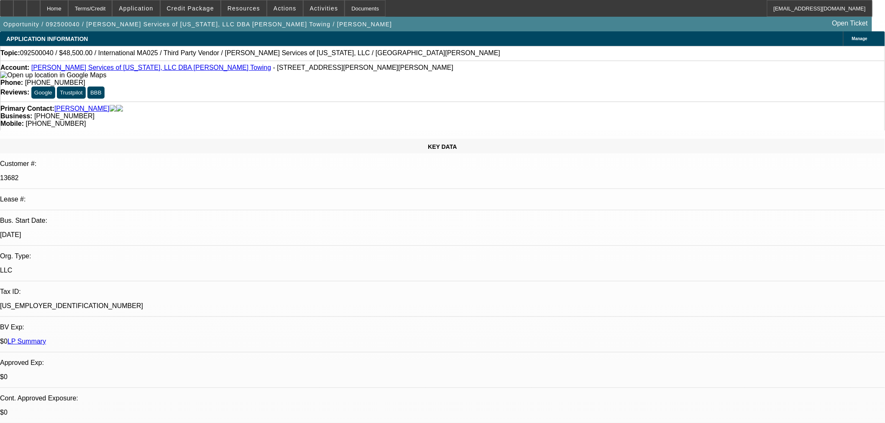
select select "0"
select select "2"
select select "0.1"
select select "4"
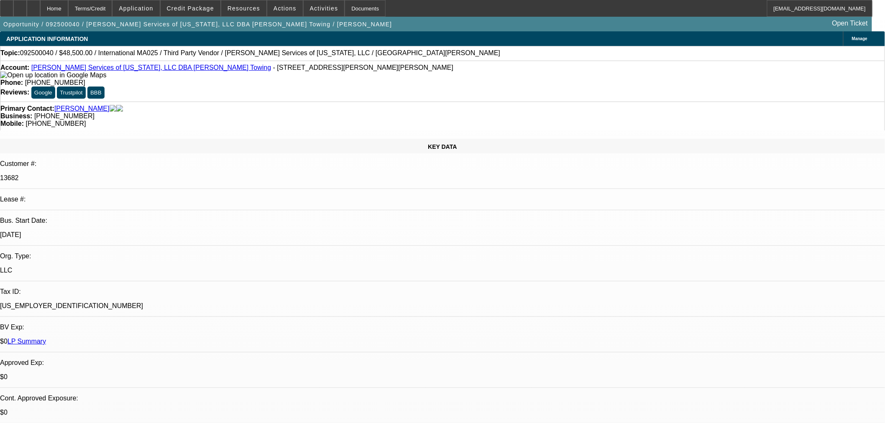
select select "0"
select select "2"
select select "0.1"
select select "4"
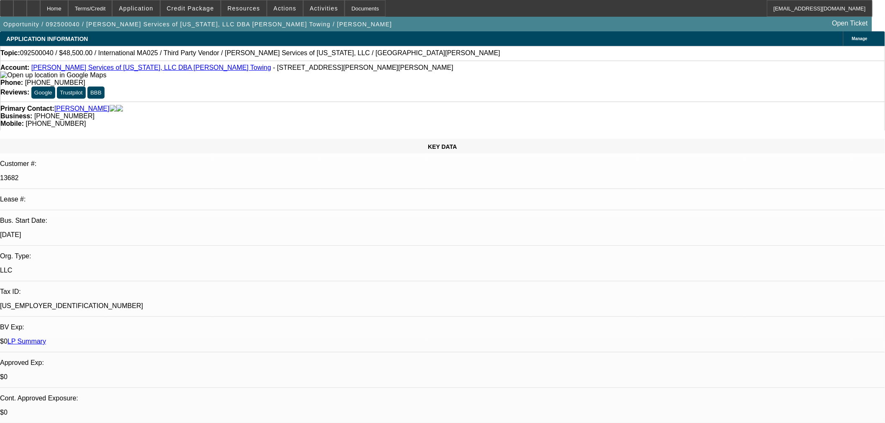
select select "0"
select select "2"
select select "0.1"
select select "4"
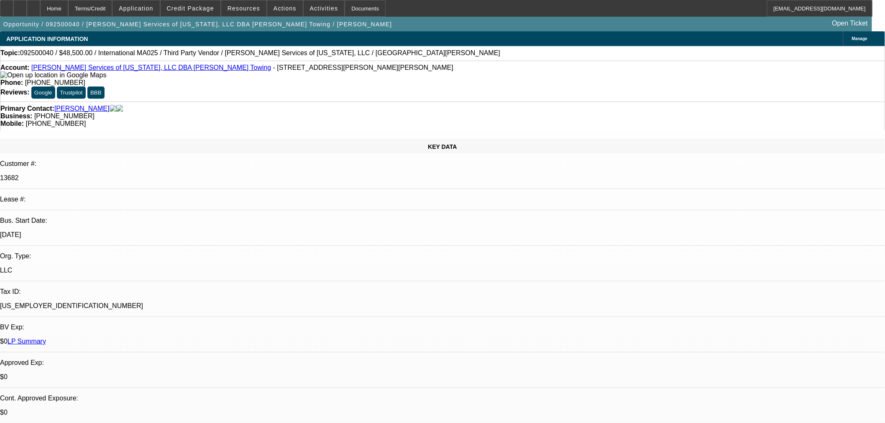
select select "0"
select select "2"
select select "0.1"
select select "4"
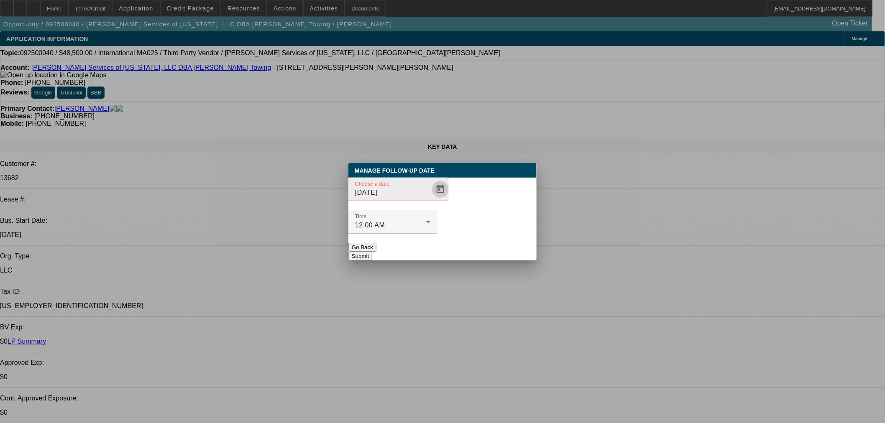
click at [430, 200] on span "Open calendar" at bounding box center [440, 189] width 20 height 20
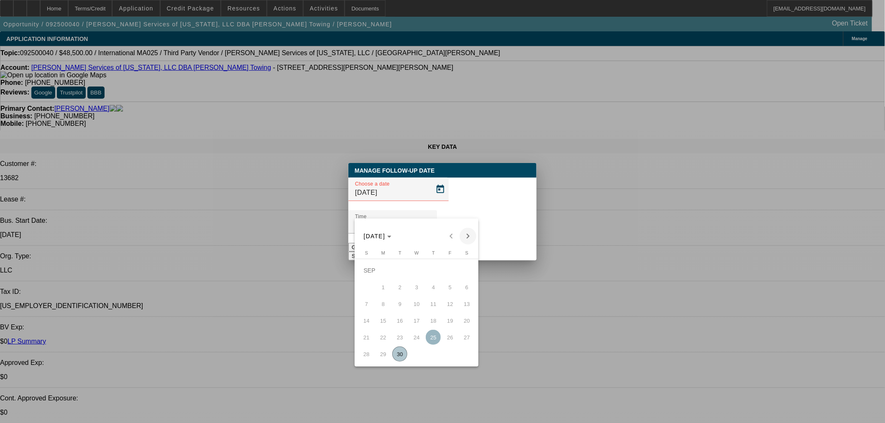
click at [463, 231] on span "Next month" at bounding box center [468, 236] width 17 height 17
click at [402, 290] on span "7" at bounding box center [399, 287] width 15 height 15
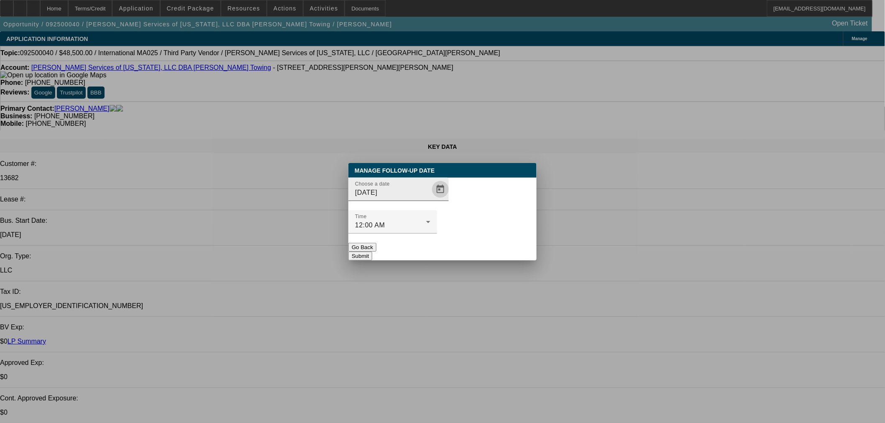
click at [430, 200] on span "Open calendar" at bounding box center [440, 189] width 20 height 20
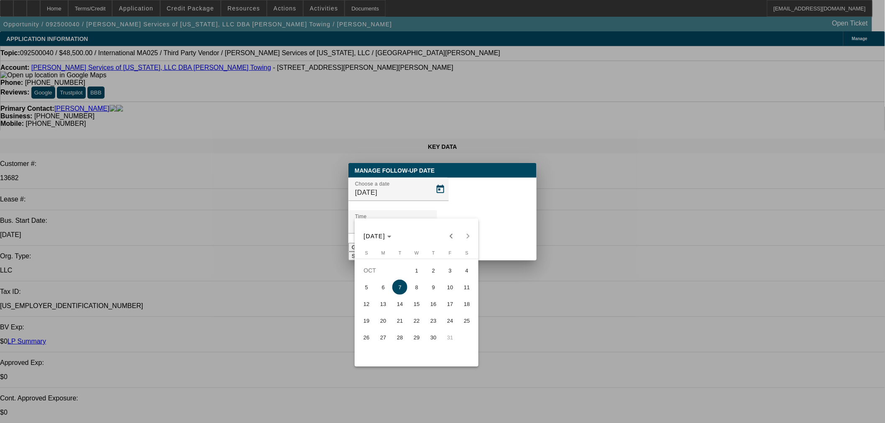
click at [407, 304] on span "14" at bounding box center [399, 304] width 15 height 15
type input "10/14/2025"
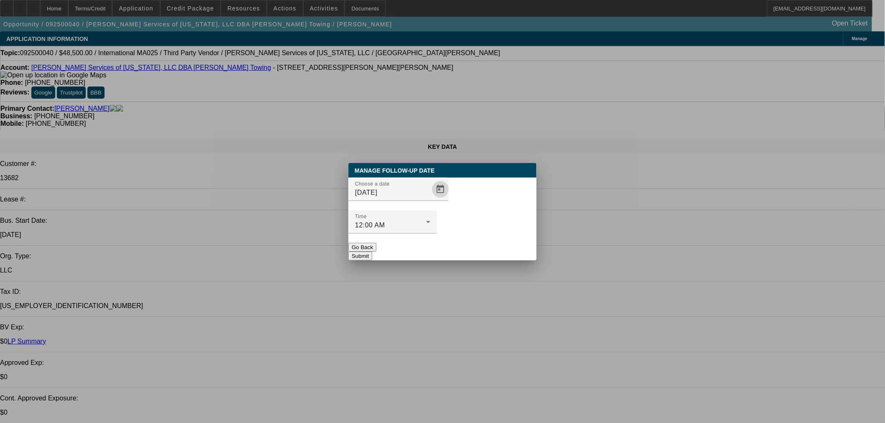
click at [372, 252] on button "Submit" at bounding box center [360, 256] width 24 height 9
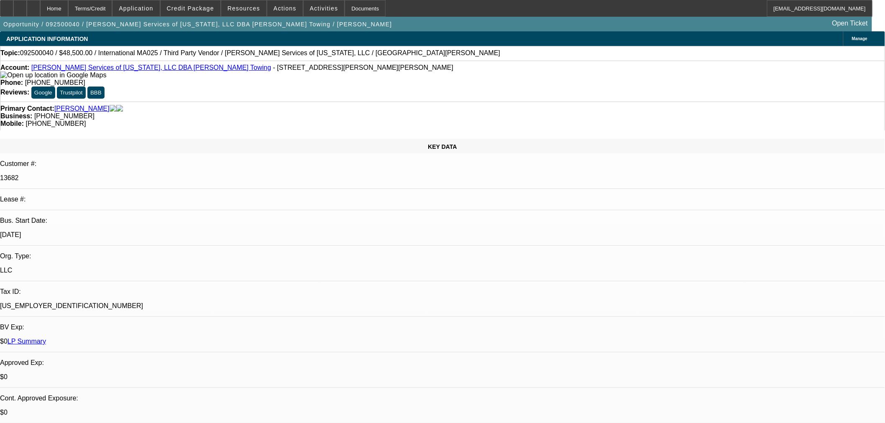
drag, startPoint x: 709, startPoint y: 127, endPoint x: 709, endPoint y: 133, distance: 5.4
radio input "false"
radio input "true"
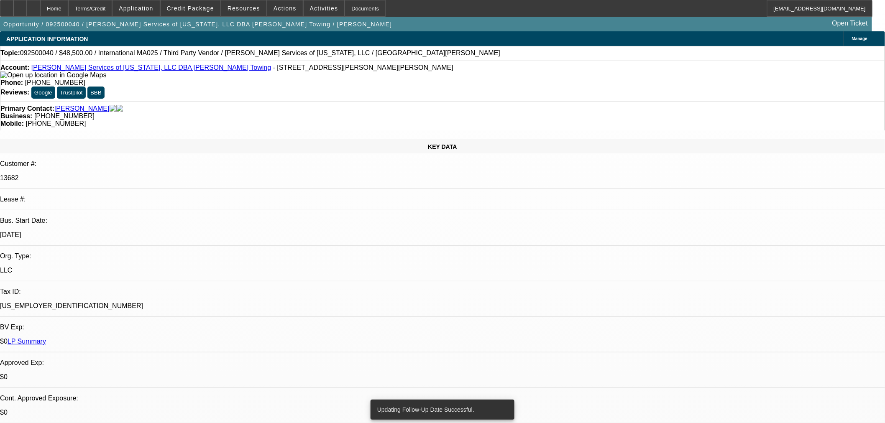
type textarea "P"
type textarea "Try back in a couple weeks to see how search is coming along"
radio input "true"
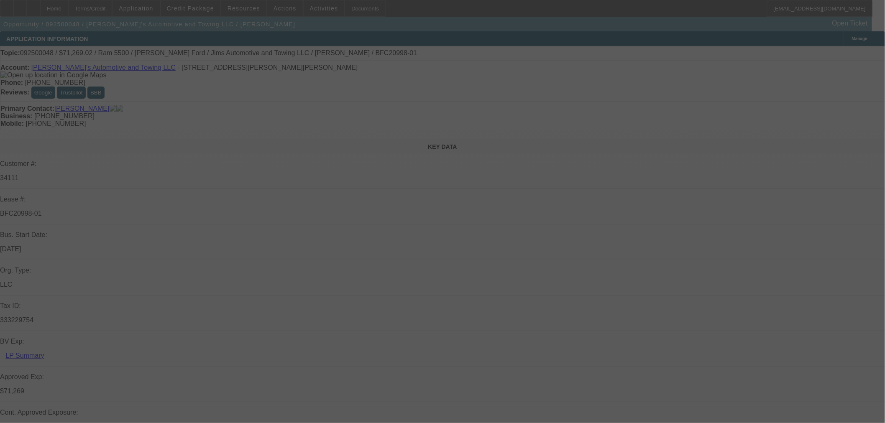
select select "0"
select select "3"
select select "0.1"
select select "4"
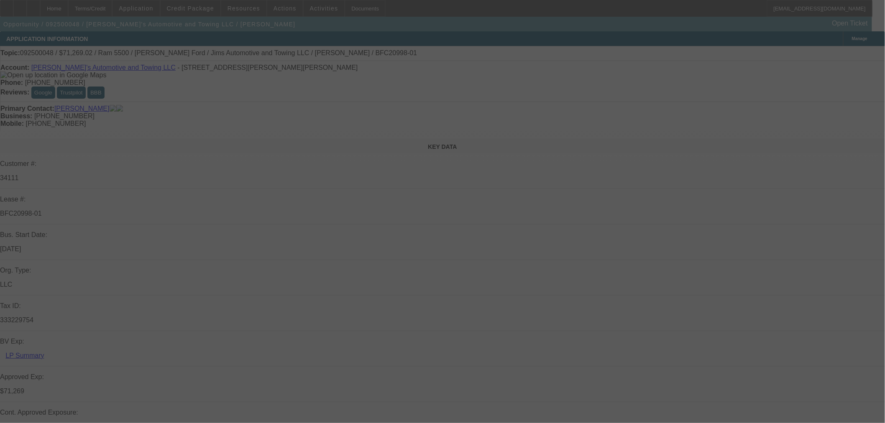
select select "0"
select select "3"
select select "0.1"
select select "4"
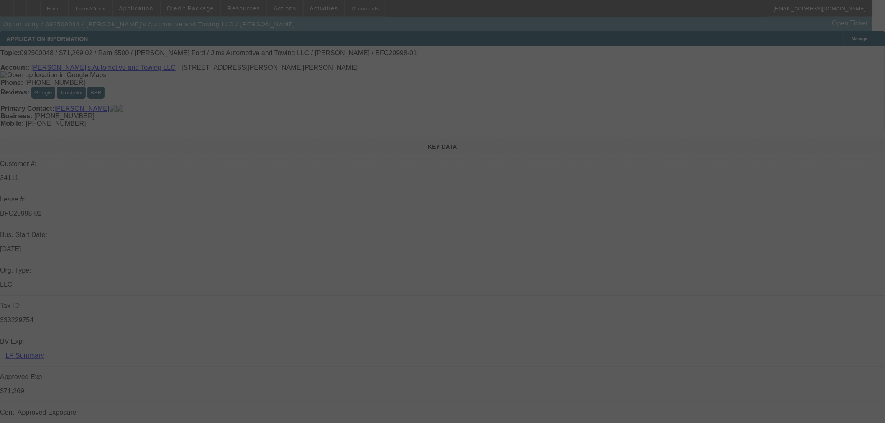
select select "0"
select select "3"
select select "0.1"
select select "4"
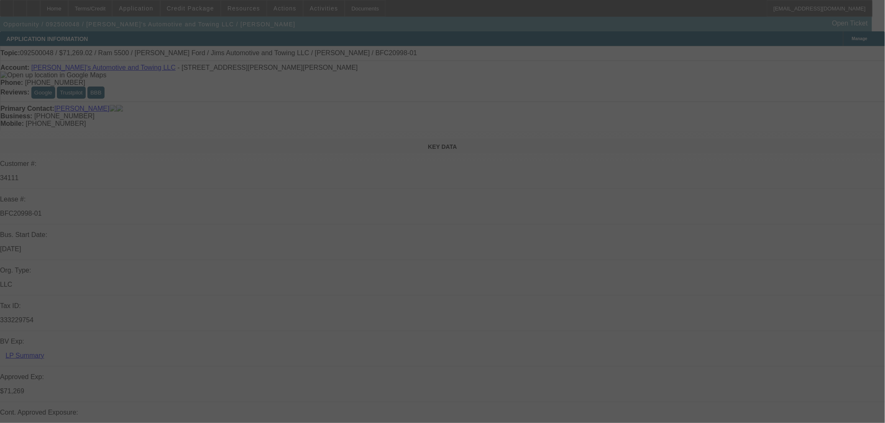
select select "0"
select select "0.1"
select select "4"
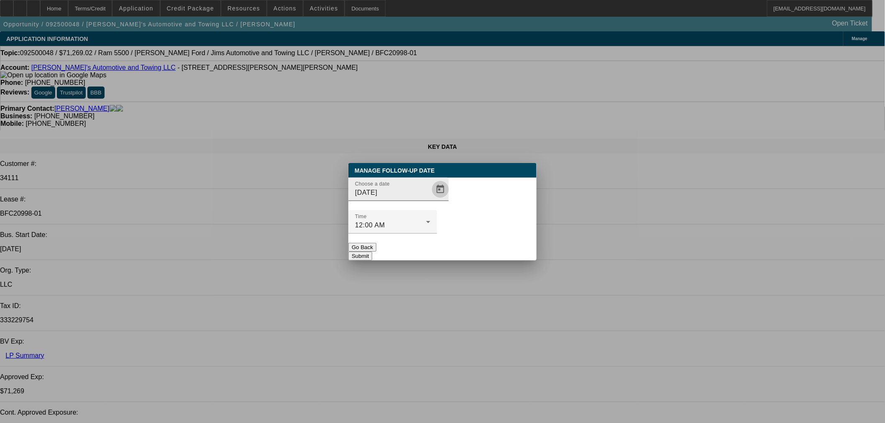
click at [433, 200] on span "Open calendar" at bounding box center [440, 189] width 20 height 20
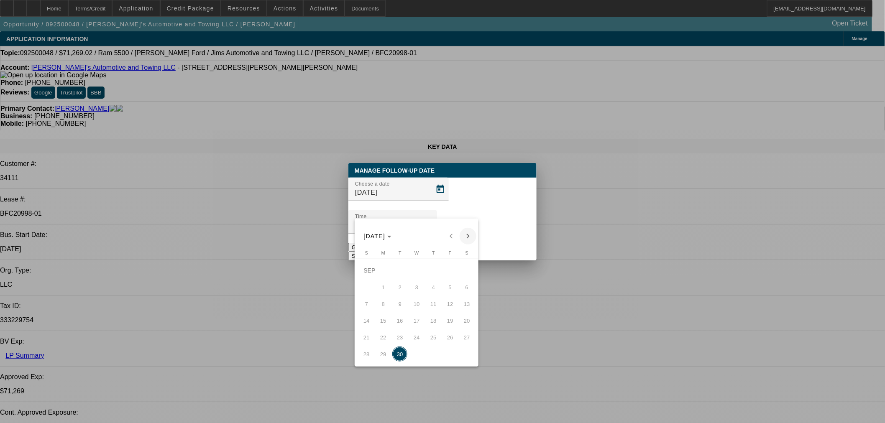
click at [463, 238] on span "Next month" at bounding box center [468, 236] width 17 height 17
drag, startPoint x: 432, startPoint y: 339, endPoint x: 454, endPoint y: 273, distance: 69.2
click at [432, 338] on span "30" at bounding box center [433, 337] width 15 height 15
type input "10/30/2025"
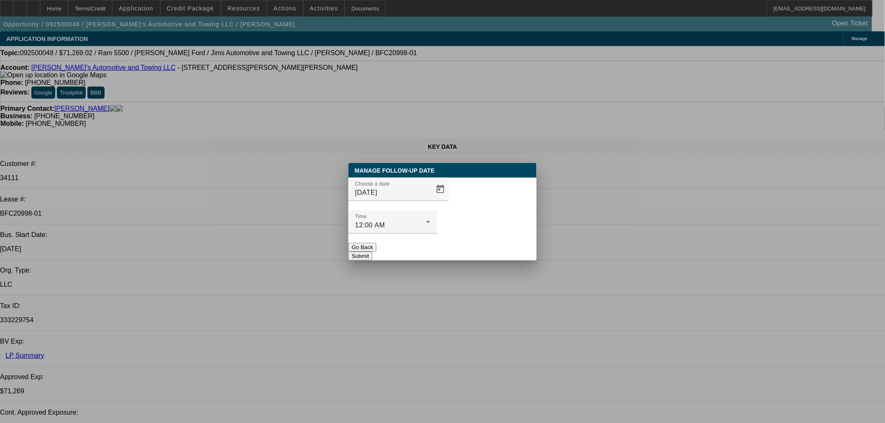
click at [372, 252] on button "Submit" at bounding box center [360, 256] width 24 height 9
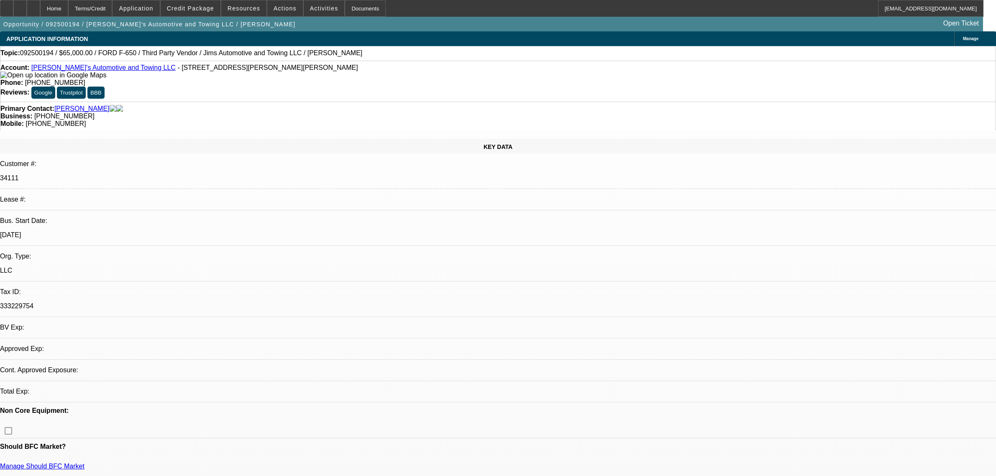
select select "0"
select select "2"
select select "0.1"
select select "4"
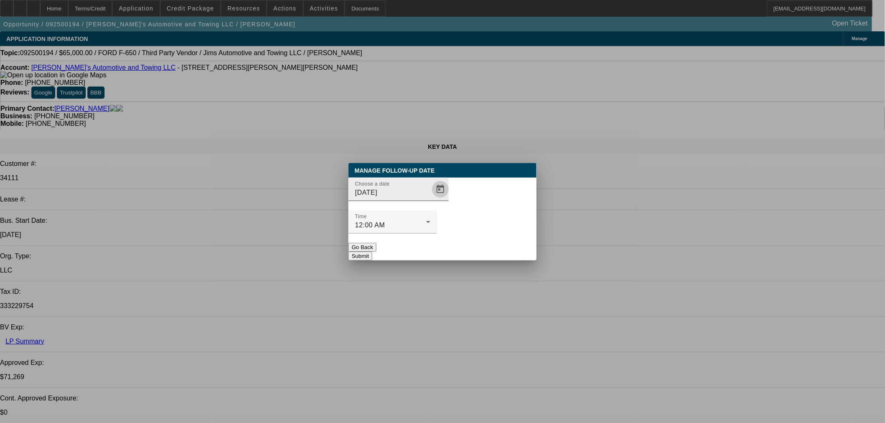
click at [430, 200] on span "Open calendar" at bounding box center [440, 189] width 20 height 20
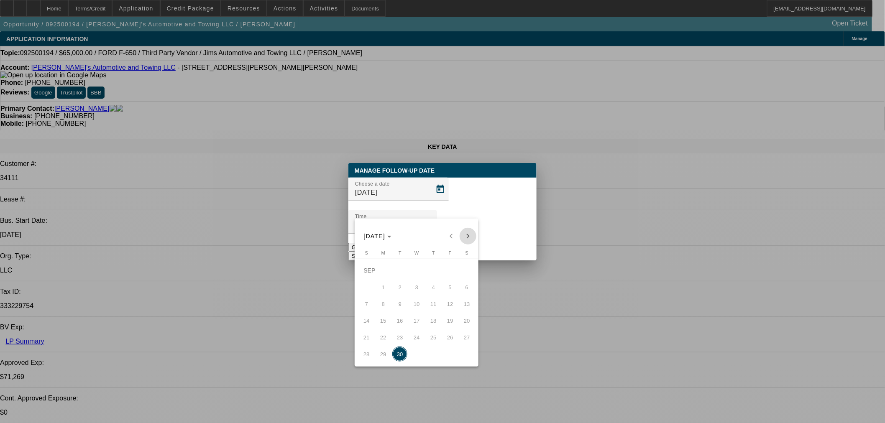
click at [466, 235] on span "Next month" at bounding box center [468, 236] width 17 height 17
click at [416, 284] on span "8" at bounding box center [416, 287] width 15 height 15
type input "10/8/2025"
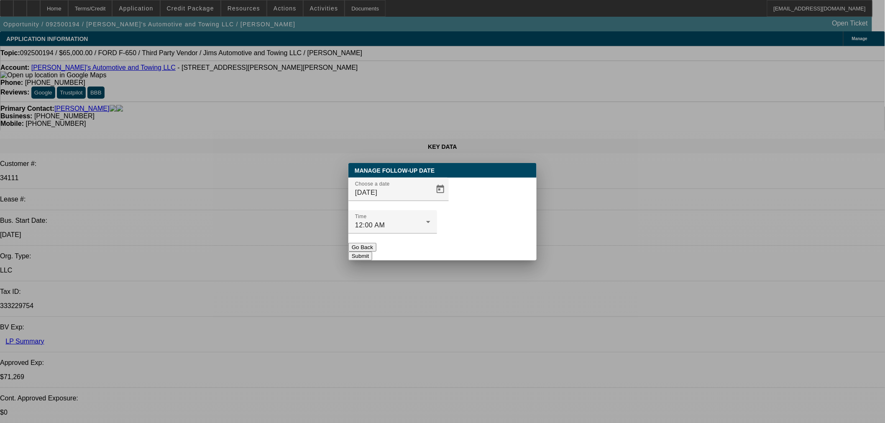
click at [372, 252] on button "Submit" at bounding box center [360, 256] width 24 height 9
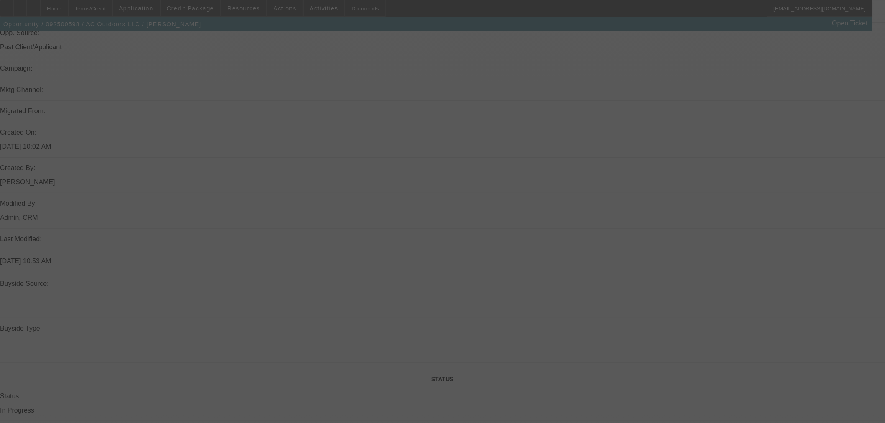
scroll to position [458, 0]
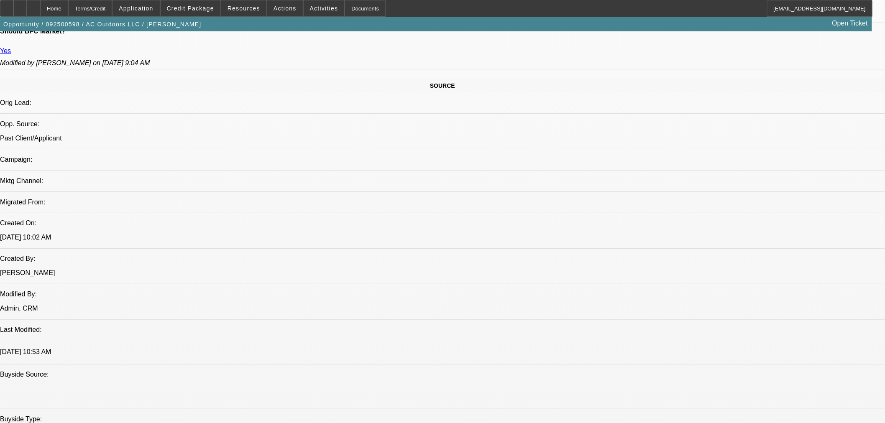
select select "0"
select select "2"
select select "0"
select select "6"
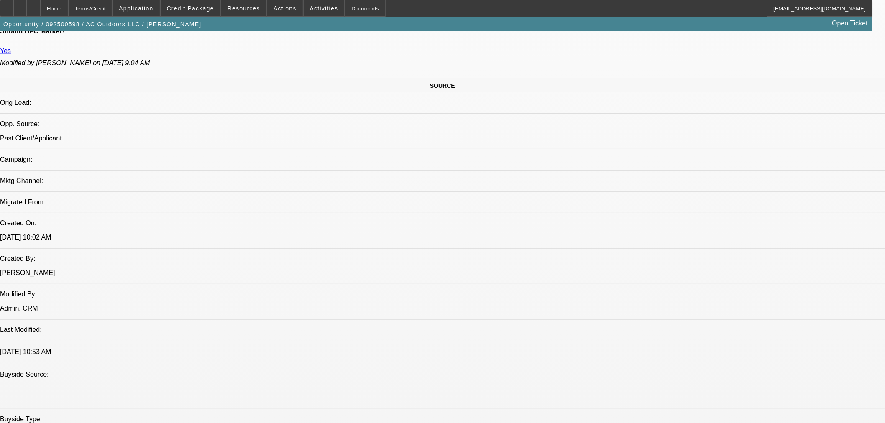
select select "0"
select select "2"
select select "0"
select select "6"
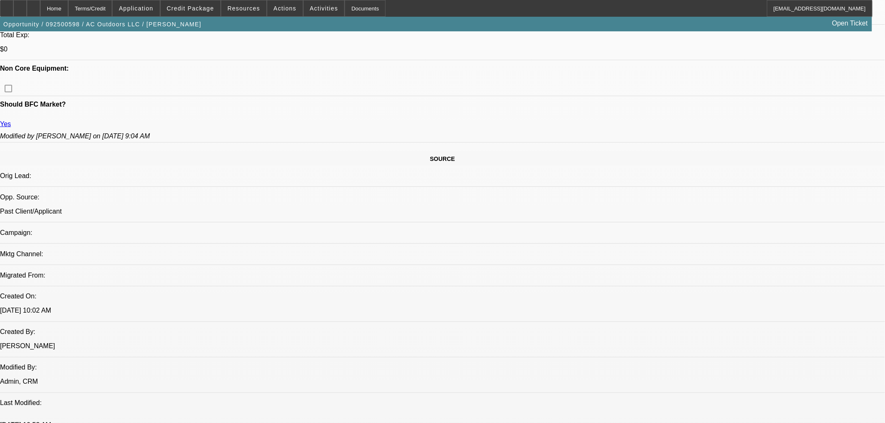
scroll to position [397, 0]
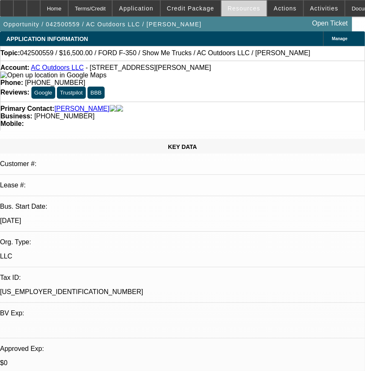
select select "0"
select select "3"
select select "0"
select select "6"
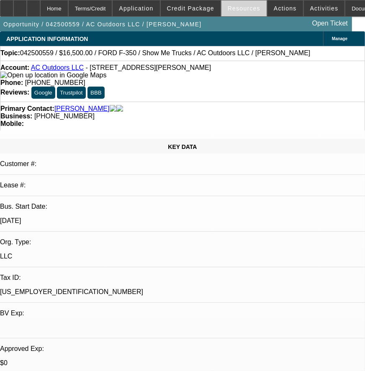
select select "0.2"
select select "0"
select select "6"
select select "0"
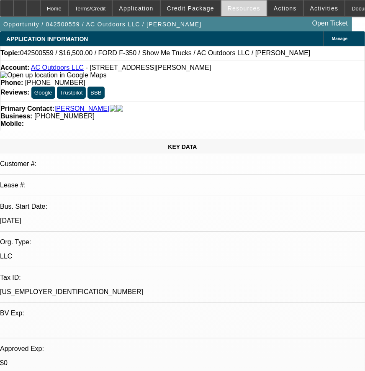
select select "0"
select select "3"
select select "0"
select select "6"
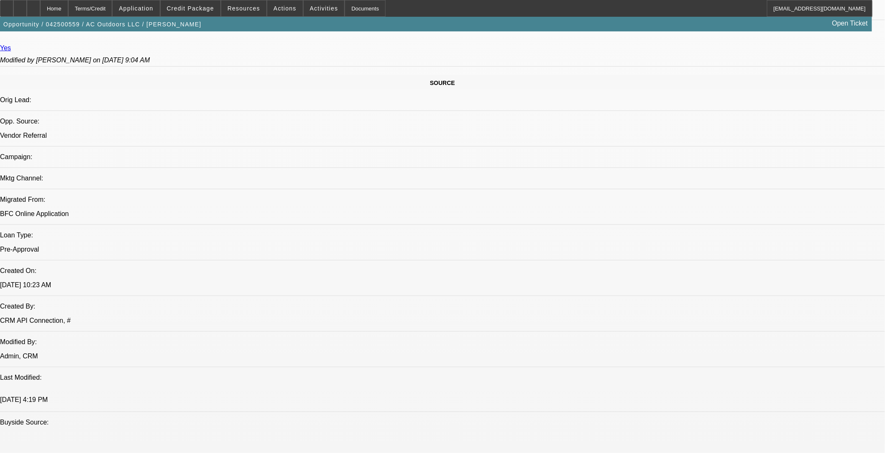
scroll to position [465, 0]
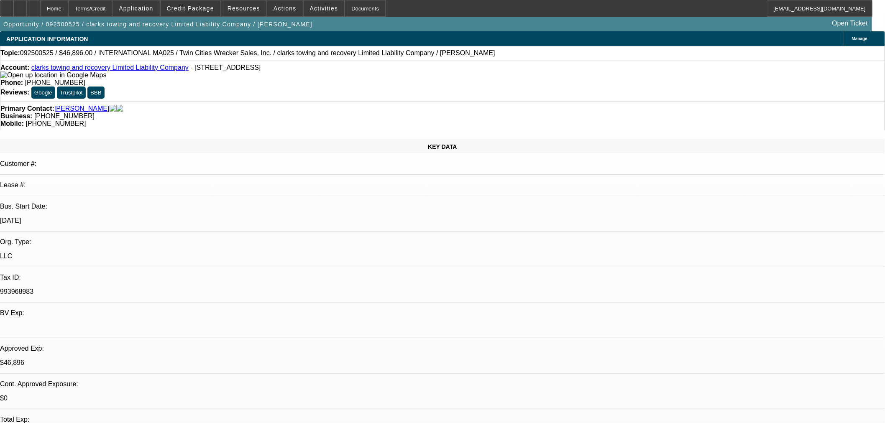
select select "0.2"
select select "2"
select select "0"
select select "6"
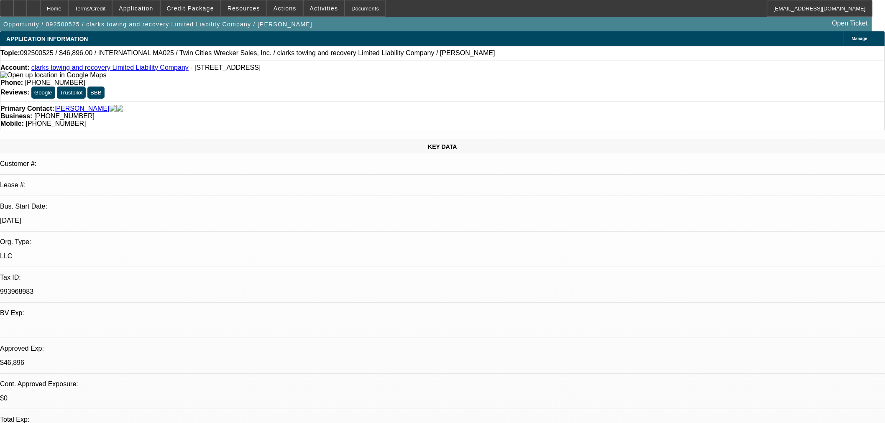
select select "0.2"
select select "2"
select select "0"
select select "6"
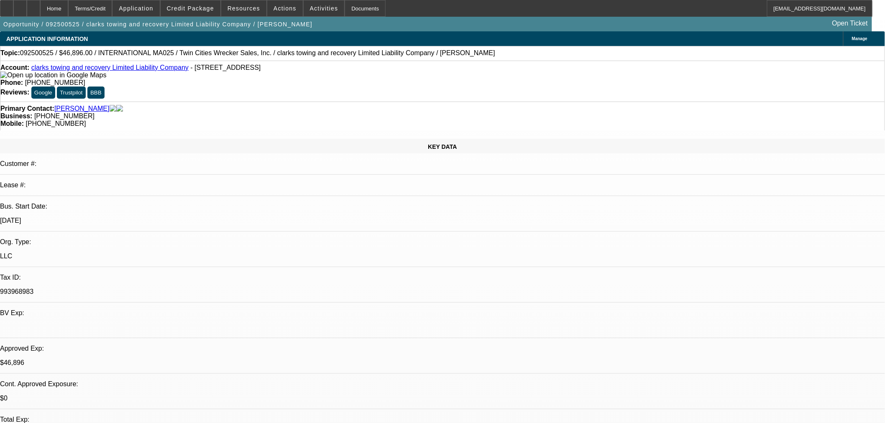
select select "0"
select select "2"
select select "0"
select select "6"
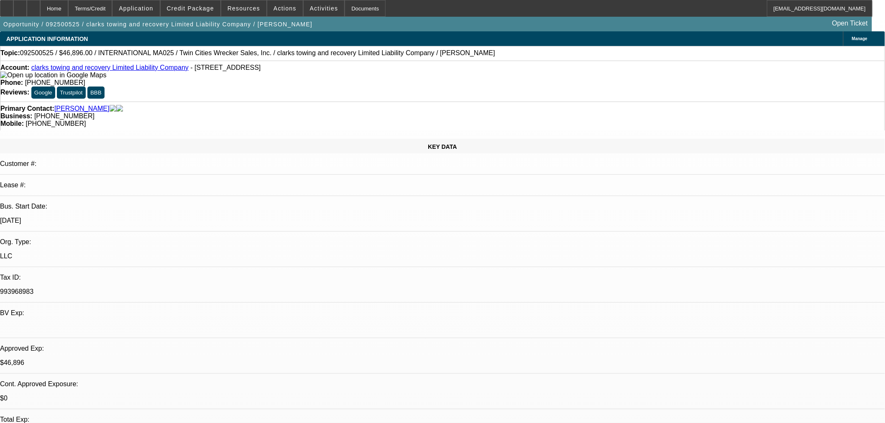
click at [430, 84] on div "Account: clarks towing and recovery Limited Liability Company - 501 N Broadway …" at bounding box center [442, 81] width 885 height 41
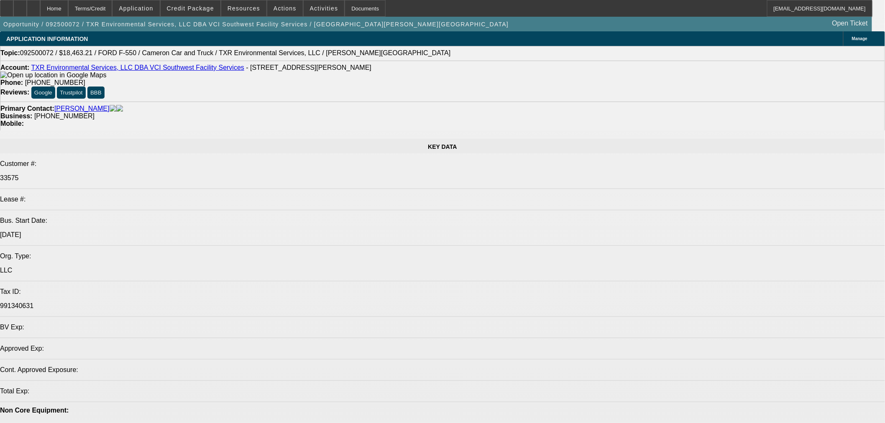
select select "0"
select select "2"
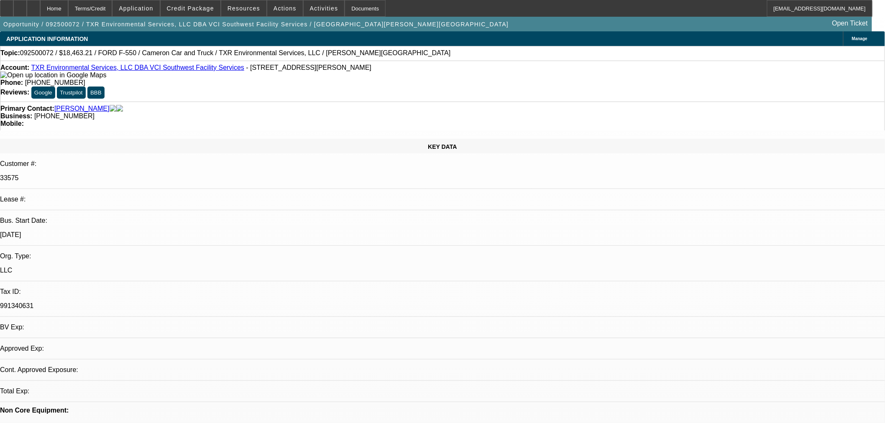
select select "0.1"
select select "4"
select select "0"
select select "2"
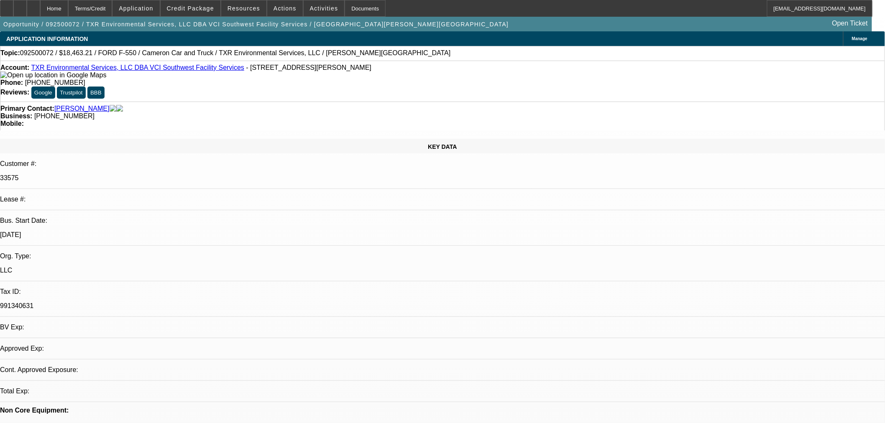
select select "0.1"
select select "4"
select select "2"
select select "0.1"
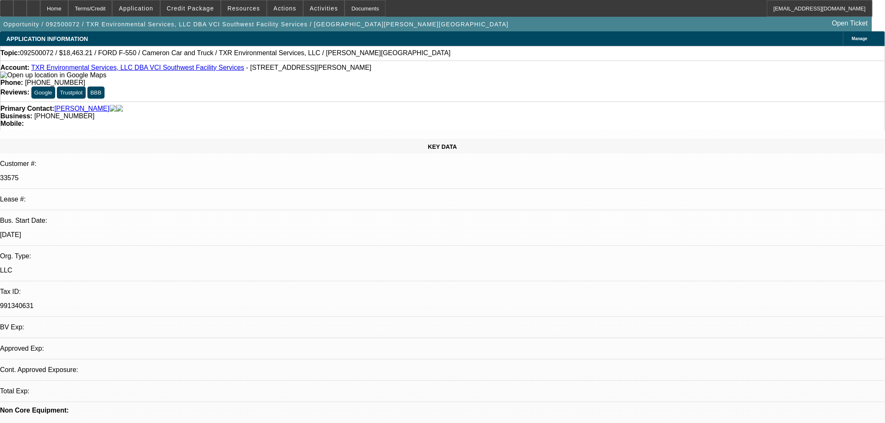
select select "4"
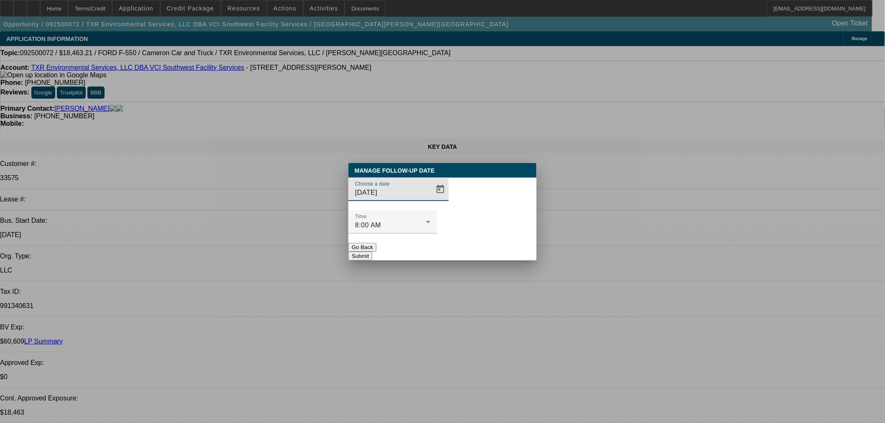
click at [430, 200] on span "Open calendar" at bounding box center [440, 189] width 20 height 20
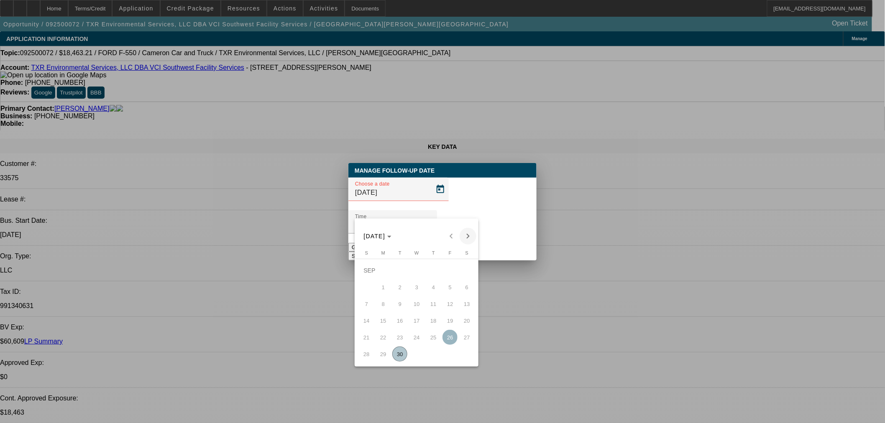
click at [466, 233] on span "Next month" at bounding box center [468, 236] width 17 height 17
click at [404, 289] on span "7" at bounding box center [399, 287] width 15 height 15
type input "10/7/2025"
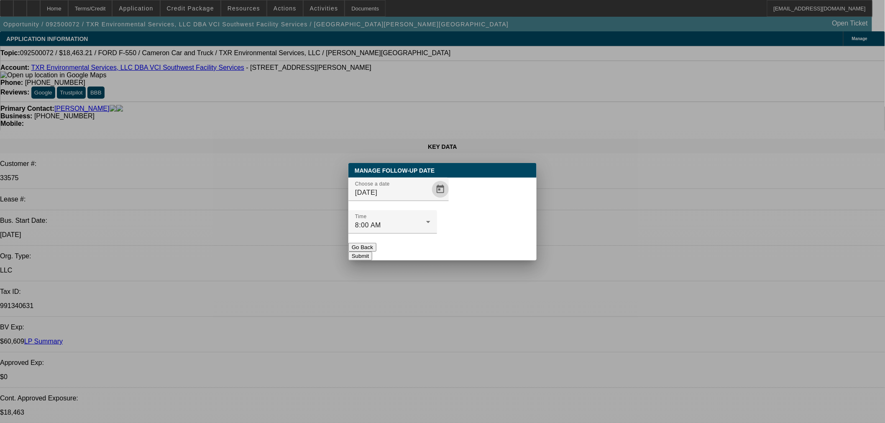
click at [372, 252] on button "Submit" at bounding box center [360, 256] width 24 height 9
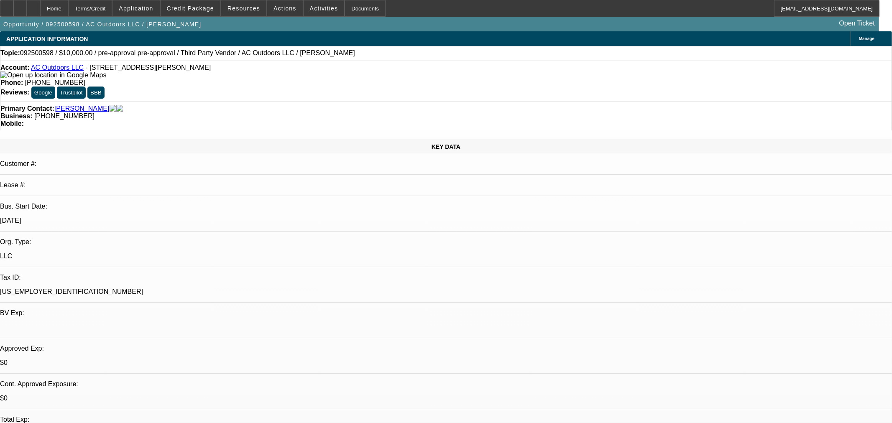
select select "0"
select select "2"
select select "0"
select select "6"
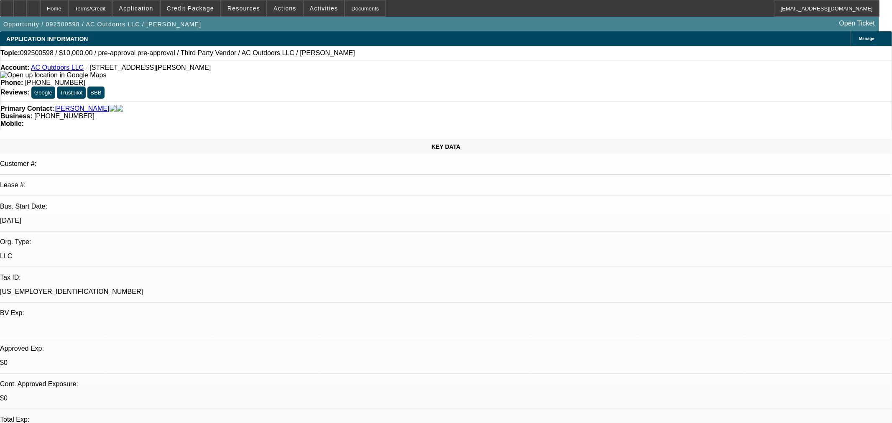
select select "0"
select select "2"
select select "0"
select select "6"
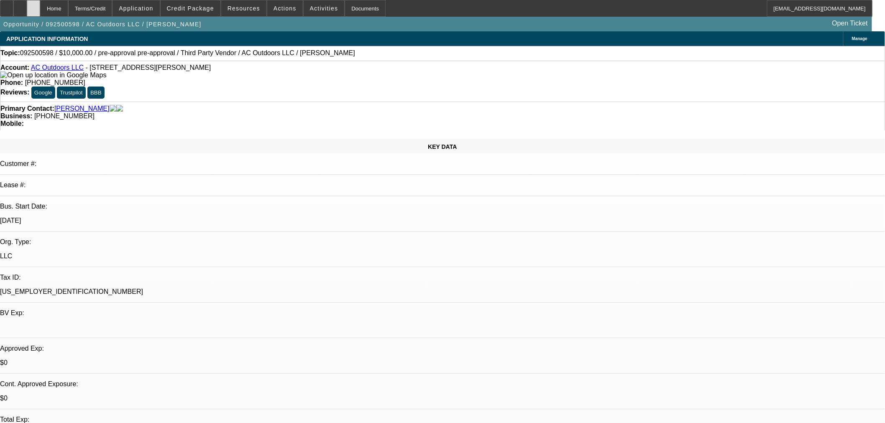
click at [40, 11] on div at bounding box center [33, 8] width 13 height 17
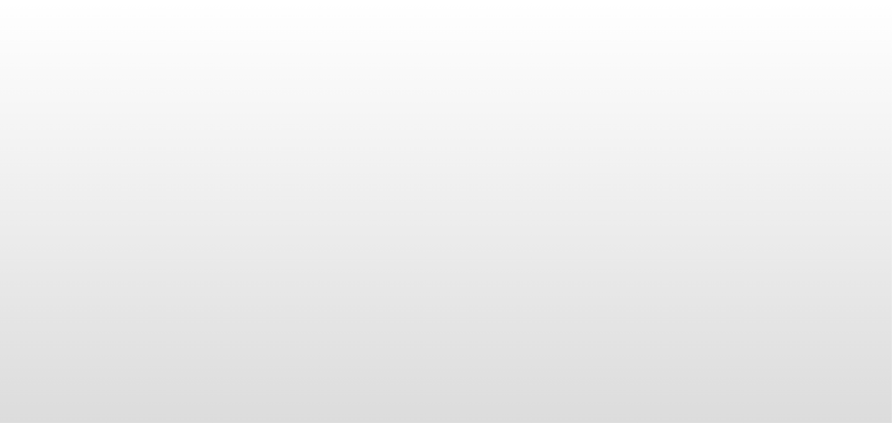
click at [49, 7] on body at bounding box center [446, 211] width 892 height 423
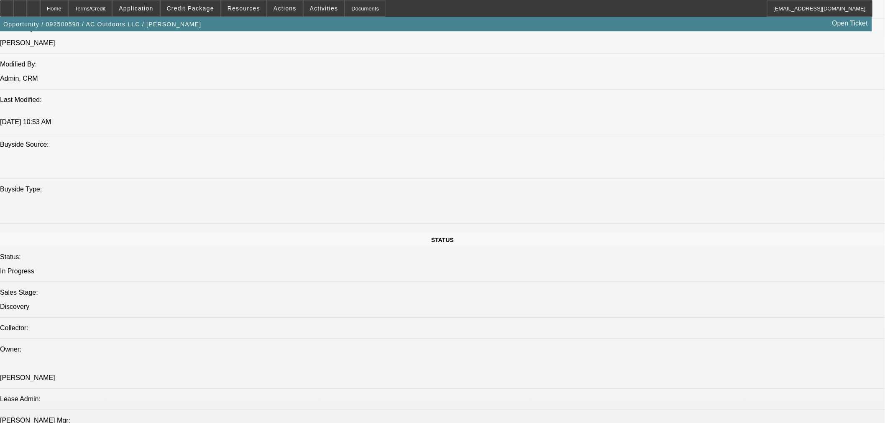
select select "0"
select select "2"
select select "0"
select select "6"
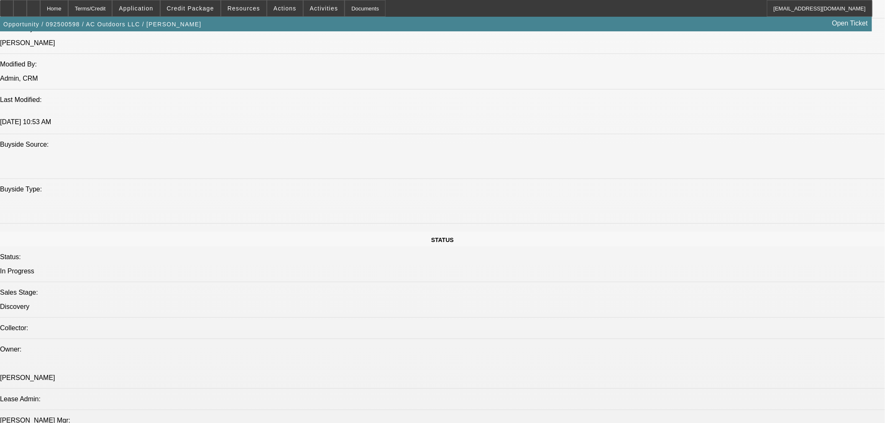
select select "0"
select select "2"
select select "0"
select select "6"
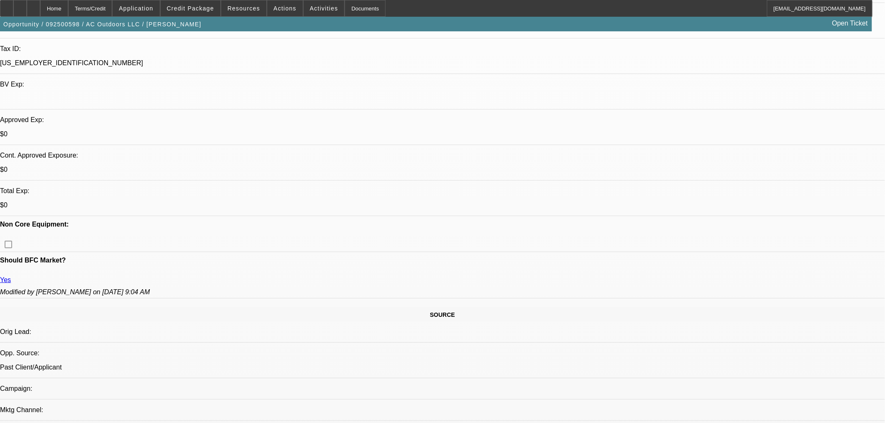
scroll to position [84, 0]
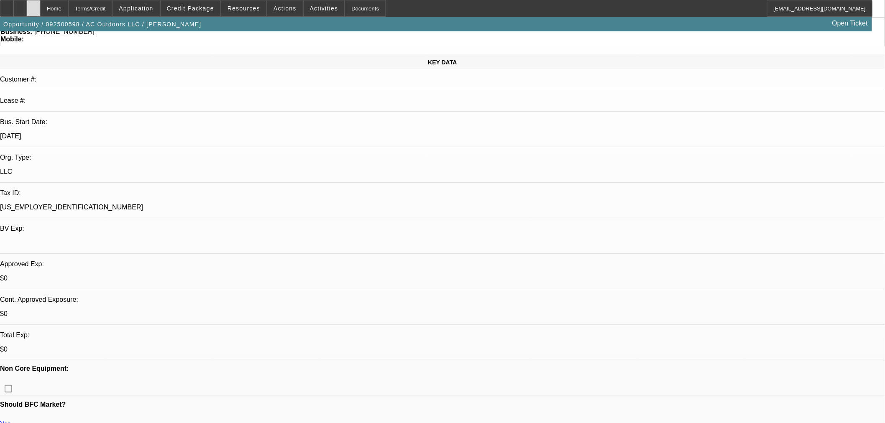
click at [40, 8] on div at bounding box center [33, 8] width 13 height 17
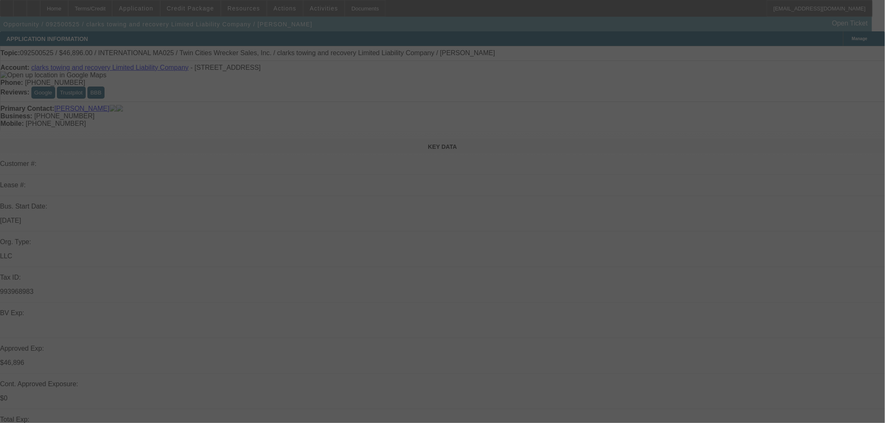
select select "0.2"
select select "2"
select select "0"
select select "6"
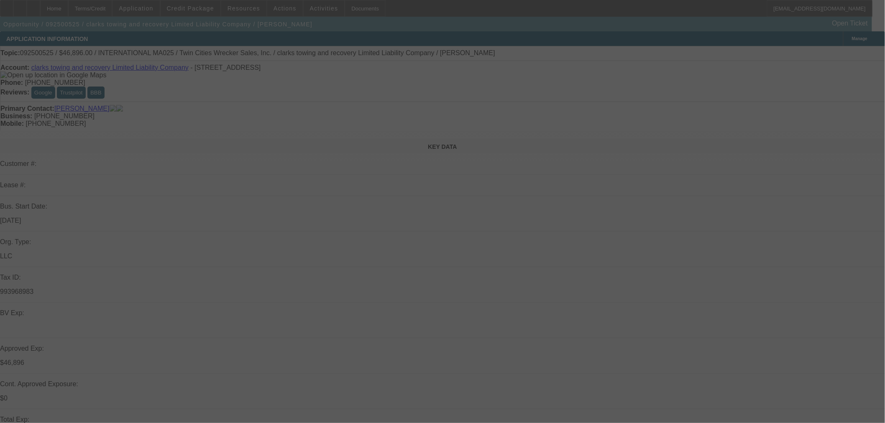
select select "0.2"
select select "2"
select select "0"
select select "6"
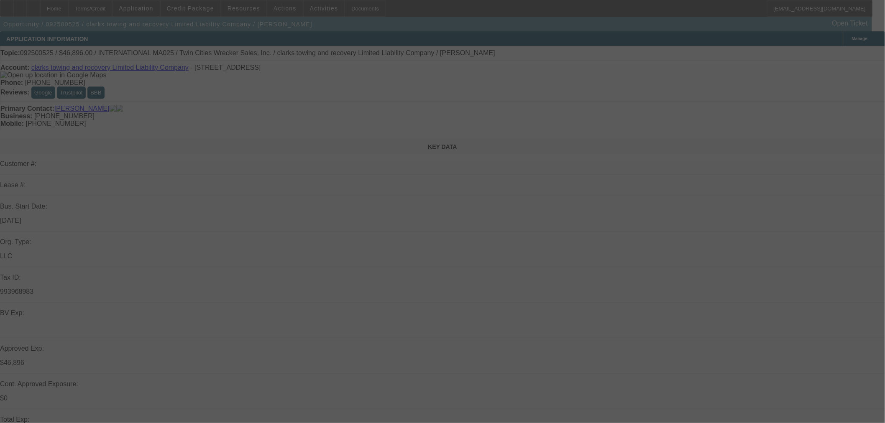
select select "0"
select select "2"
select select "0"
select select "6"
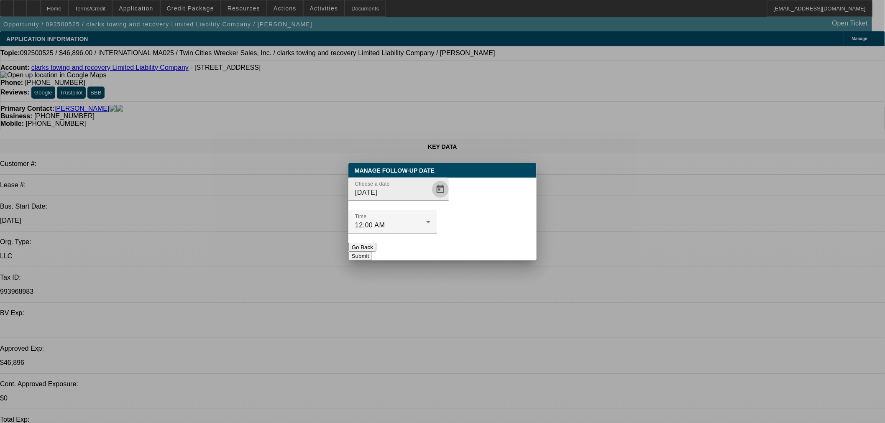
click at [430, 200] on span "Open calendar" at bounding box center [440, 189] width 20 height 20
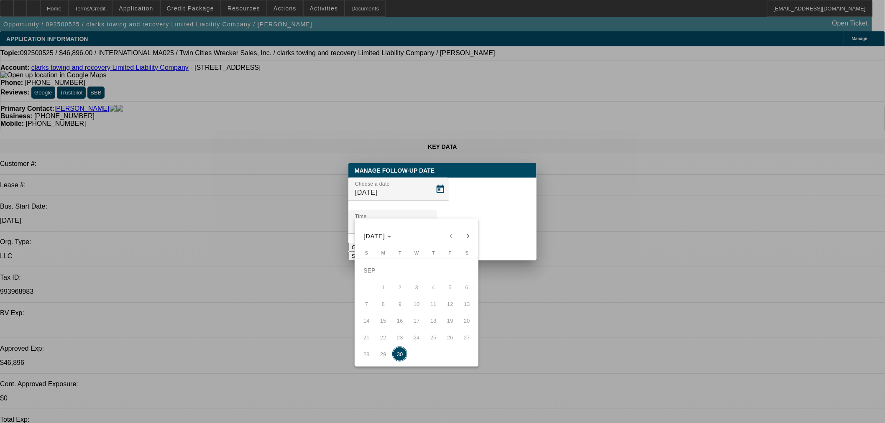
click at [472, 236] on span "Next month" at bounding box center [468, 236] width 17 height 17
click at [418, 273] on span "1" at bounding box center [416, 270] width 15 height 15
type input "10/1/2025"
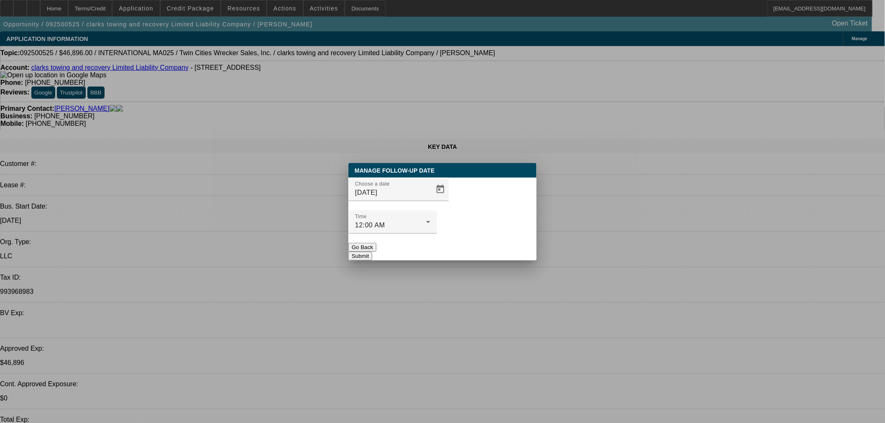
click at [372, 252] on button "Submit" at bounding box center [360, 256] width 24 height 9
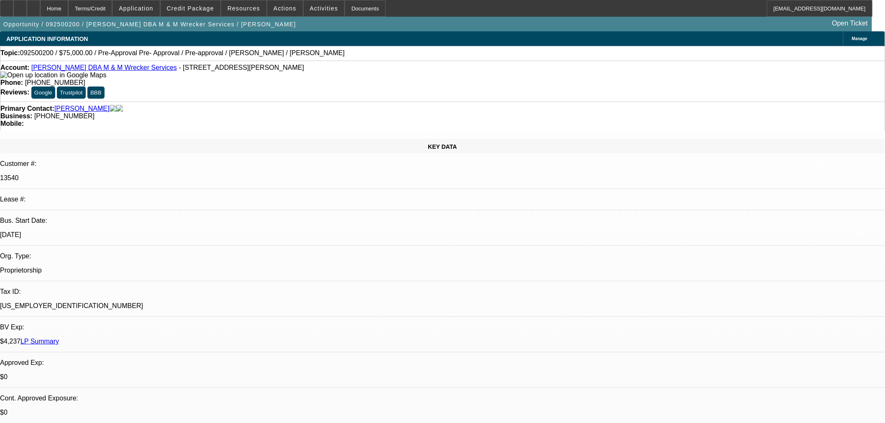
select select "0"
select select "2"
select select "0.1"
select select "4"
select select "0"
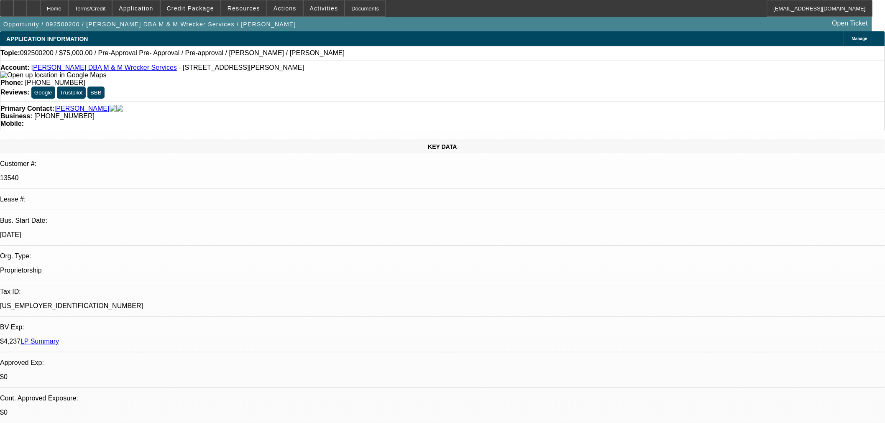
select select "2"
select select "0.1"
select select "4"
select select "0"
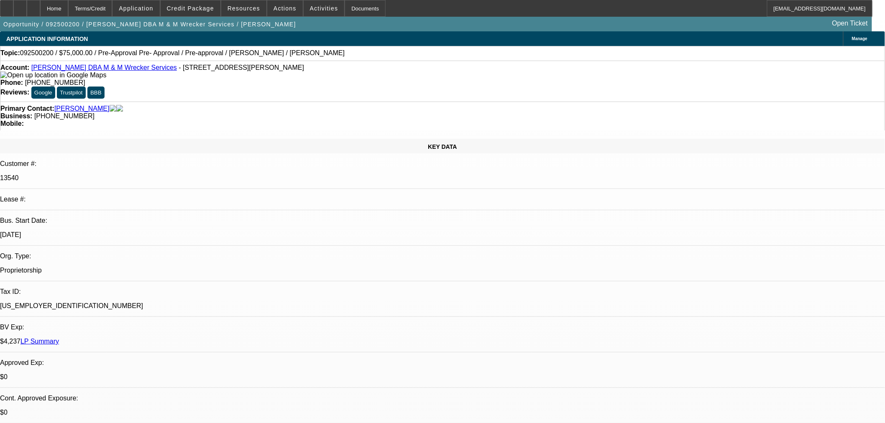
select select "2"
select select "0.1"
select select "4"
select select "0"
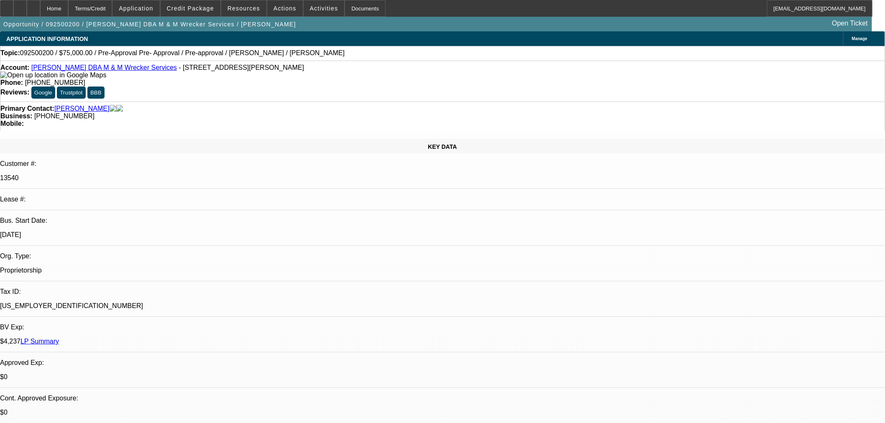
select select "2"
select select "0.1"
select select "4"
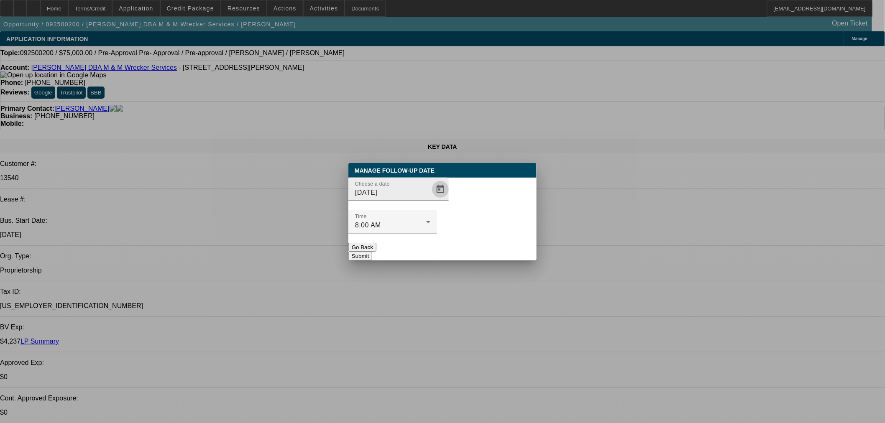
click at [430, 200] on span "Open calendar" at bounding box center [440, 189] width 20 height 20
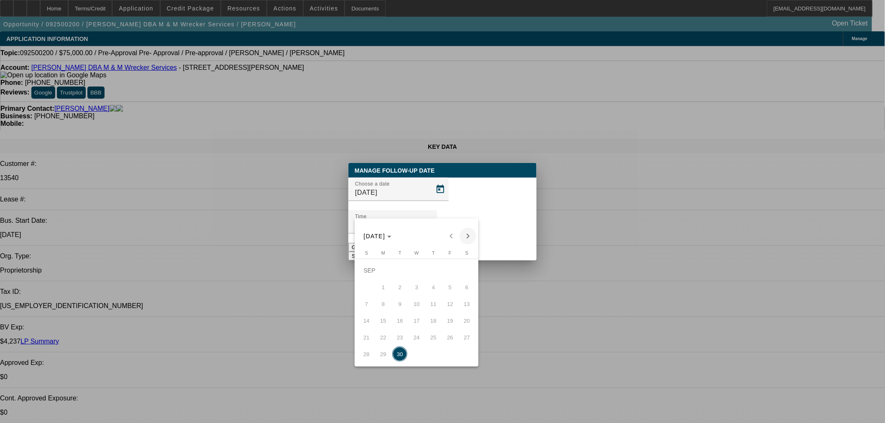
click at [471, 237] on span "Next month" at bounding box center [468, 236] width 17 height 17
click at [454, 278] on span "3" at bounding box center [450, 270] width 15 height 15
type input "[DATE]"
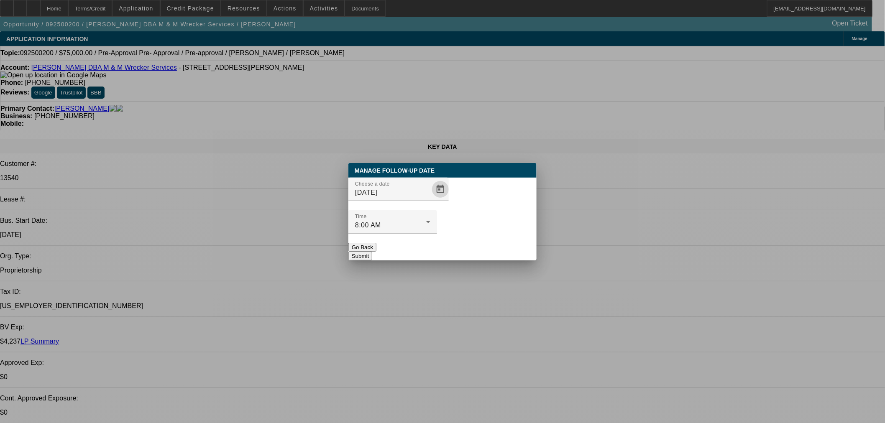
click at [483, 244] on div "Manage Follow-Up Date Choose a date [DATE] Time 8:00 AM Go Back Submit" at bounding box center [442, 211] width 188 height 97
click at [430, 217] on div "Time 8:00 AM" at bounding box center [392, 221] width 75 height 23
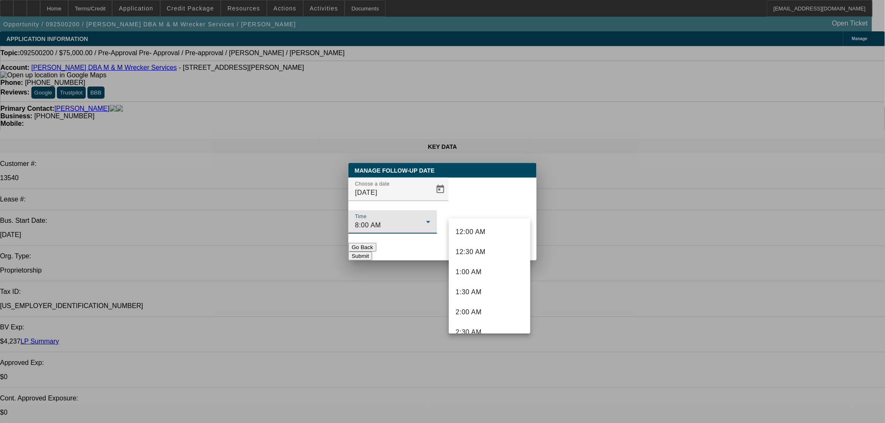
scroll to position [229, 0]
click at [477, 234] on mat-option "6:00 AM" at bounding box center [490, 244] width 82 height 20
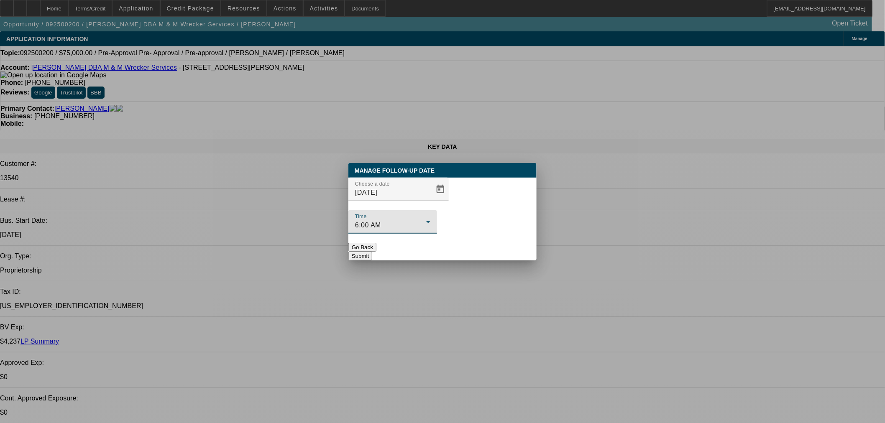
click at [381, 222] on span "6:00 AM" at bounding box center [368, 225] width 26 height 7
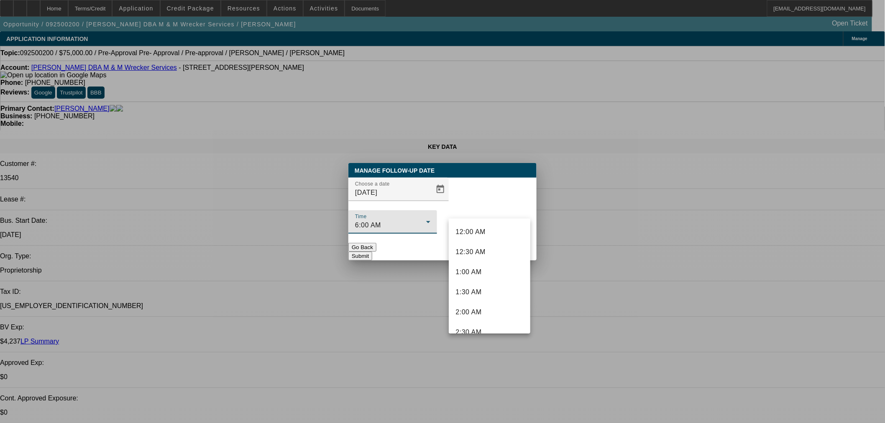
scroll to position [149, 0]
click at [452, 197] on div at bounding box center [442, 211] width 885 height 423
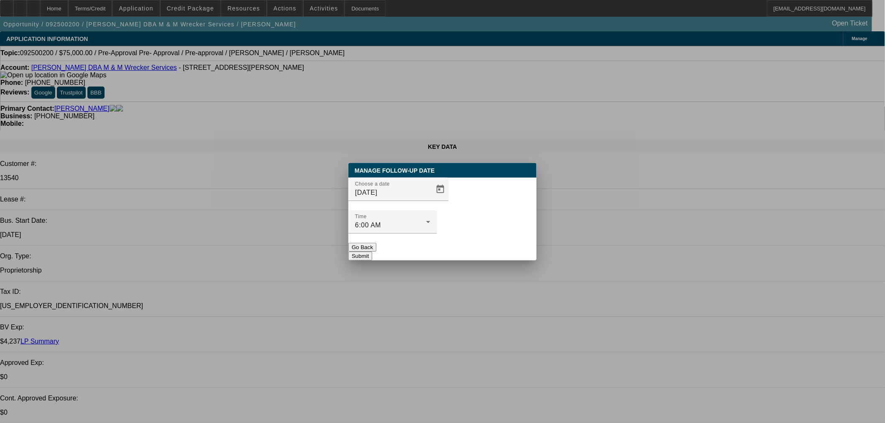
click at [372, 252] on button "Submit" at bounding box center [360, 256] width 24 height 9
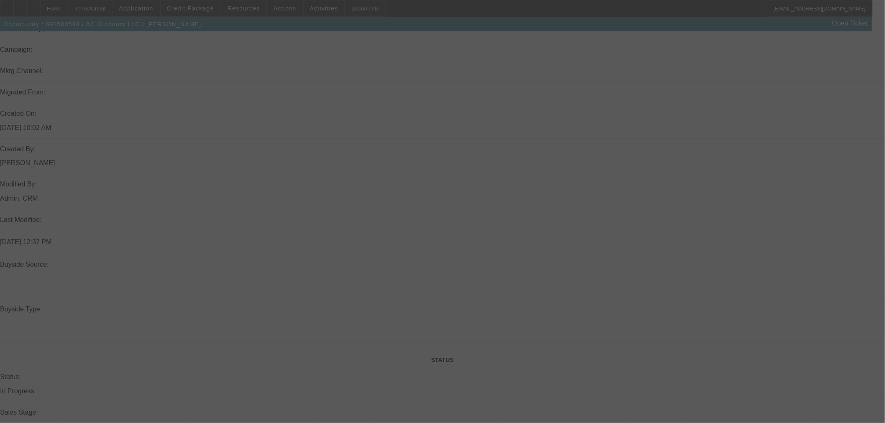
select select "0"
select select "2"
select select "0"
select select "6"
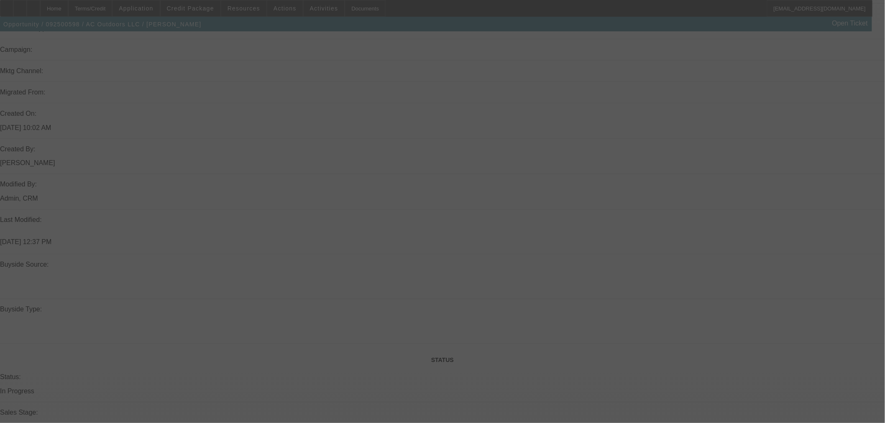
select select "0"
select select "2"
select select "0"
select select "6"
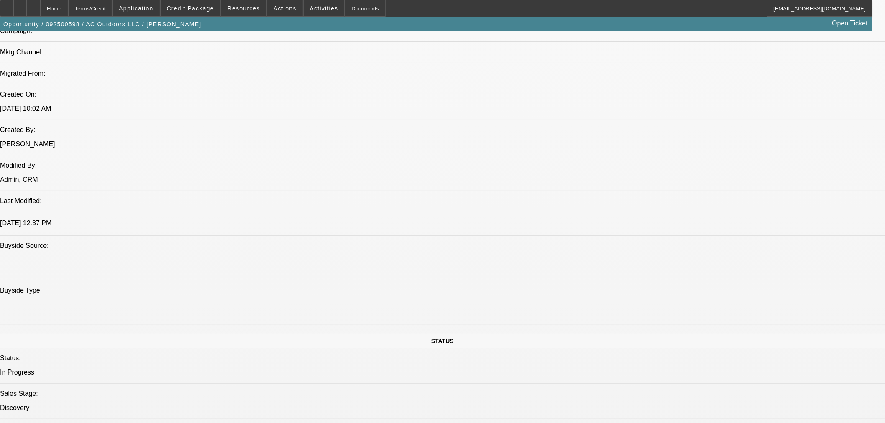
scroll to position [586, 0]
click at [202, 6] on span "Credit Package" at bounding box center [190, 8] width 47 height 7
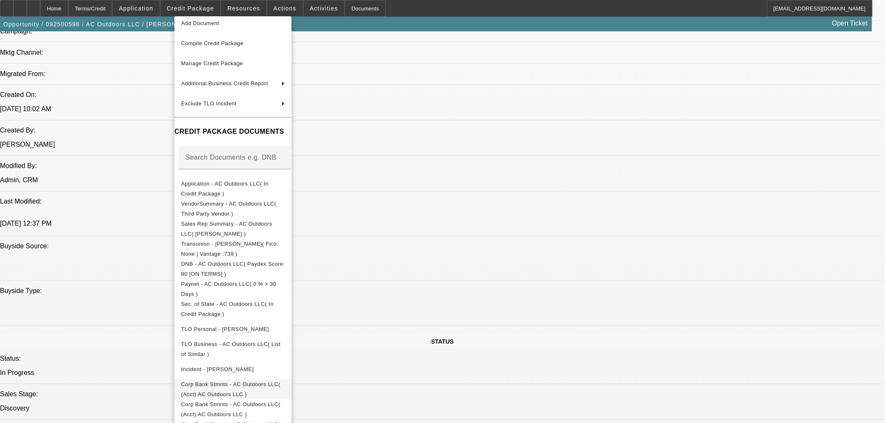
scroll to position [49, 0]
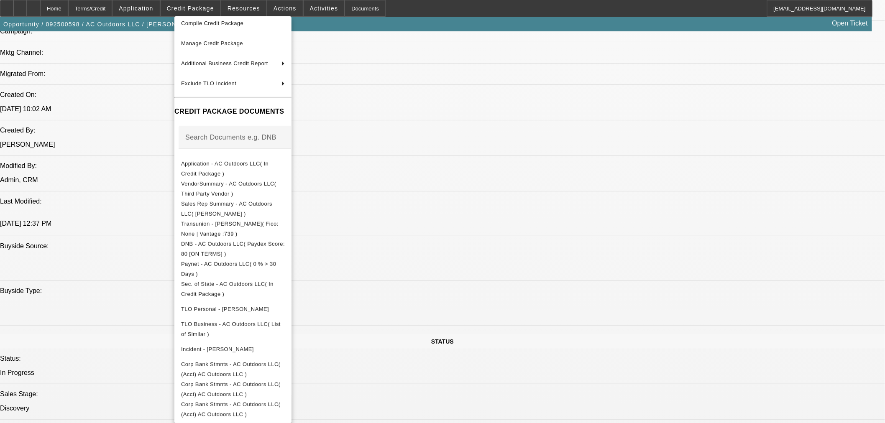
click at [51, 13] on div at bounding box center [442, 211] width 885 height 423
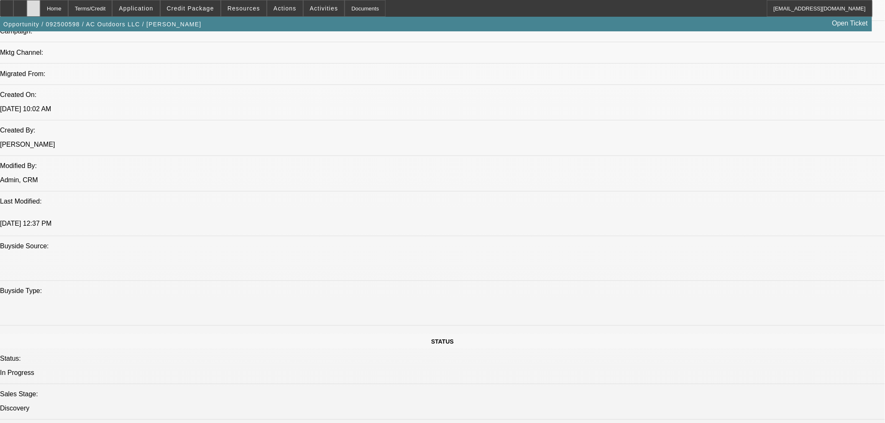
click at [33, 5] on icon at bounding box center [33, 5] width 0 height 0
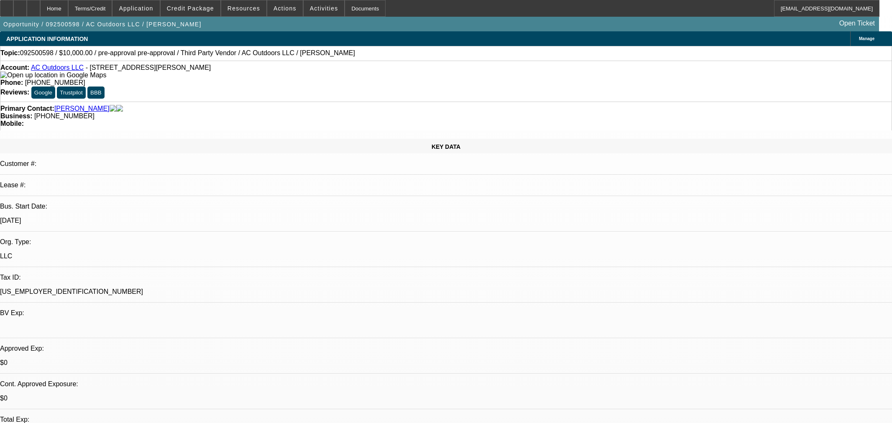
select select "0"
select select "2"
select select "0"
select select "6"
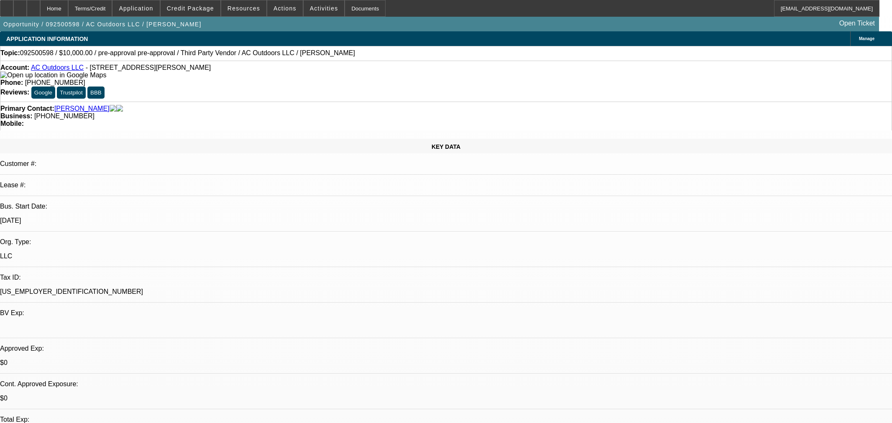
select select "0"
select select "2"
select select "0"
select select "6"
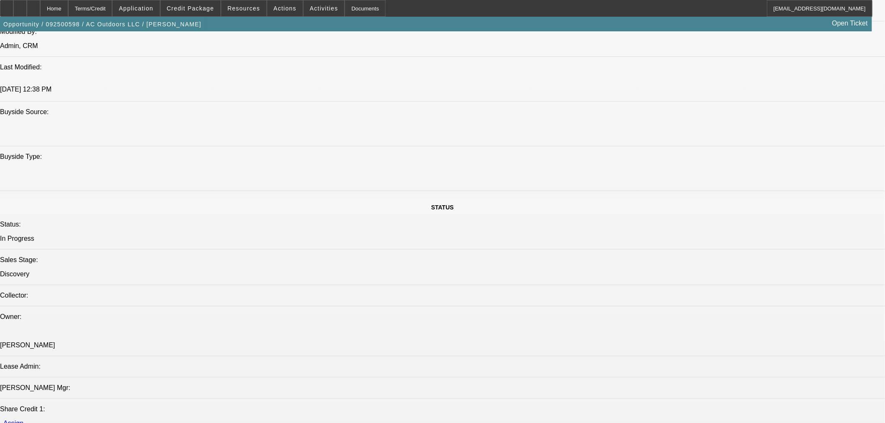
scroll to position [721, 0]
click at [40, 14] on div at bounding box center [33, 8] width 13 height 17
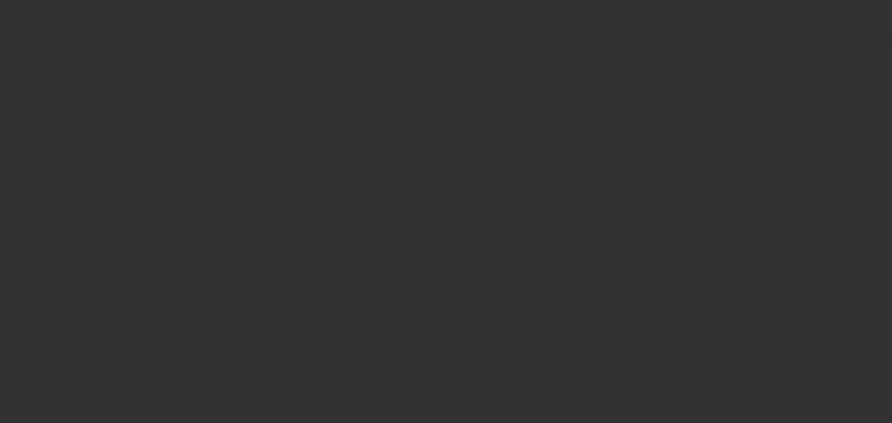
select select "0"
select select "2"
select select "0"
select select "6"
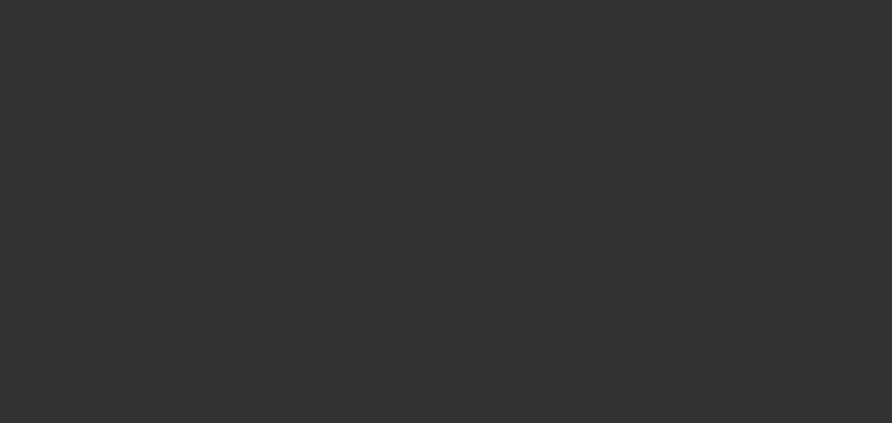
select select "0"
select select "2"
select select "0"
select select "6"
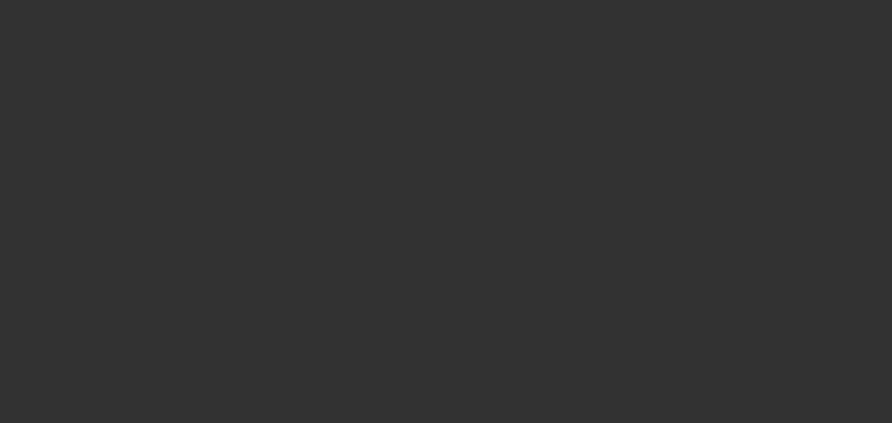
select select "0"
select select "2"
select select "0"
select select "6"
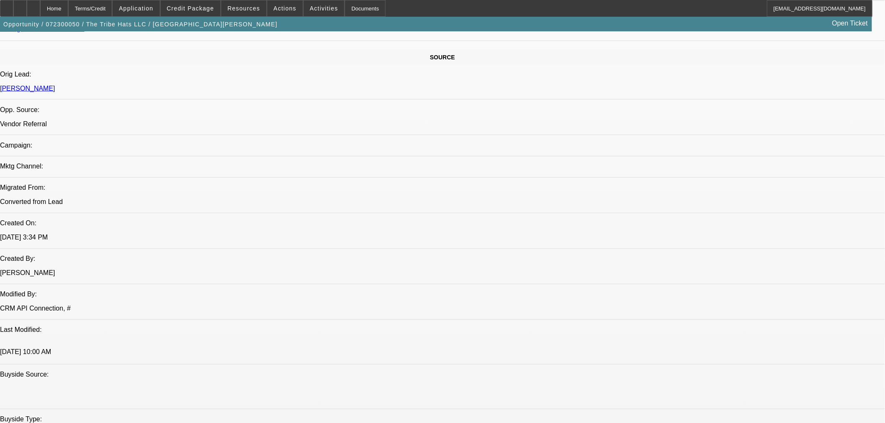
scroll to position [511, 0]
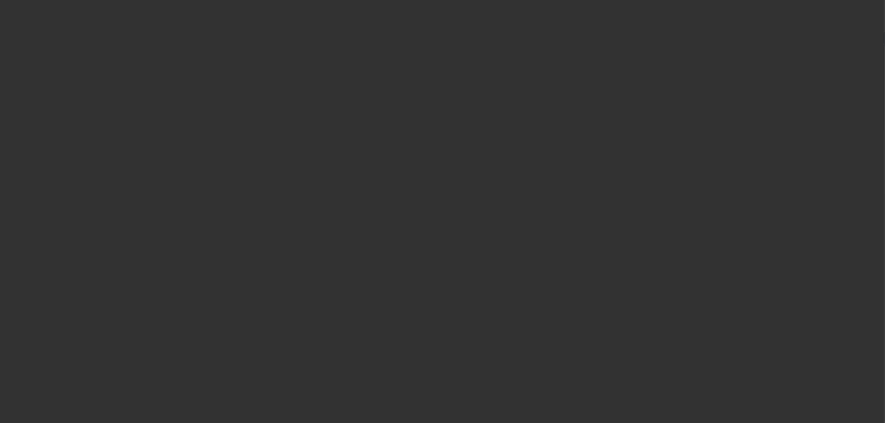
select select "0"
select select "2"
select select "0"
select select "6"
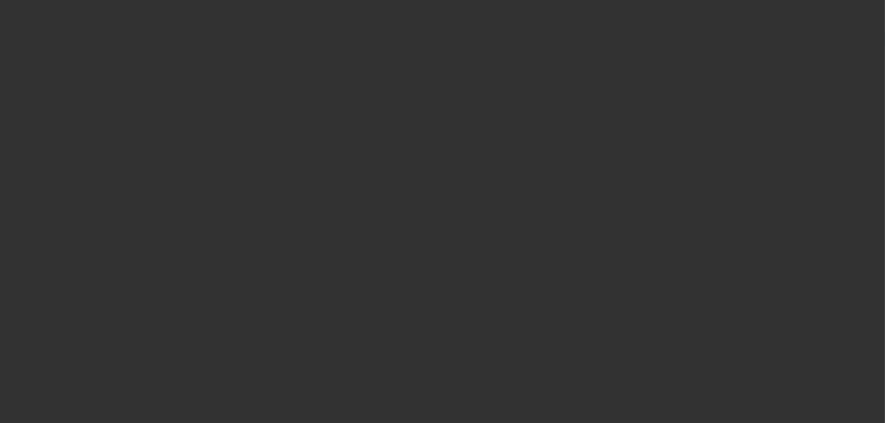
select select "0"
select select "2"
select select "0"
select select "6"
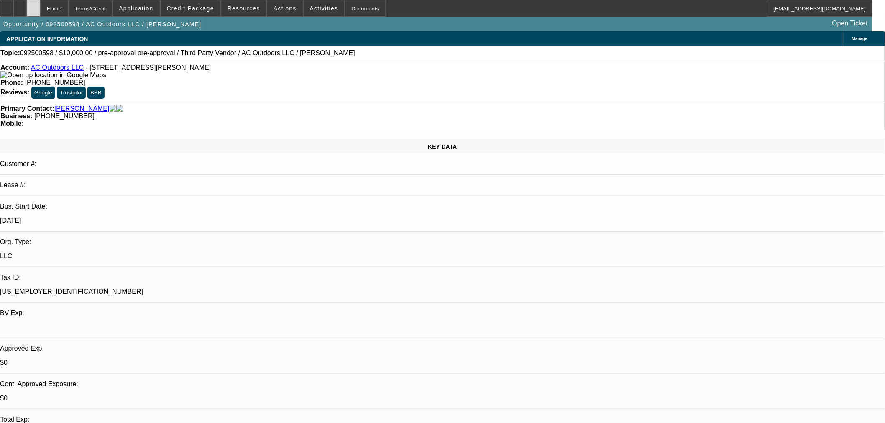
click at [40, 9] on div at bounding box center [33, 8] width 13 height 17
select select "0"
select select "2"
select select "0"
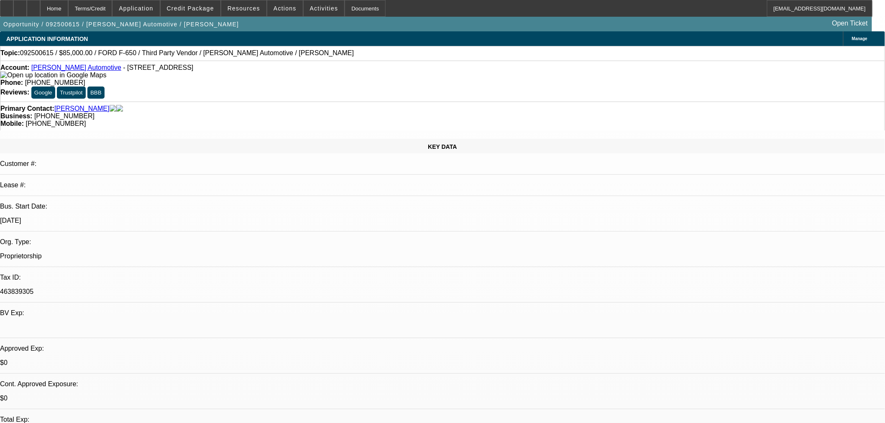
select select "6"
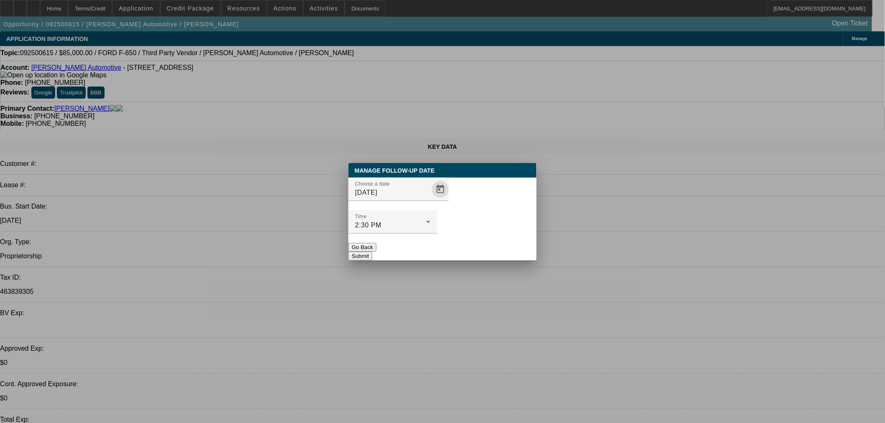
click at [430, 200] on span "Open calendar" at bounding box center [440, 189] width 20 height 20
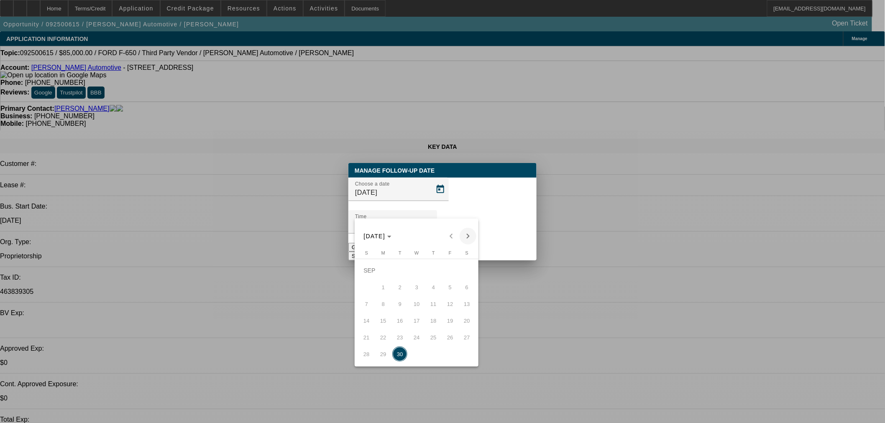
click at [461, 240] on button "Next month" at bounding box center [468, 236] width 17 height 17
click at [420, 275] on span "1" at bounding box center [416, 270] width 15 height 15
type input "[DATE]"
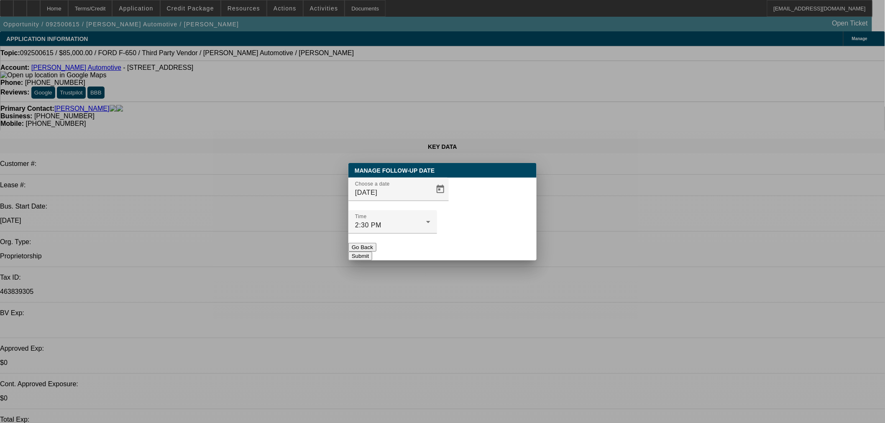
drag, startPoint x: 480, startPoint y: 235, endPoint x: 477, endPoint y: 228, distance: 7.3
click at [372, 252] on button "Submit" at bounding box center [360, 256] width 24 height 9
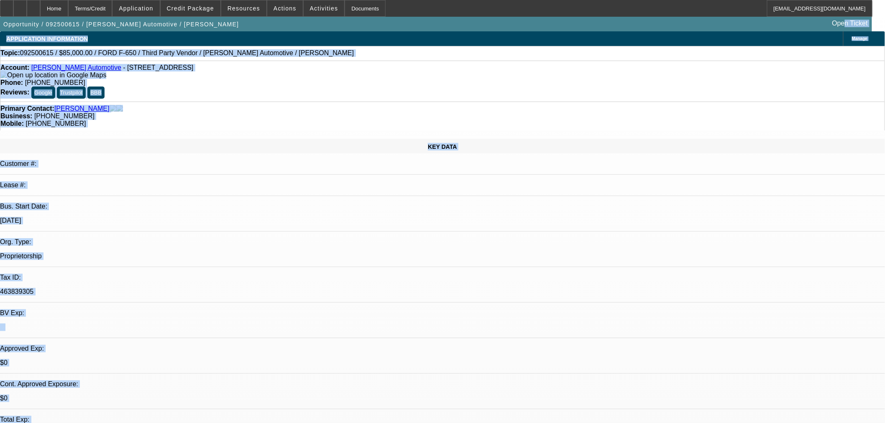
drag, startPoint x: 710, startPoint y: 131, endPoint x: 700, endPoint y: 182, distance: 52.4
radio input "true"
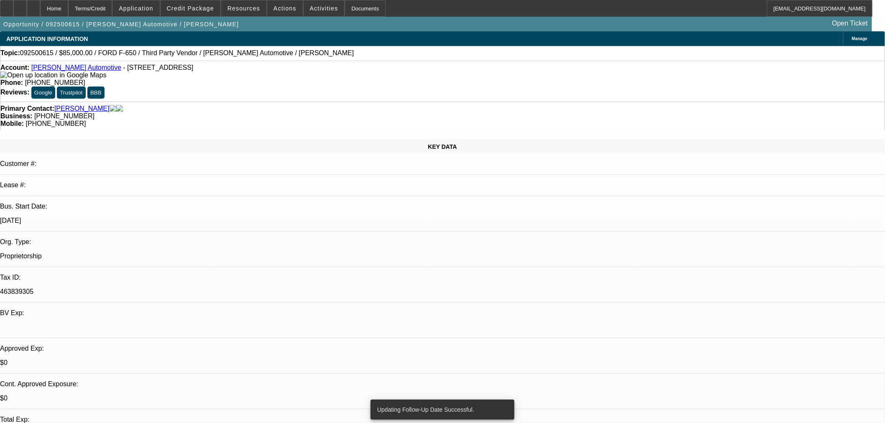
type textarea "Need Full stmts separate from DBA filing. and pics of truck w odom."
radio input "true"
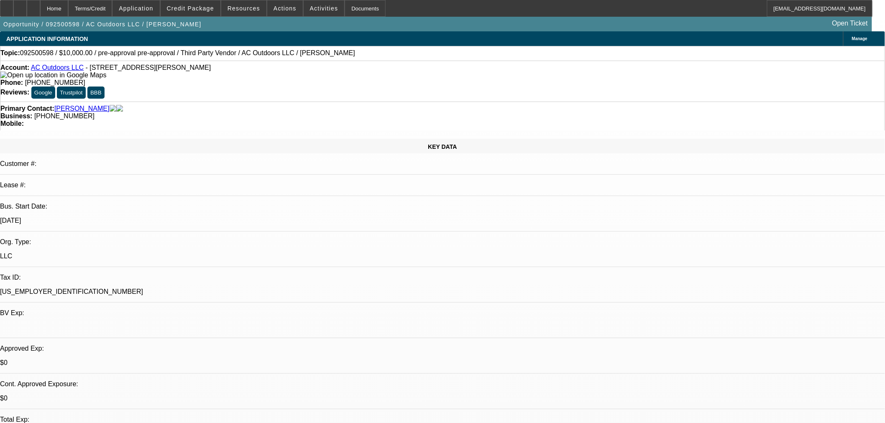
select select "0"
select select "2"
select select "0"
select select "6"
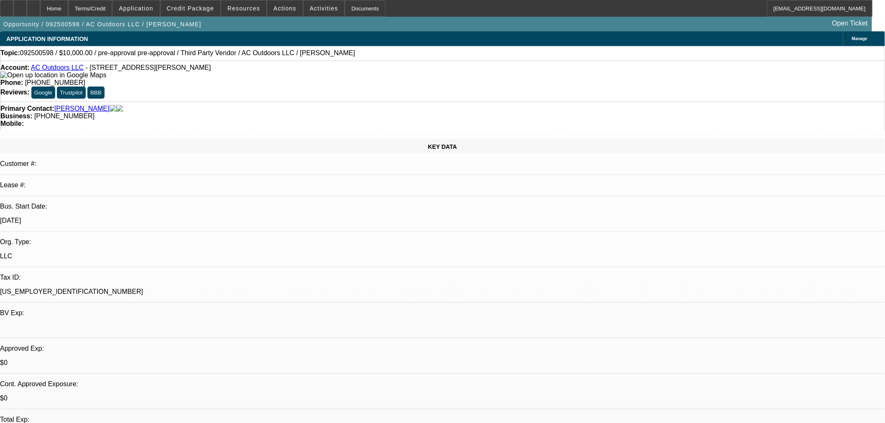
select select "0"
select select "2"
select select "0"
select select "6"
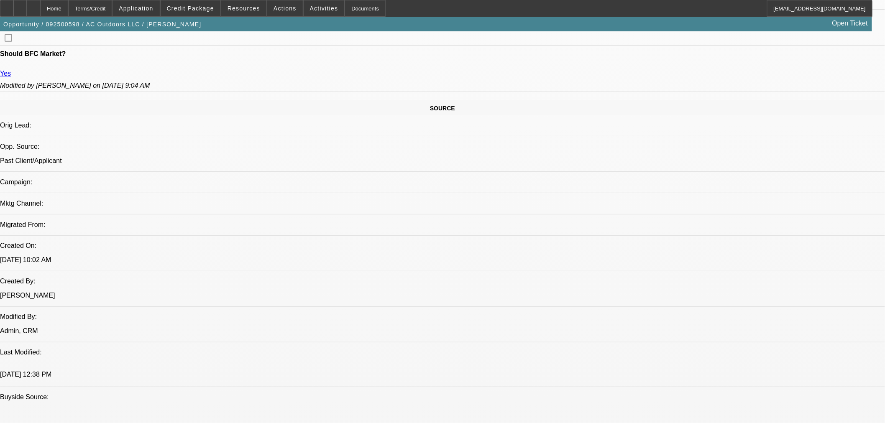
scroll to position [604, 0]
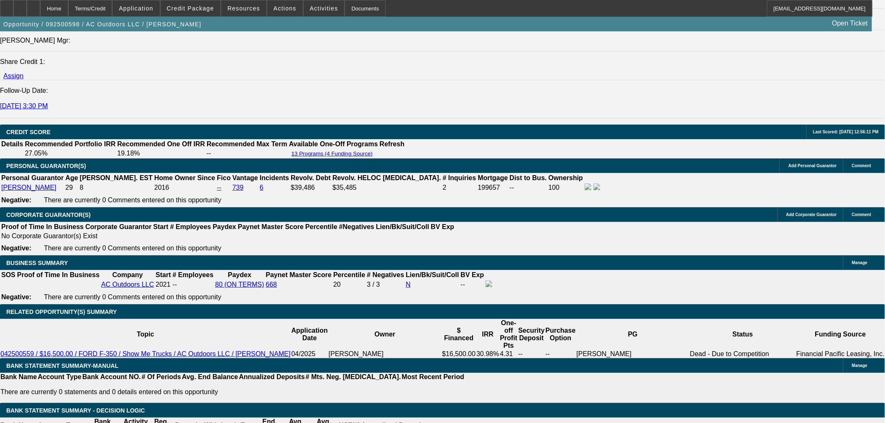
scroll to position [1161, 0]
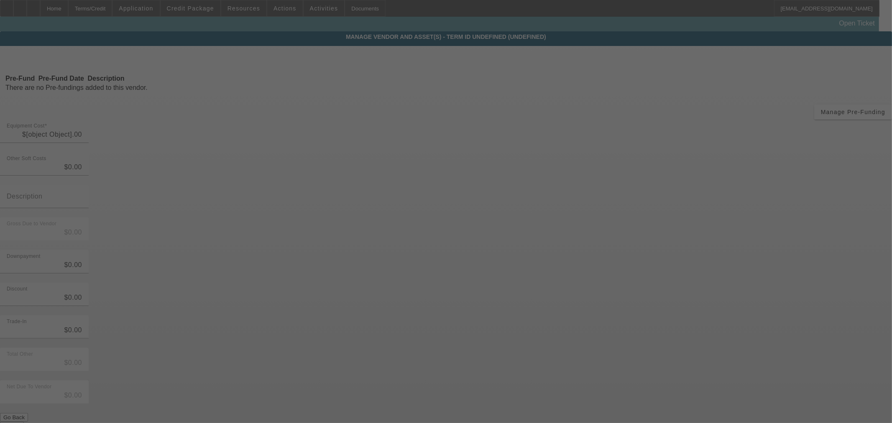
type input "$10,000.00"
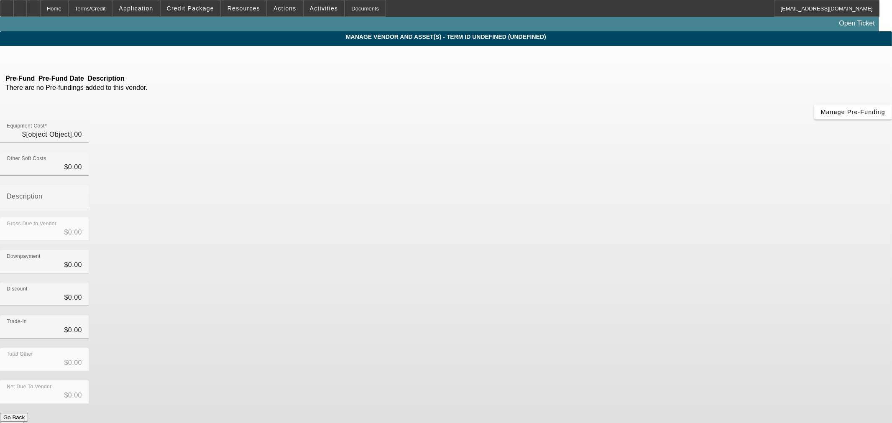
type input "$10,000.00"
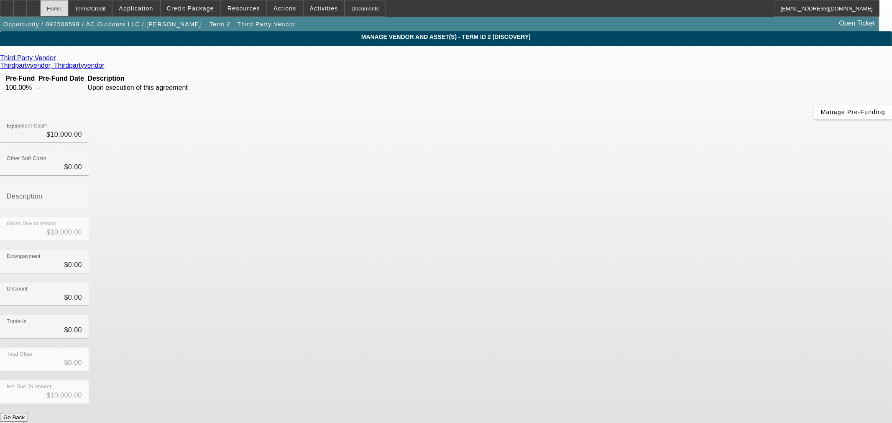
click at [68, 13] on div "Home" at bounding box center [54, 8] width 28 height 17
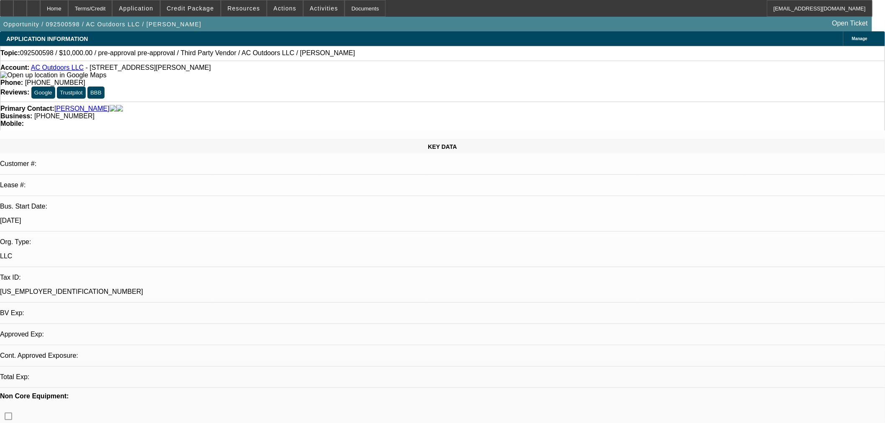
select select "0"
select select "2"
select select "0"
select select "6"
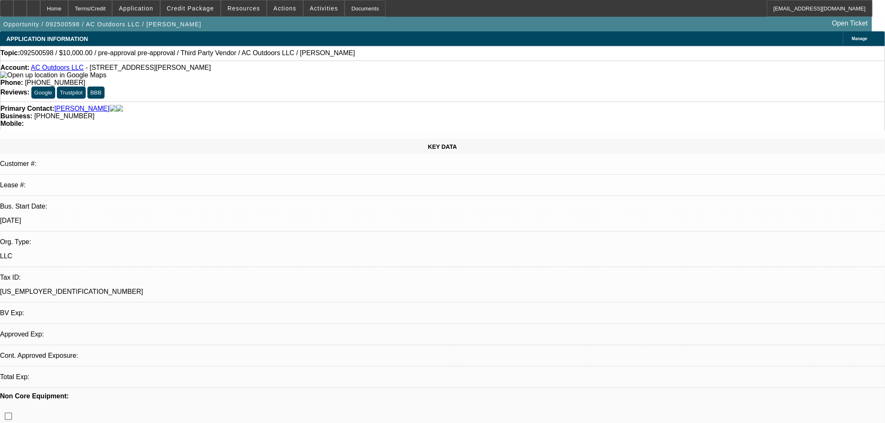
select select "0"
select select "2"
select select "0"
select select "6"
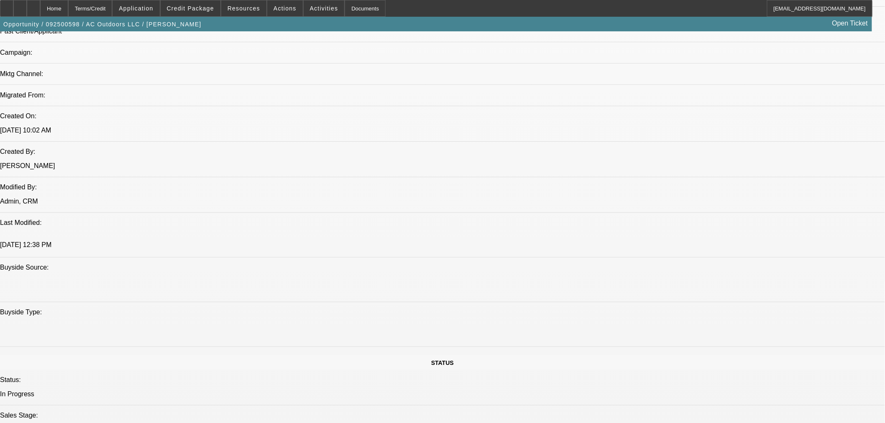
scroll to position [650, 0]
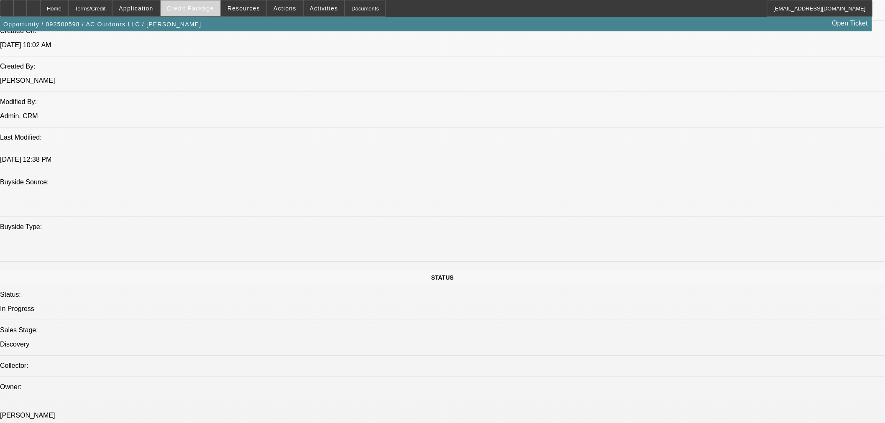
click at [214, 11] on span "Credit Package" at bounding box center [190, 8] width 47 height 7
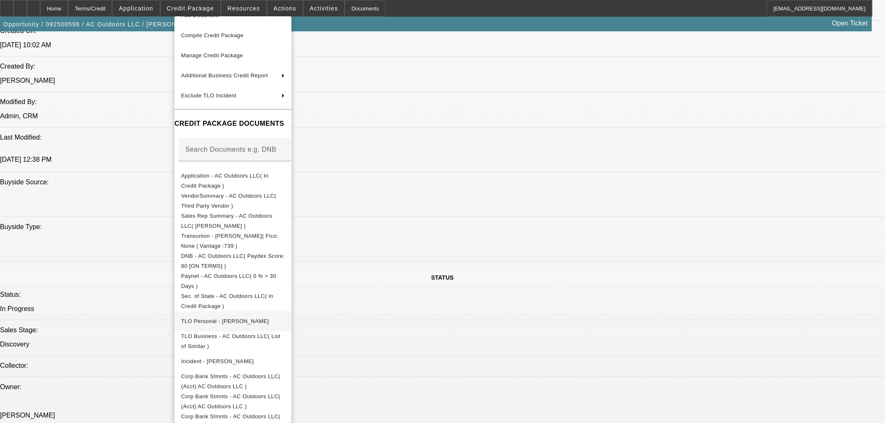
scroll to position [69, 0]
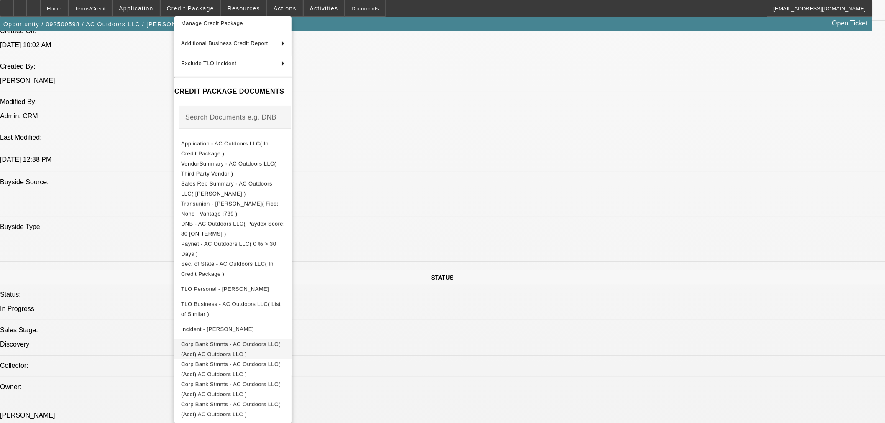
click at [280, 343] on span "Corp Bank Stmnts - AC Outdoors LLC( (Acct) AC Outdoors LLC )" at bounding box center [230, 349] width 99 height 16
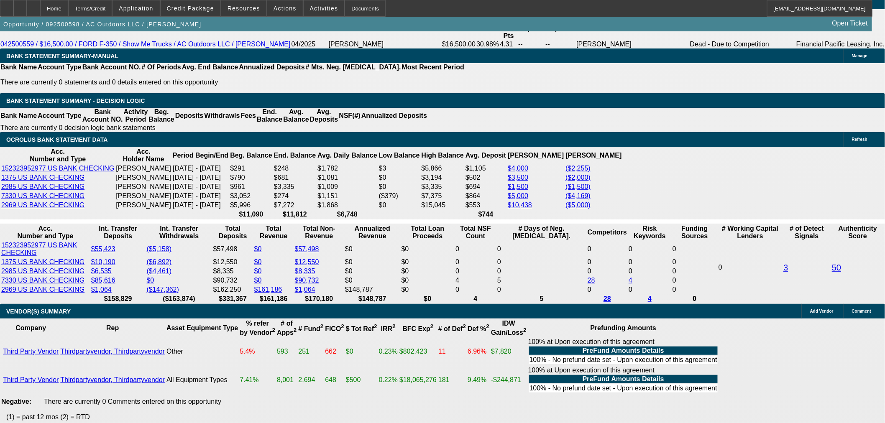
scroll to position [1487, 0]
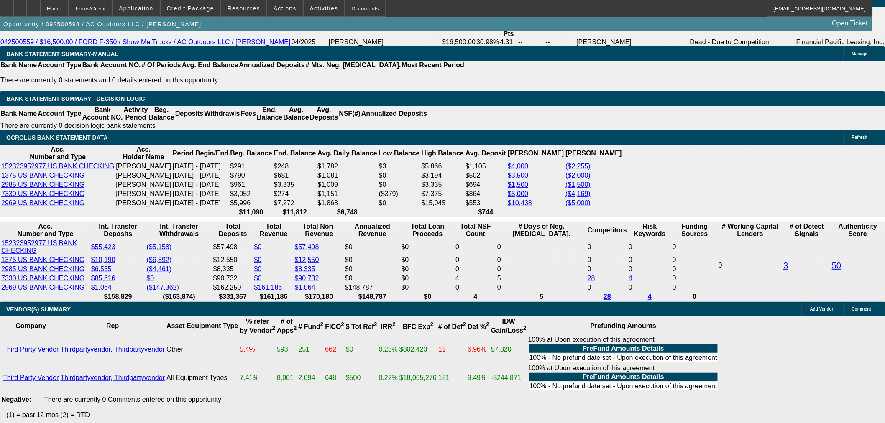
scroll to position [1255, 0]
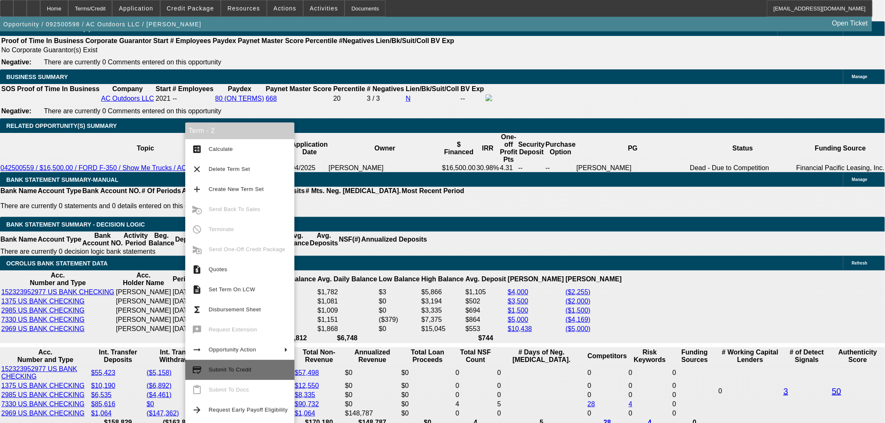
click at [253, 370] on span "Submit To Credit" at bounding box center [248, 370] width 79 height 10
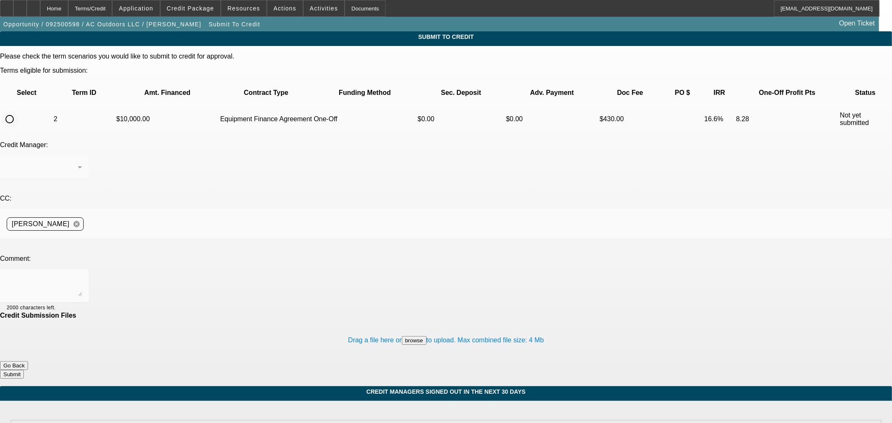
click at [18, 111] on input "radio" at bounding box center [9, 119] width 17 height 17
radio input "true"
click at [82, 276] on textarea at bounding box center [44, 286] width 75 height 20
type textarea "Please send to Channel, thank you."
drag, startPoint x: 486, startPoint y: 297, endPoint x: 493, endPoint y: 306, distance: 10.8
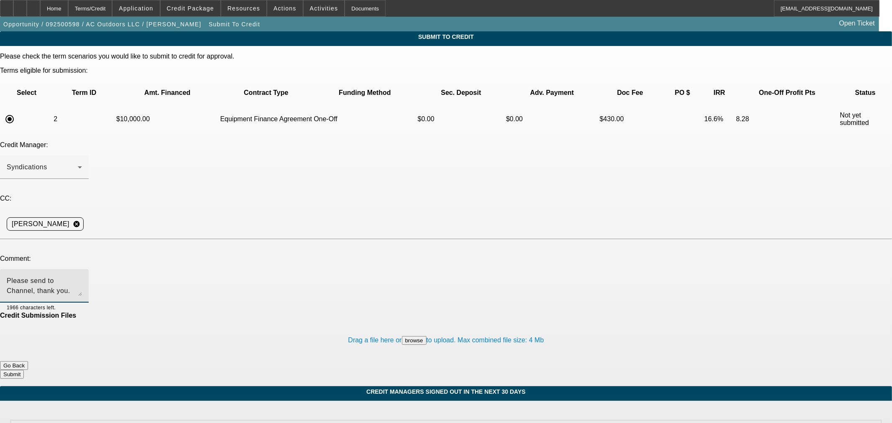
click at [488, 320] on div "Drag a file here or browse to upload. Max combined file size: 4 Mb" at bounding box center [446, 341] width 892 height 42
click at [24, 370] on button "Submit" at bounding box center [12, 374] width 24 height 9
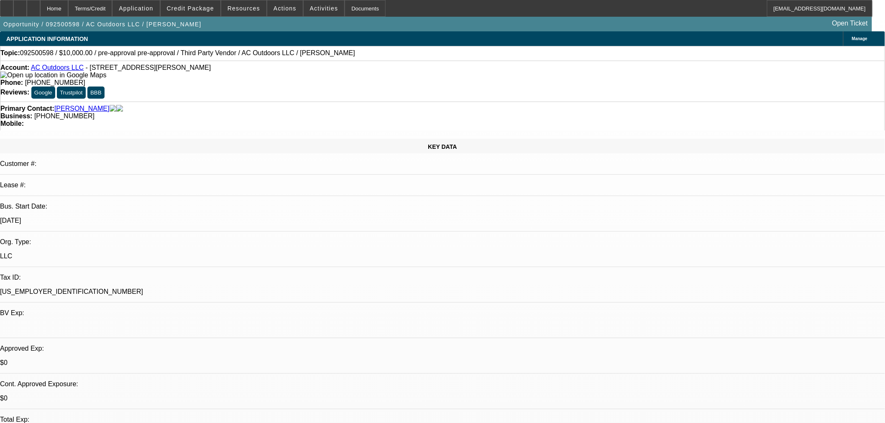
select select "0"
select select "2"
select select "0"
select select "6"
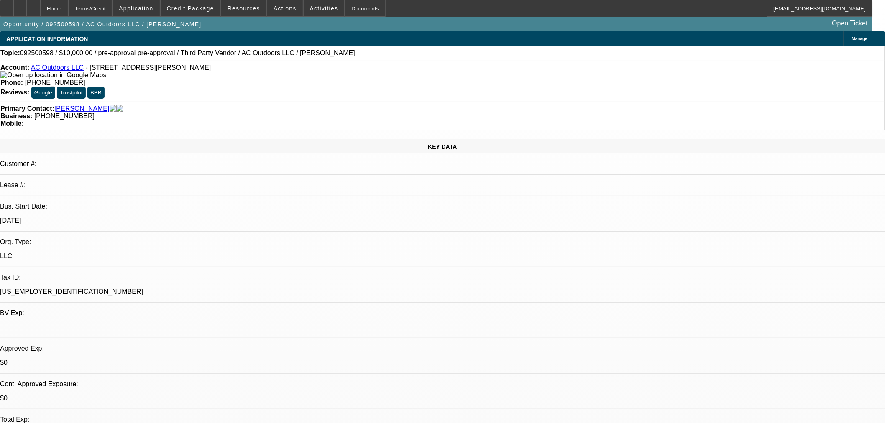
select select "0"
select select "2"
select select "0"
select select "6"
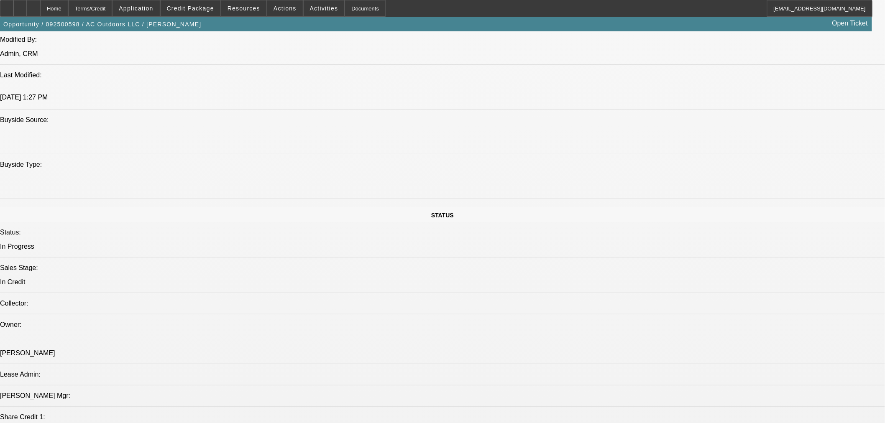
scroll to position [836, 0]
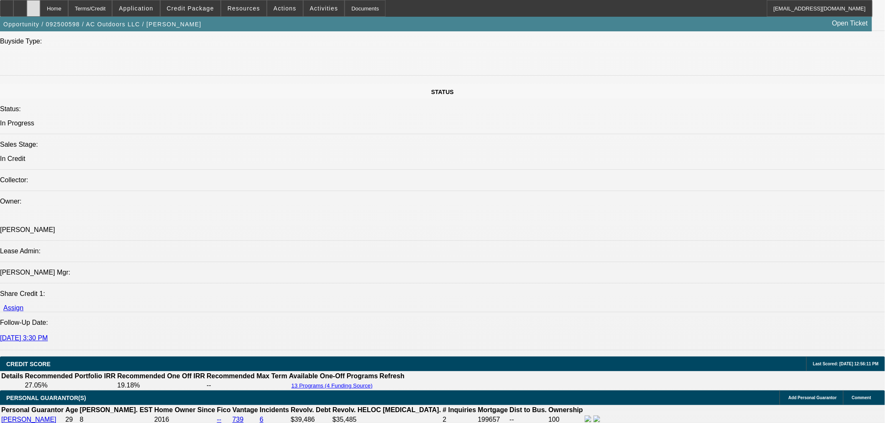
click at [40, 3] on div at bounding box center [33, 8] width 13 height 17
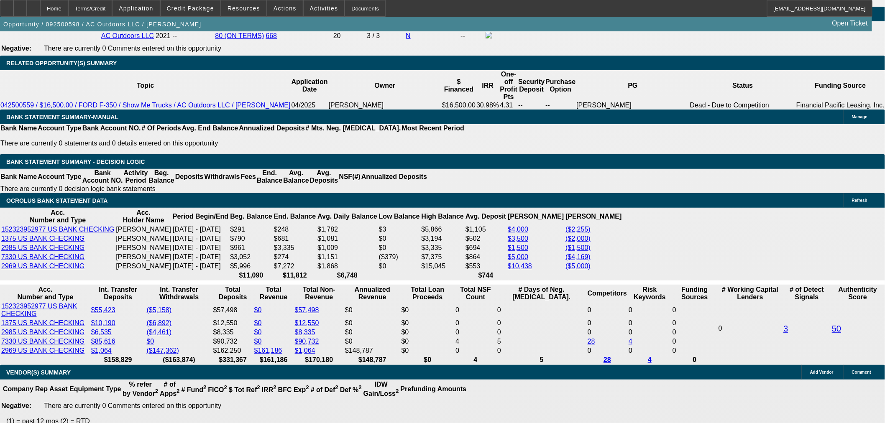
select select "0"
select select "2"
select select "0"
select select "6"
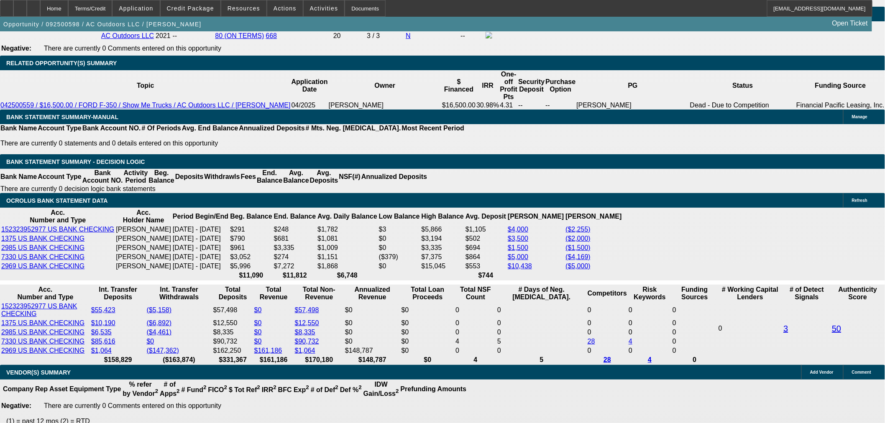
select select "0"
select select "2"
select select "0"
select select "6"
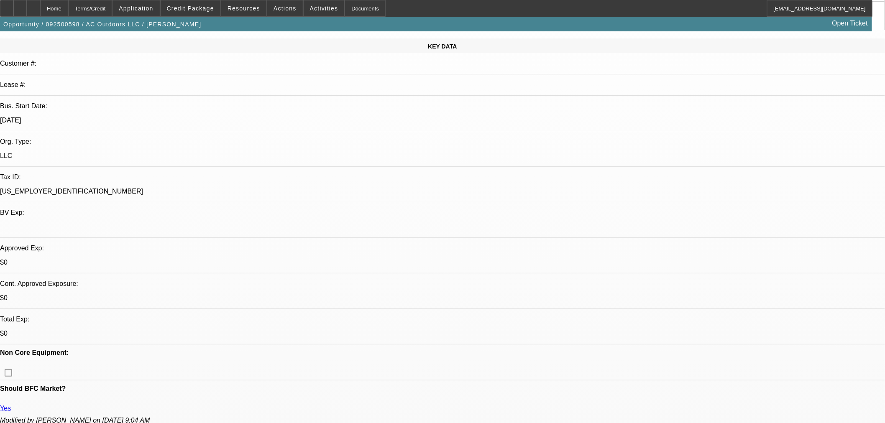
scroll to position [14, 0]
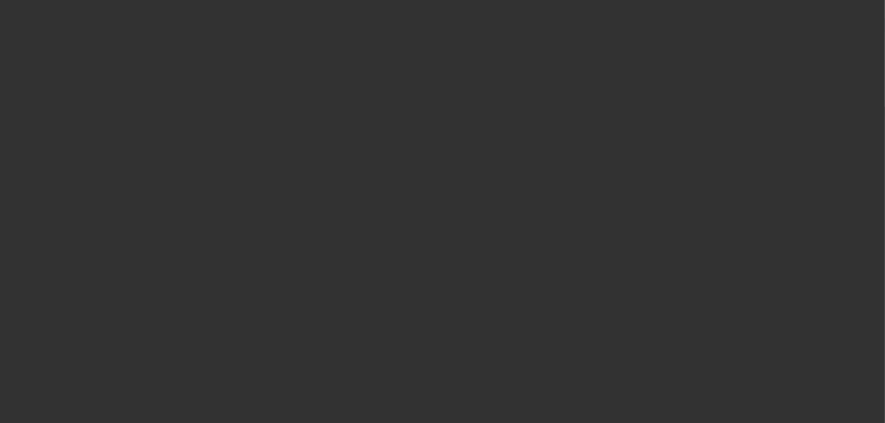
scroll to position [0, 0]
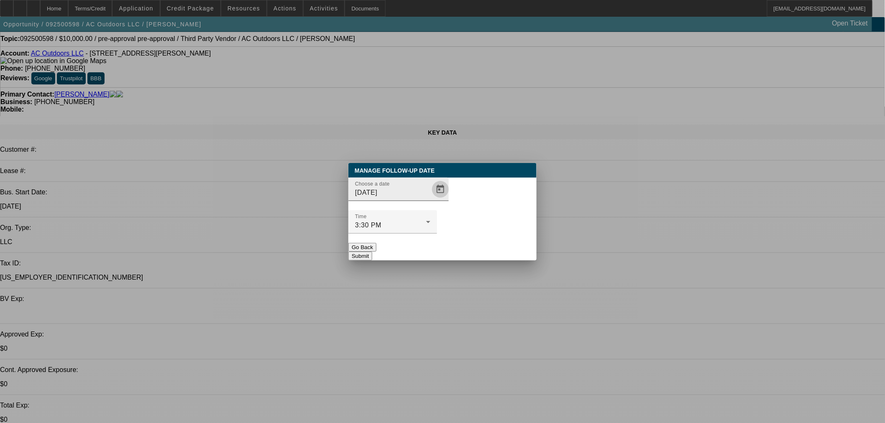
click at [430, 200] on span "Open calendar" at bounding box center [440, 189] width 20 height 20
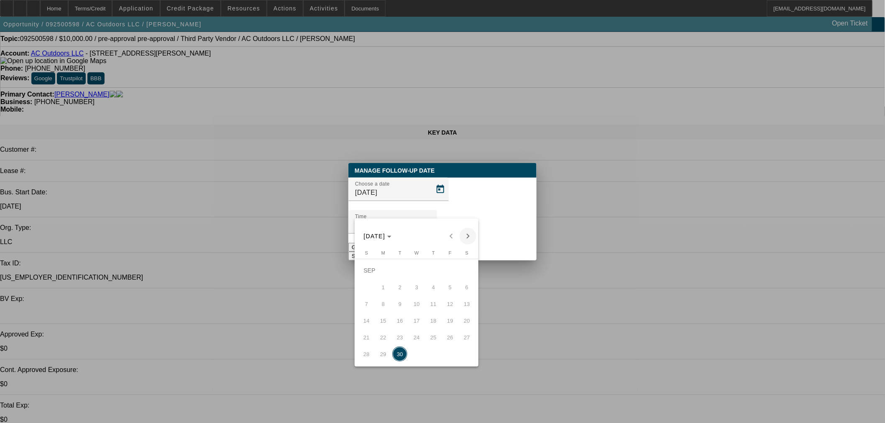
drag, startPoint x: 465, startPoint y: 227, endPoint x: 469, endPoint y: 239, distance: 12.8
click at [468, 233] on div "[DATE] [DATE]" at bounding box center [417, 232] width 124 height 26
click at [469, 239] on span "Next month" at bounding box center [468, 236] width 17 height 17
drag, startPoint x: 417, startPoint y: 276, endPoint x: 502, endPoint y: 245, distance: 90.5
click at [418, 276] on span "1" at bounding box center [416, 270] width 15 height 15
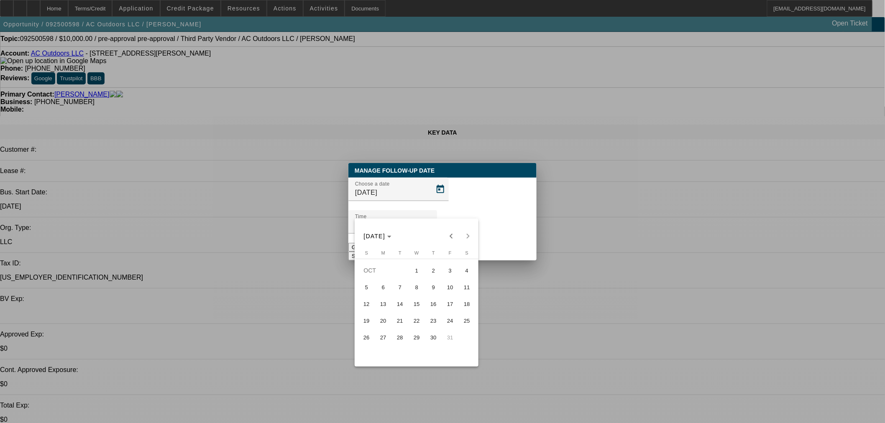
type input "[DATE]"
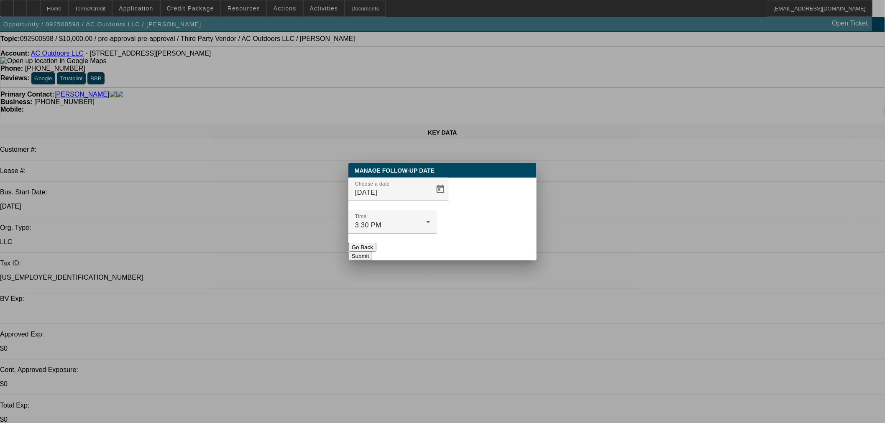
drag, startPoint x: 505, startPoint y: 240, endPoint x: 502, endPoint y: 235, distance: 6.0
click at [372, 252] on button "Submit" at bounding box center [360, 256] width 24 height 9
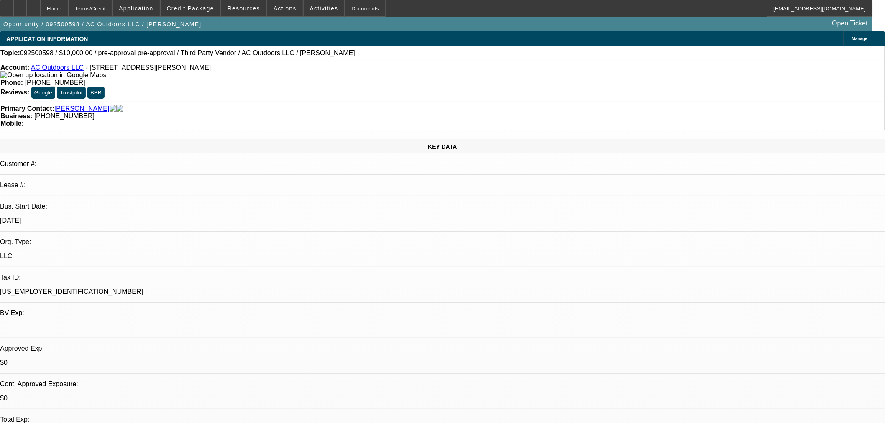
scroll to position [14, 0]
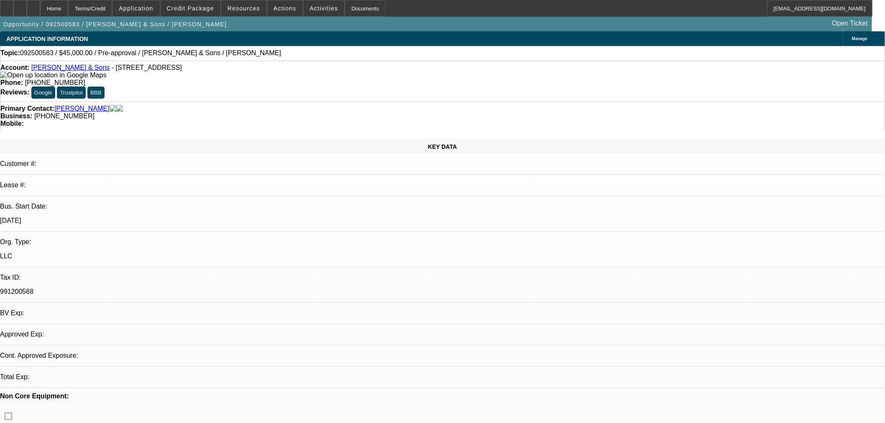
select select "0"
select select "21"
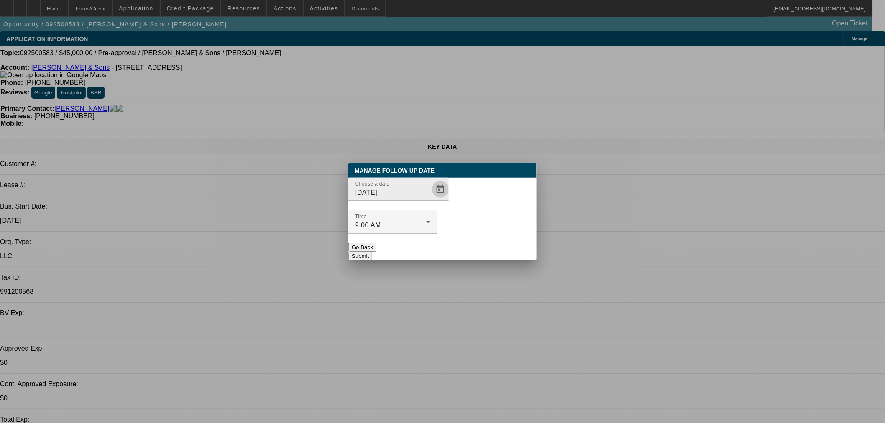
click at [430, 200] on span "Open calendar" at bounding box center [440, 189] width 20 height 20
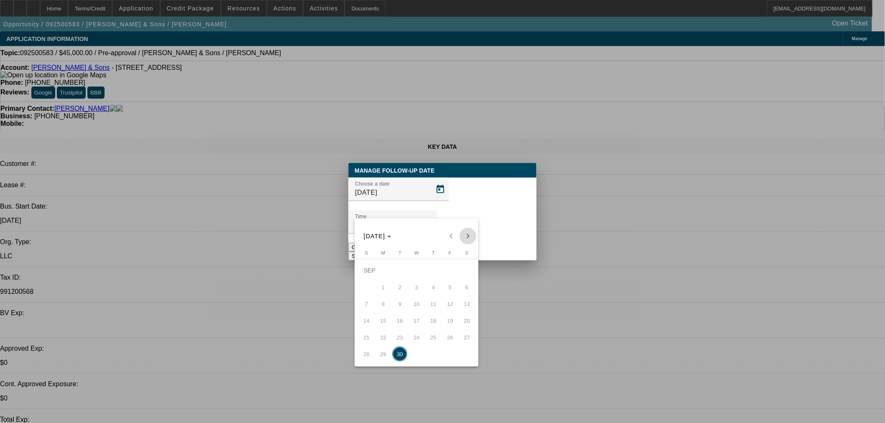
click at [471, 236] on span "Next month" at bounding box center [468, 236] width 17 height 17
click at [416, 271] on span "1" at bounding box center [416, 270] width 15 height 15
type input "10/1/2025"
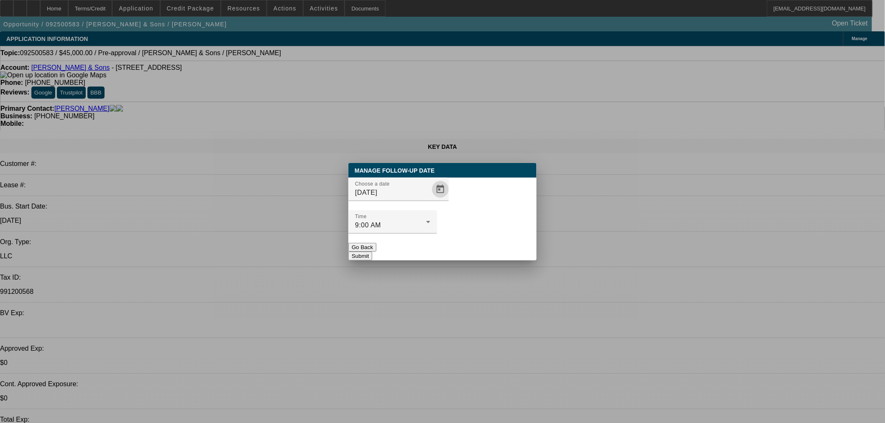
click at [372, 252] on button "Submit" at bounding box center [360, 256] width 24 height 9
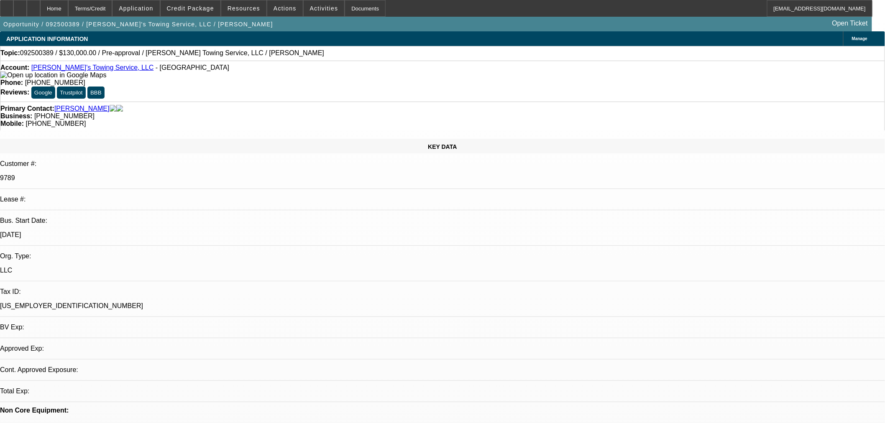
select select "0"
select select "2"
select select "0.1"
select select "4"
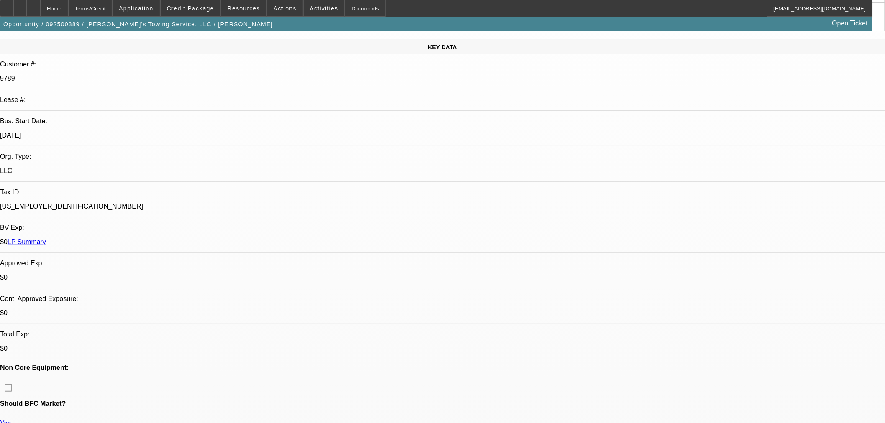
scroll to position [232, 0]
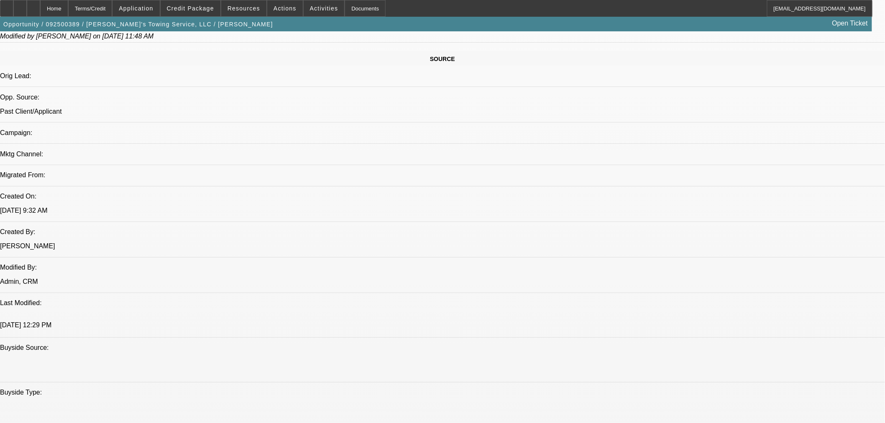
scroll to position [650, 0]
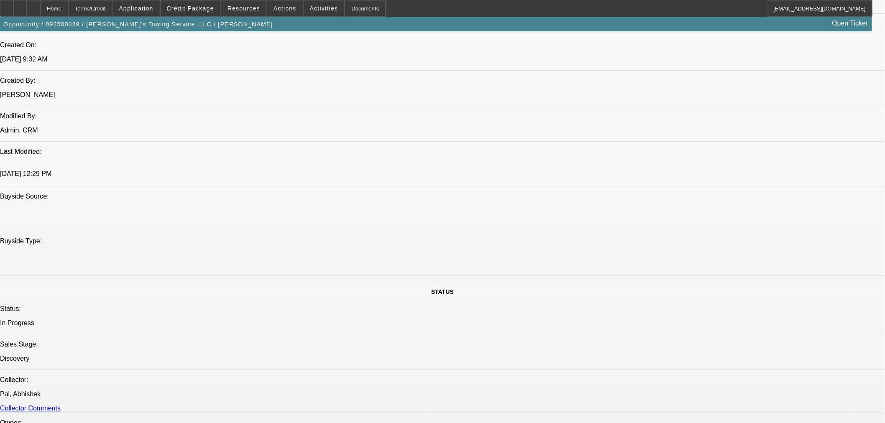
click at [189, 11] on span "Credit Package" at bounding box center [190, 8] width 47 height 7
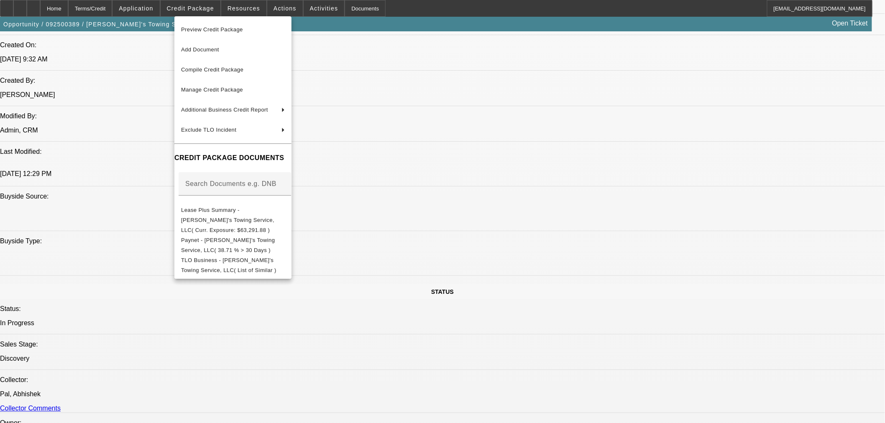
drag, startPoint x: 542, startPoint y: 180, endPoint x: 539, endPoint y: 173, distance: 8.2
click at [543, 179] on div at bounding box center [442, 211] width 885 height 423
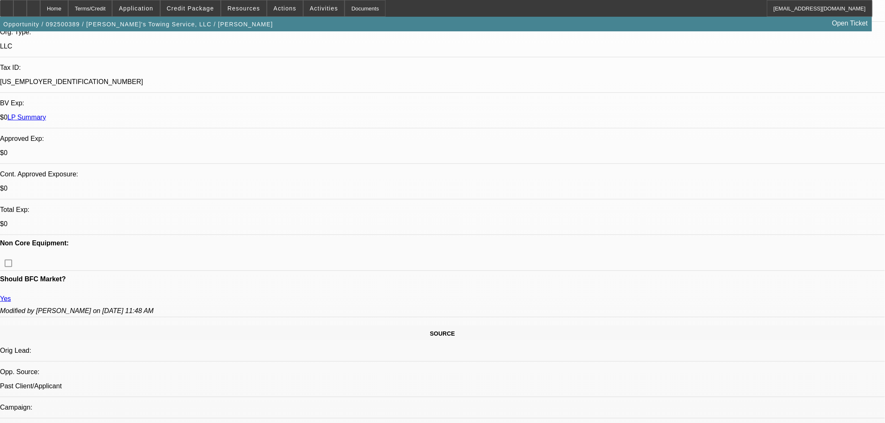
scroll to position [139, 0]
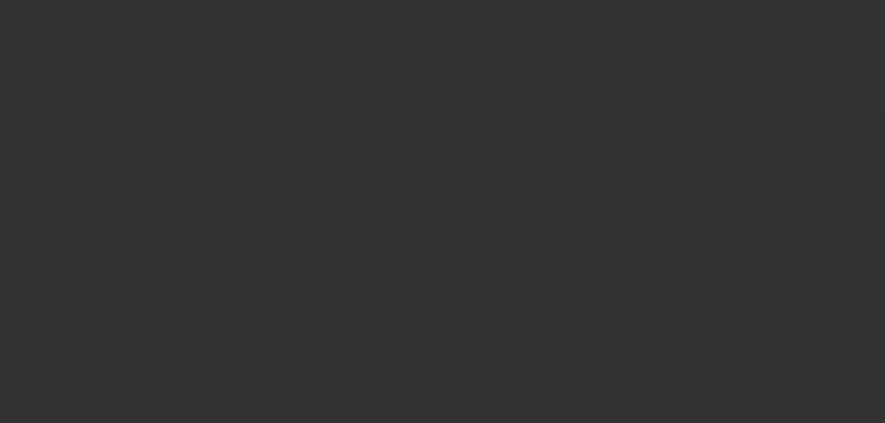
scroll to position [0, 0]
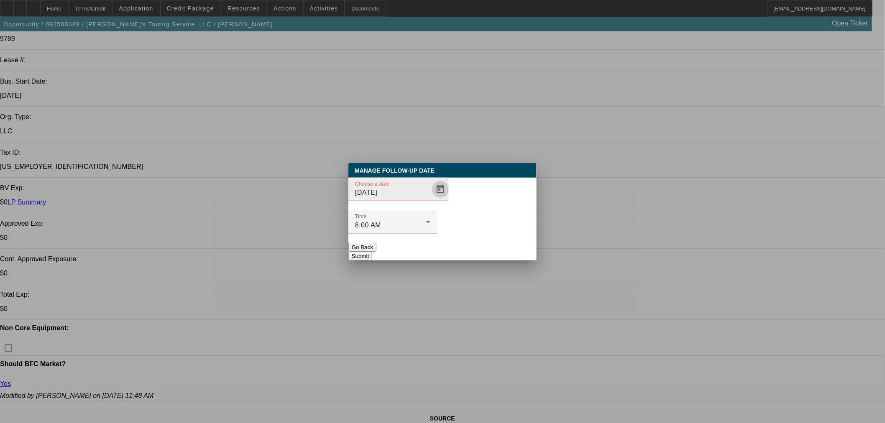
click at [430, 200] on span "Open calendar" at bounding box center [440, 189] width 20 height 20
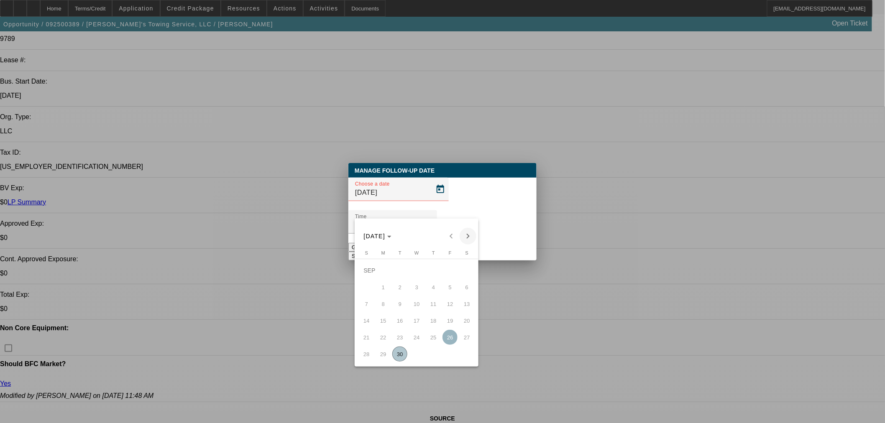
click at [465, 241] on span "Next month" at bounding box center [468, 236] width 17 height 17
click at [432, 278] on span "2" at bounding box center [433, 270] width 15 height 15
type input "[DATE]"
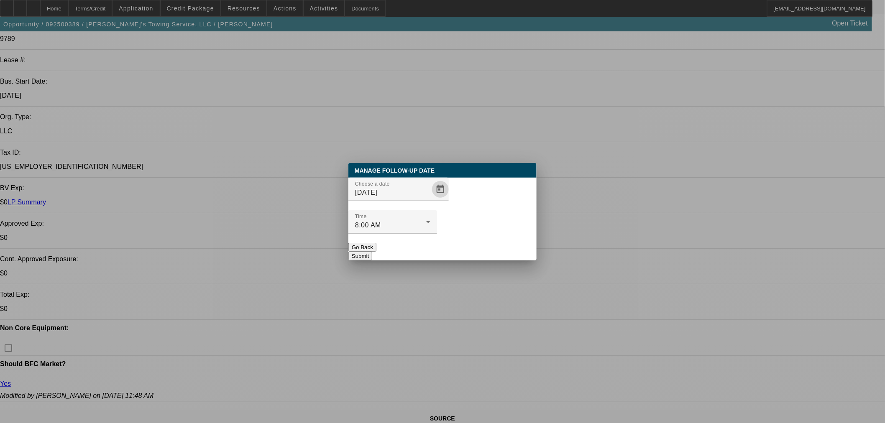
click at [372, 252] on button "Submit" at bounding box center [360, 256] width 24 height 9
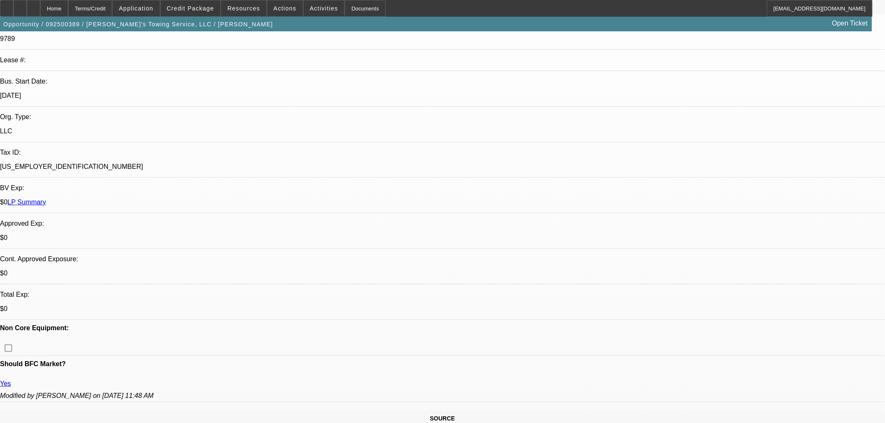
scroll to position [139, 0]
